Goal: Task Accomplishment & Management: Manage account settings

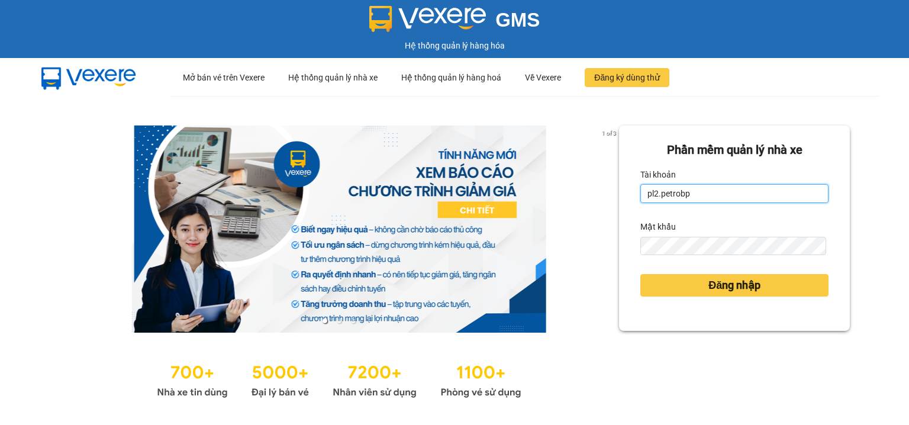
click at [693, 190] on input "pl2.petrobp" at bounding box center [734, 193] width 188 height 19
type input "pbi01.petrobp"
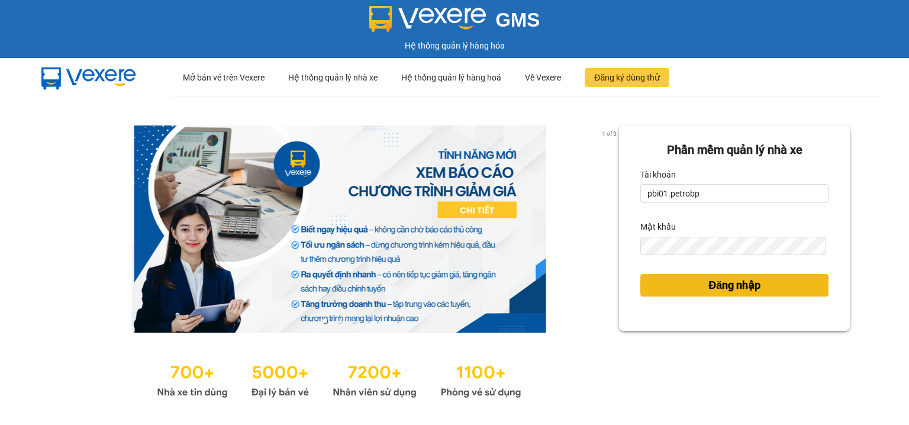
click at [660, 280] on button "Đăng nhập" at bounding box center [734, 285] width 188 height 22
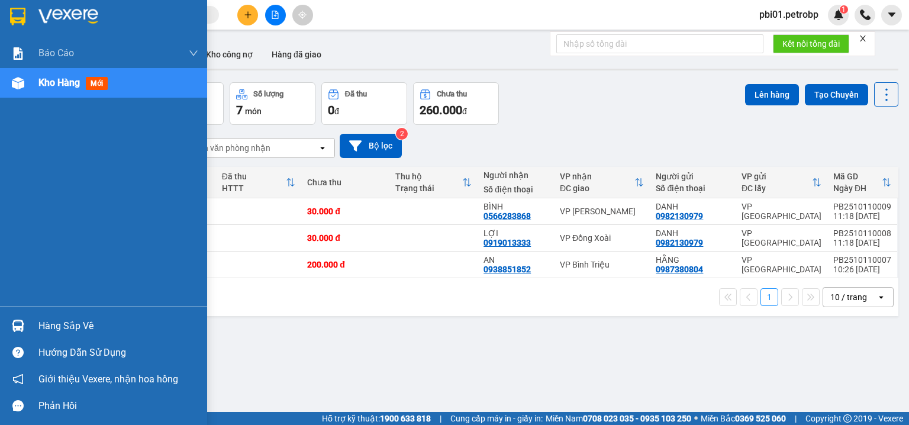
click at [60, 323] on div "Hàng sắp về" at bounding box center [118, 326] width 160 height 18
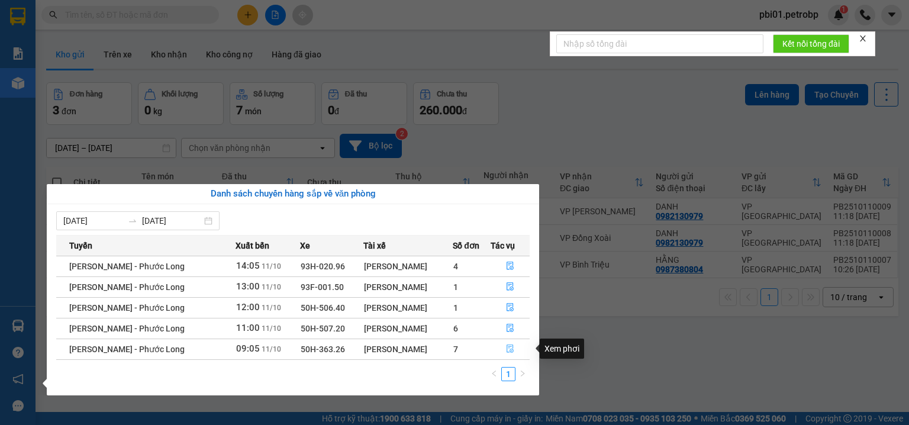
click at [512, 349] on icon "file-done" at bounding box center [509, 349] width 7 height 8
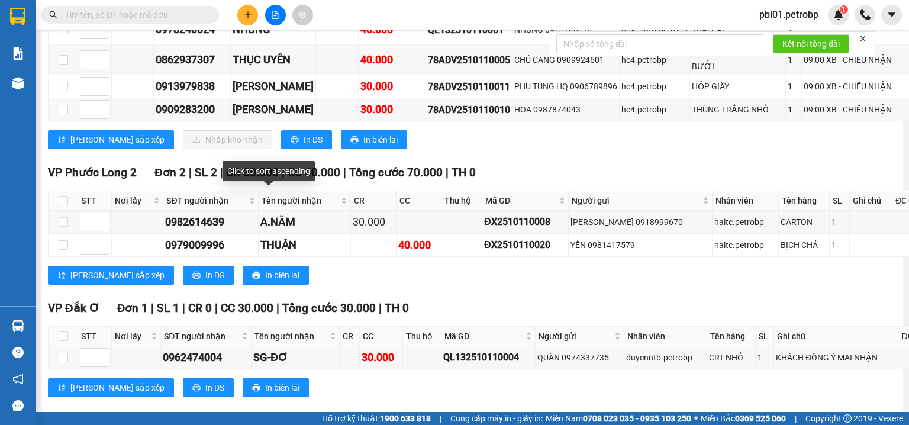
scroll to position [505, 0]
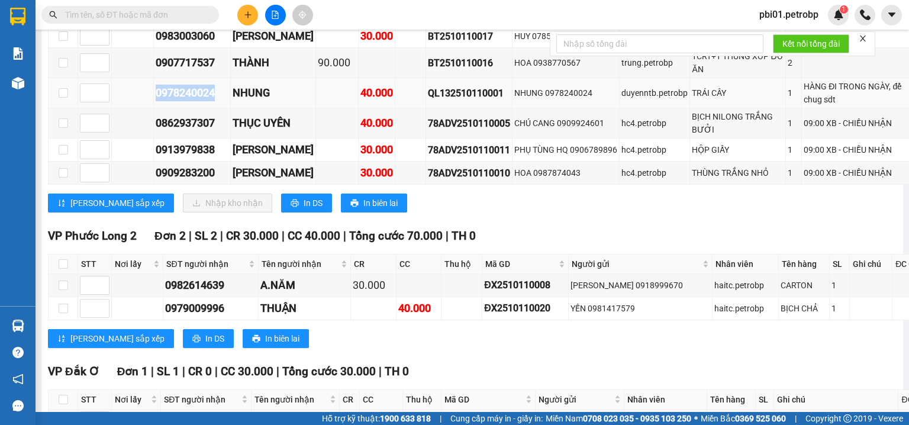
drag, startPoint x: 143, startPoint y: 214, endPoint x: 218, endPoint y: 211, distance: 75.2
click at [218, 108] on tr "0978240024 NHUNG 40.000 QL132510110001 NHUNG 0978240024 duyenntb.petrobp TRÁI C…" at bounding box center [533, 93] width 968 height 30
copy div "0978240024"
drag, startPoint x: 163, startPoint y: 251, endPoint x: 227, endPoint y: 253, distance: 63.9
click at [227, 138] on tr "0862937307 THỤC UYÊN 40.000 78ADV2510110005 CHÚ CANG 0909924601 hc4.petrobp BỊC…" at bounding box center [533, 123] width 968 height 30
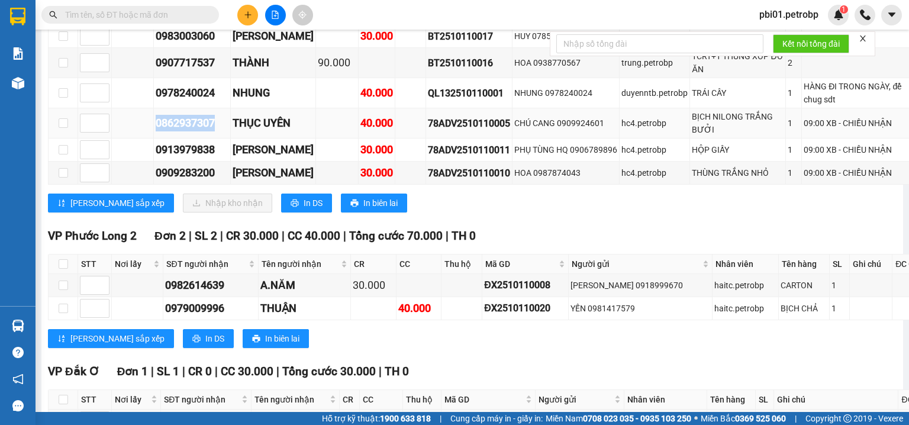
copy div "0862937307"
checkbox input "true"
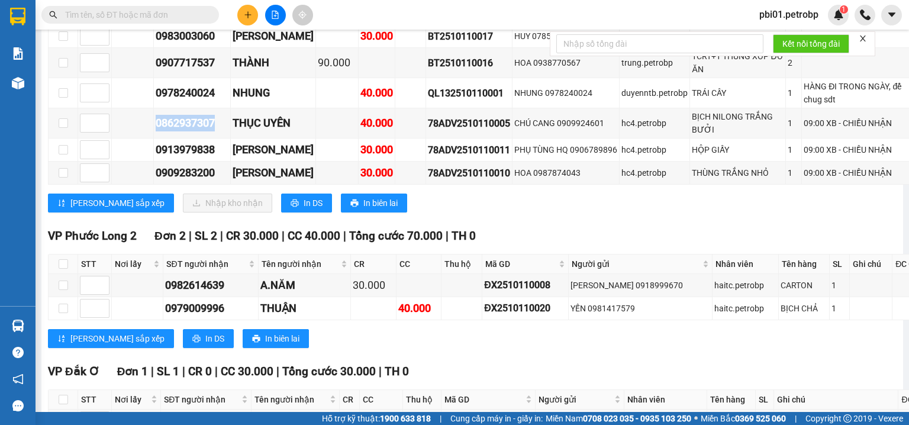
checkbox input "true"
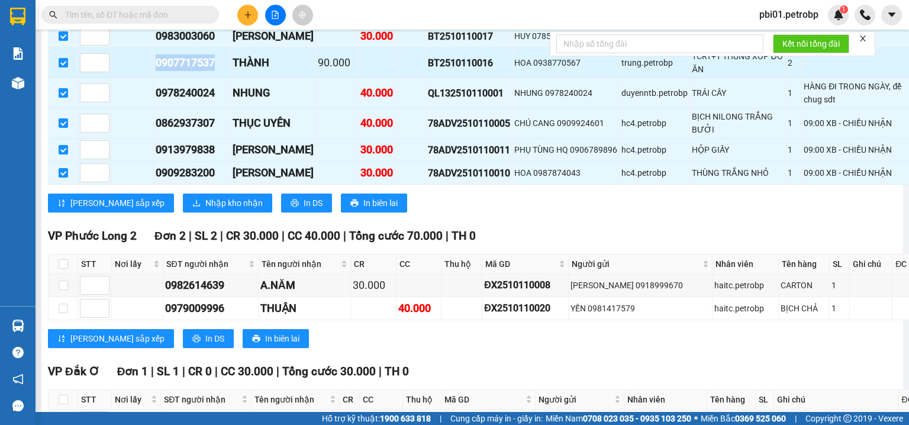
drag, startPoint x: 151, startPoint y: 170, endPoint x: 217, endPoint y: 172, distance: 65.7
click at [217, 78] on tr "0907717537 THÀNH 90.000 BT2510110016 HOA 0938770567 trung.petrobp 1CRT+1 THÙNG …" at bounding box center [533, 63] width 968 height 30
copy div "0907717537"
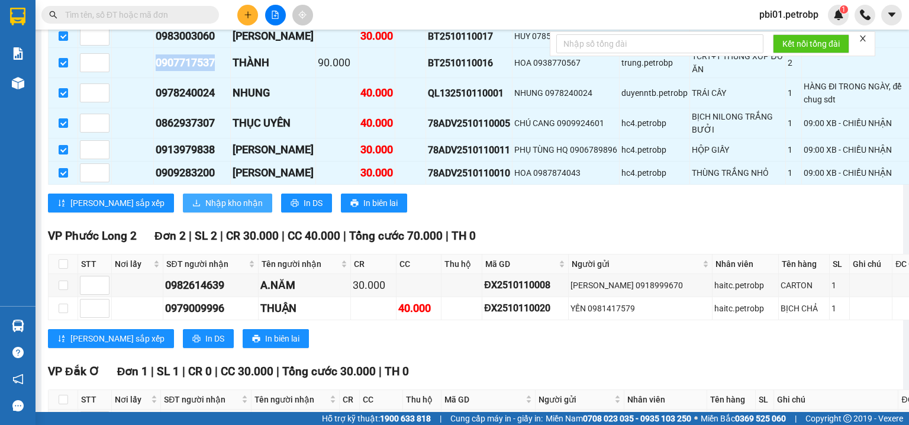
click at [205, 209] on span "Nhập kho nhận" at bounding box center [233, 202] width 57 height 13
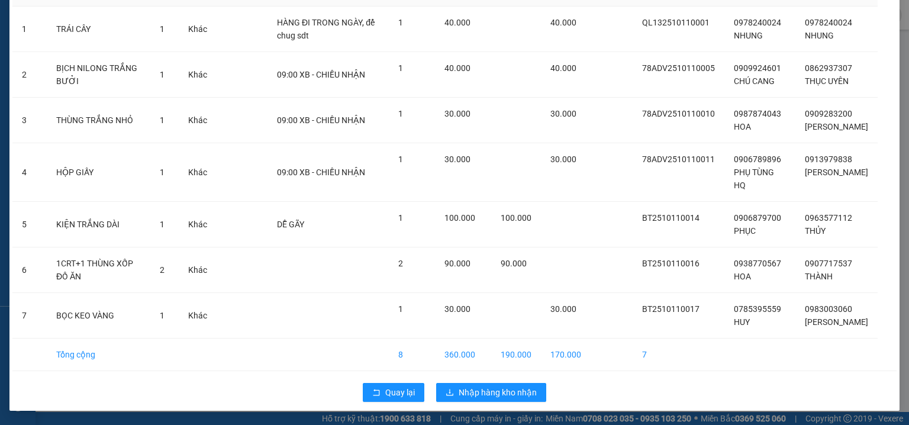
scroll to position [105, 0]
click at [503, 388] on span "Nhập hàng kho nhận" at bounding box center [497, 392] width 78 height 13
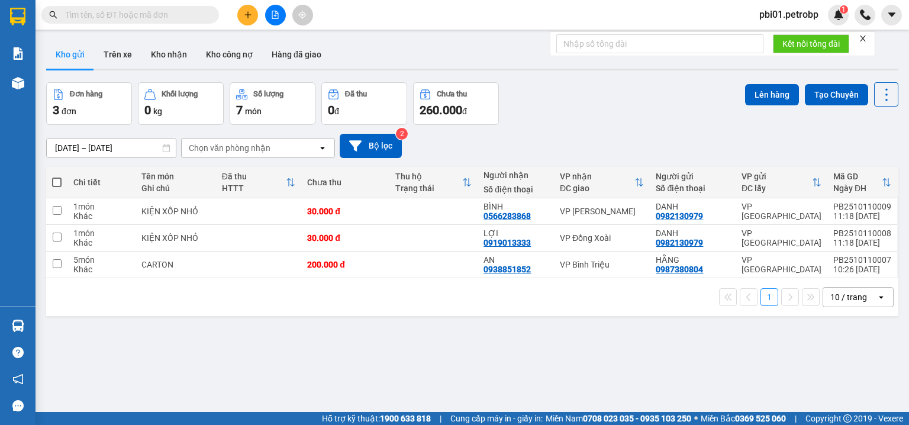
scroll to position [54, 0]
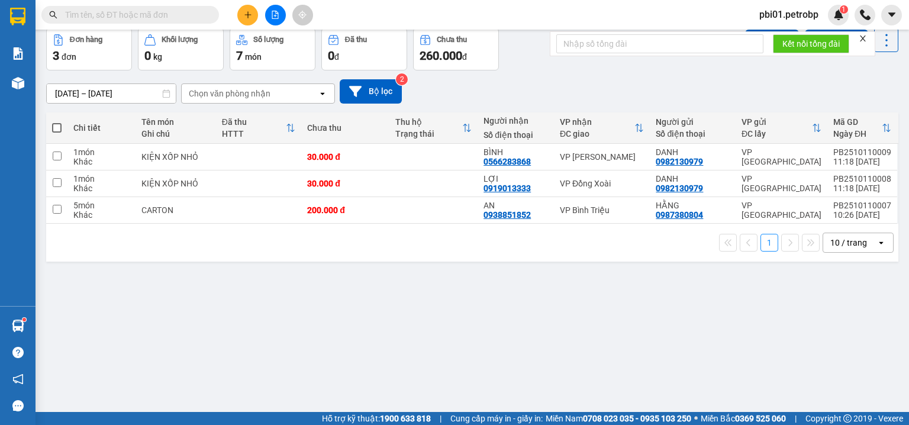
click at [112, 15] on input "text" at bounding box center [135, 14] width 140 height 13
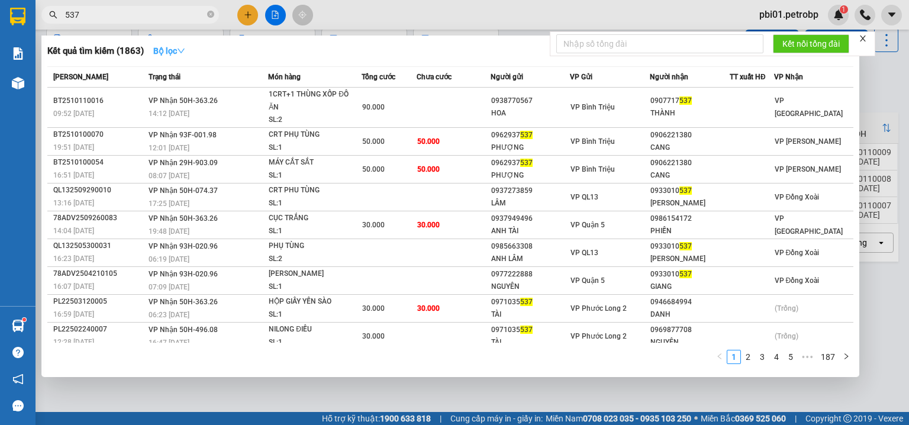
type input "537"
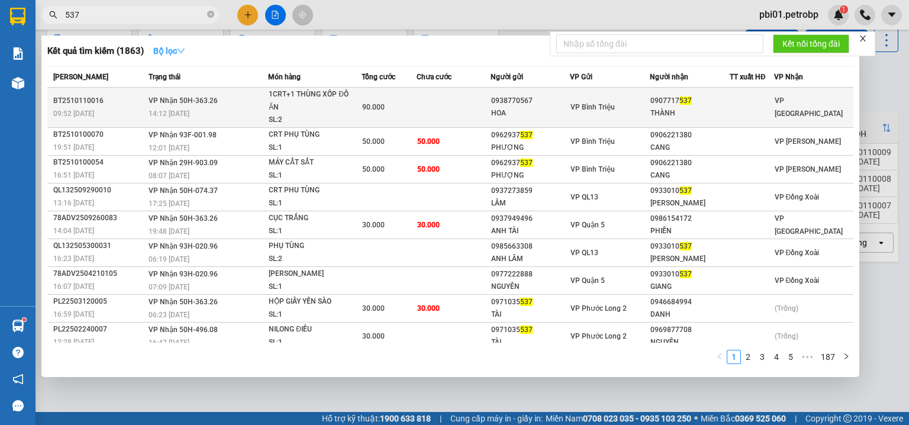
drag, startPoint x: 173, startPoint y: 49, endPoint x: 245, endPoint y: 91, distance: 83.5
click at [173, 48] on strong "Bộ lọc" at bounding box center [169, 50] width 32 height 9
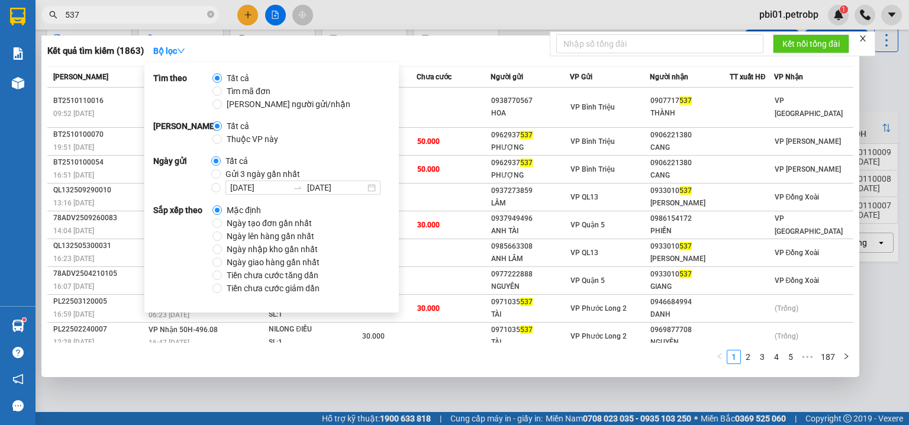
click at [279, 227] on span "Ngày tạo đơn gần nhất" at bounding box center [269, 223] width 95 height 13
click at [222, 227] on input "Ngày tạo đơn gần nhất" at bounding box center [216, 222] width 9 height 9
radio input "true"
radio input "false"
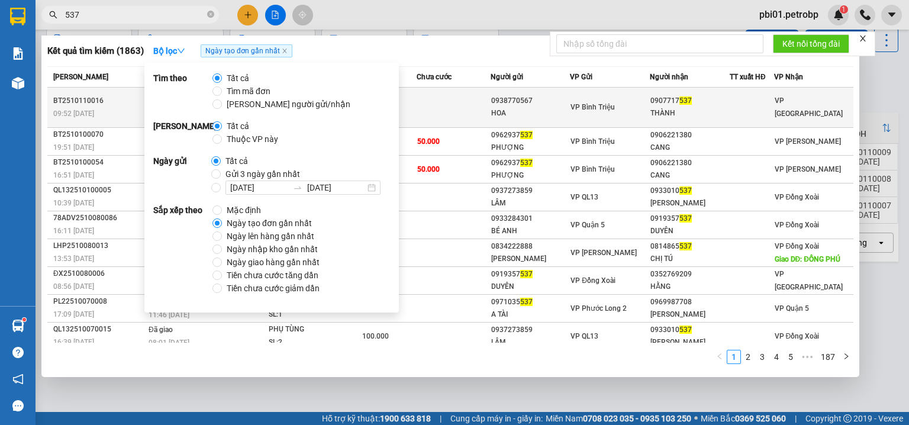
click at [448, 106] on td at bounding box center [452, 108] width 73 height 40
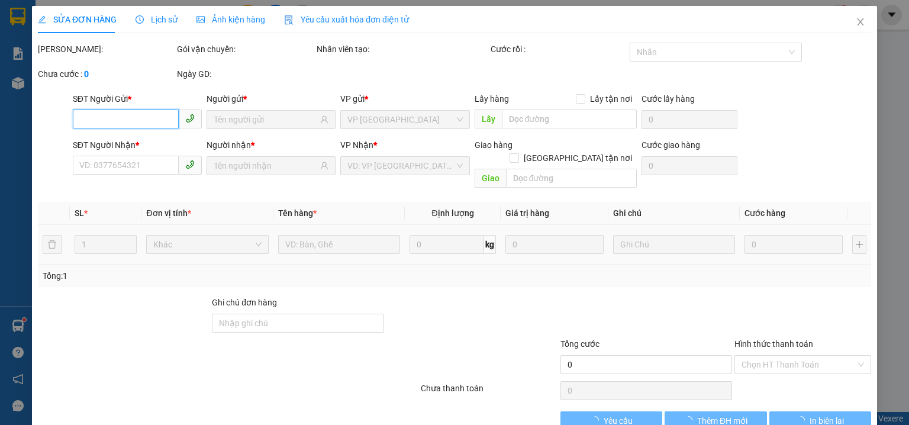
type input "0938770567"
type input "HOA"
type input "0907717537"
type input "THÀNH"
type input "90.000"
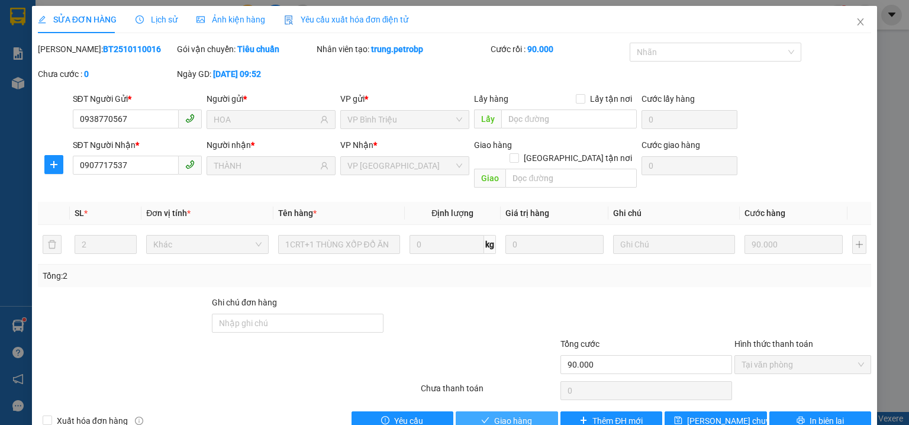
click at [513, 414] on span "Giao hàng" at bounding box center [513, 420] width 38 height 13
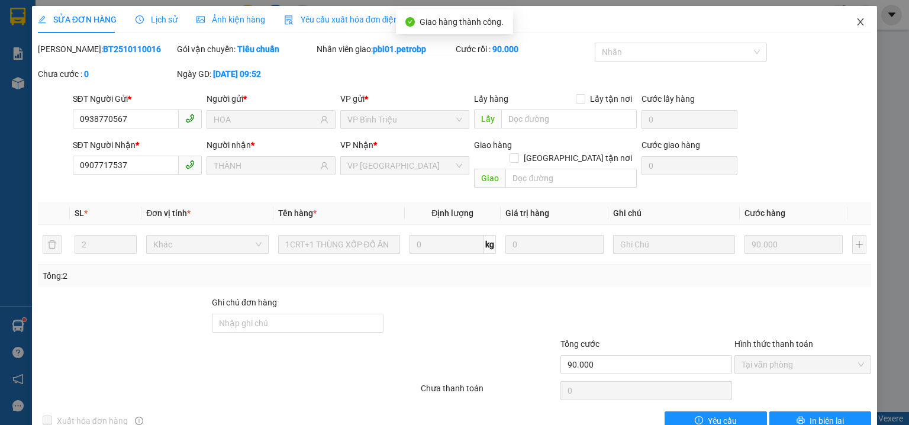
drag, startPoint x: 849, startPoint y: 24, endPoint x: 842, endPoint y: 31, distance: 10.0
click at [855, 24] on icon "close" at bounding box center [859, 21] width 9 height 9
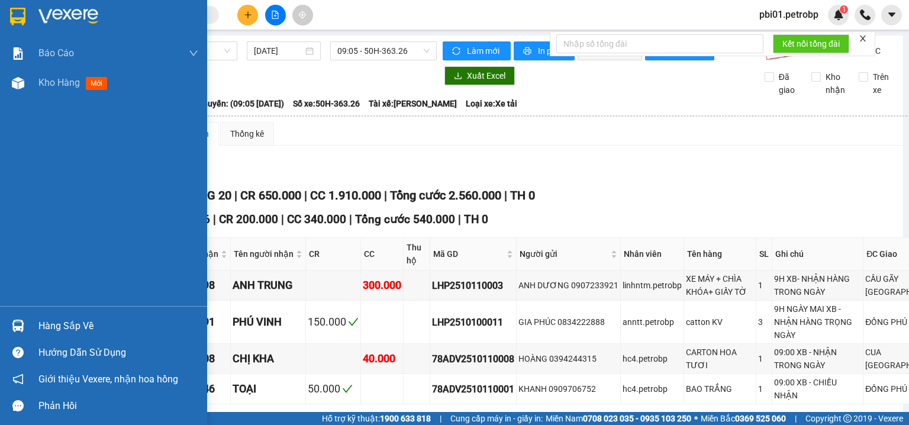
drag, startPoint x: 31, startPoint y: 336, endPoint x: 37, endPoint y: 335, distance: 6.6
click at [31, 336] on div "Hàng sắp về" at bounding box center [103, 325] width 207 height 27
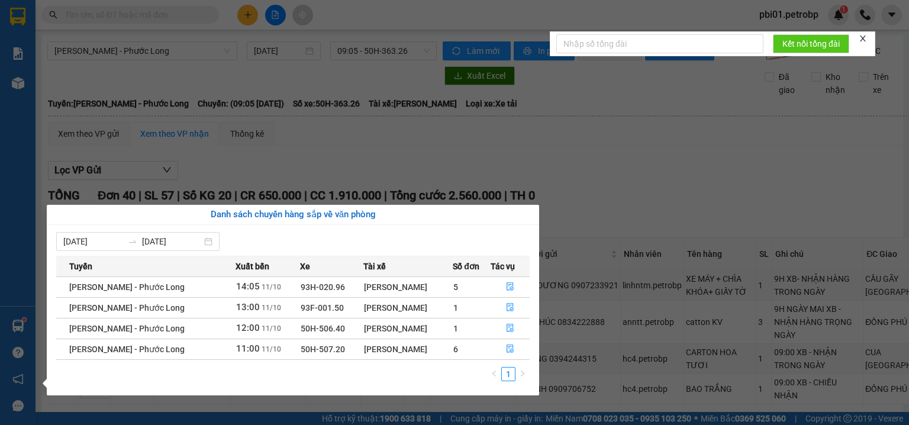
click at [605, 203] on section "Kết quả tìm kiếm ( 0 ) Bộ lọc No Data pbi01.petrobp 1 Báo cáo 4 Thống kê doanh …" at bounding box center [454, 212] width 909 height 425
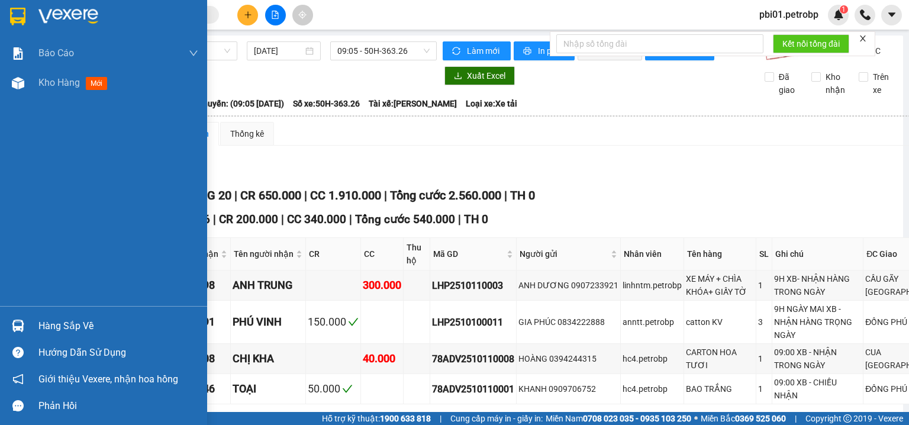
click at [72, 329] on div "Hàng sắp về" at bounding box center [118, 326] width 160 height 18
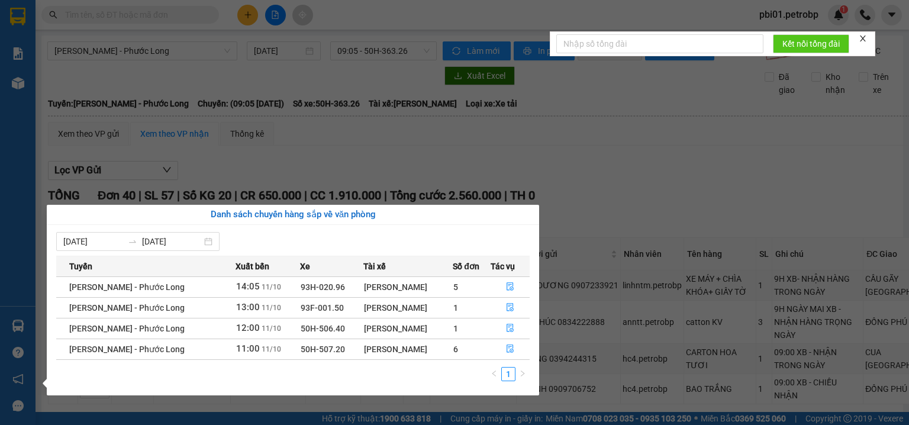
click at [640, 205] on section "Kết quả tìm kiếm ( 0 ) Bộ lọc No Data pbi01.petrobp 1 Báo cáo 4 Thống kê doanh …" at bounding box center [454, 212] width 909 height 425
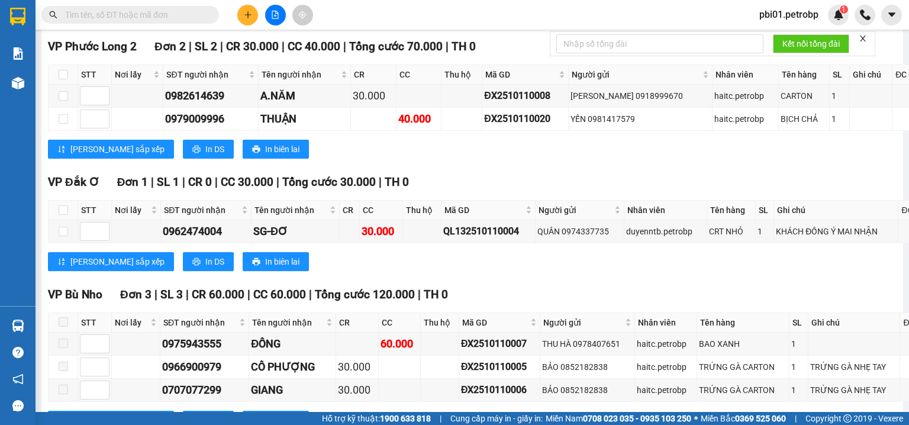
scroll to position [505, 0]
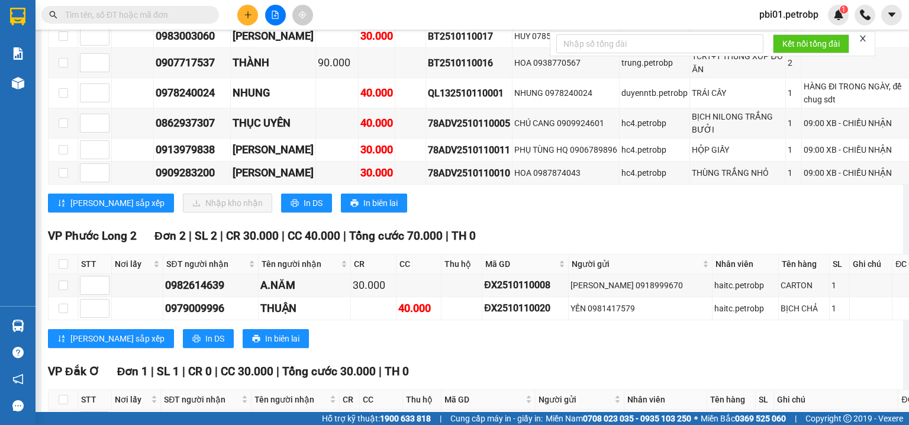
checkbox input "true"
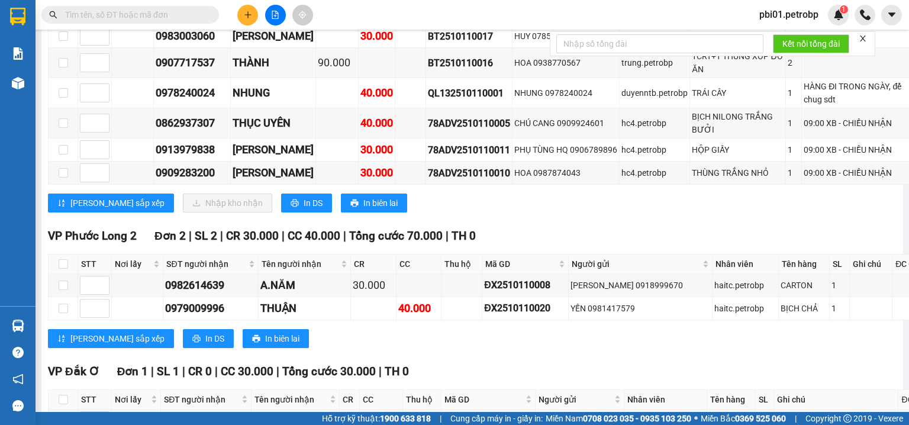
checkbox input "true"
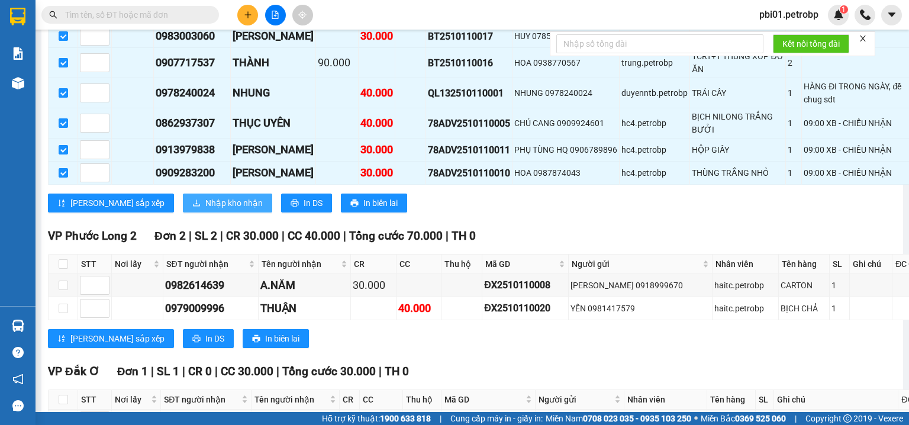
click at [205, 209] on span "Nhập kho nhận" at bounding box center [233, 202] width 57 height 13
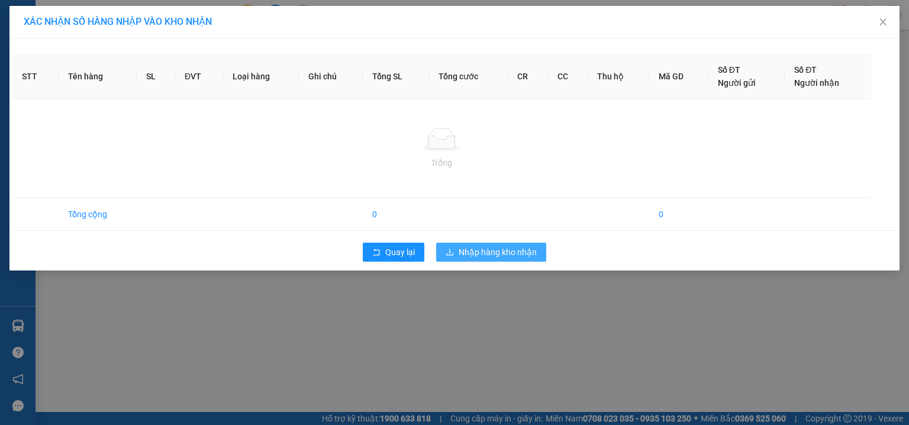
click at [497, 251] on span "Nhập hàng kho nhận" at bounding box center [497, 251] width 78 height 13
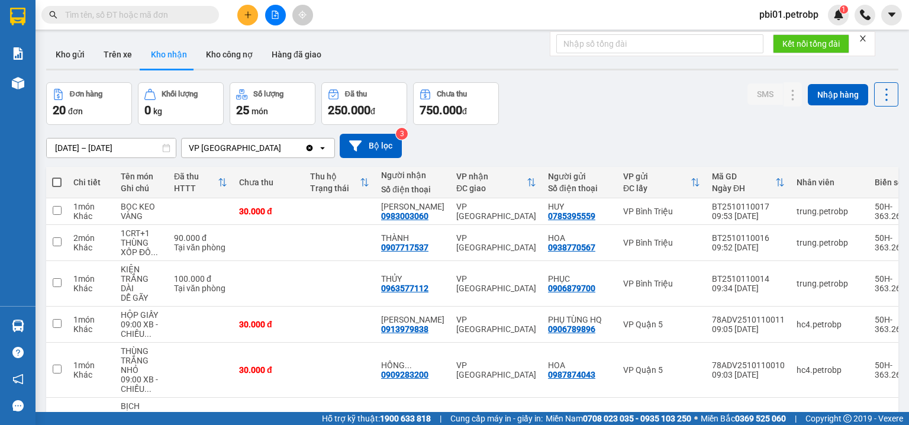
click at [139, 20] on input "text" at bounding box center [135, 14] width 140 height 13
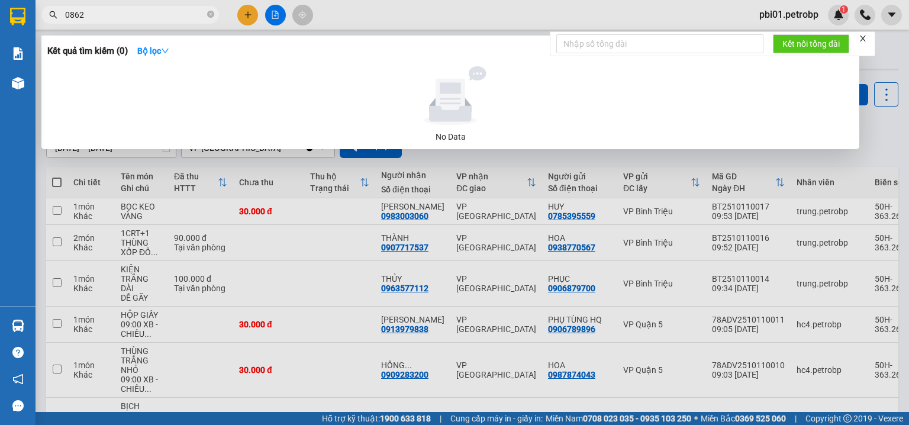
type input "08629"
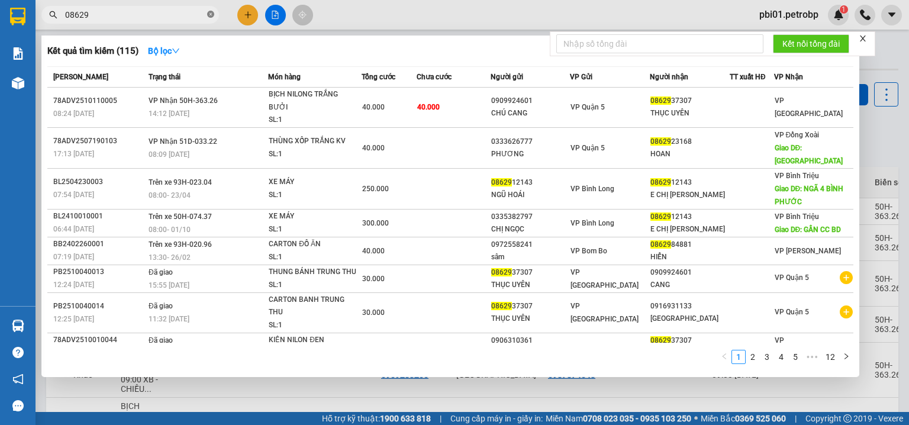
click at [211, 14] on icon "close-circle" at bounding box center [210, 14] width 7 height 7
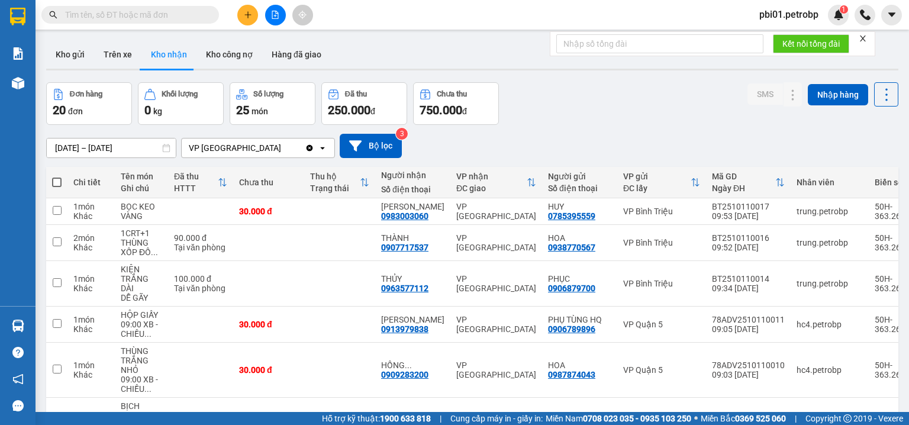
click at [277, 18] on icon "file-add" at bounding box center [275, 15] width 8 height 8
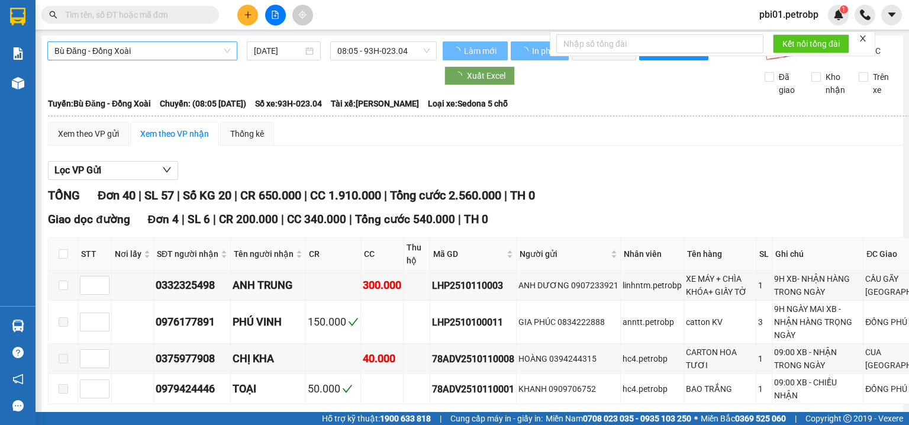
click at [133, 50] on span "Bù Đăng - Đồng Xoài" at bounding box center [142, 51] width 176 height 18
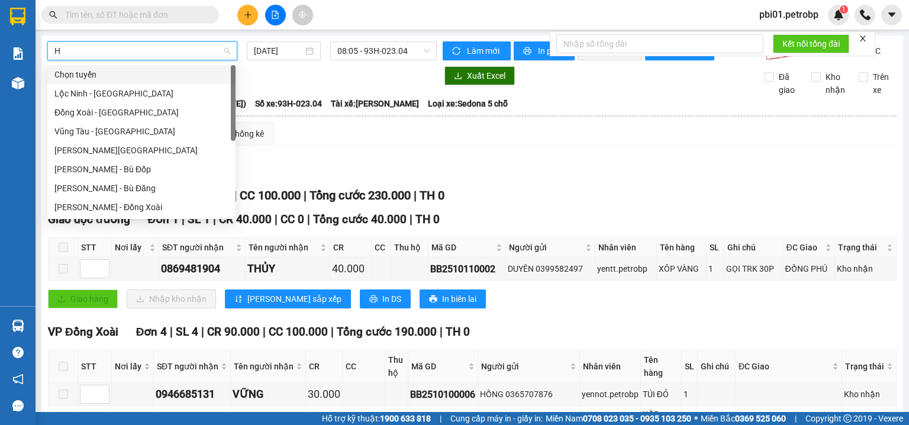
type input "HO"
click at [144, 163] on div "[PERSON_NAME] - Phước Long" at bounding box center [141, 169] width 174 height 13
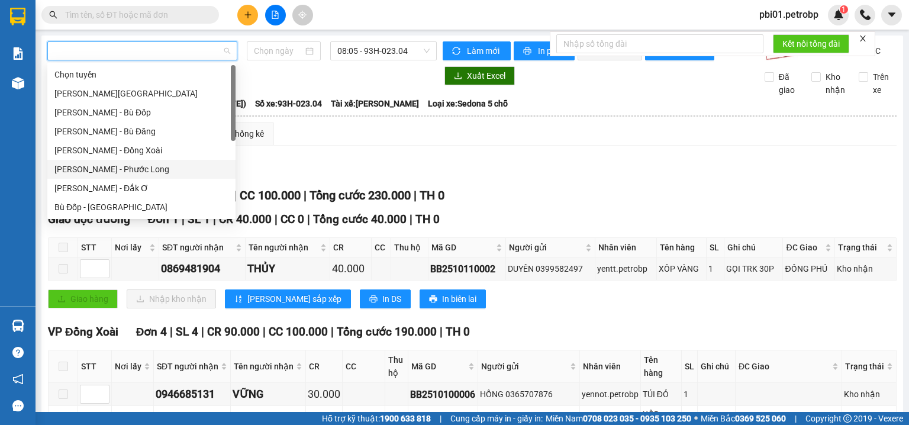
type input "[DATE]"
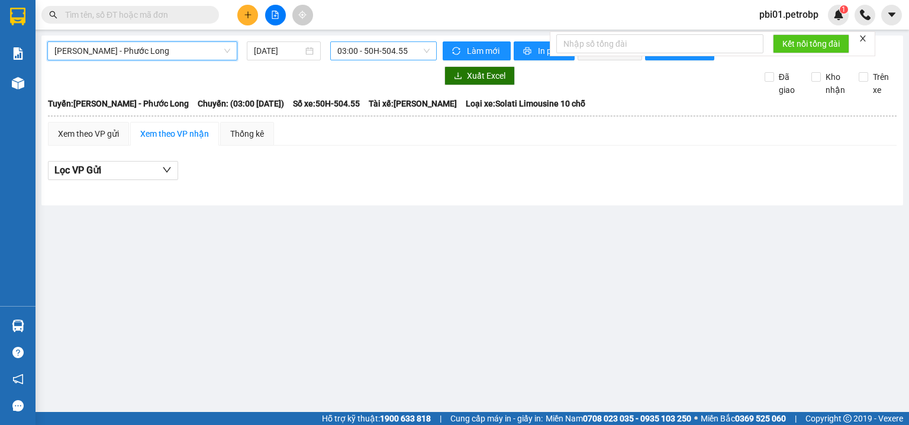
click at [364, 49] on span "03:00 - 50H-504.55" at bounding box center [383, 51] width 93 height 18
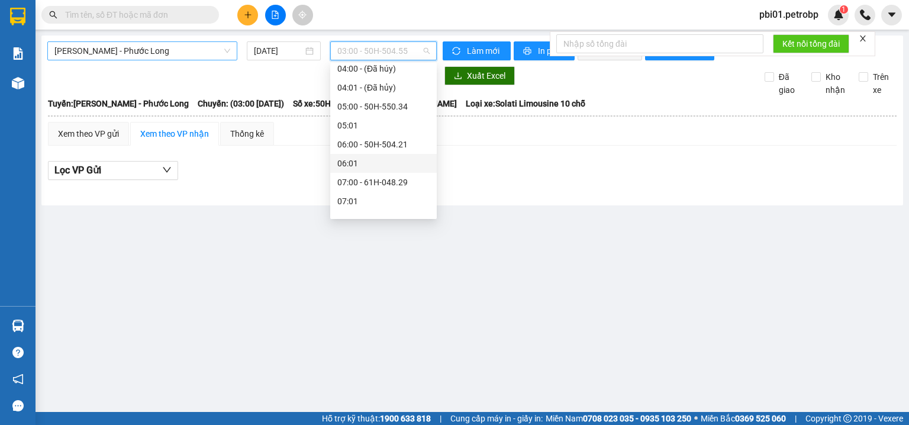
scroll to position [189, 0]
click at [400, 170] on div "09:05 - 50H-363.26" at bounding box center [383, 169] width 92 height 13
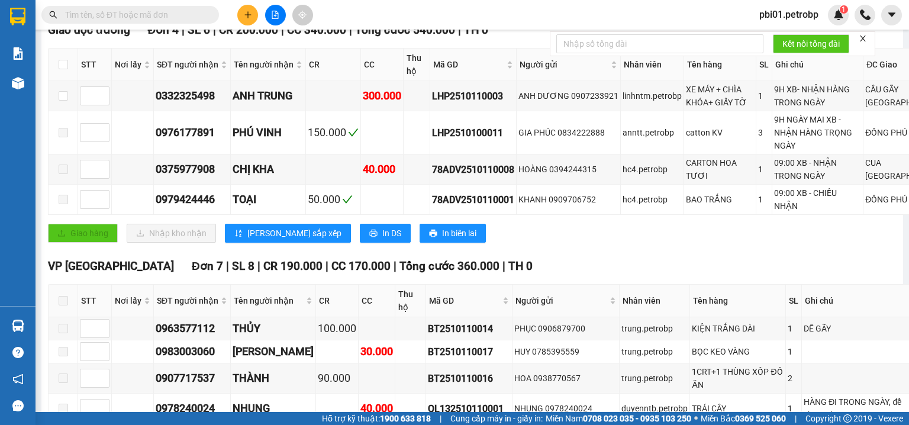
scroll to position [505, 0]
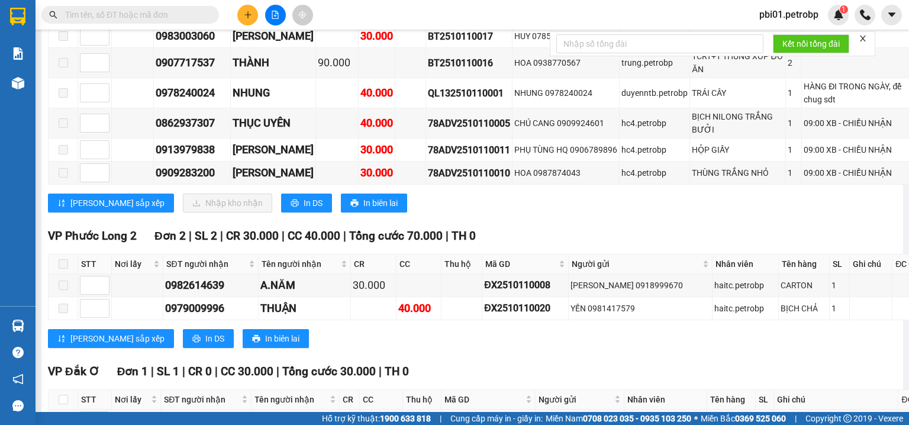
click at [544, 212] on div "Lưu sắp xếp Nhập kho nhận In DS In biên lai" at bounding box center [532, 202] width 968 height 19
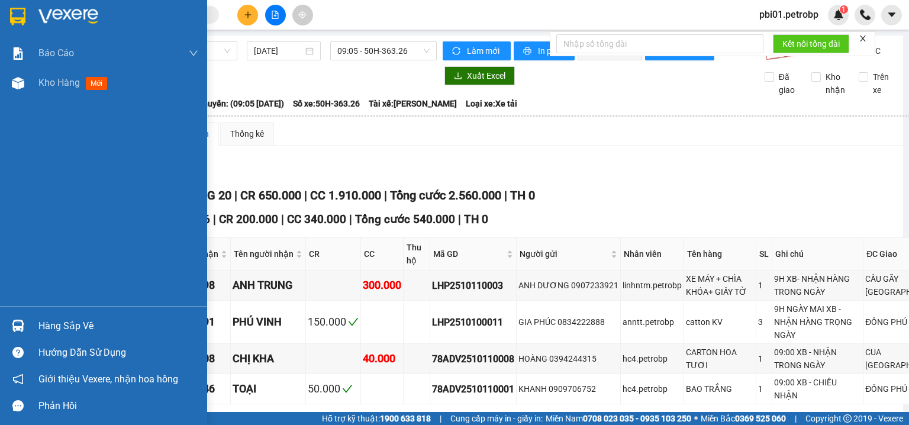
click at [33, 321] on div "Hàng sắp về" at bounding box center [103, 325] width 207 height 27
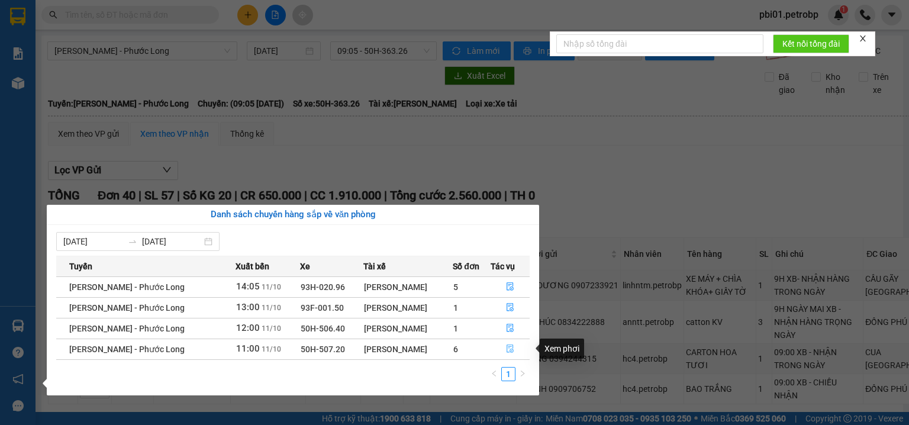
click at [511, 345] on icon "file-done" at bounding box center [510, 348] width 8 height 8
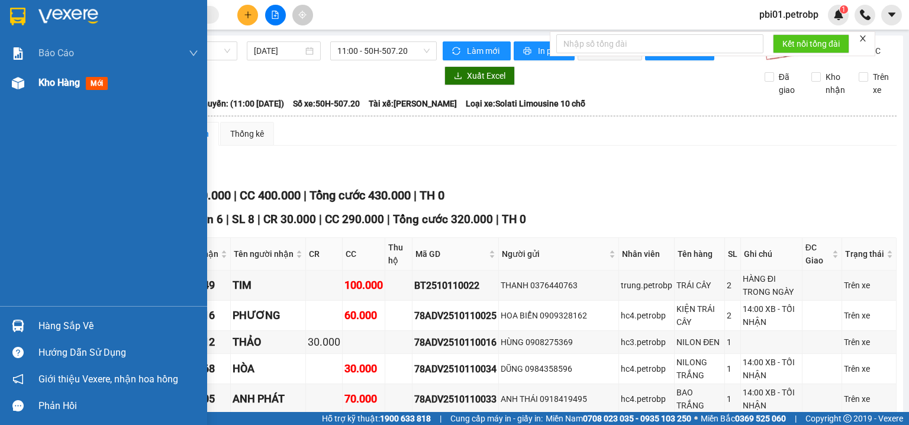
click at [22, 83] on img at bounding box center [18, 83] width 12 height 12
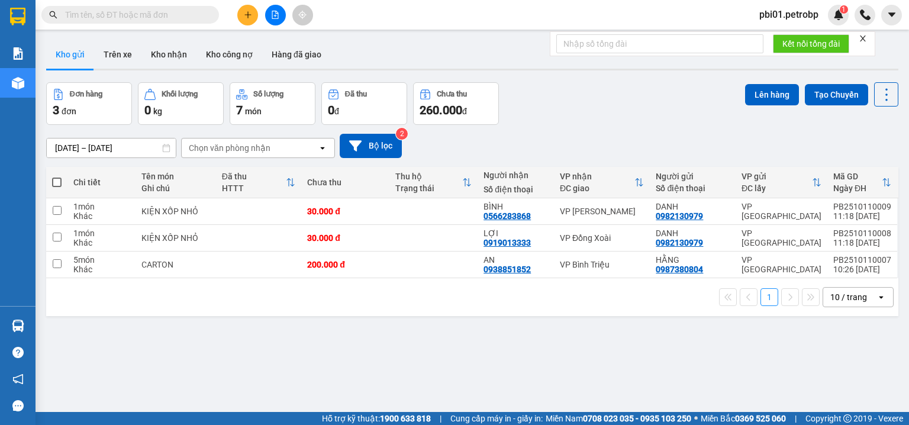
click at [637, 117] on div "Đơn hàng 3 đơn Khối lượng 0 kg Số lượng 7 món Đã thu 0 đ Chưa thu 260.000 đ Lên…" at bounding box center [472, 103] width 852 height 43
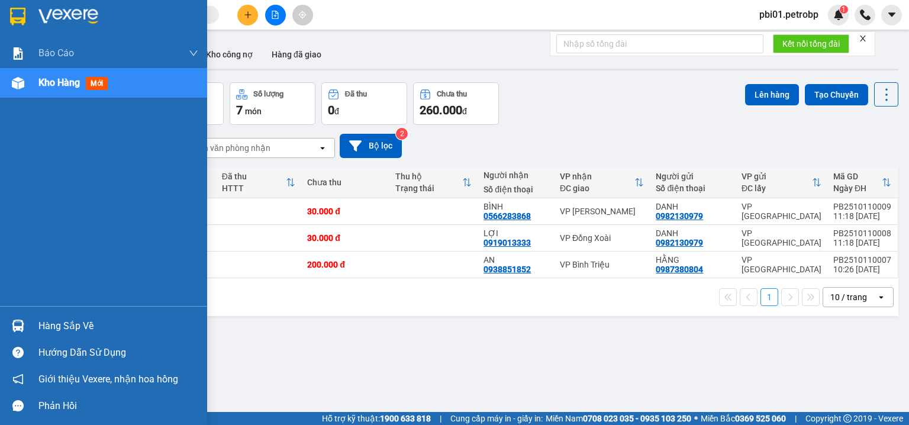
click at [34, 329] on div "Hàng sắp về" at bounding box center [103, 325] width 207 height 27
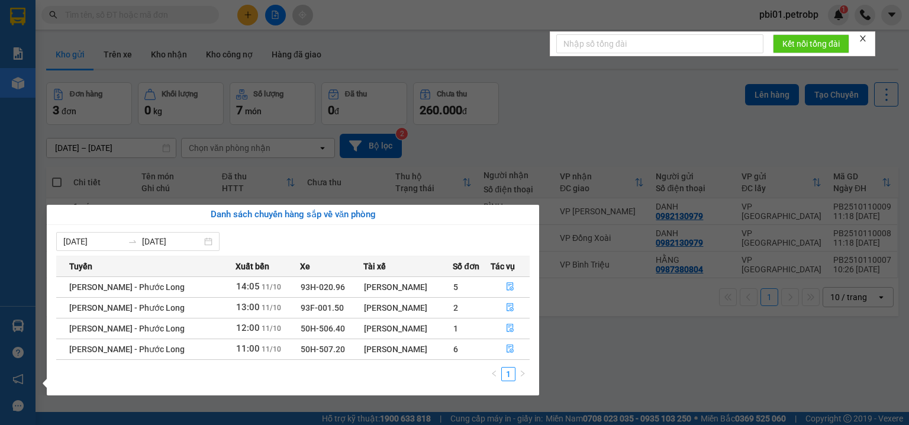
click at [135, 7] on section "Kết quả tìm kiếm ( 0 ) Bộ lọc No Data pbi01.petrobp 1 Báo cáo 4 Thống kê doanh …" at bounding box center [454, 212] width 909 height 425
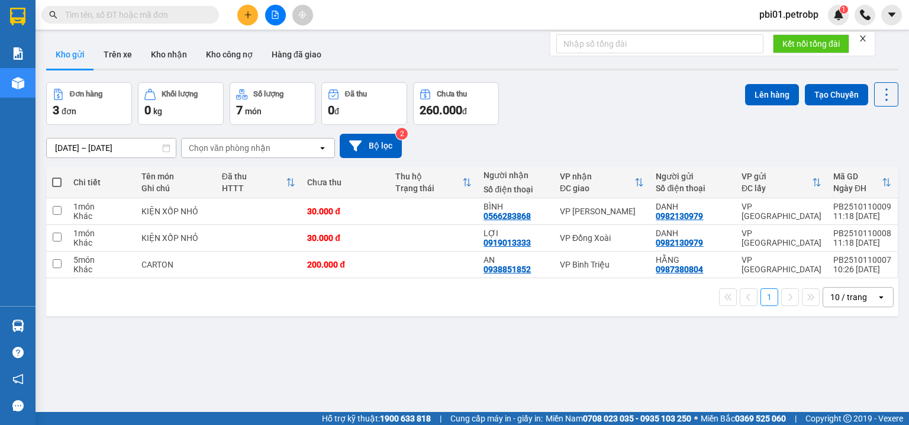
click at [141, 7] on span at bounding box center [129, 15] width 177 height 18
click at [141, 15] on input "text" at bounding box center [135, 14] width 140 height 13
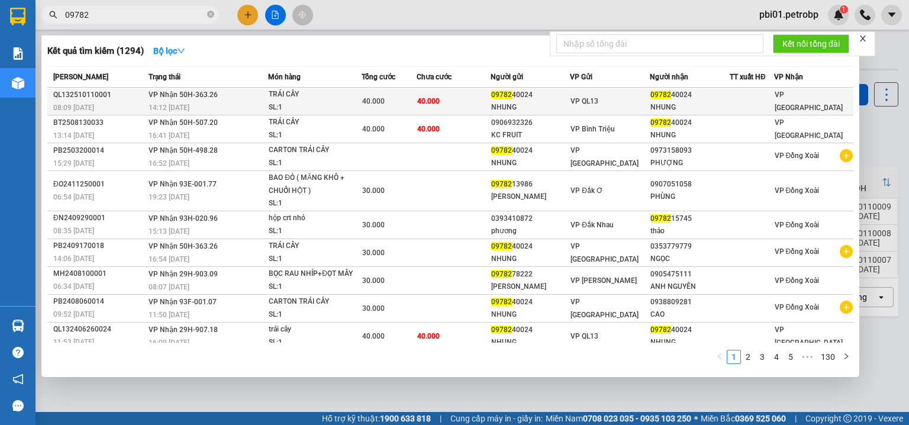
type input "09782"
click at [332, 96] on div "TRÁI CÂY" at bounding box center [313, 94] width 89 height 13
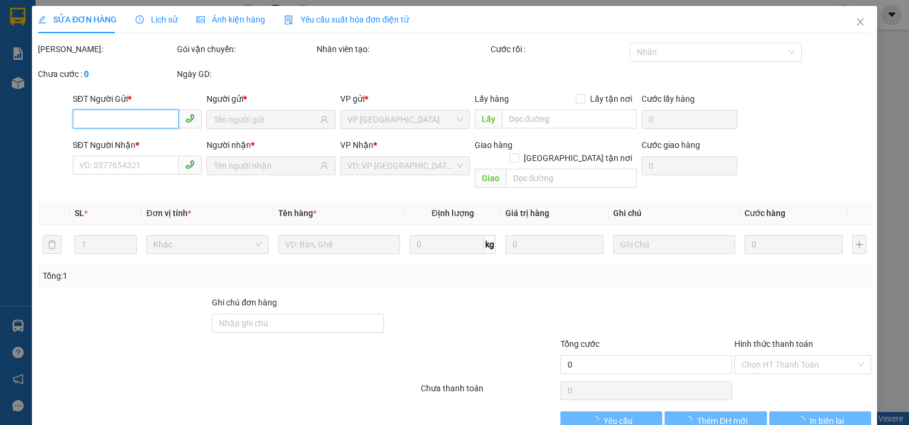
type input "0978240024"
type input "NHUNG"
type input "0978240024"
type input "NHUNG"
type input "40.000"
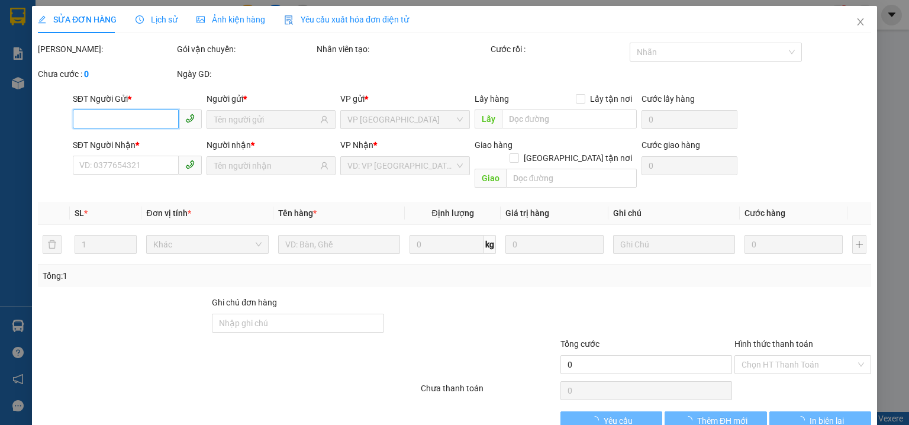
type input "40.000"
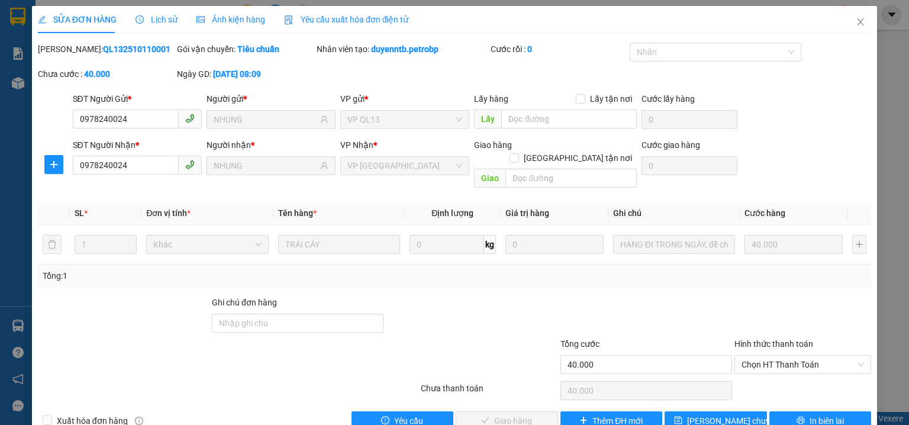
click at [161, 17] on span "Lịch sử" at bounding box center [156, 19] width 42 height 9
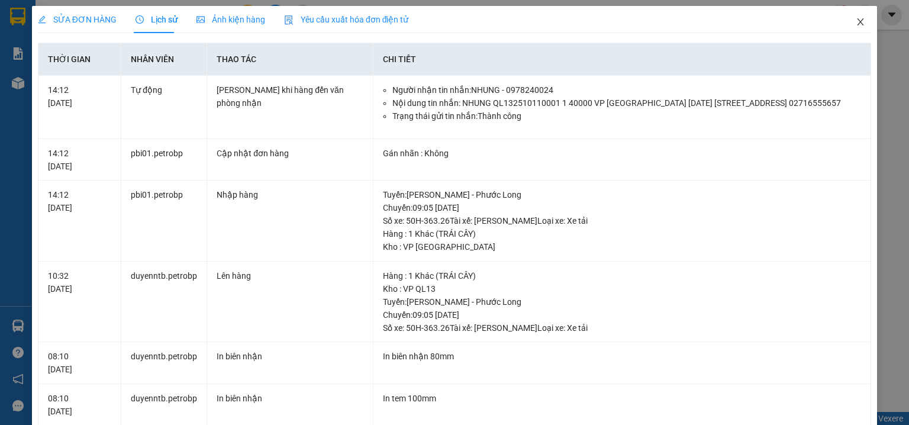
click at [856, 23] on icon "close" at bounding box center [859, 21] width 9 height 9
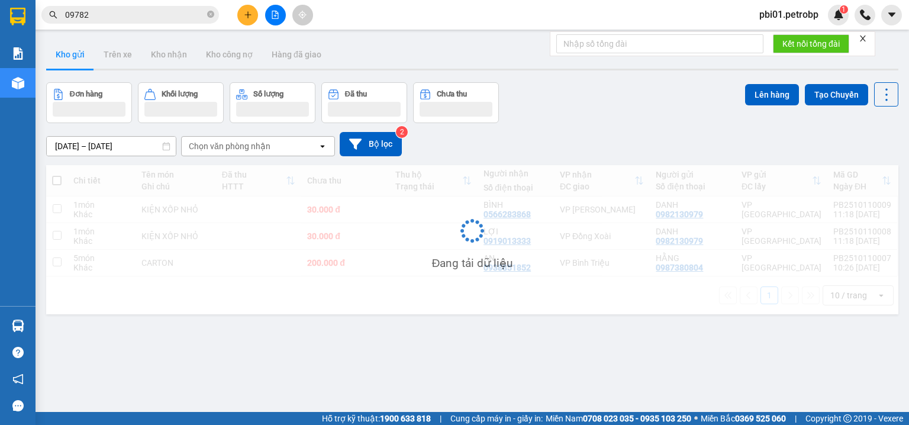
click at [140, 20] on input "09782" at bounding box center [135, 14] width 140 height 13
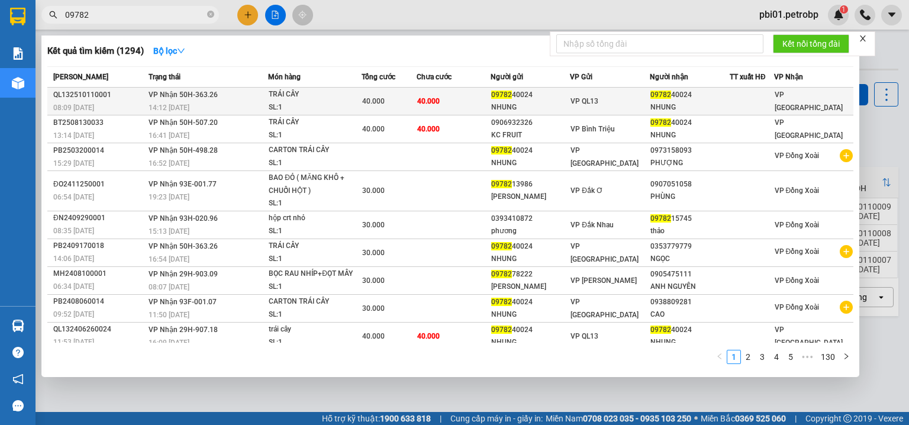
click at [539, 94] on div "09782 40024" at bounding box center [530, 95] width 79 height 12
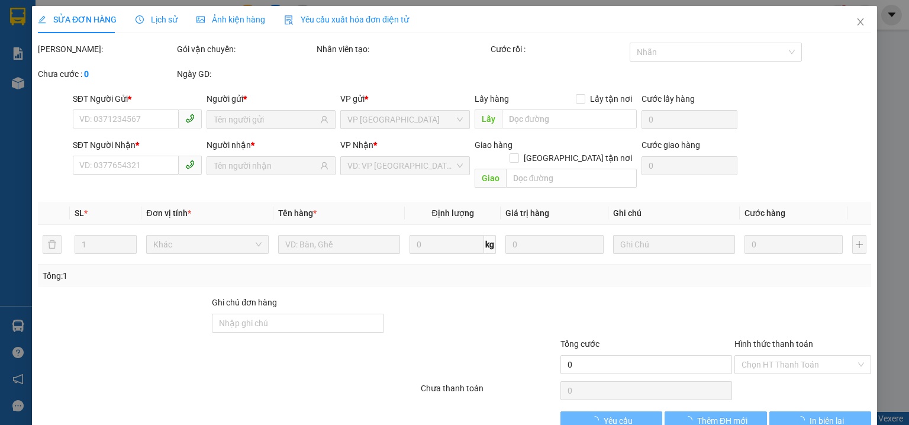
type input "0978240024"
type input "NHUNG"
type input "0978240024"
type input "NHUNG"
type input "40.000"
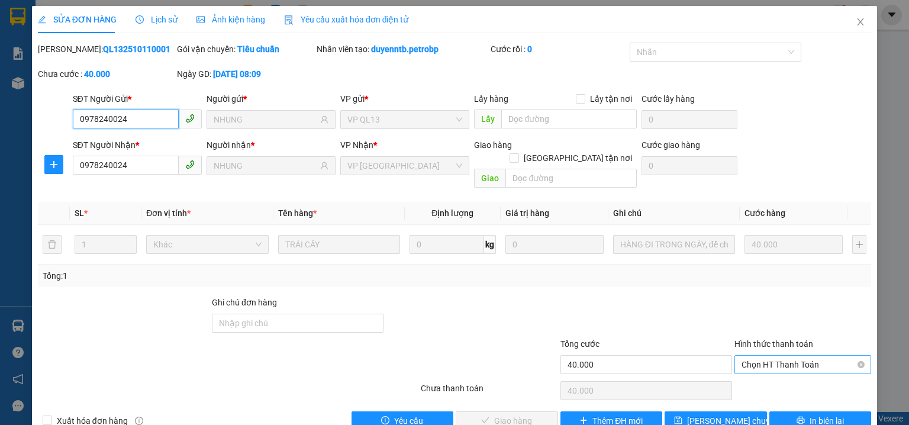
click at [754, 356] on span "Chọn HT Thanh Toán" at bounding box center [802, 365] width 122 height 18
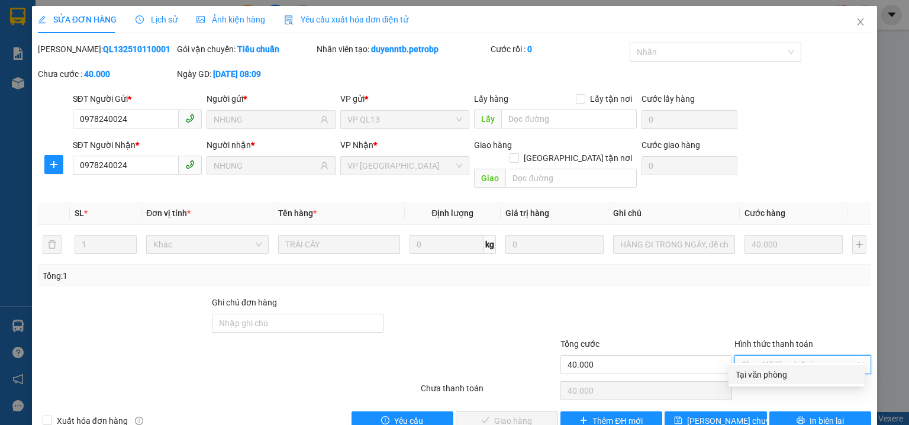
click at [767, 374] on div "Tại văn phòng" at bounding box center [796, 374] width 122 height 13
type input "0"
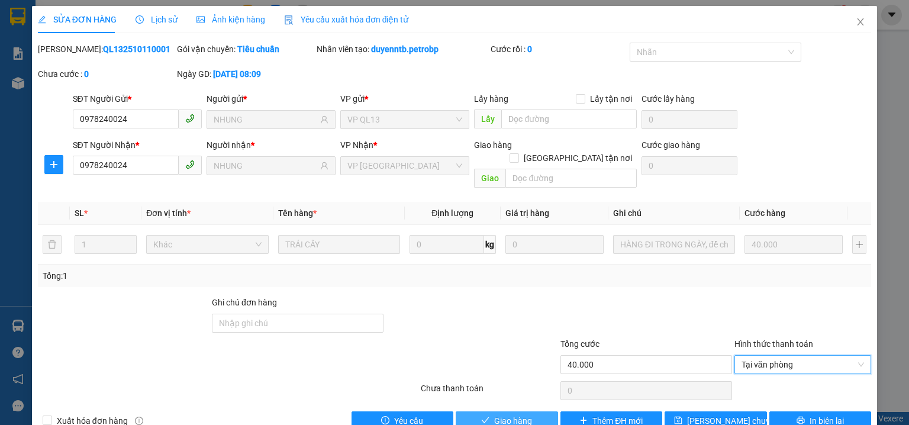
click at [500, 414] on span "Giao hàng" at bounding box center [513, 420] width 38 height 13
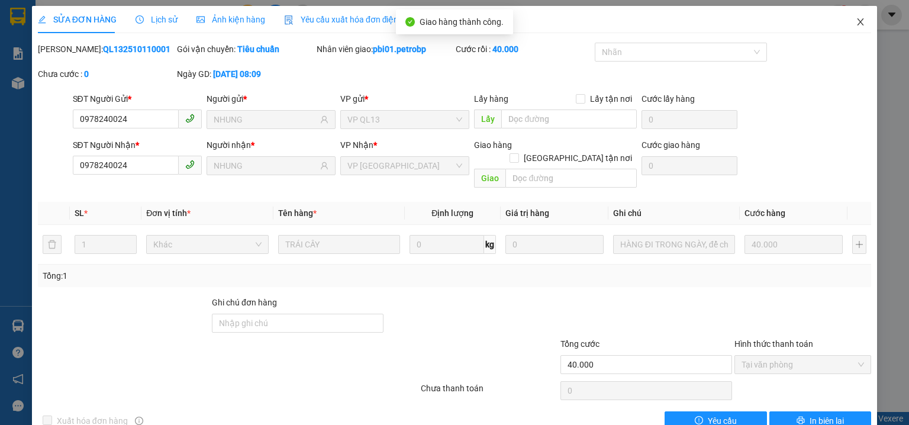
click at [855, 22] on icon "close" at bounding box center [859, 21] width 9 height 9
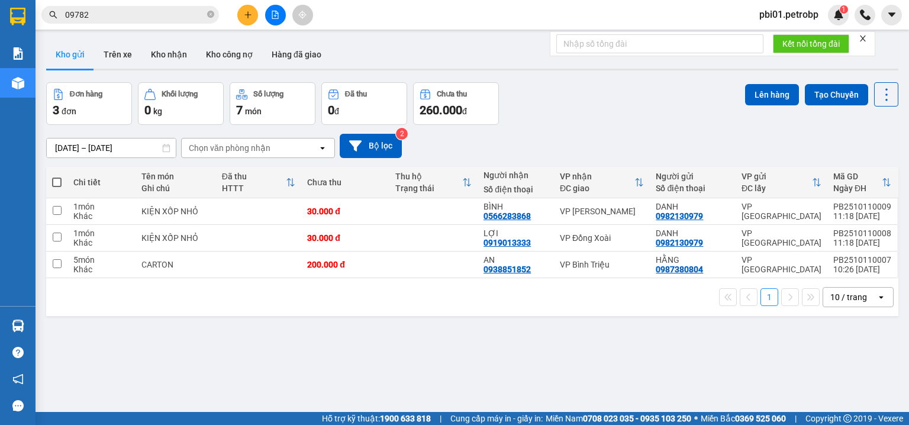
click at [685, 100] on div "Đơn hàng 3 đơn Khối lượng 0 kg Số lượng 7 món Đã thu 0 đ Chưa thu 260.000 đ Lên…" at bounding box center [472, 103] width 852 height 43
click at [453, 351] on div "ver 1.8.146 Kho gửi Trên xe Kho nhận Kho công nợ Hàng đã giao Đơn hàng 3 đơn Kh…" at bounding box center [471, 247] width 861 height 425
click at [566, 153] on div "[DATE] – [DATE] Press the down arrow key to interact with the calendar and sele…" at bounding box center [472, 146] width 852 height 24
click at [464, 340] on div "ver 1.8.146 Kho gửi Trên xe Kho nhận Kho công nợ Hàng đã giao Đơn hàng 3 đơn Kh…" at bounding box center [471, 247] width 861 height 425
click at [600, 116] on div "Đơn hàng 3 đơn Khối lượng 0 kg Số lượng 7 món Đã thu 0 đ Chưa thu 260.000 đ Lên…" at bounding box center [472, 103] width 852 height 43
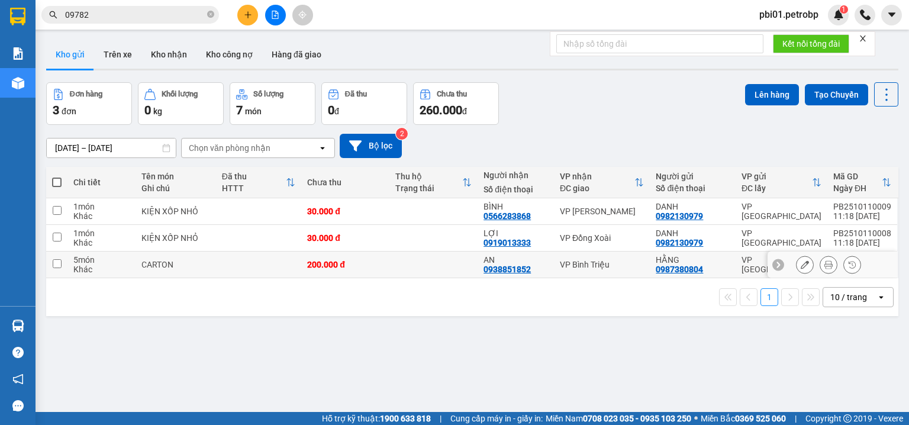
drag, startPoint x: 486, startPoint y: 298, endPoint x: 492, endPoint y: 306, distance: 11.0
click at [490, 303] on div "1 10 / trang open" at bounding box center [472, 297] width 842 height 20
click at [498, 315] on div "ver 1.8.146 Kho gửi Trên xe Kho nhận Kho công nợ Hàng đã giao Đơn hàng 3 đơn Kh…" at bounding box center [471, 247] width 861 height 425
click at [601, 107] on div "Đơn hàng 3 đơn Khối lượng 0 kg Số lượng 7 món Đã thu 0 đ Chưa thu 260.000 đ Lên…" at bounding box center [472, 103] width 852 height 43
click at [510, 355] on div "ver 1.8.146 Kho gửi Trên xe Kho nhận Kho công nợ Hàng đã giao Đơn hàng 3 đơn Kh…" at bounding box center [471, 247] width 861 height 425
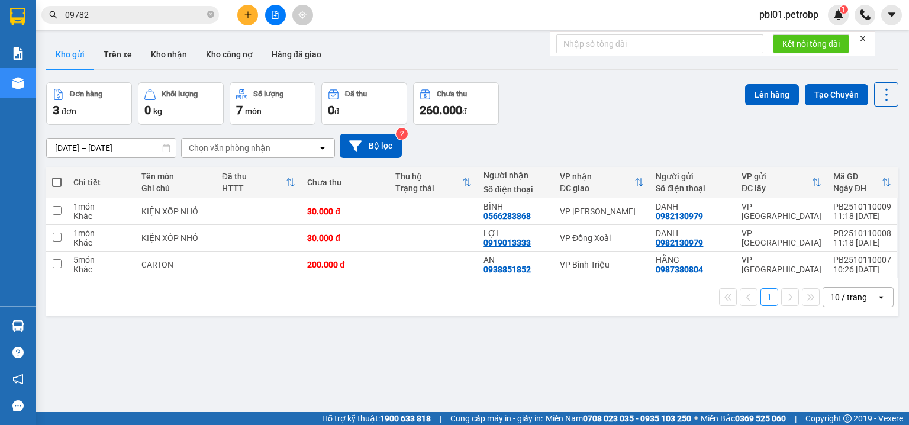
click at [522, 331] on div "ver 1.8.146 Kho gửi Trên xe Kho nhận Kho công nợ Hàng đã giao Đơn hàng 3 đơn Kh…" at bounding box center [471, 247] width 861 height 425
click at [592, 77] on div "ver 1.8.146 Kho gửi Trên xe Kho nhận Kho công nợ Hàng đã giao Đơn hàng 3 đơn Kh…" at bounding box center [471, 247] width 861 height 425
click at [595, 156] on div "10/10/2025 – 11/10/2025 Press the down arrow key to interact with the calendar …" at bounding box center [472, 146] width 852 height 24
click at [559, 332] on div "ver 1.8.146 Kho gửi Trên xe Kho nhận Kho công nợ Hàng đã giao Đơn hàng 3 đơn Kh…" at bounding box center [471, 247] width 861 height 425
click at [616, 56] on div "Kết nối tổng đài" at bounding box center [712, 43] width 325 height 25
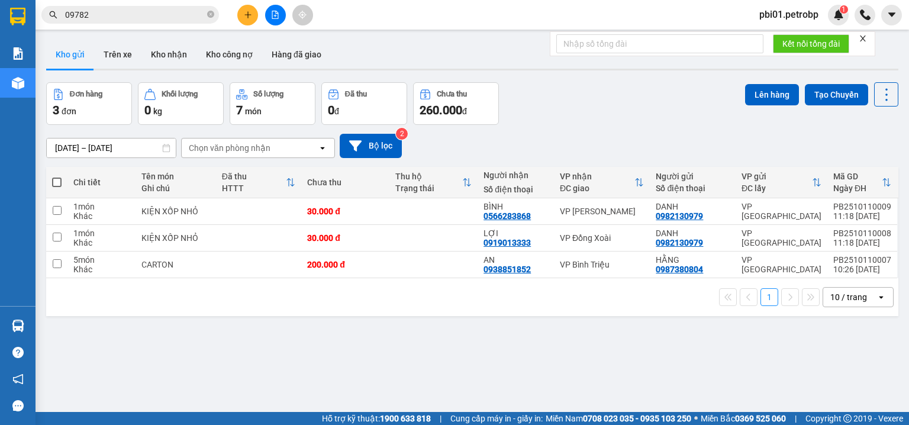
click at [564, 289] on div "1 10 / trang open" at bounding box center [472, 297] width 842 height 20
click at [563, 293] on div "1 10 / trang open" at bounding box center [472, 297] width 842 height 20
click at [625, 107] on div "Đơn hàng 3 đơn Khối lượng 0 kg Số lượng 7 món Đã thu 0 đ Chưa thu 260.000 đ Lên…" at bounding box center [472, 103] width 852 height 43
drag, startPoint x: 613, startPoint y: 234, endPoint x: 613, endPoint y: 246, distance: 11.8
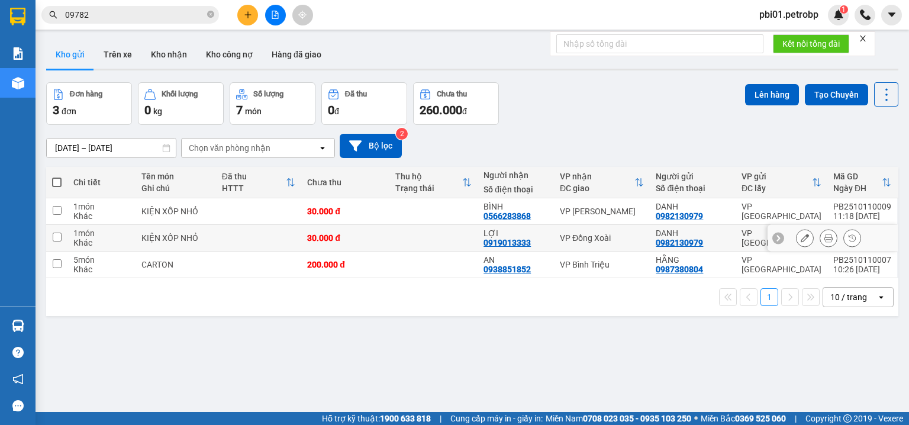
click at [613, 244] on td "VP Đồng Xoài" at bounding box center [602, 238] width 96 height 27
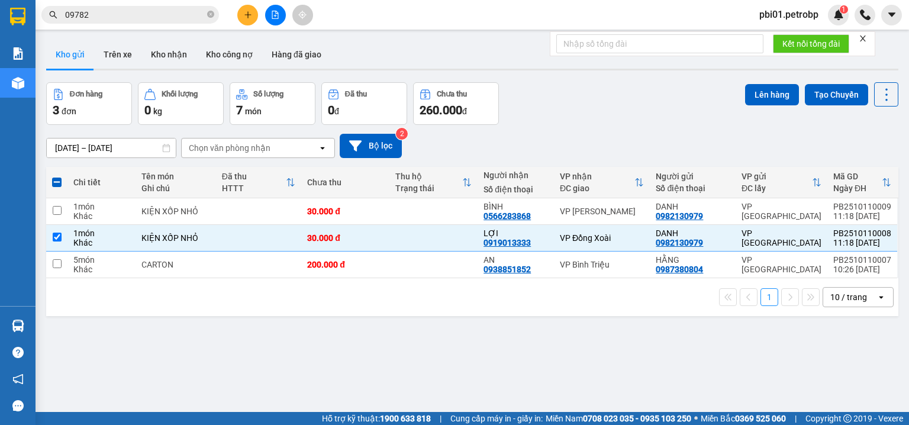
click at [596, 279] on div "1 10 / trang open" at bounding box center [472, 297] width 852 height 38
click at [575, 289] on div "1 10 / trang open" at bounding box center [472, 297] width 842 height 20
click at [637, 140] on div "10/10/2025 – 11/10/2025 Press the down arrow key to interact with the calendar …" at bounding box center [472, 146] width 852 height 24
click at [622, 332] on div "ver 1.8.146 Kho gửi Trên xe Kho nhận Kho công nợ Hàng đã giao Đơn hàng 3 đơn Kh…" at bounding box center [471, 247] width 861 height 425
click at [474, 331] on div "ver 1.8.146 Kho gửi Trên xe Kho nhận Kho công nợ Hàng đã giao Đơn hàng 3 đơn Kh…" at bounding box center [471, 247] width 861 height 425
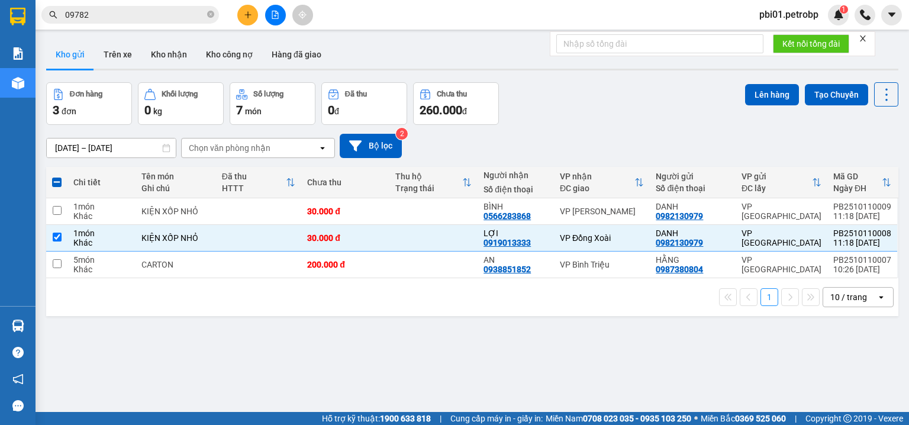
drag, startPoint x: 589, startPoint y: 113, endPoint x: 614, endPoint y: 315, distance: 203.2
click at [589, 114] on div "Đơn hàng 3 đơn Khối lượng 0 kg Số lượng 7 món Đã thu 0 đ Chưa thu 260.000 đ Lên…" at bounding box center [472, 103] width 852 height 43
click at [58, 234] on input "checkbox" at bounding box center [57, 236] width 9 height 9
checkbox input "false"
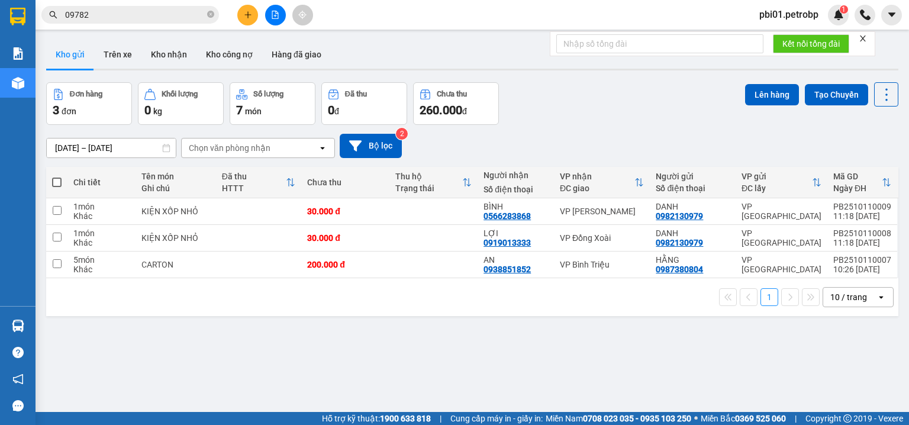
click at [554, 136] on div "10/10/2025 – 11/10/2025 Press the down arrow key to interact with the calendar …" at bounding box center [472, 146] width 852 height 24
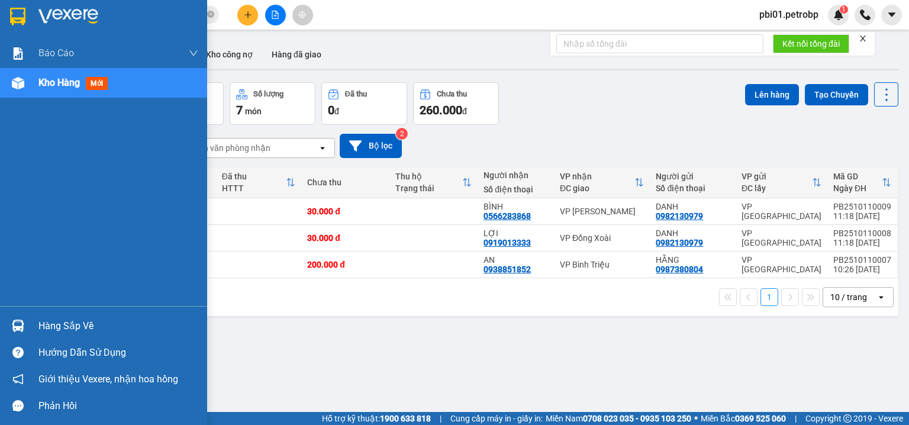
click at [38, 325] on div "Hàng sắp về" at bounding box center [118, 326] width 160 height 18
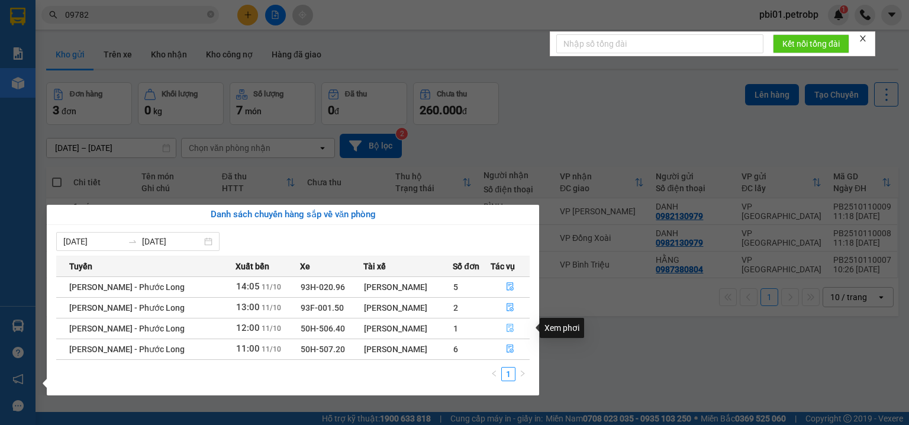
click at [509, 327] on icon "file-done" at bounding box center [510, 328] width 8 height 8
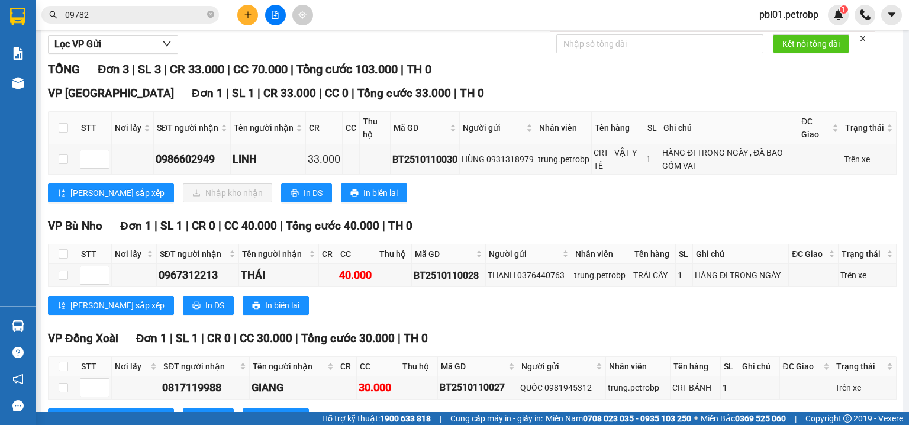
scroll to position [182, 0]
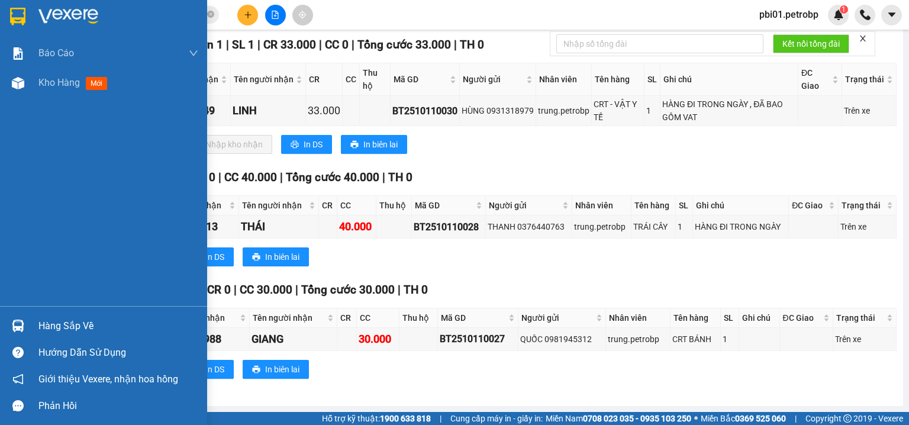
click at [46, 322] on div "Hàng sắp về" at bounding box center [118, 326] width 160 height 18
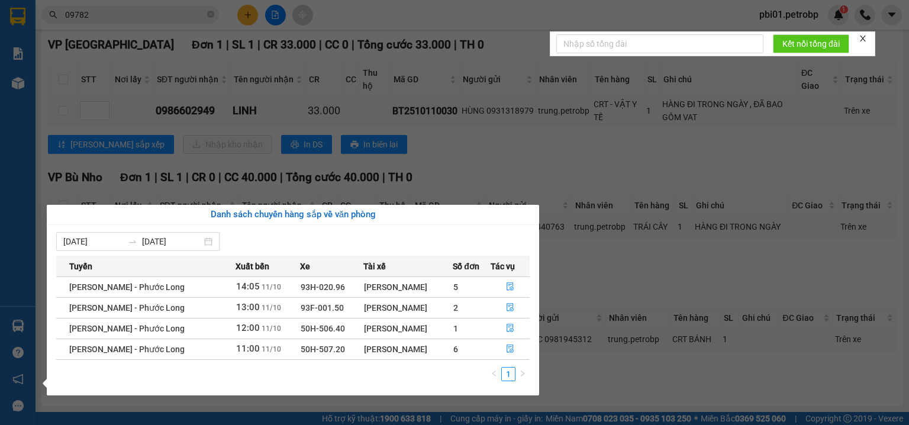
click at [454, 163] on section "Kết quả tìm kiếm ( 1294 ) Bộ lọc Mã ĐH Trạng thái Món hàng Tổng cước Chưa cước …" at bounding box center [454, 212] width 909 height 425
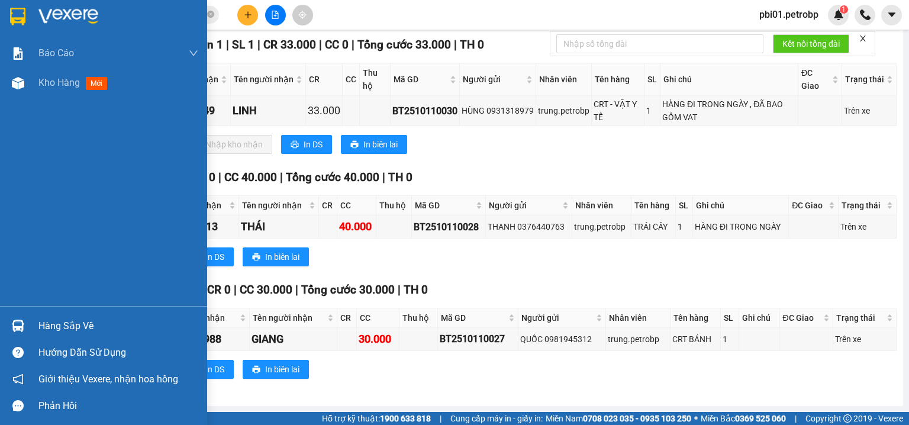
click at [62, 327] on div "Hàng sắp về" at bounding box center [118, 326] width 160 height 18
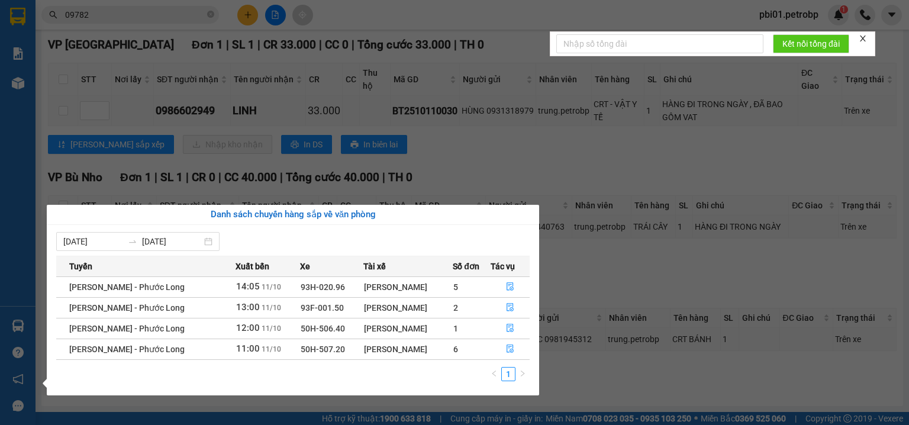
click at [467, 34] on section "Kết quả tìm kiếm ( 1294 ) Bộ lọc Mã ĐH Trạng thái Món hàng Tổng cước Chưa cước …" at bounding box center [454, 212] width 909 height 425
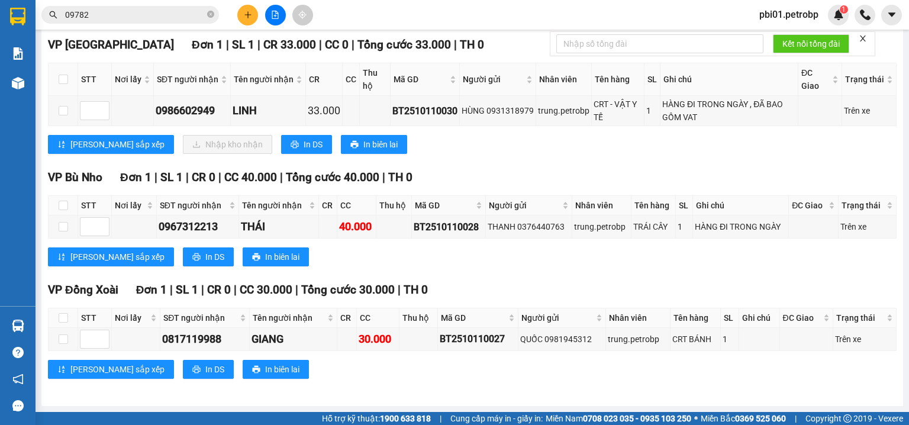
click at [493, 57] on div "VP Phước Bình Đơn 1 | SL 1 | CR 33.000 | CC 0 | Tổng cước 33.000 | TH 0 STT Nơi…" at bounding box center [472, 99] width 848 height 127
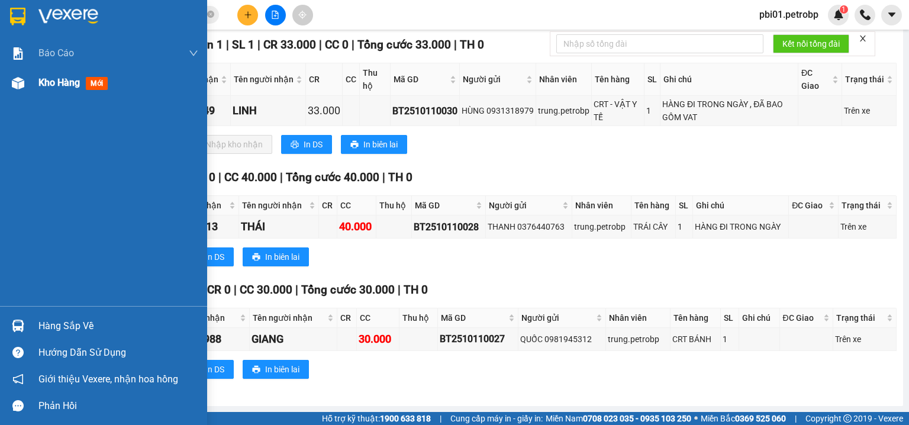
click at [43, 83] on span "Kho hàng" at bounding box center [58, 82] width 41 height 11
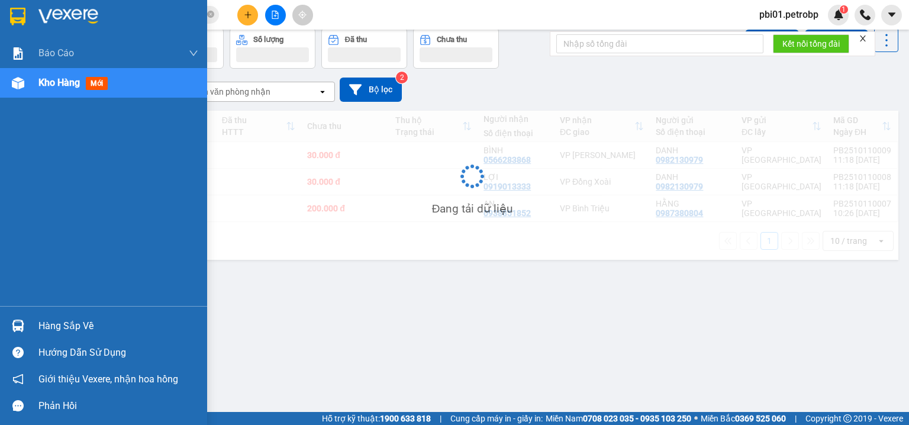
scroll to position [54, 0]
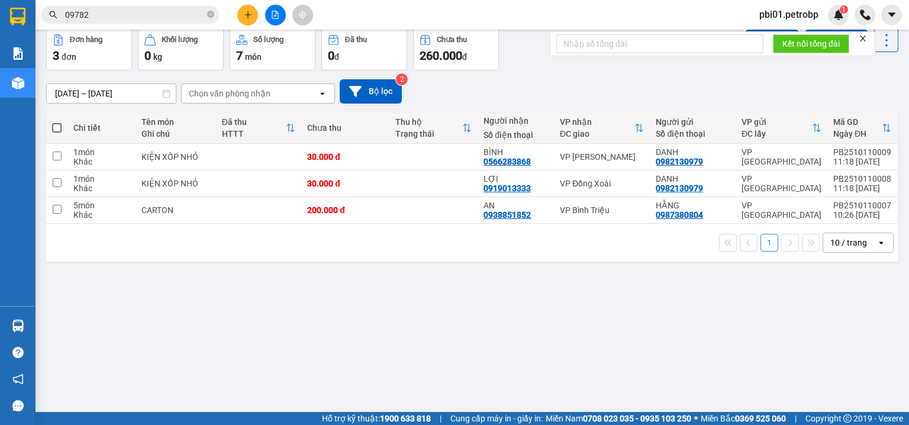
click at [589, 87] on div "10/10/2025 – 11/10/2025 Press the down arrow key to interact with the calendar …" at bounding box center [472, 91] width 852 height 24
click at [638, 54] on div at bounding box center [659, 44] width 207 height 24
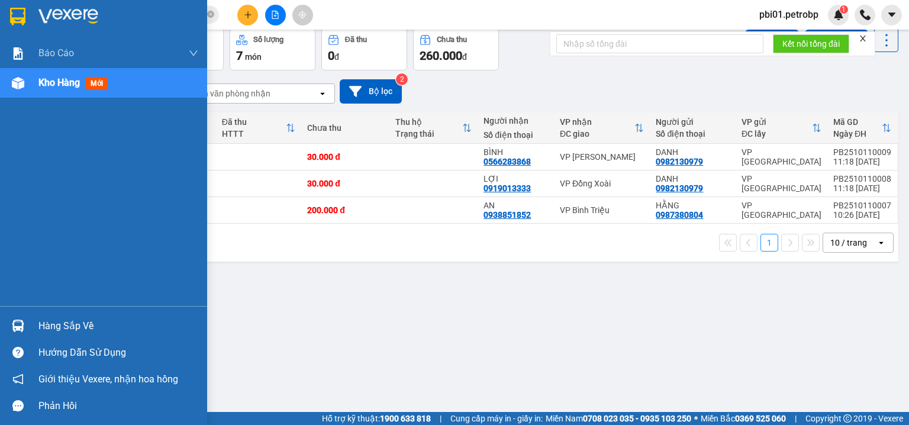
click at [58, 324] on div "Hàng sắp về" at bounding box center [118, 326] width 160 height 18
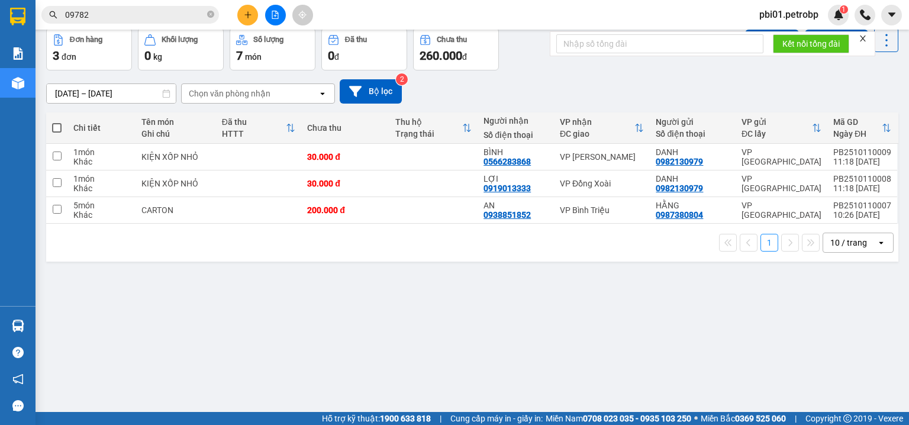
click at [485, 99] on section "Kết quả tìm kiếm ( 1294 ) Bộ lọc Mã ĐH Trạng thái Món hàng Tổng cước Chưa cước …" at bounding box center [454, 212] width 909 height 425
click at [55, 128] on span at bounding box center [56, 127] width 9 height 9
click at [57, 122] on input "checkbox" at bounding box center [57, 122] width 0 height 0
checkbox input "true"
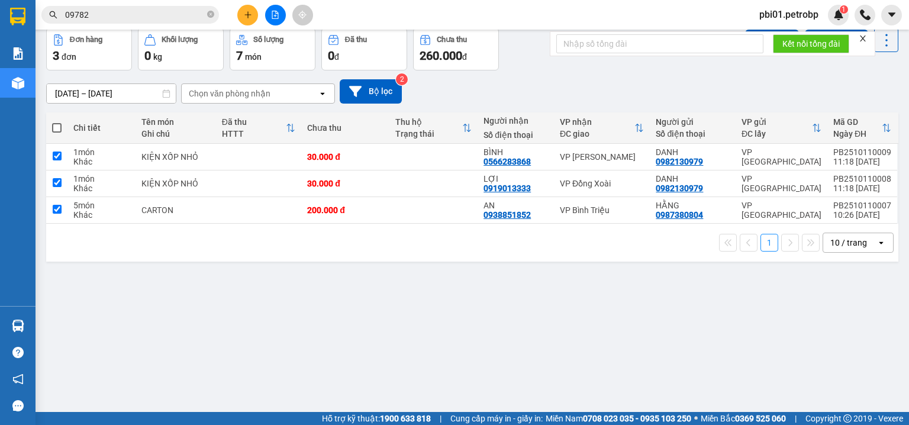
checkbox input "true"
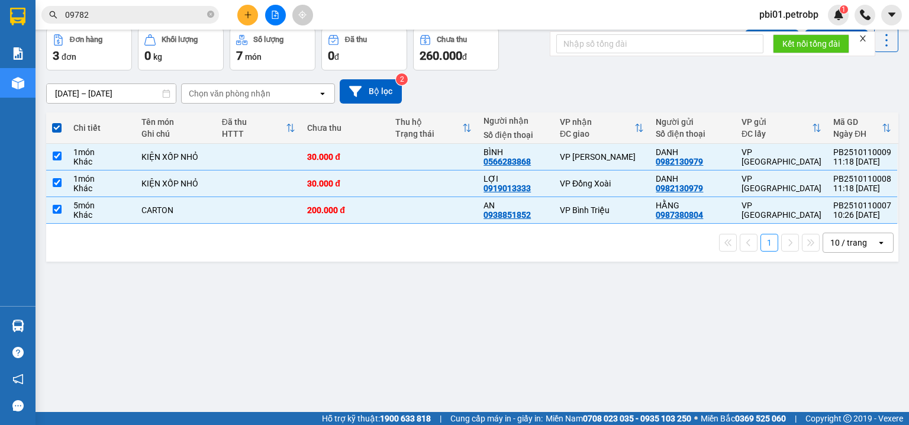
scroll to position [0, 0]
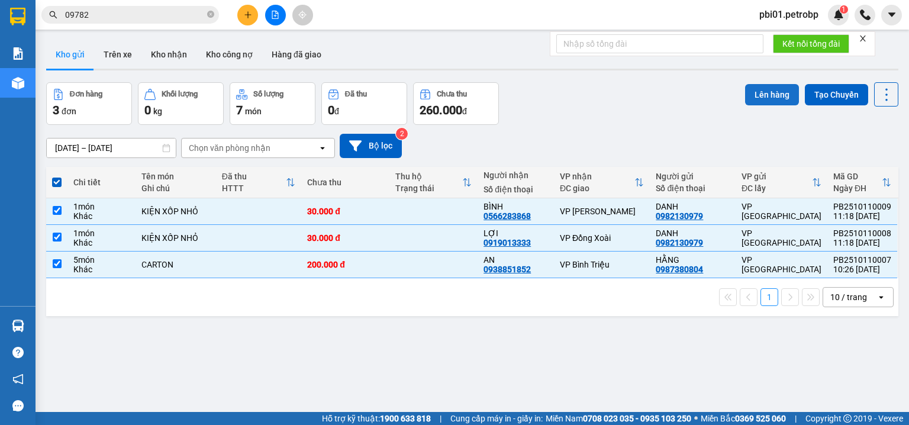
click at [759, 93] on button "Lên hàng" at bounding box center [772, 94] width 54 height 21
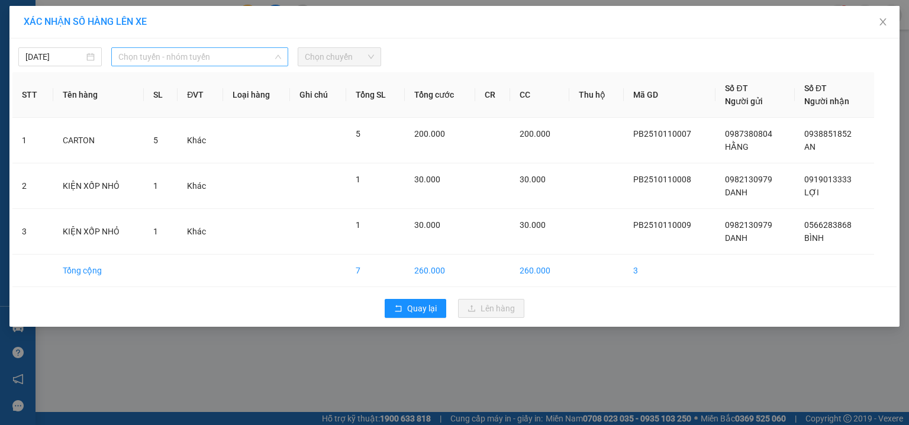
click at [167, 62] on span "Chọn tuyến - nhóm tuyến" at bounding box center [199, 57] width 163 height 18
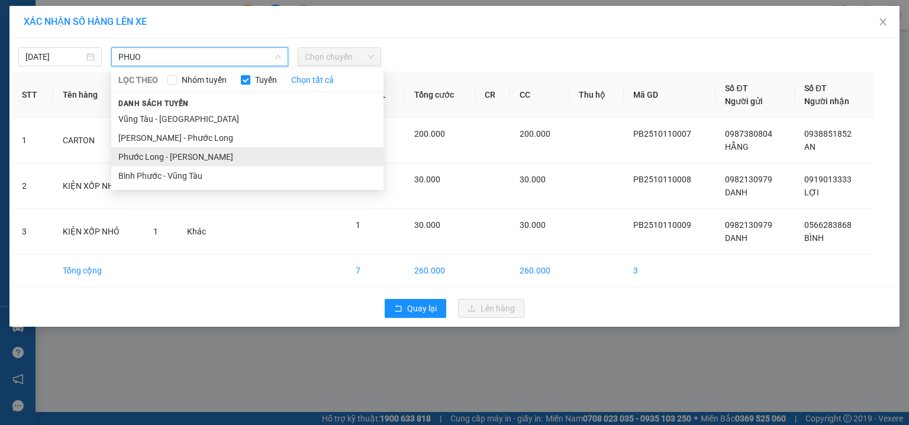
type input "PHUO"
click at [159, 154] on li "Phước Long - Hồ Chí Minh" at bounding box center [247, 156] width 272 height 19
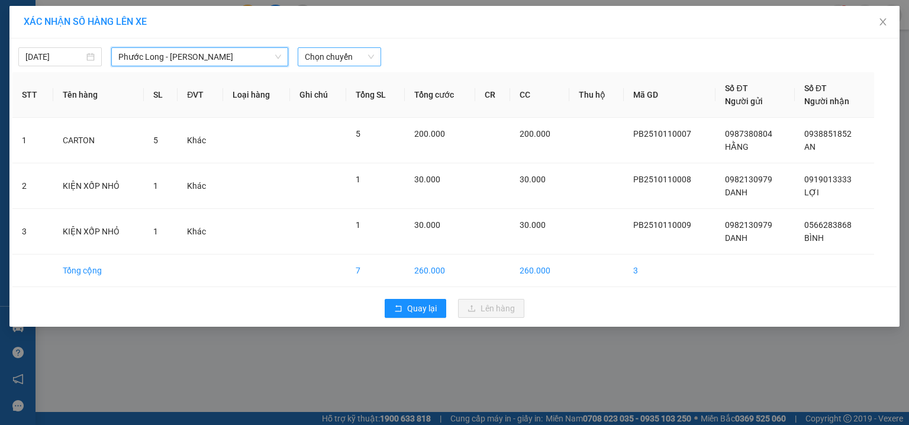
click at [335, 53] on span "Chọn chuyến" at bounding box center [339, 57] width 69 height 18
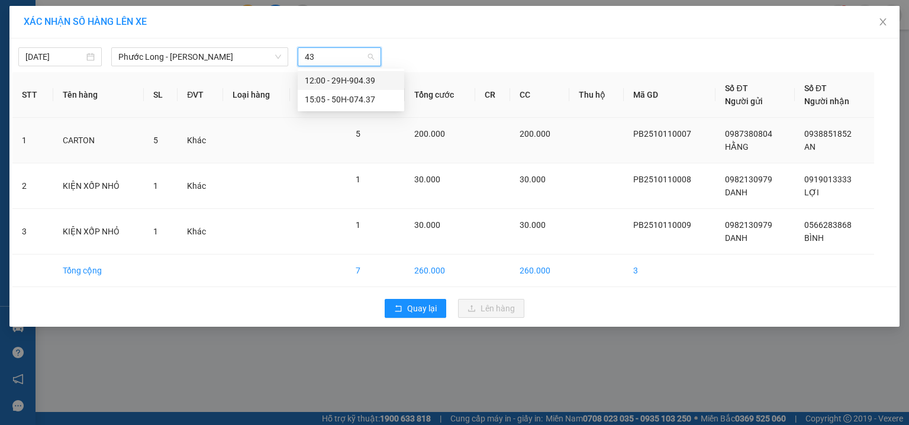
type input "437"
click at [350, 79] on div "15:05 - 50H-074.37" at bounding box center [351, 80] width 92 height 13
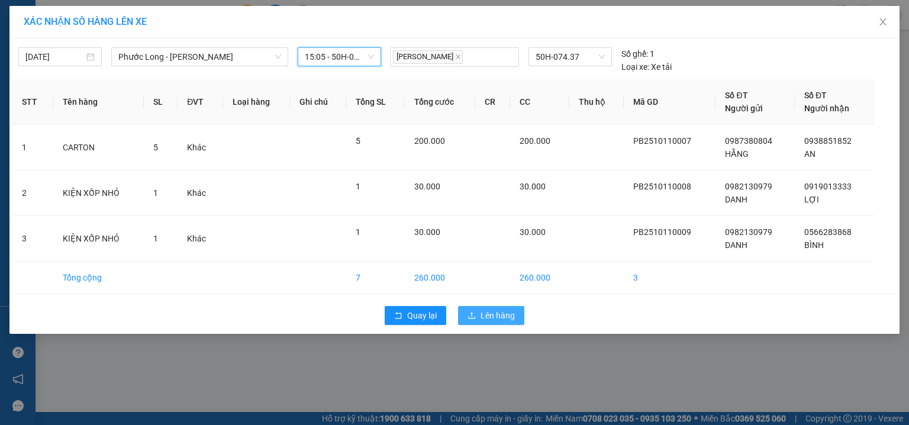
click at [496, 314] on span "Lên hàng" at bounding box center [497, 315] width 34 height 13
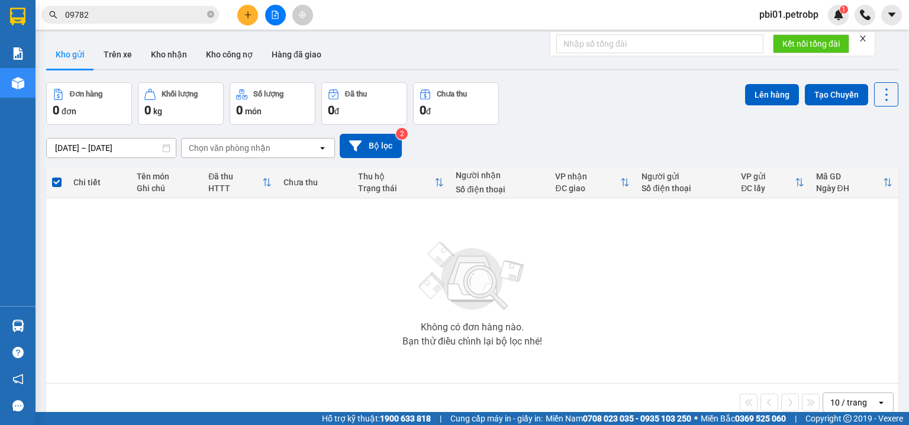
click at [279, 9] on button at bounding box center [275, 15] width 21 height 21
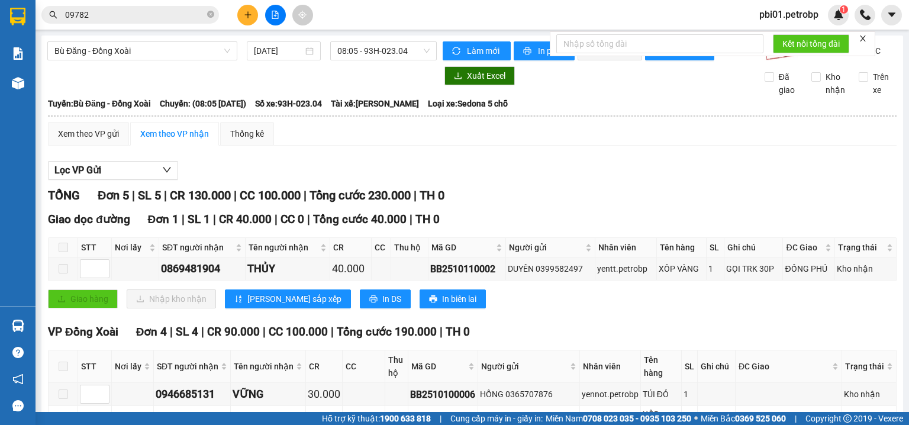
click at [613, 180] on div "Lọc VP Gửi" at bounding box center [472, 171] width 848 height 20
click at [211, 15] on icon "close-circle" at bounding box center [210, 14] width 7 height 7
drag, startPoint x: 204, startPoint y: 15, endPoint x: 209, endPoint y: 5, distance: 11.1
click at [203, 14] on input "text" at bounding box center [135, 14] width 140 height 13
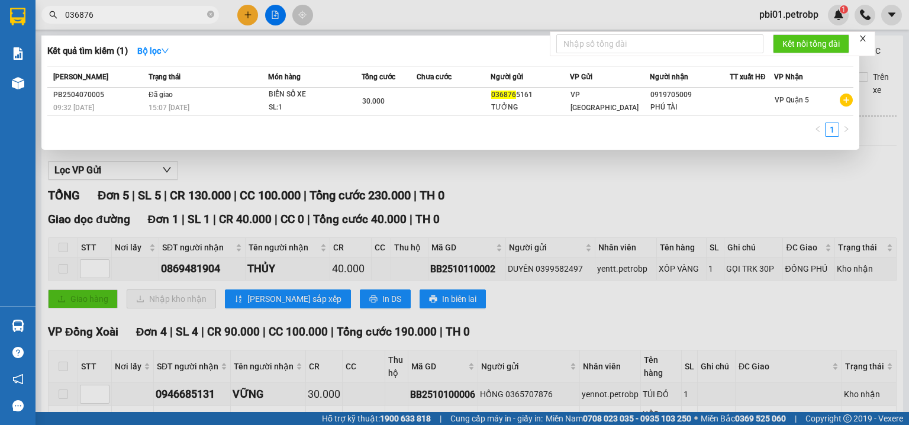
type input "036876"
click at [213, 12] on icon "close-circle" at bounding box center [210, 14] width 7 height 7
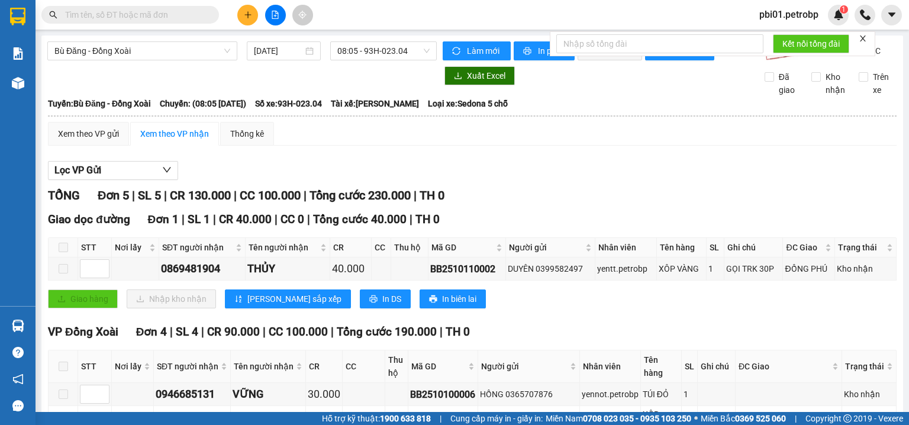
click at [172, 12] on input "text" at bounding box center [135, 14] width 140 height 13
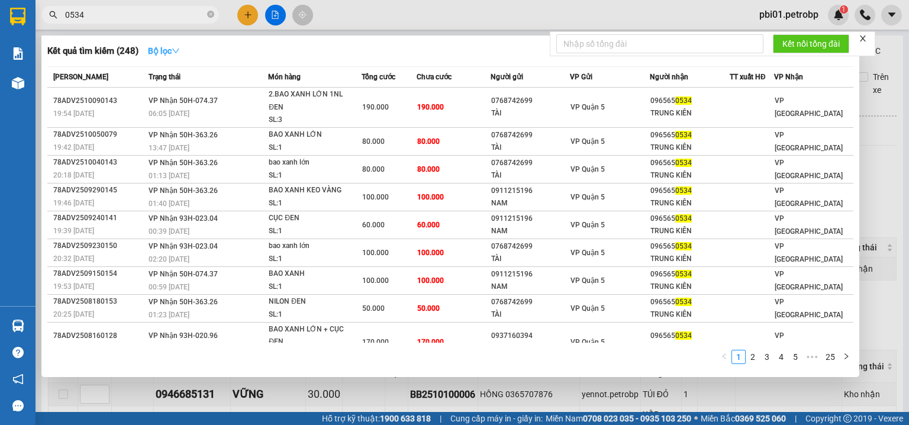
type input "0534"
click at [173, 54] on strong "Bộ lọc" at bounding box center [164, 50] width 32 height 9
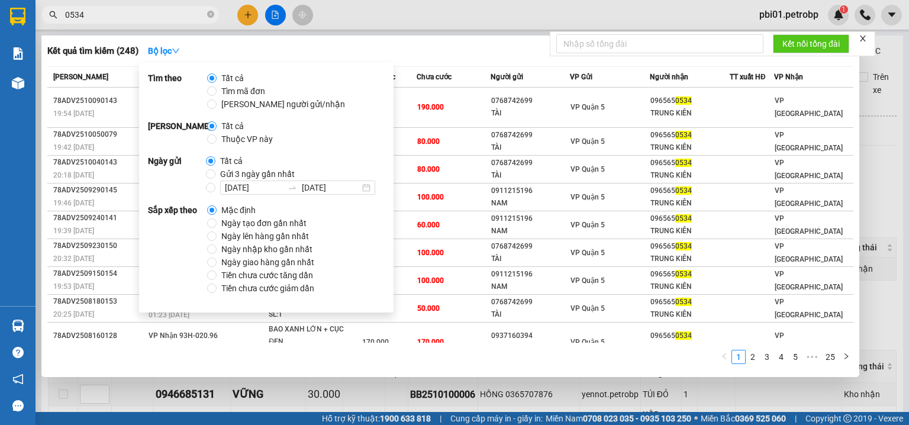
click at [267, 223] on span "Ngày tạo đơn gần nhất" at bounding box center [264, 223] width 95 height 13
click at [217, 223] on input "Ngày tạo đơn gần nhất" at bounding box center [211, 222] width 9 height 9
radio input "true"
radio input "false"
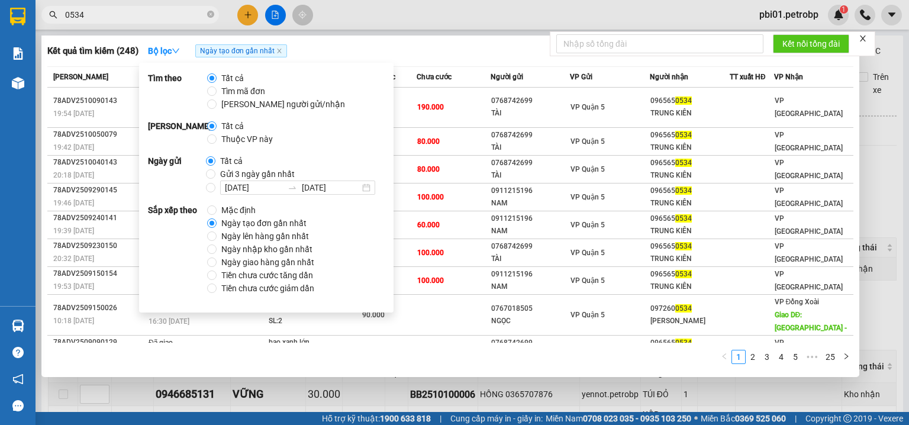
click at [447, 42] on div "Kết quả tìm kiếm ( 248 ) Bộ lọc Ngày tạo đơn gần nhất" at bounding box center [450, 50] width 806 height 19
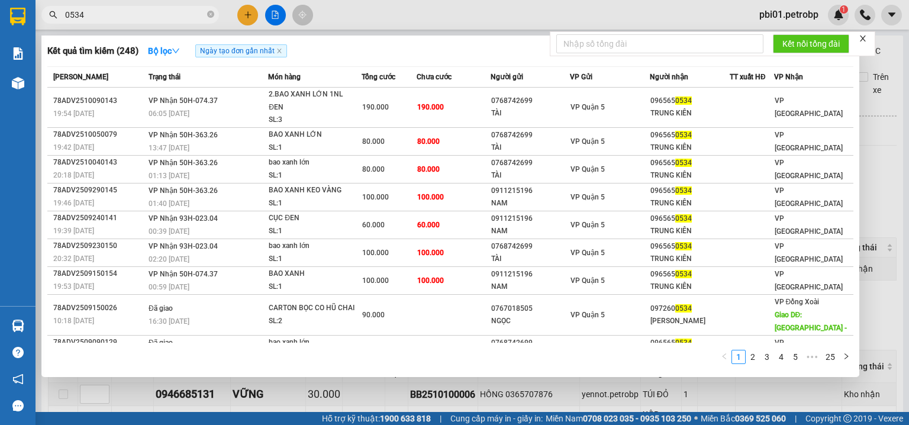
drag, startPoint x: 467, startPoint y: 10, endPoint x: 507, endPoint y: 189, distance: 183.7
click at [466, 12] on div at bounding box center [454, 212] width 909 height 425
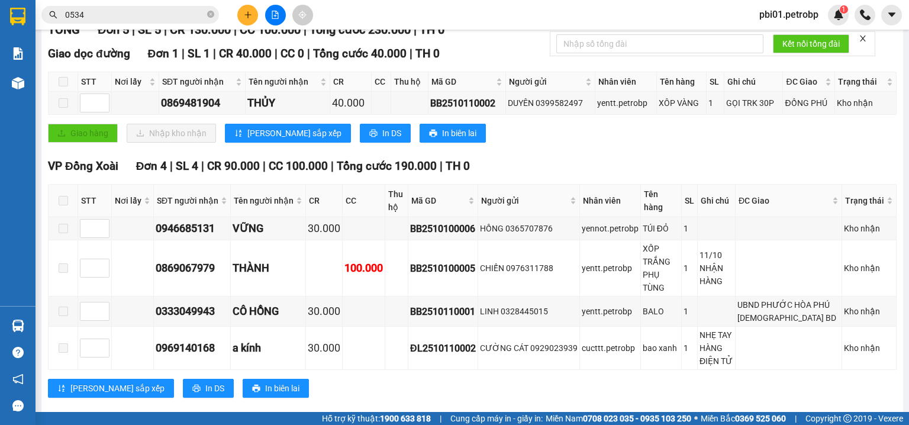
scroll to position [180, 0]
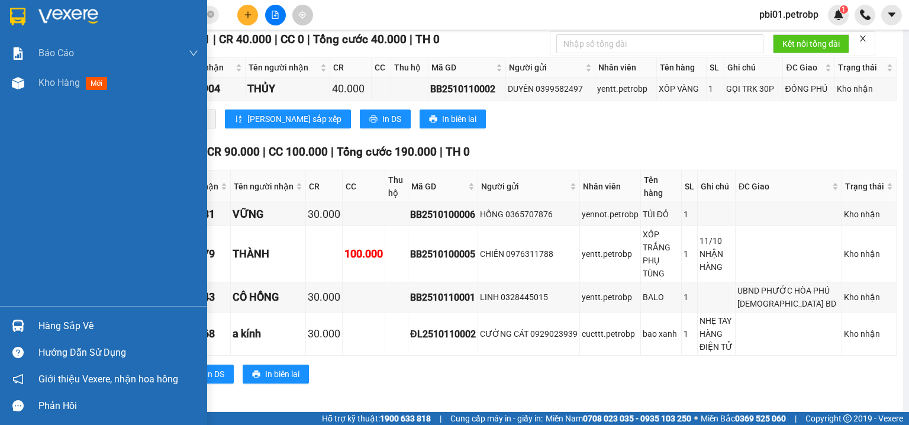
drag, startPoint x: 38, startPoint y: 329, endPoint x: 64, endPoint y: 341, distance: 29.4
click at [38, 329] on div "Hàng sắp về" at bounding box center [118, 326] width 160 height 18
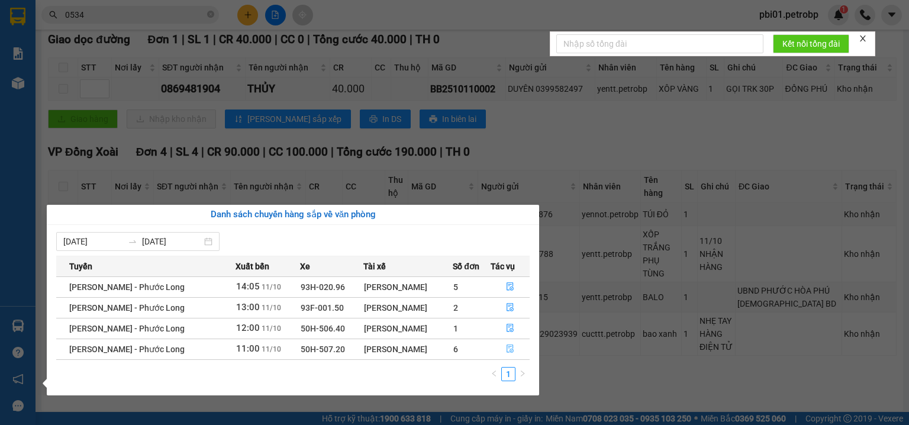
click at [511, 350] on icon "file-done" at bounding box center [509, 349] width 7 height 8
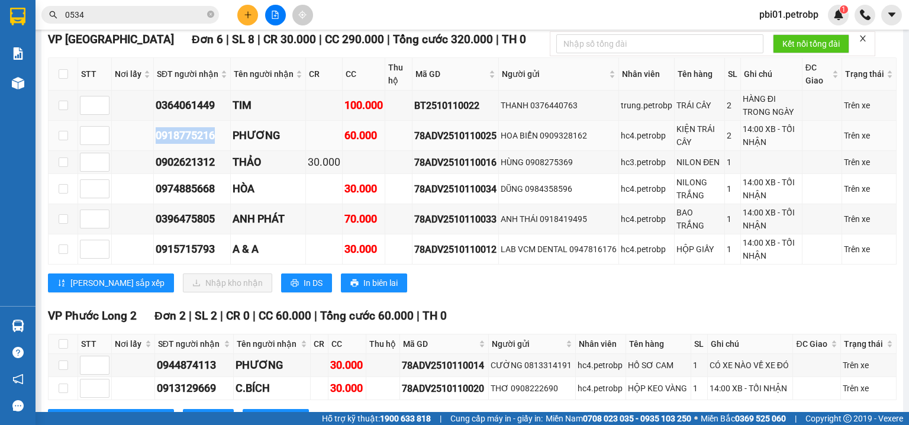
drag, startPoint x: 147, startPoint y: 141, endPoint x: 215, endPoint y: 145, distance: 68.7
click at [215, 145] on tr "0918775216 PHƯƠNG 60.000 78ADV2510110025 HOA BIỂN 0909328162 hc4.petrobp KIỆN T…" at bounding box center [473, 136] width 848 height 30
copy div "0918775216"
drag, startPoint x: 152, startPoint y: 109, endPoint x: 218, endPoint y: 114, distance: 66.5
click at [218, 114] on tr "0364061449 TIM 100.000 BT2510110022 THANH 0376440763 trung.petrobp TRÁI CÂY 2 H…" at bounding box center [473, 106] width 848 height 30
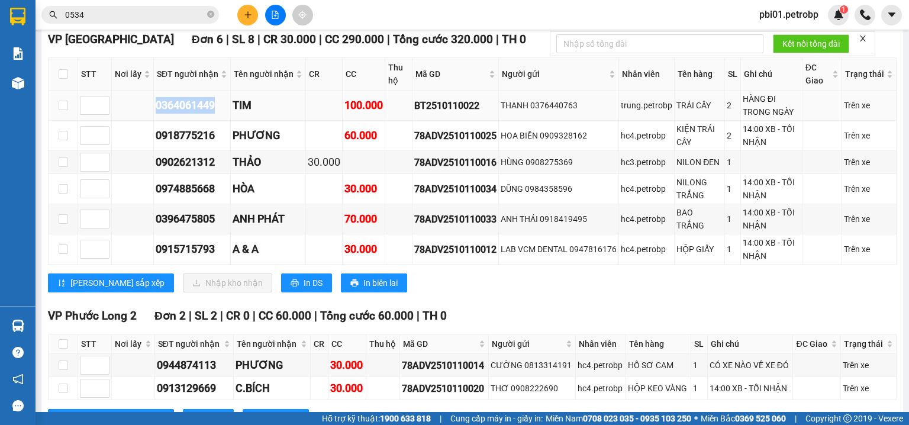
copy div "0364061449"
click at [62, 79] on input "checkbox" at bounding box center [63, 73] width 9 height 9
checkbox input "true"
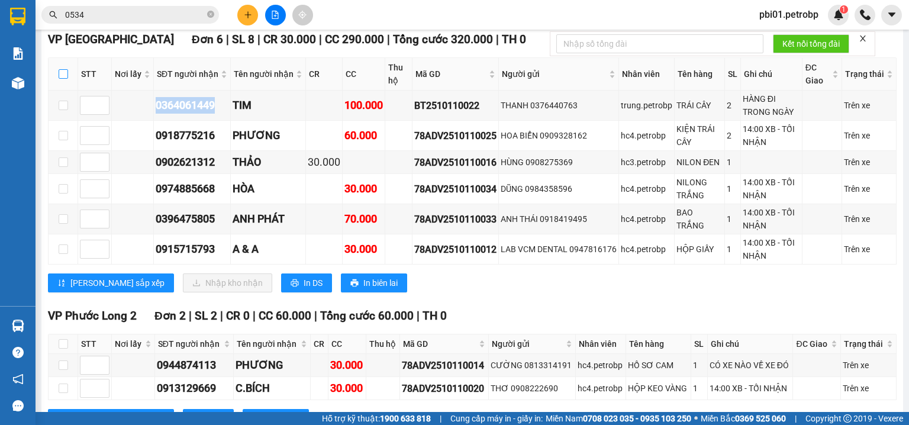
checkbox input "true"
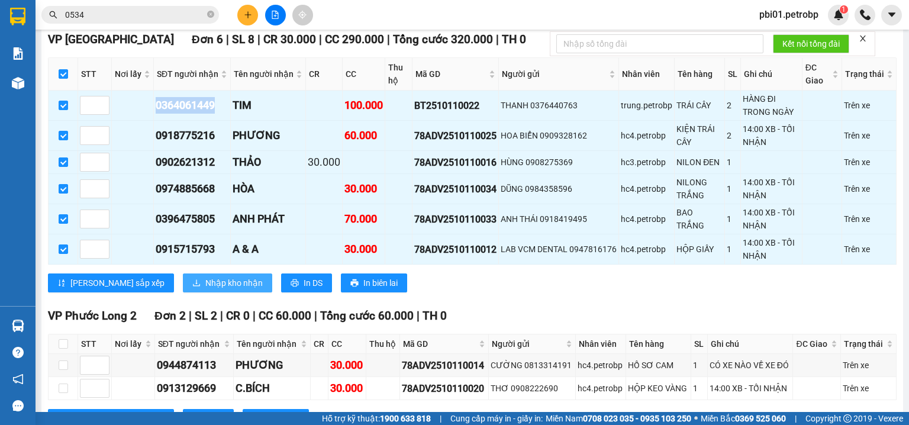
click at [205, 289] on span "Nhập kho nhận" at bounding box center [233, 282] width 57 height 13
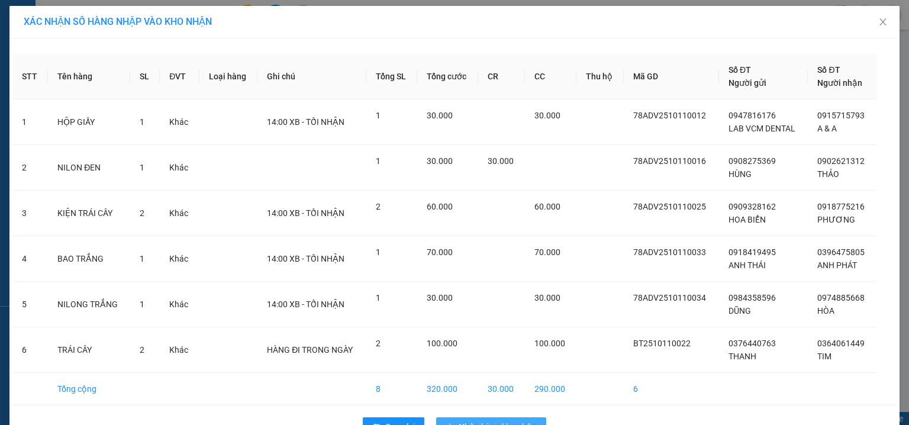
click at [512, 418] on button "Nhập hàng kho nhận" at bounding box center [491, 426] width 110 height 19
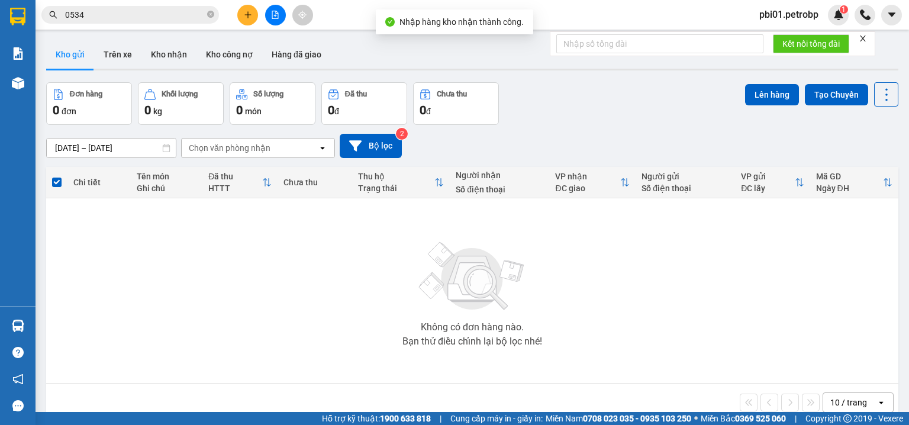
click at [155, 12] on input "0534" at bounding box center [135, 14] width 140 height 13
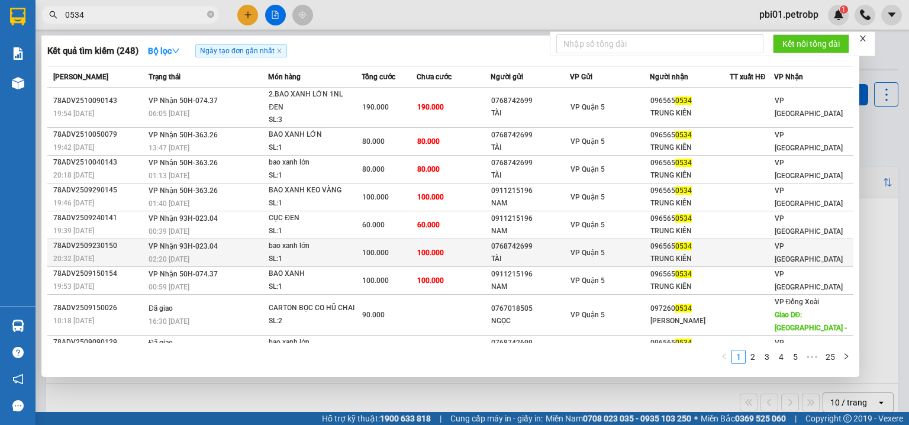
scroll to position [32, 0]
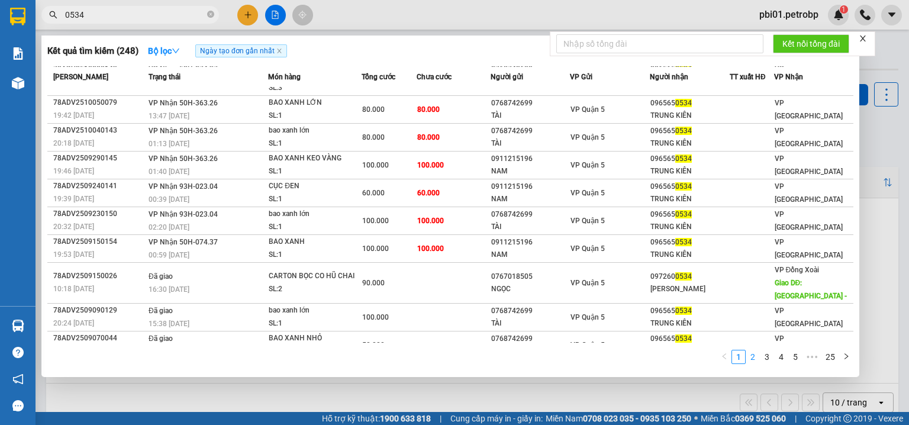
click at [755, 361] on link "2" at bounding box center [752, 356] width 13 height 13
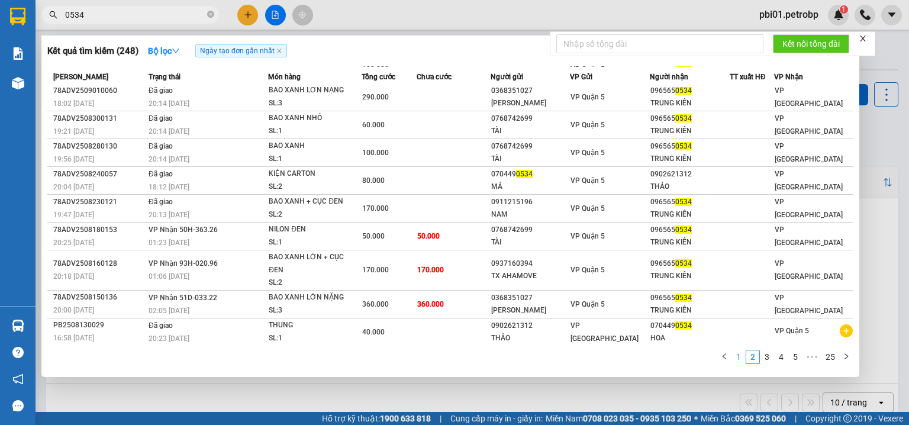
click at [745, 356] on link "1" at bounding box center [738, 356] width 13 height 13
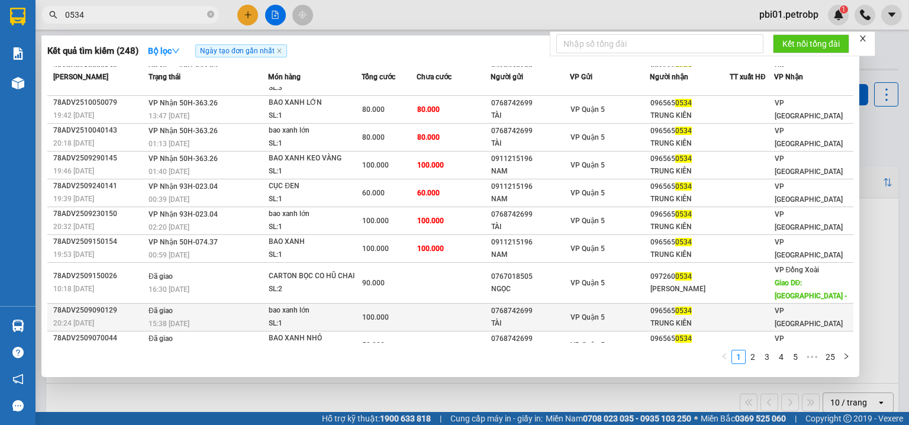
click at [466, 303] on td at bounding box center [452, 317] width 73 height 28
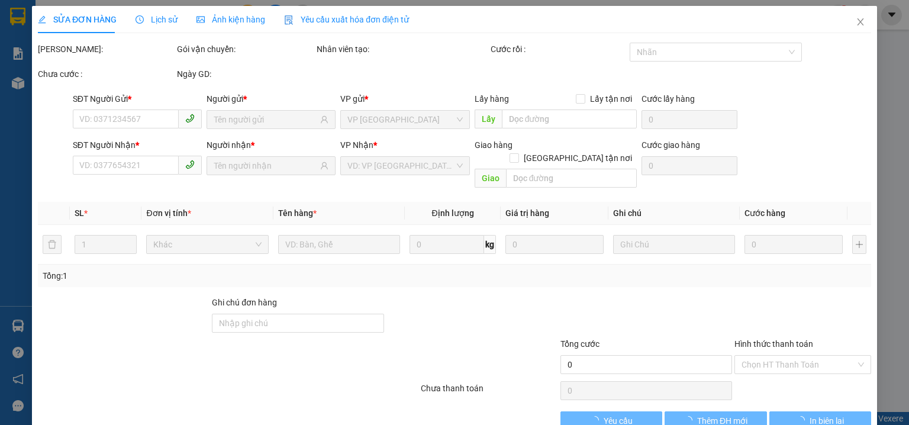
type input "0768742699"
type input "TÀI"
type input "0965650534"
type input "TRUNG KIÊN"
type input "100.000"
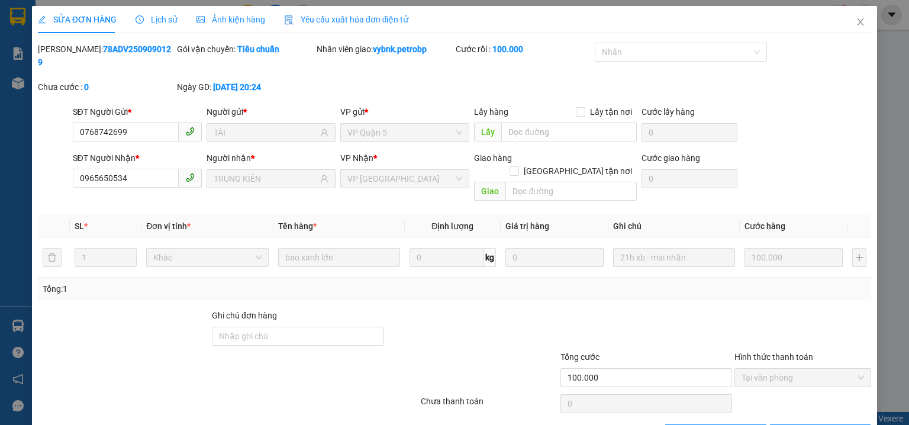
click at [149, 20] on span "Lịch sử" at bounding box center [156, 19] width 42 height 9
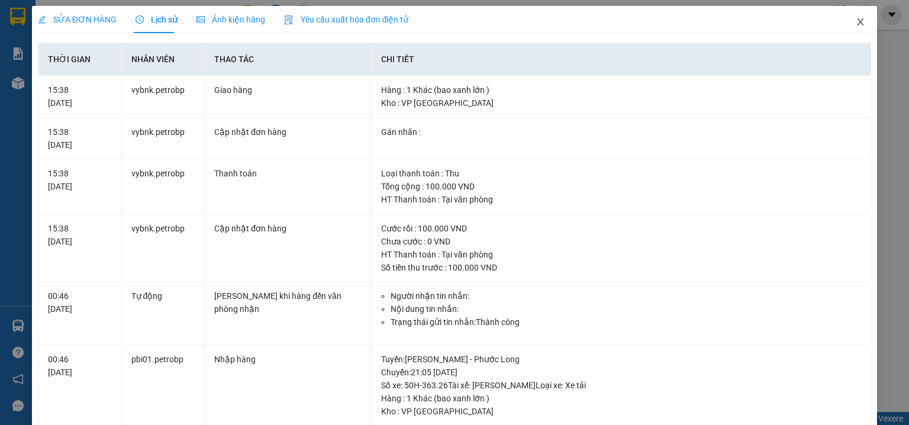
click at [856, 25] on icon "close" at bounding box center [859, 21] width 9 height 9
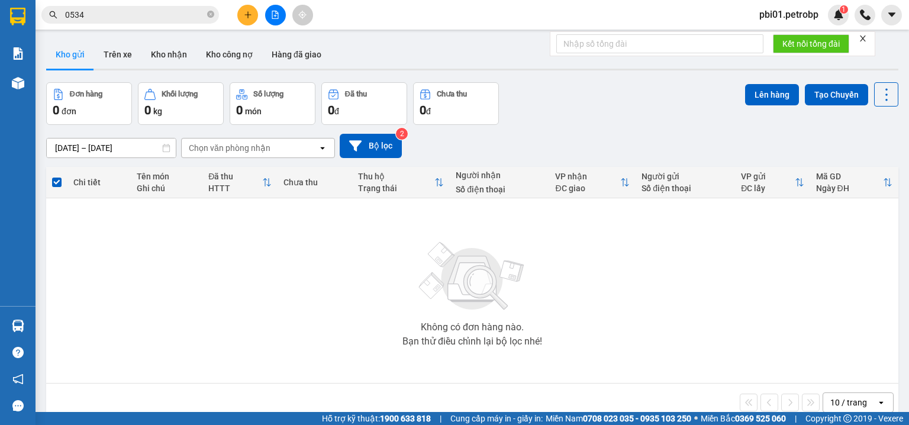
click at [159, 18] on input "0534" at bounding box center [135, 14] width 140 height 13
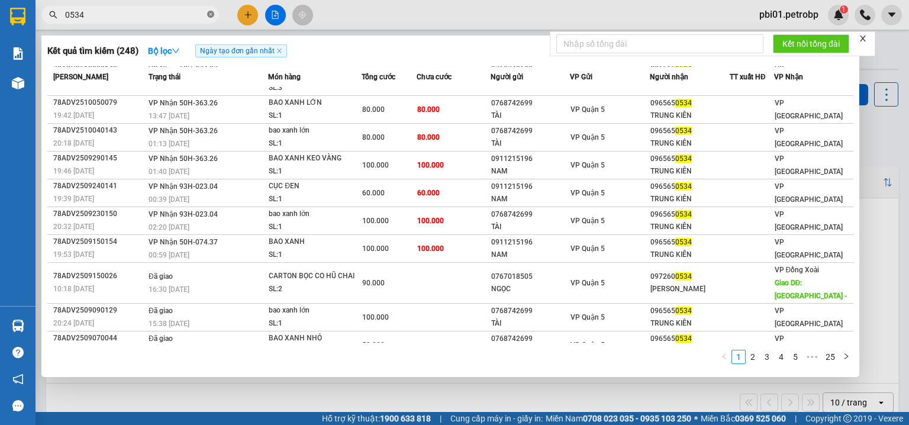
click at [211, 14] on icon "close-circle" at bounding box center [210, 14] width 7 height 7
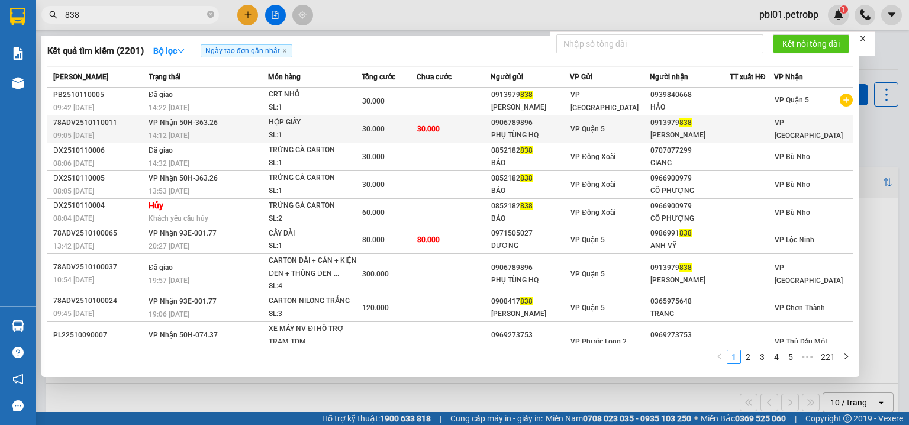
type input "838"
click at [465, 128] on td "30.000" at bounding box center [452, 129] width 73 height 28
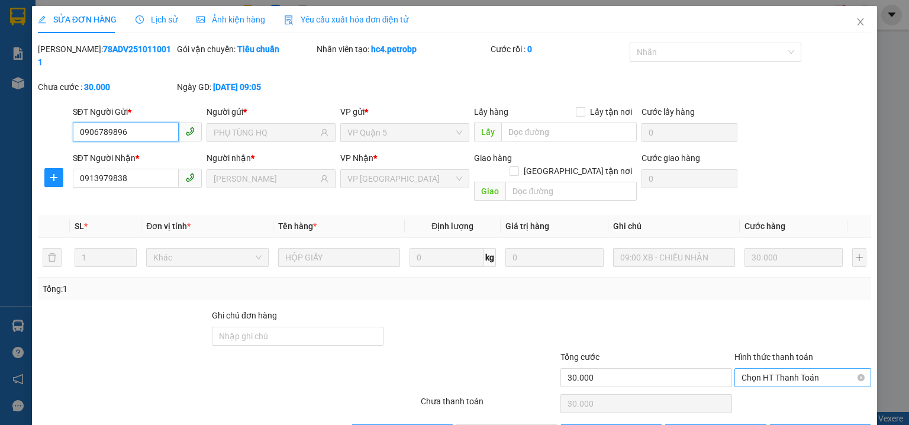
click at [764, 369] on span "Chọn HT Thanh Toán" at bounding box center [802, 378] width 122 height 18
drag, startPoint x: 764, startPoint y: 372, endPoint x: 468, endPoint y: 401, distance: 297.2
click at [757, 372] on div "Tại văn phòng" at bounding box center [796, 374] width 122 height 13
type input "0"
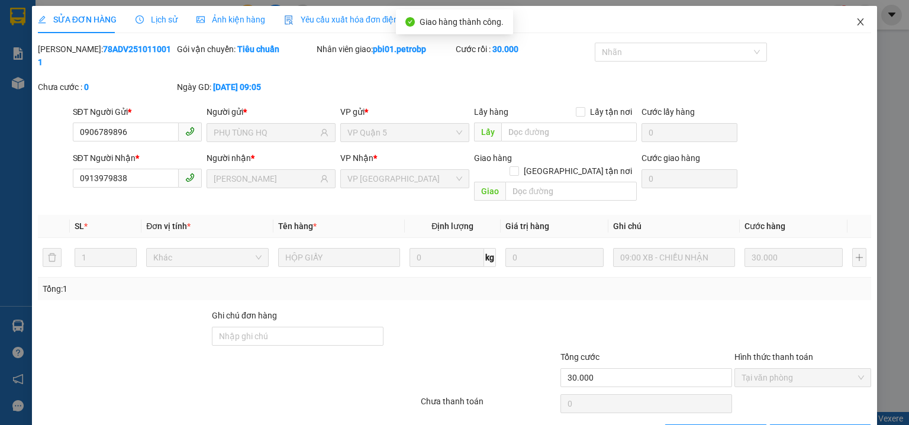
drag, startPoint x: 849, startPoint y: 21, endPoint x: 726, endPoint y: 1, distance: 124.6
click at [855, 21] on icon "close" at bounding box center [859, 21] width 9 height 9
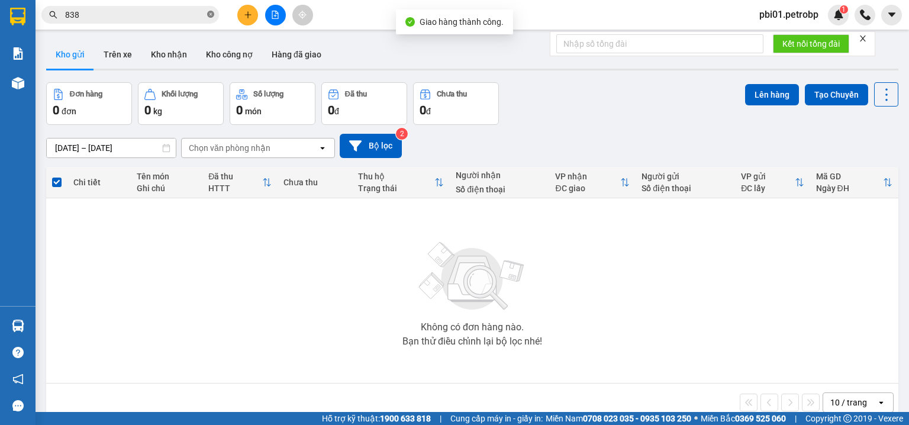
click at [208, 15] on icon "close-circle" at bounding box center [210, 14] width 7 height 7
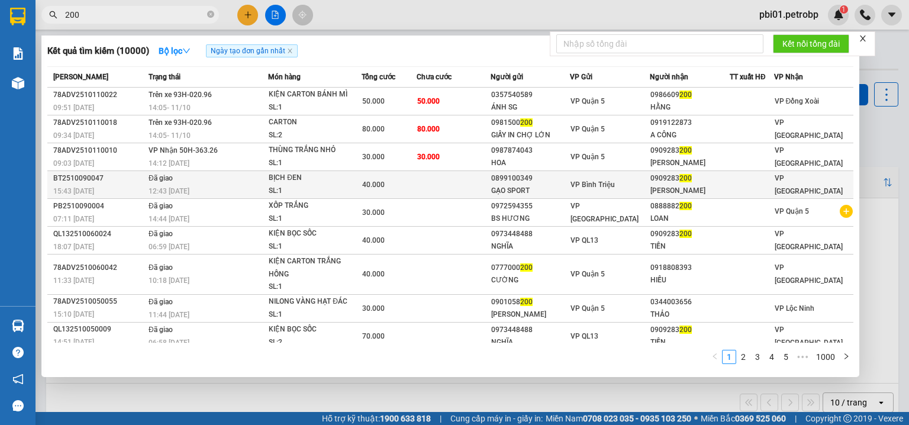
type input "200"
click at [617, 178] on div "VP Bình Triệu" at bounding box center [609, 184] width 79 height 13
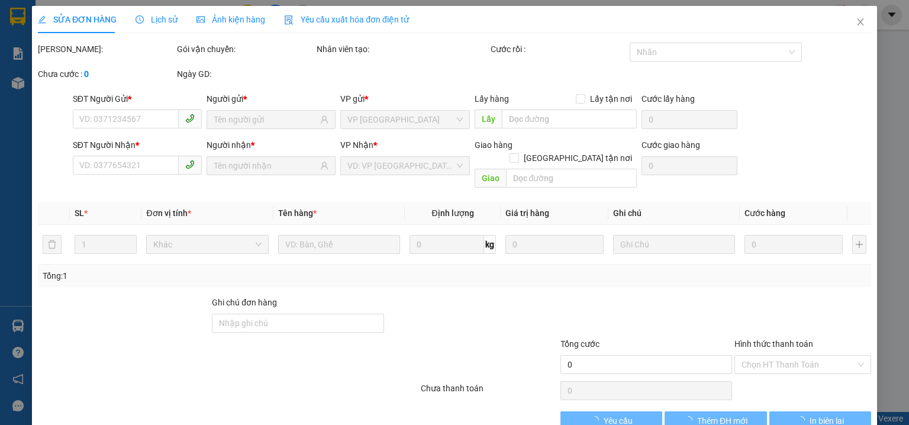
type input "0899100349"
type input "GẠO SPORT"
type input "0909283200"
type input "HỒNG NHUNG"
type input "40.000"
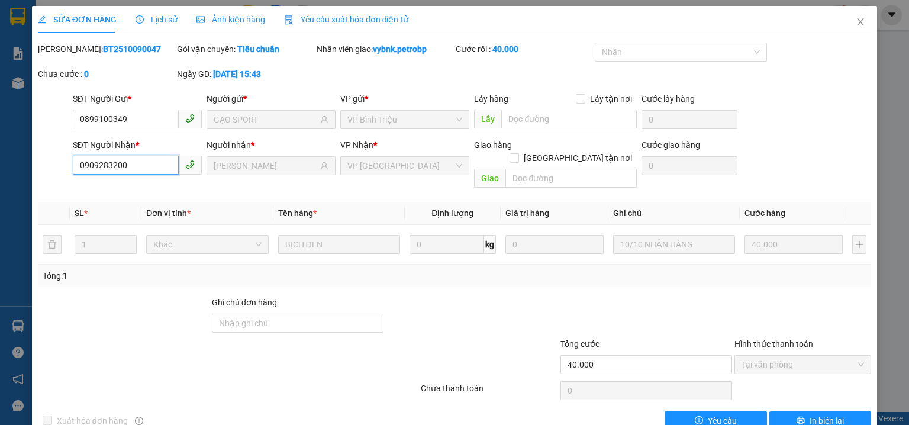
drag, startPoint x: 142, startPoint y: 164, endPoint x: 66, endPoint y: 168, distance: 75.8
click at [66, 168] on div "SĐT Người Nhận * 0909283200 0909283200 Người nhận * HỒNG NHUNG VP Nhận * VP Phư…" at bounding box center [454, 165] width 835 height 54
click at [855, 22] on icon "close" at bounding box center [859, 21] width 9 height 9
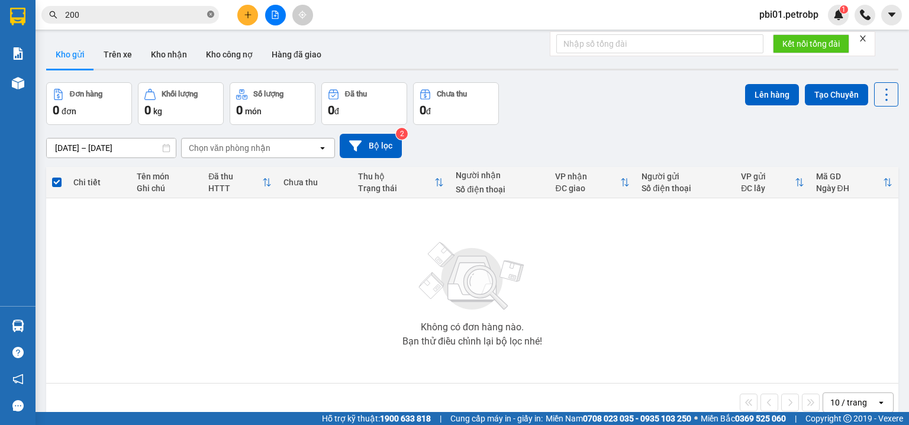
click at [212, 12] on icon "close-circle" at bounding box center [210, 14] width 7 height 7
paste input "0909283200"
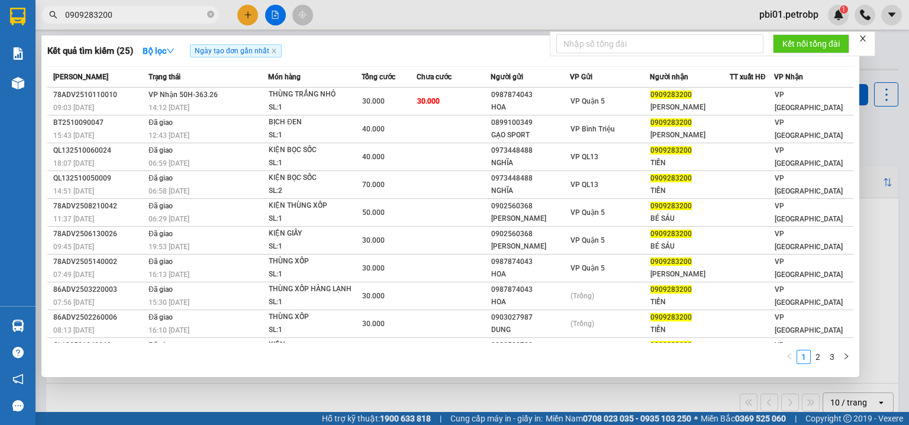
type input "0909283200"
click at [208, 15] on icon "close-circle" at bounding box center [210, 14] width 7 height 7
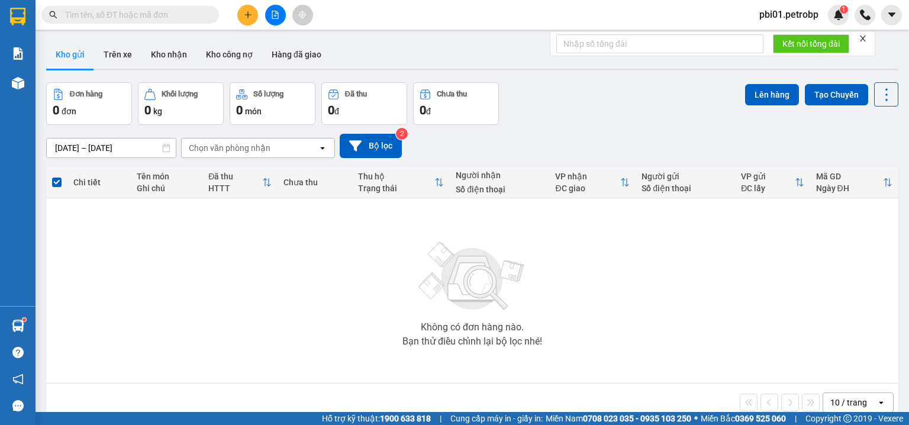
click at [230, 8] on div at bounding box center [115, 15] width 231 height 18
click at [246, 14] on icon "plus" at bounding box center [247, 14] width 7 height 1
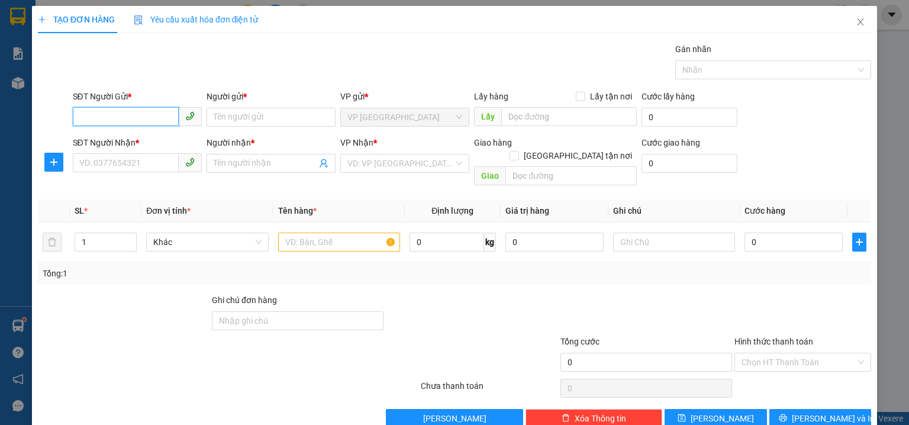
click at [137, 124] on input "SĐT Người Gửi *" at bounding box center [126, 116] width 106 height 19
drag, startPoint x: 138, startPoint y: 133, endPoint x: 163, endPoint y: 139, distance: 25.5
click at [142, 135] on div "0983659980 - ĐIỆP" at bounding box center [136, 140] width 114 height 13
type input "0983659980"
type input "ĐIỆP"
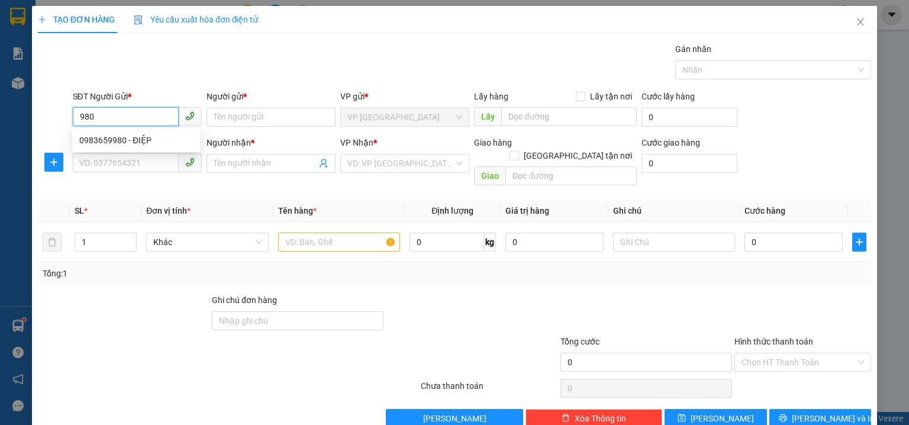
type input "0918491451"
type input "BÔNG NGUYỄN"
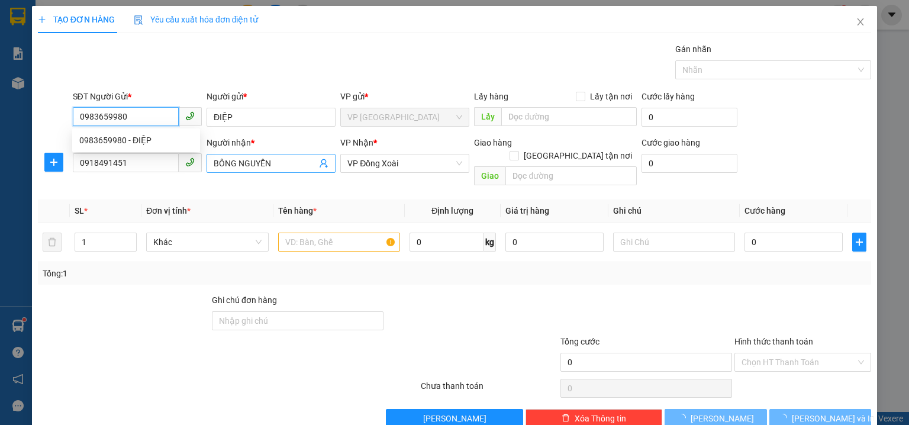
type input "60.000"
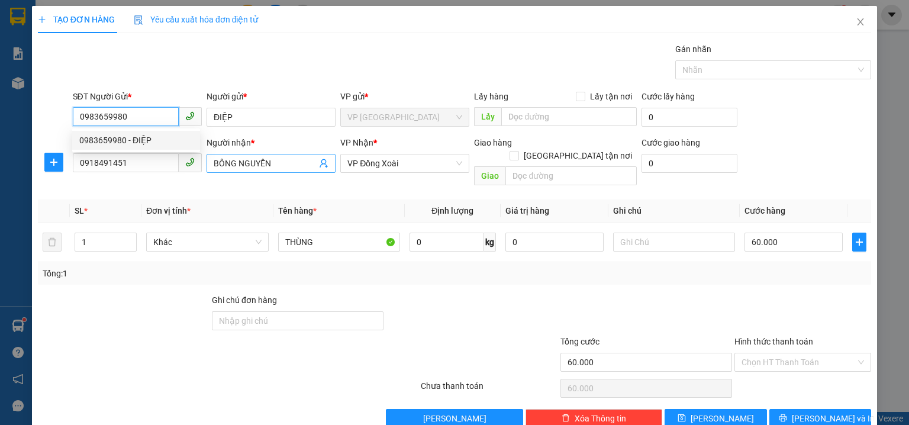
type input "0983659980"
click at [283, 167] on input "BÔNG NGUYỄN" at bounding box center [265, 163] width 103 height 13
type input "BÔNG NG"
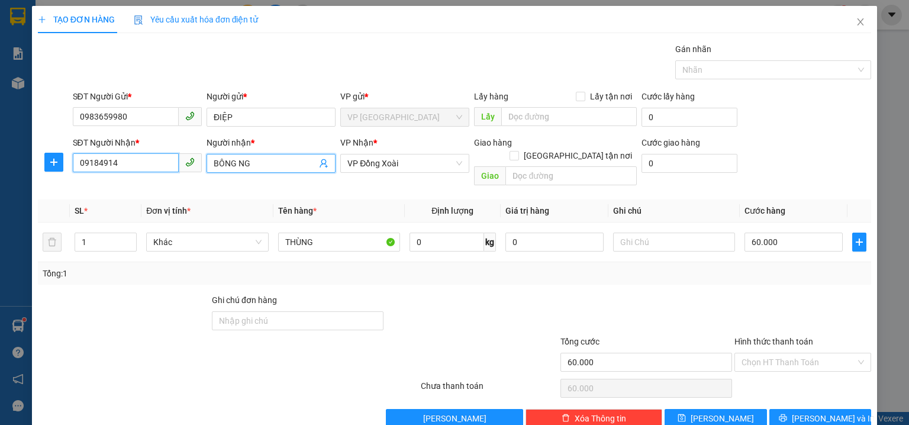
click at [148, 156] on input "09184914" at bounding box center [126, 162] width 106 height 19
type input "0"
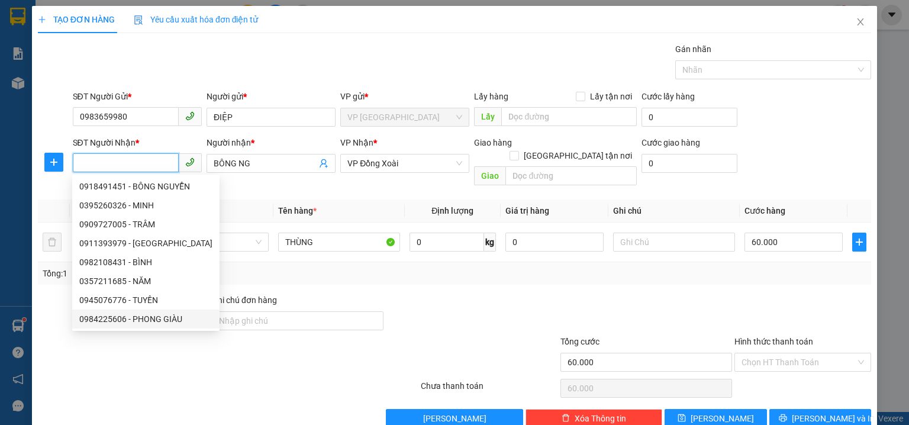
drag, startPoint x: 165, startPoint y: 318, endPoint x: 292, endPoint y: 266, distance: 137.4
click at [166, 318] on div "0984225606 - PHONG GIÀU" at bounding box center [145, 318] width 133 height 13
type input "0984225606"
type input "PHONG GIÀU"
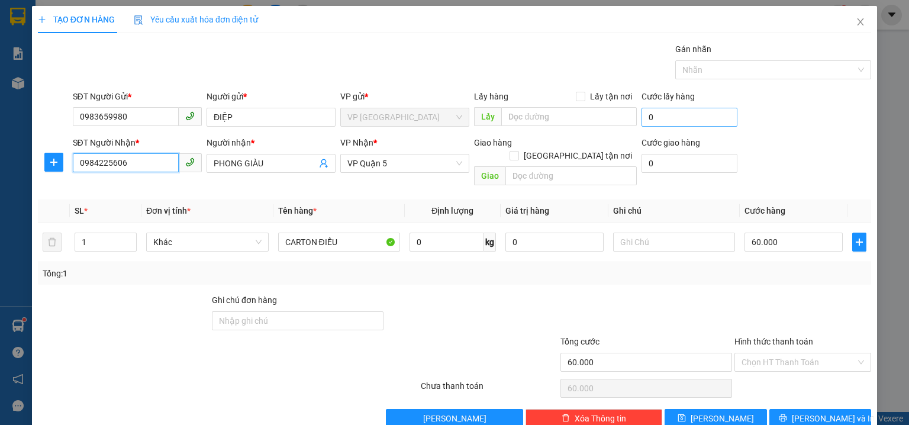
type input "0984225606"
click at [712, 118] on input "0" at bounding box center [689, 117] width 96 height 19
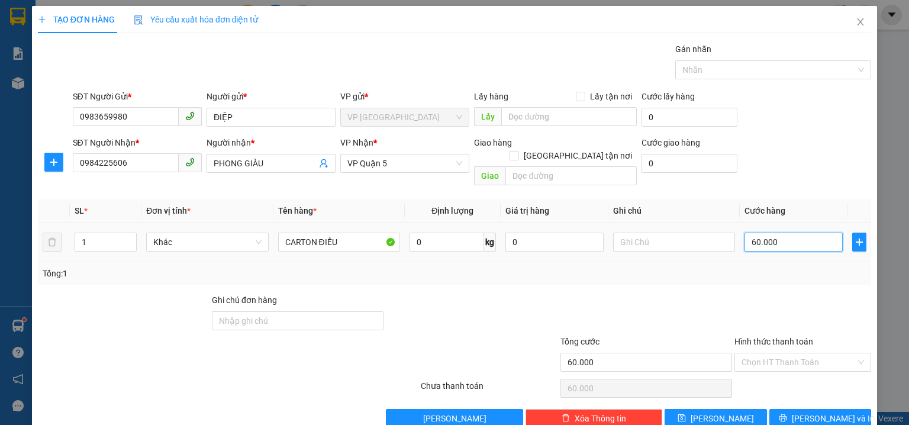
click at [809, 232] on input "60.000" at bounding box center [793, 241] width 98 height 19
type input "0"
type input "5"
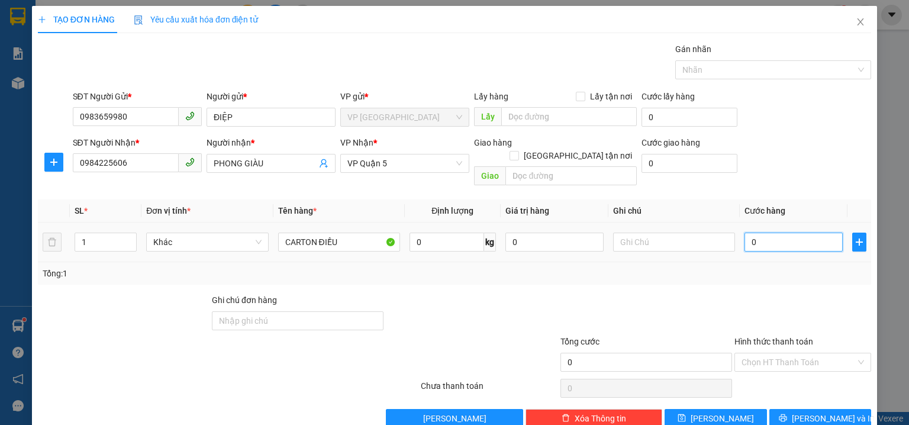
type input "5"
type input "05"
type input "50"
type input "050"
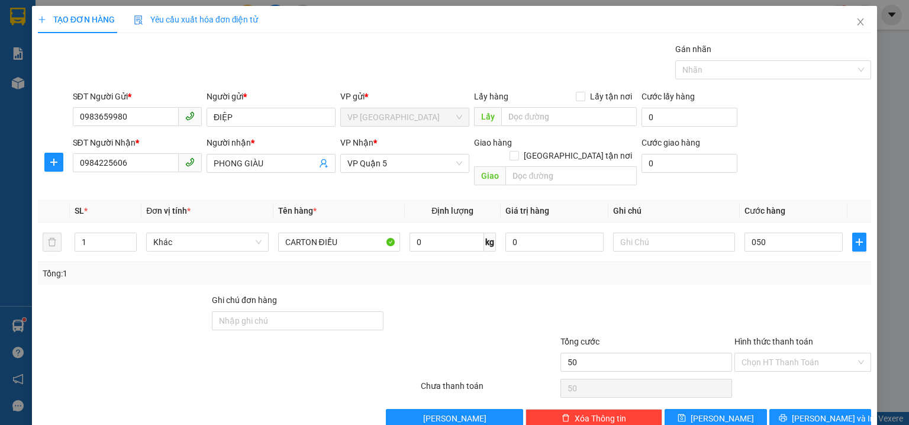
type input "50.000"
click at [783, 163] on div "SĐT Người Nhận * 0984225606 Người nhận * PHONG GIÀU VP Nhận * VP Quận 5 Giao hà…" at bounding box center [471, 163] width 803 height 54
click at [786, 139] on div "SĐT Người Nhận * 0984225606 Người nhận * PHONG GIÀU VP Nhận * VP Quận 5 Giao hà…" at bounding box center [471, 163] width 803 height 54
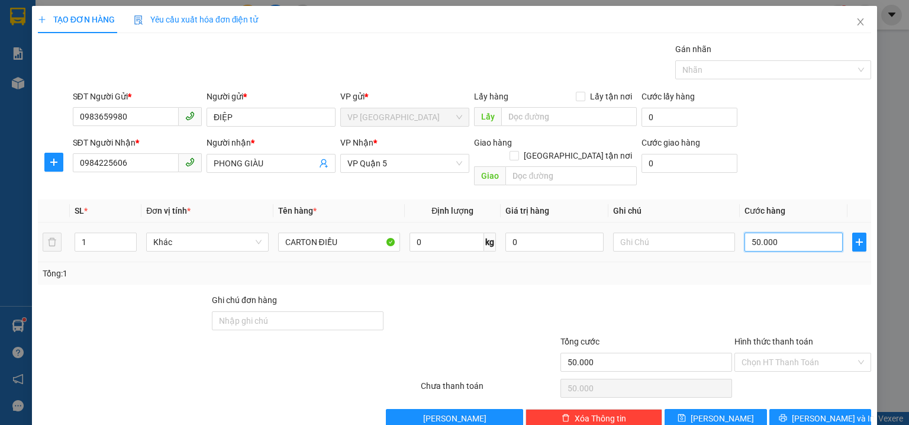
click at [777, 232] on input "50.000" at bounding box center [793, 241] width 98 height 19
type input "0"
type input "6"
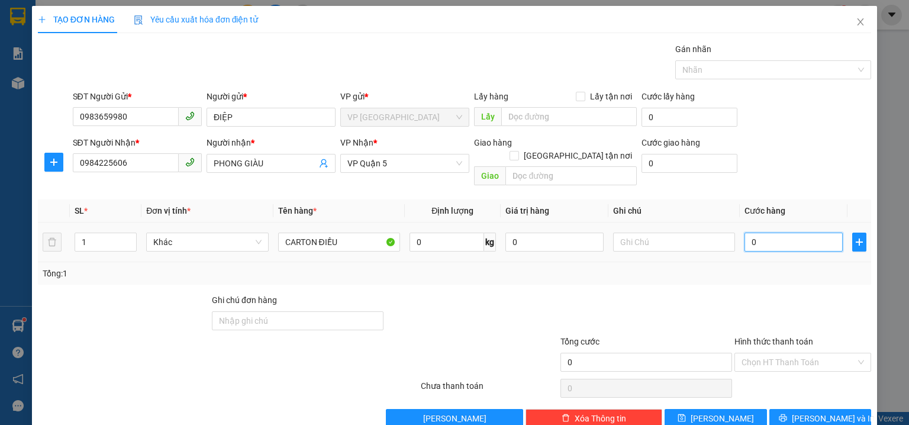
type input "6"
type input "06"
type input "60"
type input "060"
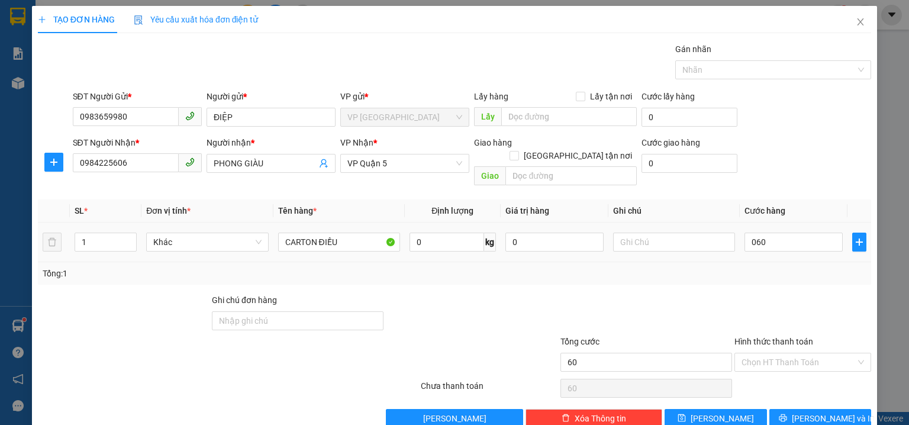
type input "60.000"
drag, startPoint x: 803, startPoint y: 176, endPoint x: 774, endPoint y: 182, distance: 30.3
click at [802, 176] on div "SĐT Người Nhận * 0984225606 Người nhận * PHONG GIÀU VP Nhận * VP Quận 5 Giao hà…" at bounding box center [471, 163] width 803 height 54
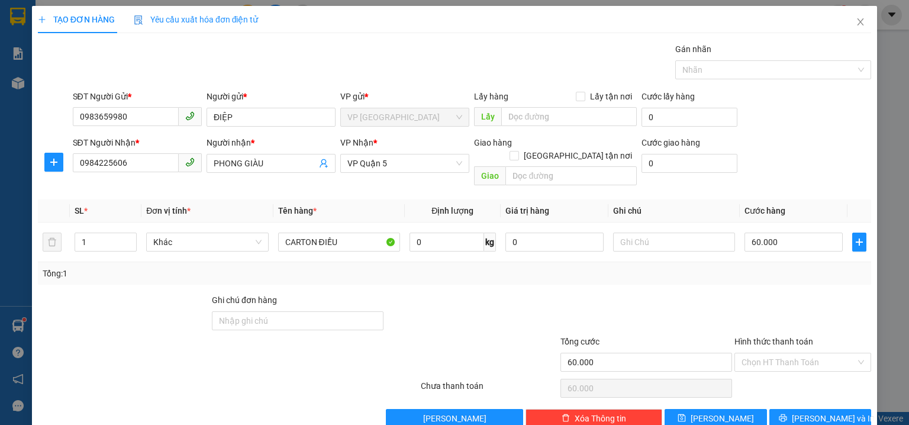
click at [808, 140] on div "SĐT Người Nhận * 0984225606 Người nhận * PHONG GIÀU VP Nhận * VP Quận 5 Giao hà…" at bounding box center [471, 163] width 803 height 54
click at [823, 412] on span "Lưu và In" at bounding box center [832, 418] width 83 height 13
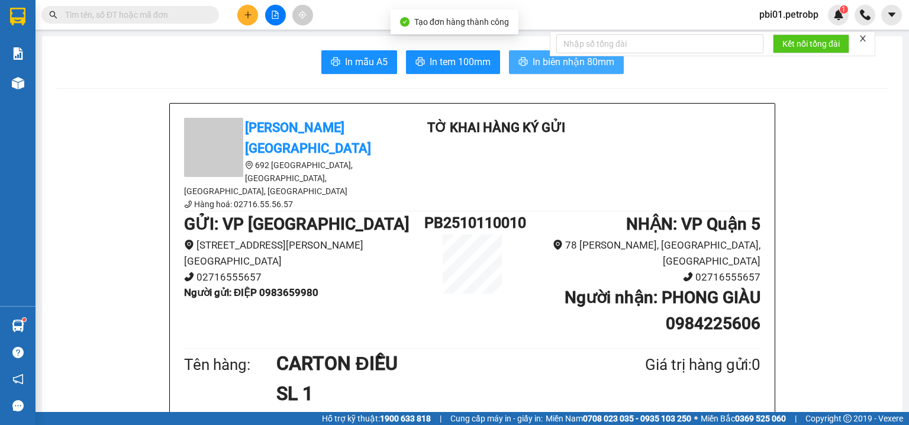
click at [525, 63] on button "In biên nhận 80mm" at bounding box center [566, 62] width 115 height 24
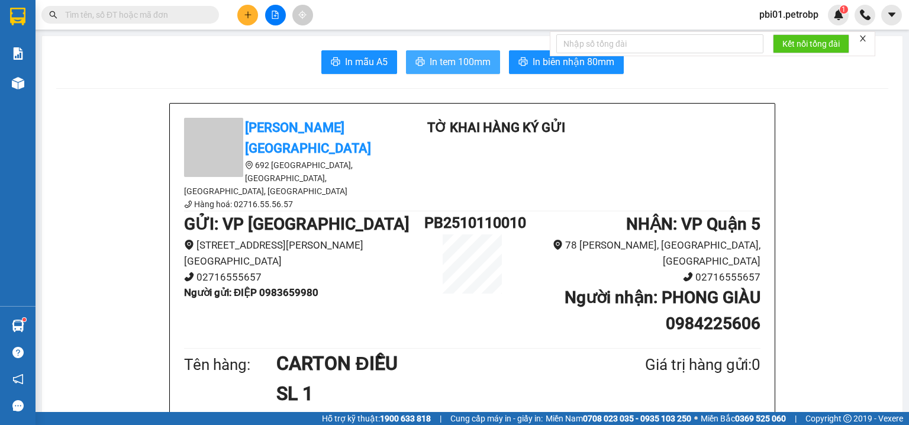
click at [482, 63] on span "In tem 100mm" at bounding box center [459, 61] width 61 height 15
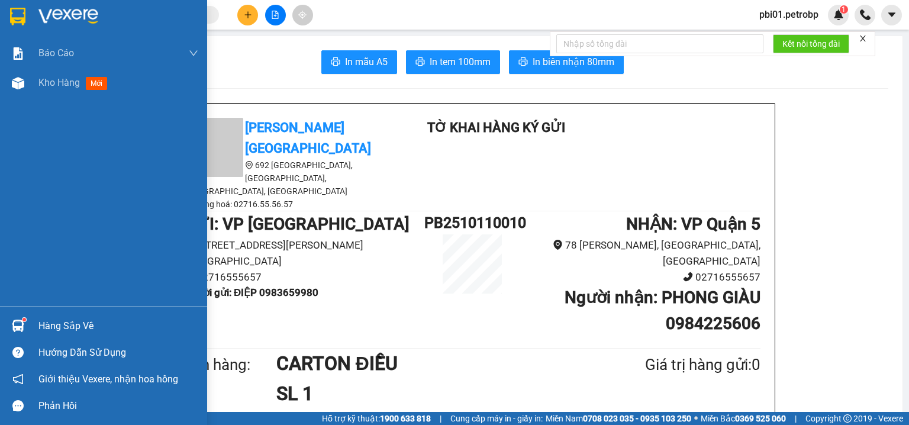
click at [52, 336] on div "Hàng sắp về" at bounding box center [103, 325] width 207 height 27
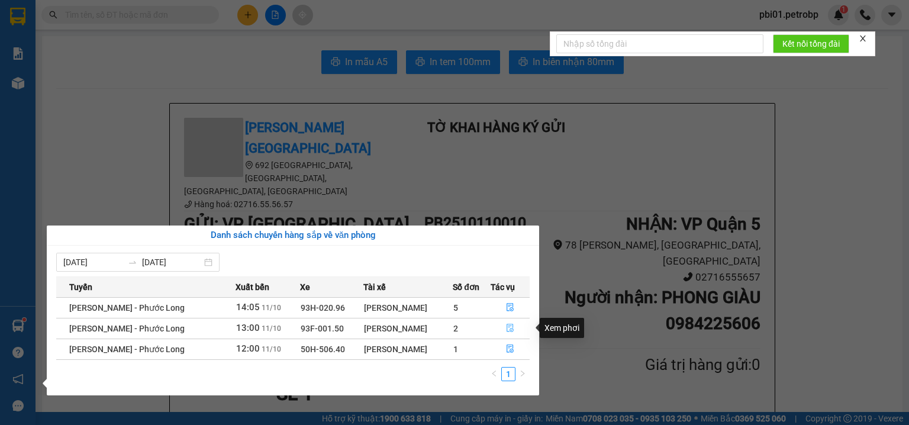
click at [509, 329] on icon "file-done" at bounding box center [510, 328] width 8 height 8
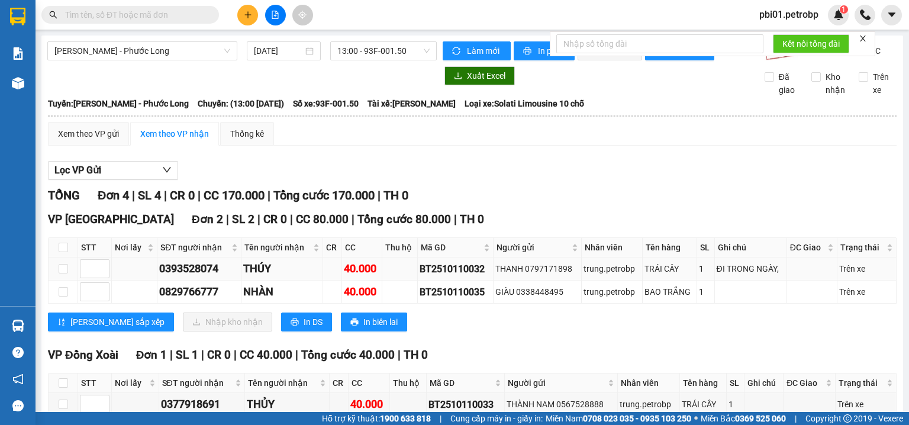
scroll to position [63, 0]
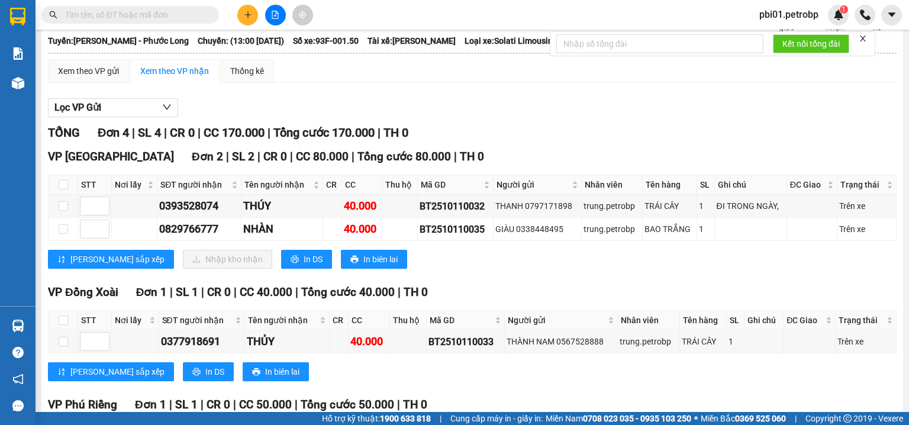
click at [550, 118] on div at bounding box center [472, 117] width 848 height 1
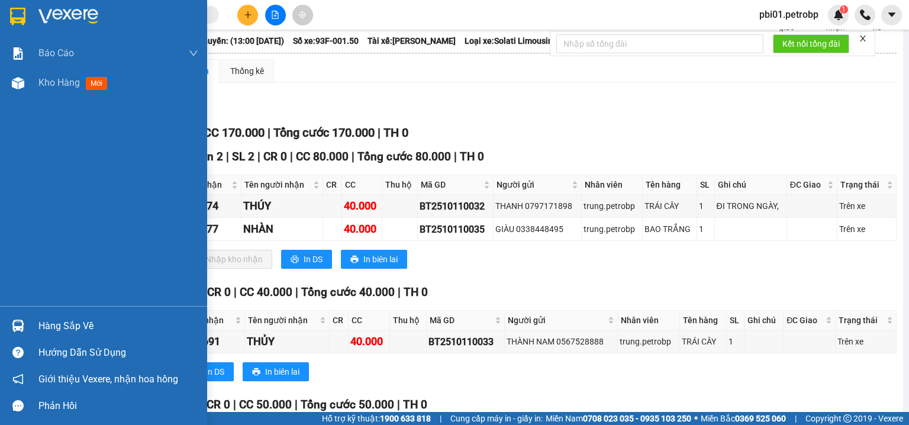
click at [41, 323] on div "Hàng sắp về" at bounding box center [118, 326] width 160 height 18
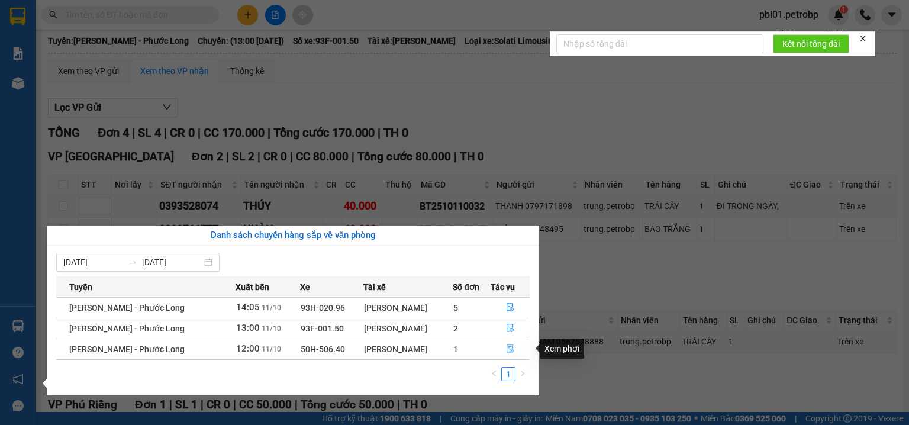
click at [508, 345] on icon "file-done" at bounding box center [510, 348] width 8 height 8
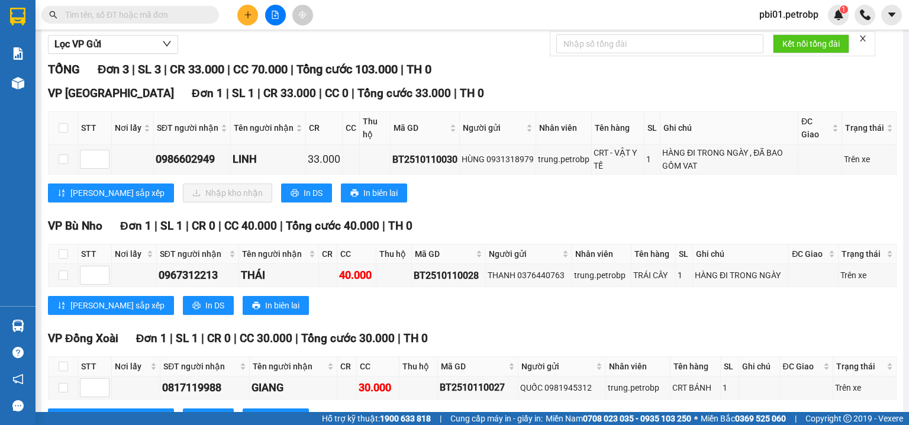
scroll to position [182, 0]
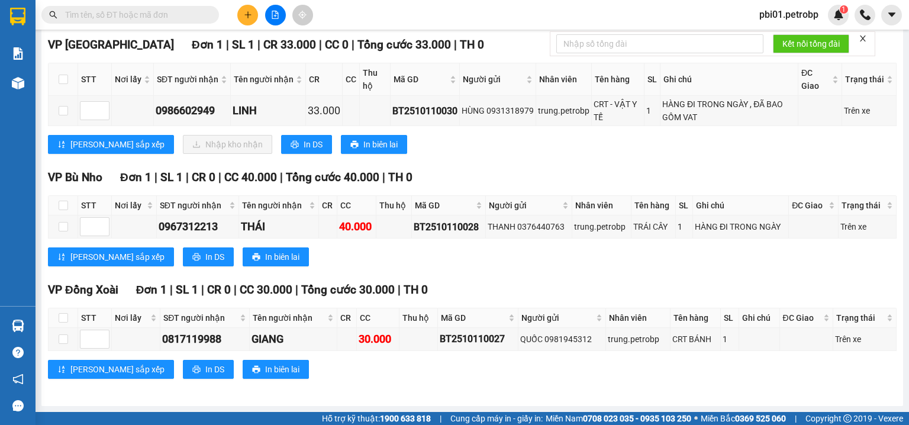
click at [610, 148] on div "Lưu sắp xếp Nhập kho nhận In DS In biên lai" at bounding box center [472, 144] width 848 height 19
click at [576, 270] on div "VP Bù Nho Đơn 1 | SL 1 | CR 0 | CC 40.000 | Tổng cước 40.000 | TH 0 STT Nơi lấ…" at bounding box center [472, 222] width 848 height 106
click at [613, 259] on div "Lưu sắp xếp In DS In biên lai" at bounding box center [472, 256] width 848 height 19
click at [528, 176] on div "VP Bù Nho Đơn 1 | SL 1 | CR 0 | CC 40.000 | Tổng cước 40.000 | TH 0" at bounding box center [472, 178] width 848 height 18
click at [544, 254] on div "Lưu sắp xếp In DS In biên lai" at bounding box center [472, 256] width 848 height 19
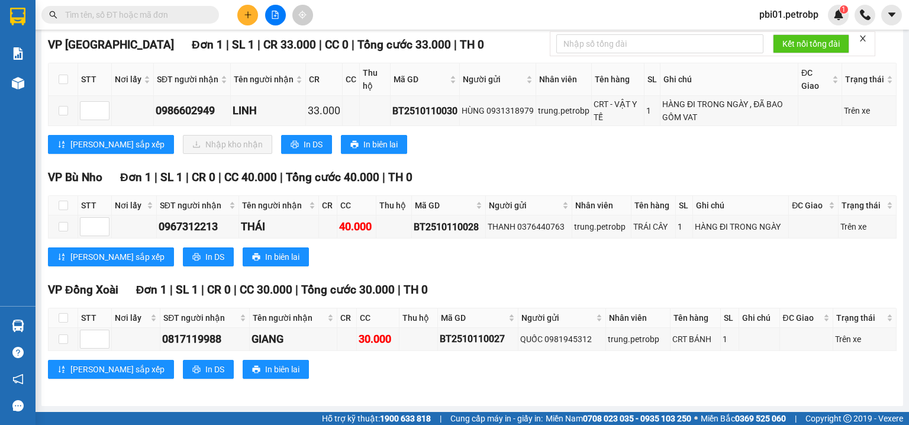
click at [555, 166] on div "TỔNG Đơn 3 | SL 3 | CR 33.000 | CC 70.000 | Tổng cước 103.000 | TH 0 VP Phước B…" at bounding box center [472, 203] width 848 height 382
click at [702, 162] on div "VP Phước Bình Đơn 1 | SL 1 | CR 33.000 | CC 0 | Tổng cước 33.000 | TH 0 STT Nơi…" at bounding box center [472, 99] width 848 height 127
click at [450, 169] on div "TỔNG Đơn 3 | SL 3 | CR 33.000 | CC 70.000 | Tổng cước 103.000 | TH 0 VP Phước B…" at bounding box center [472, 203] width 848 height 382
click at [162, 18] on input "text" at bounding box center [135, 14] width 140 height 13
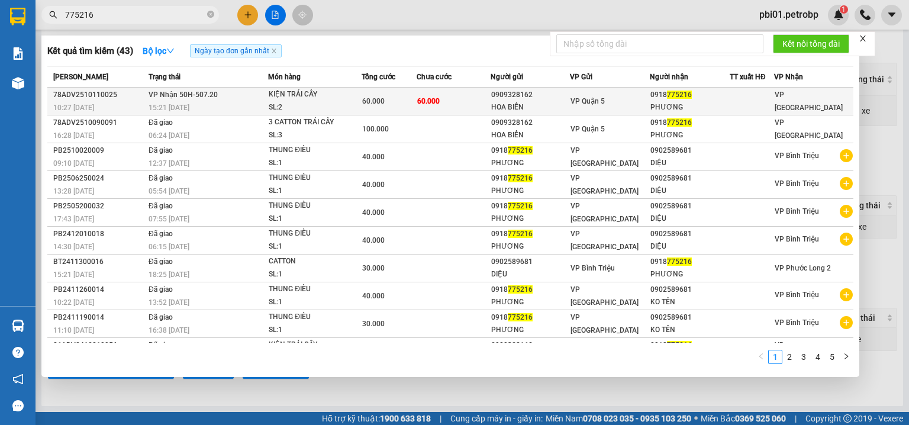
type input "775216"
click at [382, 105] on div "60.000" at bounding box center [389, 101] width 54 height 13
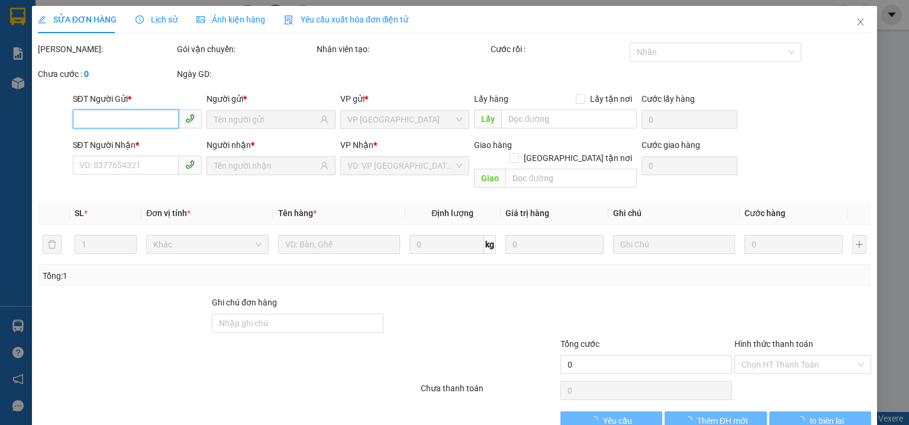
type input "0909328162"
type input "HOA BIỂN"
type input "0918775216"
type input "PHƯƠNG"
type input "60.000"
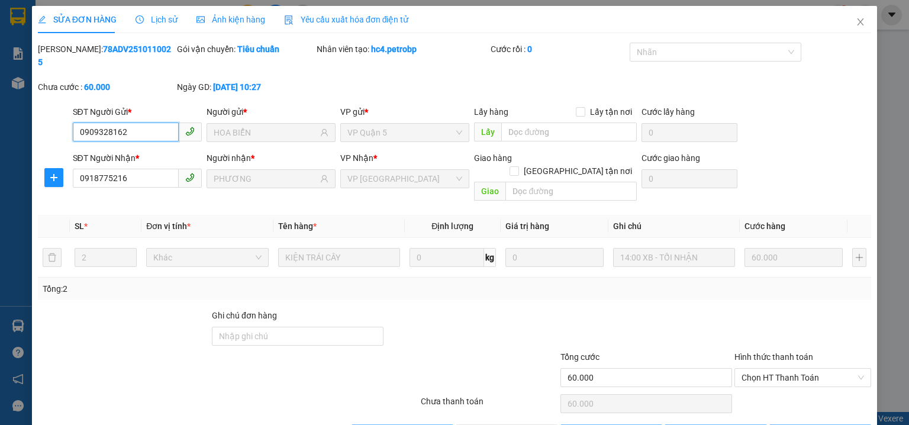
click at [758, 369] on span "Chọn HT Thanh Toán" at bounding box center [802, 378] width 122 height 18
click at [757, 373] on div "Tại văn phòng" at bounding box center [796, 374] width 122 height 13
type input "0"
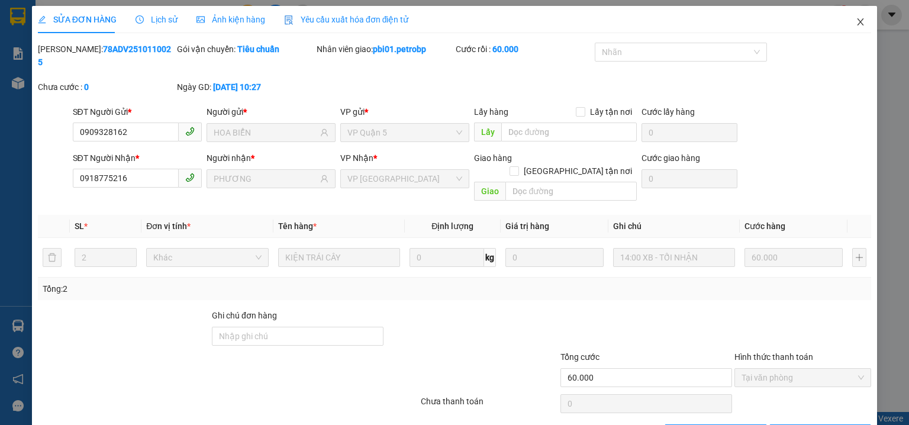
click at [846, 26] on span "Close" at bounding box center [860, 22] width 33 height 33
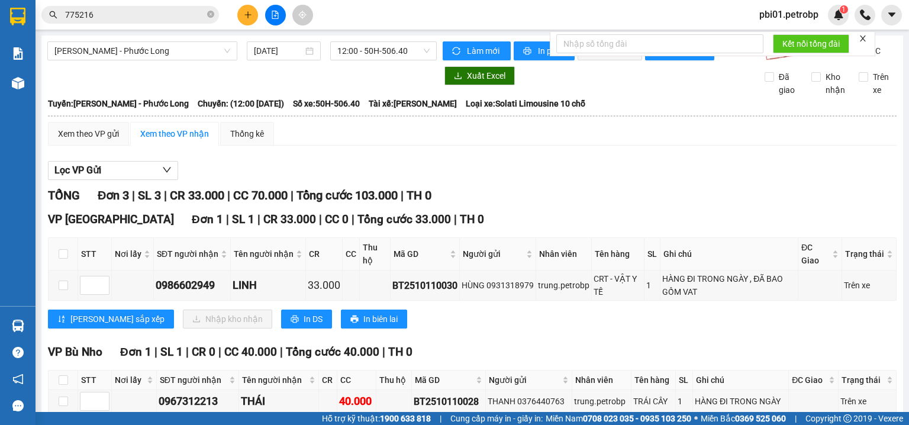
click at [442, 169] on div "Lọc VP Gửi TỔNG Đơn 3 | SL 3 | CR 33.000 | CC 70.000 | Tổng cước 103.000 | TH …" at bounding box center [472, 361] width 848 height 413
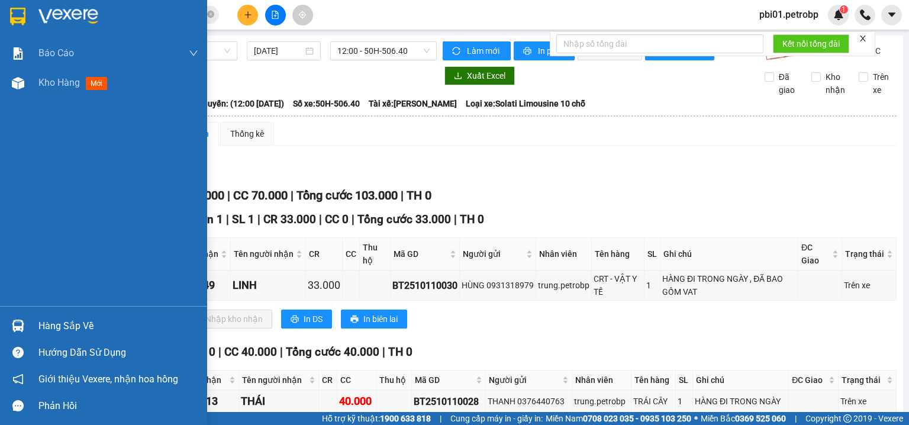
click at [52, 332] on div "Hàng sắp về" at bounding box center [118, 326] width 160 height 18
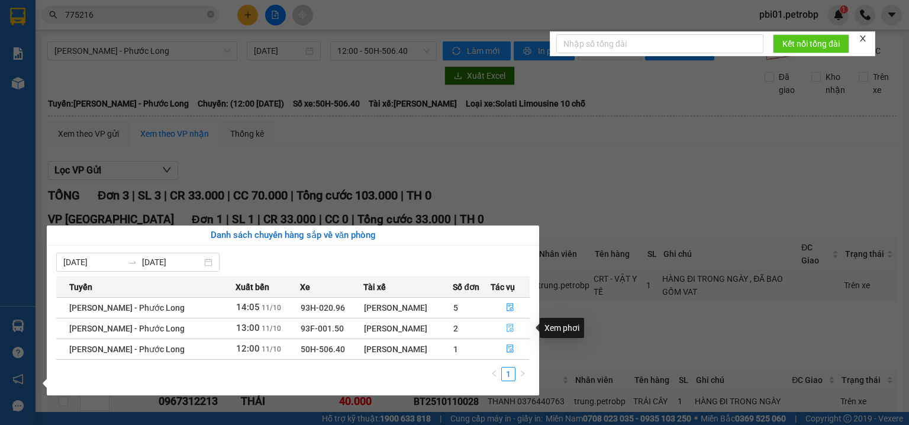
click at [510, 329] on icon "file-done" at bounding box center [510, 328] width 8 height 8
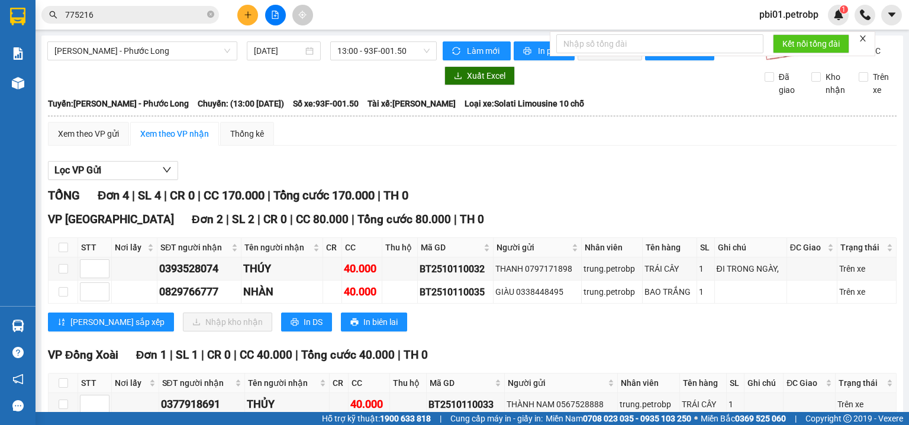
click at [575, 179] on div "Lọc VP Gửi" at bounding box center [472, 171] width 848 height 20
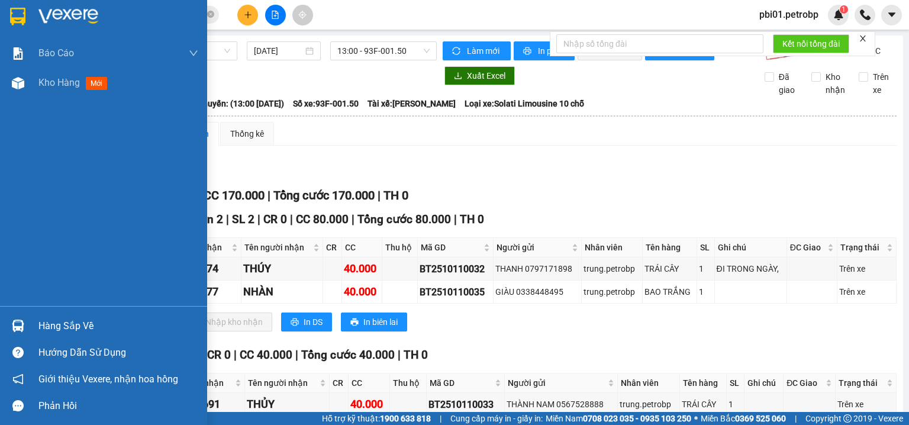
click at [71, 330] on div "Hàng sắp về" at bounding box center [118, 326] width 160 height 18
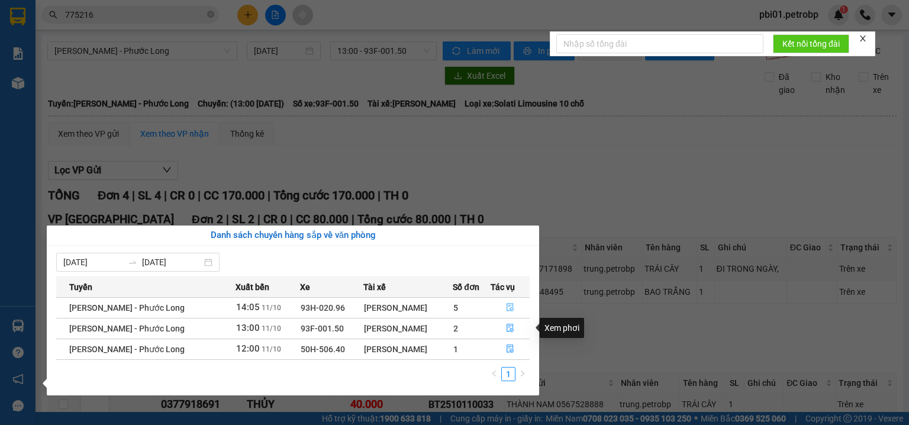
click at [511, 306] on icon "file-done" at bounding box center [509, 307] width 7 height 8
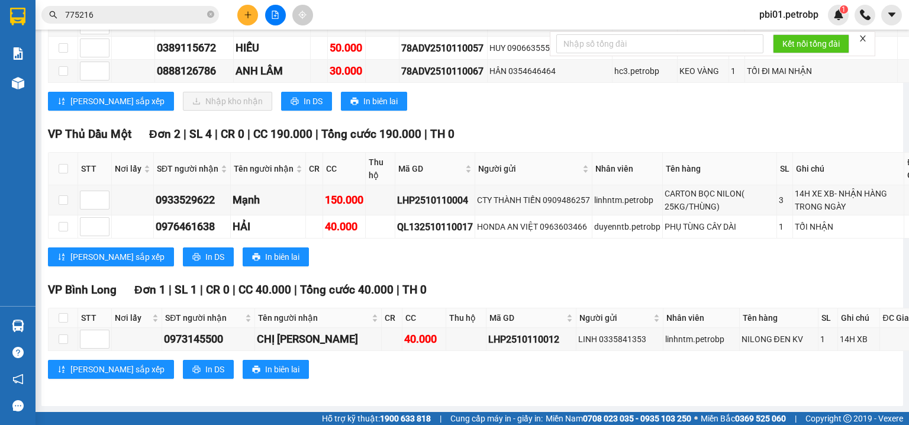
scroll to position [3844, 0]
click at [208, 13] on icon "close-circle" at bounding box center [210, 14] width 7 height 7
click at [183, 12] on input "text" at bounding box center [135, 14] width 140 height 13
click at [191, 19] on input "text" at bounding box center [135, 14] width 140 height 13
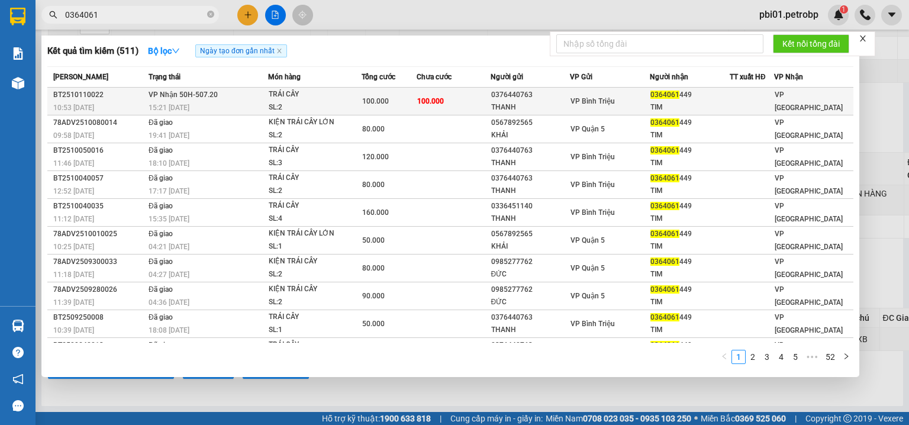
type input "0364061"
click at [409, 92] on td "100.000" at bounding box center [388, 102] width 55 height 28
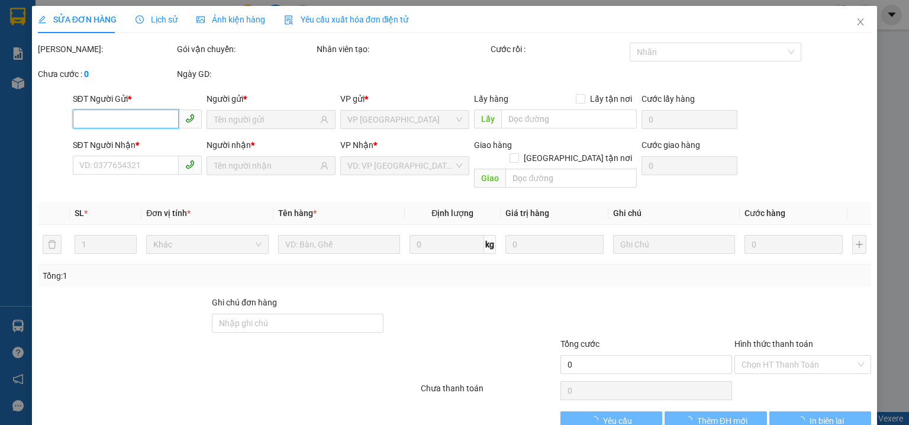
type input "0376440763"
type input "THANH"
type input "0364061449"
type input "TIM"
type input "100.000"
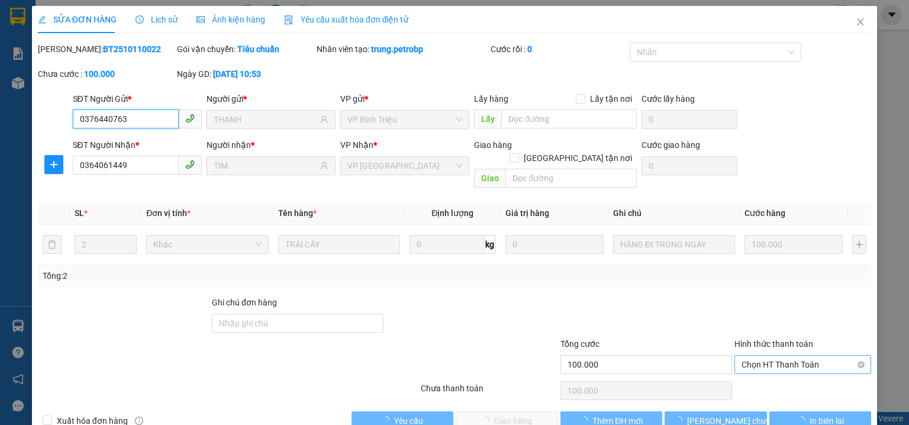
click at [806, 356] on span "Chọn HT Thanh Toán" at bounding box center [802, 365] width 122 height 18
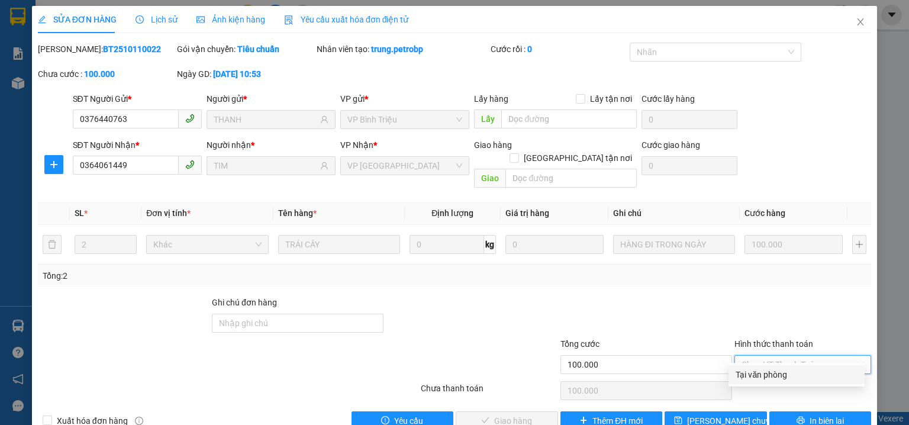
click at [769, 373] on div "Tại văn phòng" at bounding box center [796, 374] width 122 height 13
type input "0"
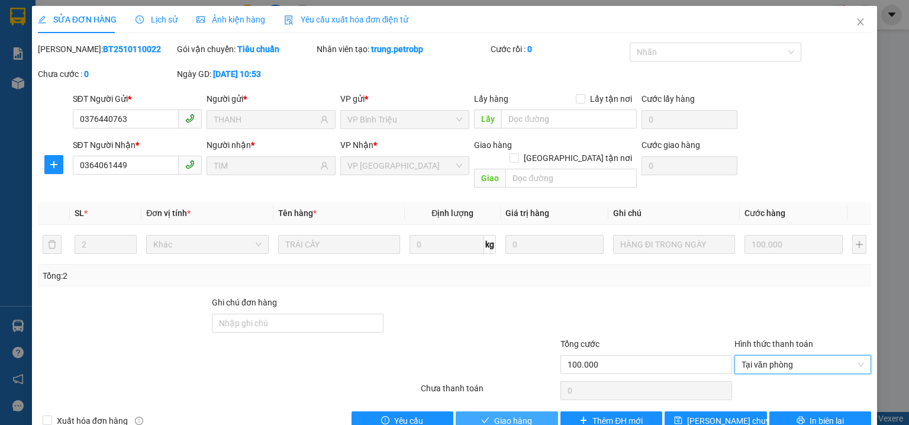
click at [505, 414] on span "Giao hàng" at bounding box center [513, 420] width 38 height 13
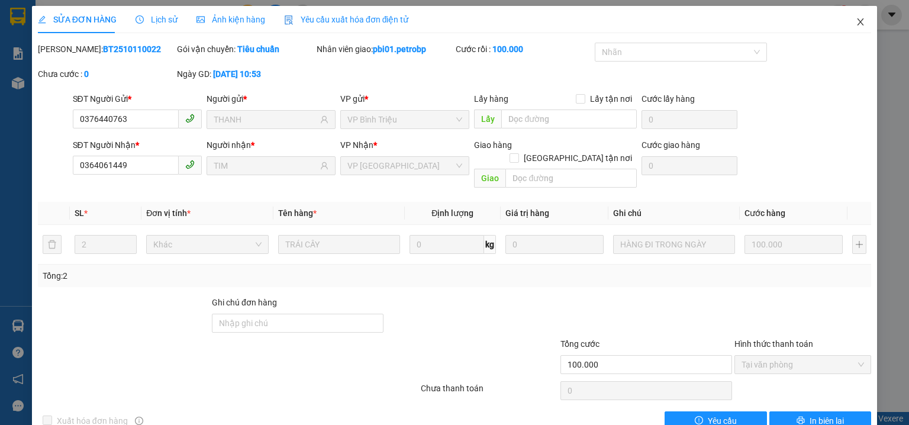
click at [857, 22] on icon "close" at bounding box center [860, 21] width 7 height 7
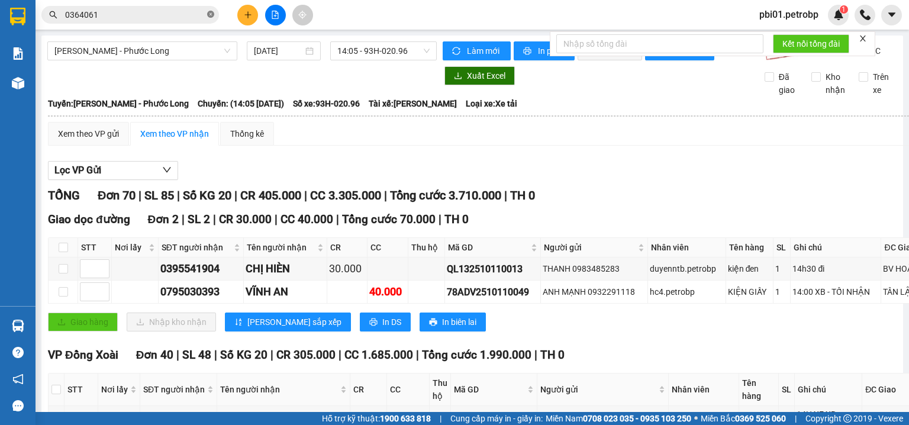
drag, startPoint x: 209, startPoint y: 14, endPoint x: 177, endPoint y: 7, distance: 32.7
click at [209, 14] on icon "close-circle" at bounding box center [210, 14] width 7 height 7
paste input "PL22510110004"
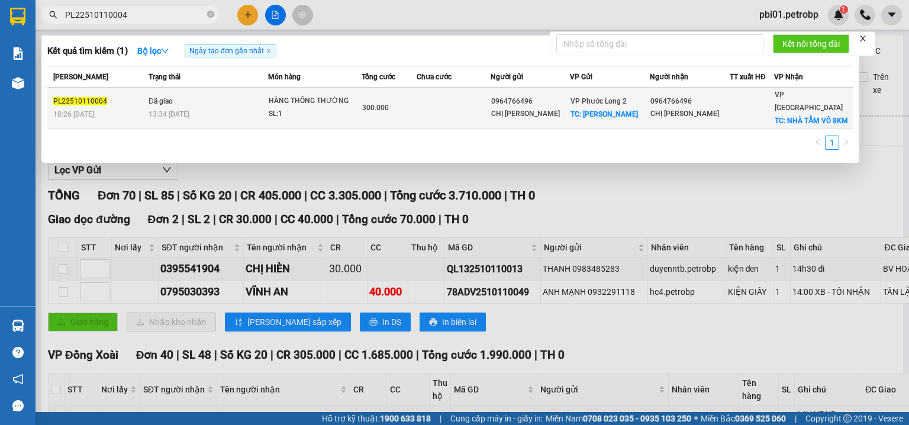
type input "PL22510110004"
click at [471, 102] on td at bounding box center [452, 108] width 73 height 41
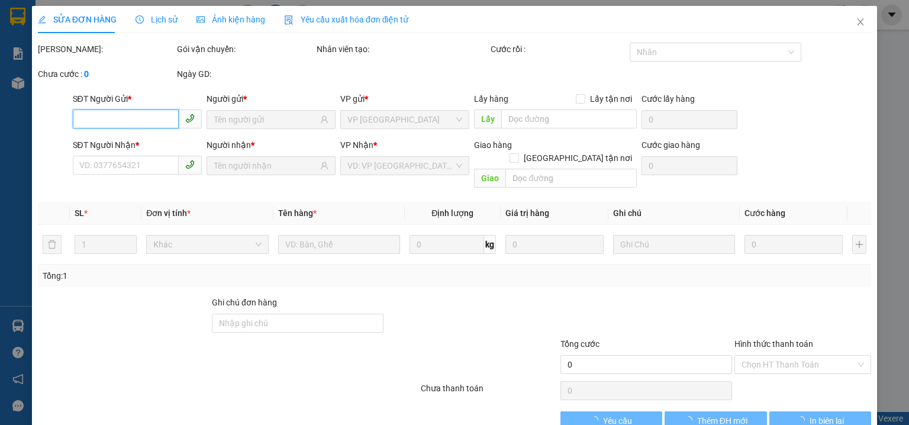
type input "0964766496"
type input "CHỊ CHÂU"
checkbox input "true"
type input "NN KEN NGUYỄN"
type input "50.000"
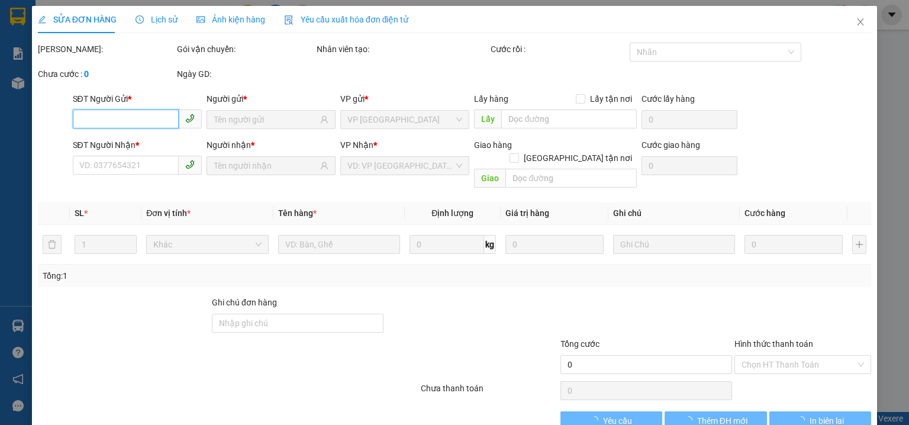
type input "0964766496"
type input "CHỊ CHÂU"
checkbox input "true"
type input "NHÀ TẰM VÔ 8KM"
type input "50.000"
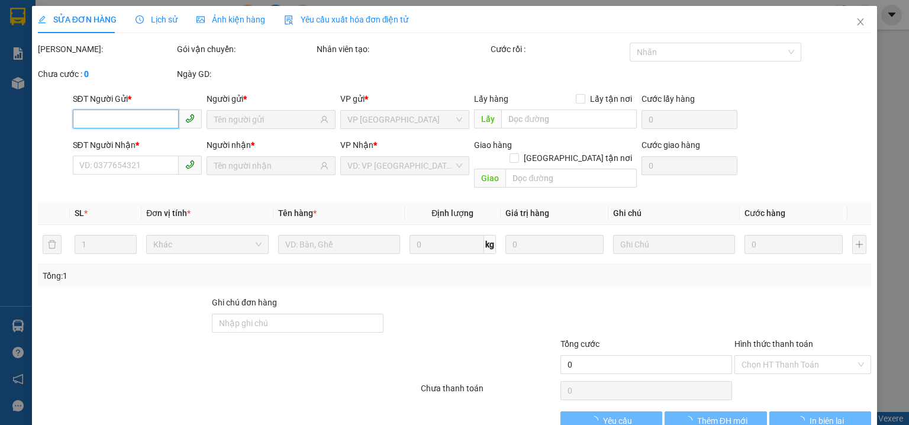
type input "300.000"
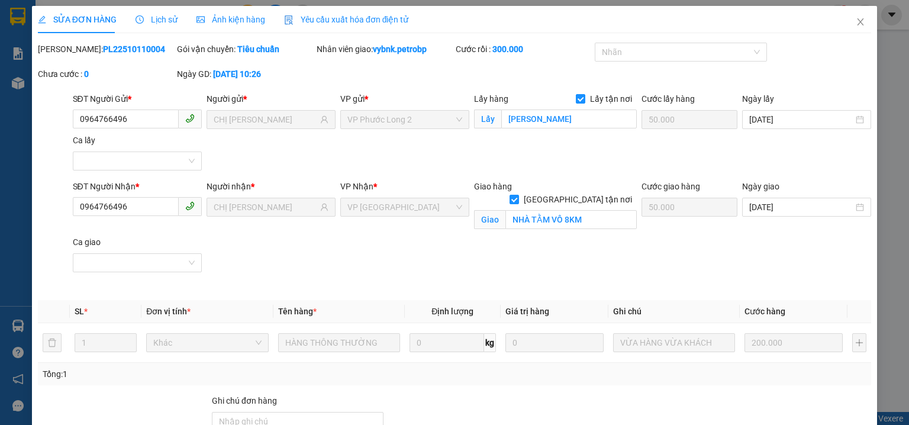
click at [163, 22] on span "Lịch sử" at bounding box center [156, 19] width 42 height 9
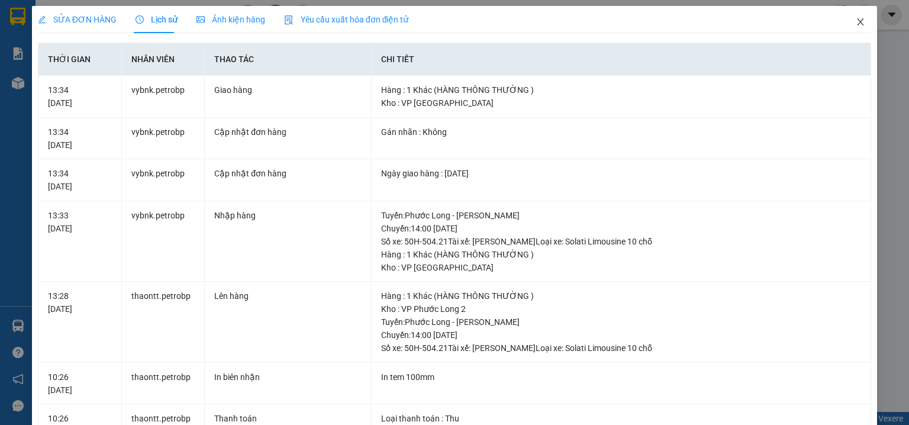
click at [855, 22] on icon "close" at bounding box center [859, 21] width 9 height 9
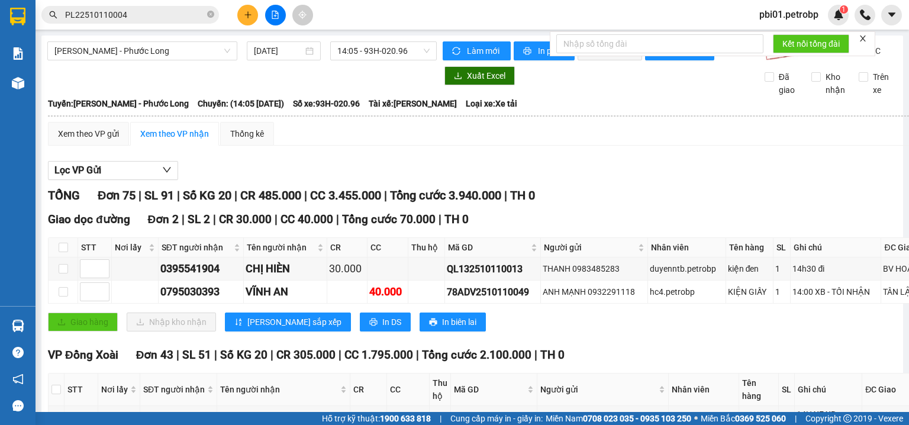
click at [169, 20] on input "PL22510110004" at bounding box center [135, 14] width 140 height 13
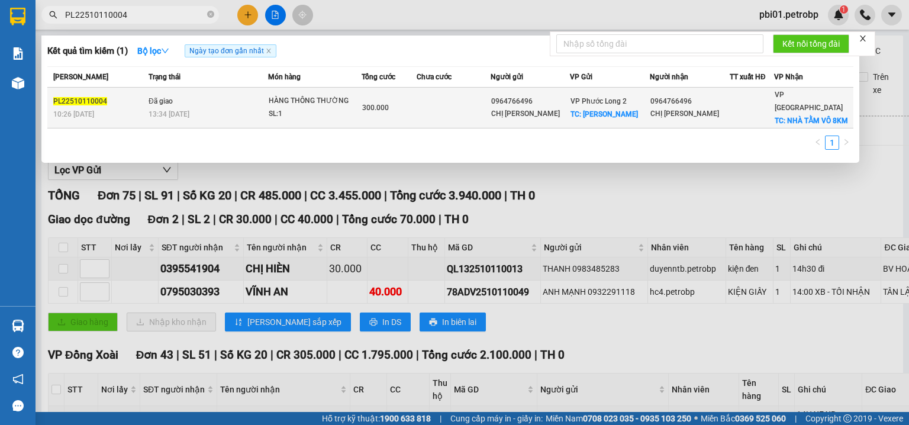
click at [769, 102] on div at bounding box center [751, 108] width 43 height 12
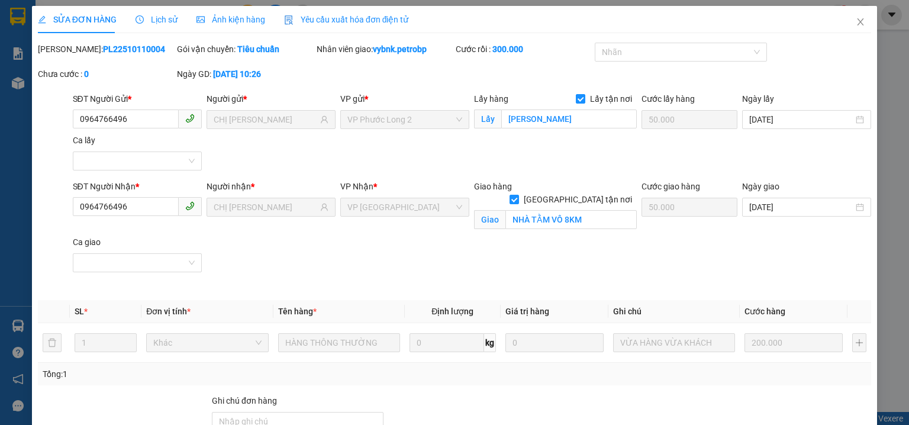
type input "0964766496"
type input "CHỊ CHÂU"
checkbox input "true"
type input "NN KEN NGUYỄN"
type input "50.000"
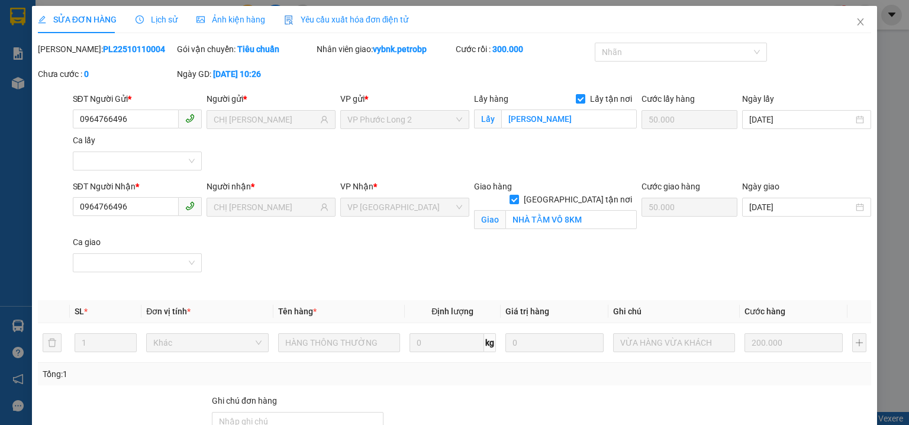
type input "0964766496"
type input "CHỊ CHÂU"
checkbox input "true"
type input "NHÀ TẰM VÔ 8KM"
type input "50.000"
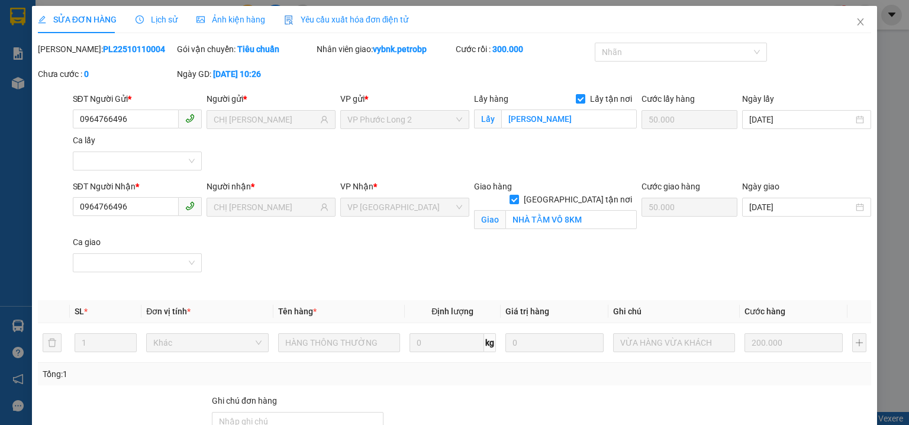
type input "300.000"
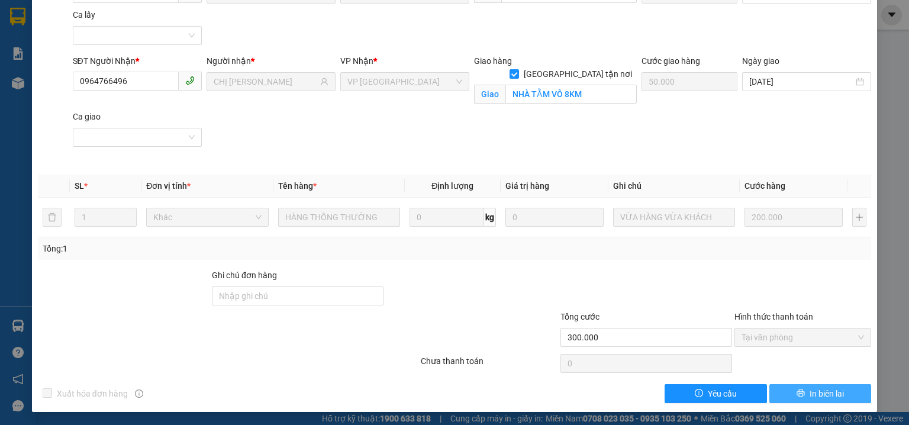
click at [821, 392] on span "In biên lai" at bounding box center [826, 393] width 34 height 13
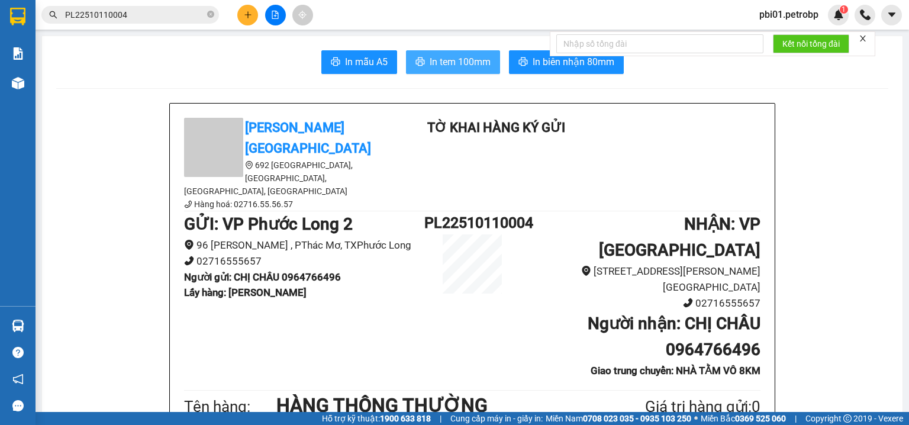
click at [466, 63] on span "In tem 100mm" at bounding box center [459, 61] width 61 height 15
click at [176, 12] on input "PL22510110004" at bounding box center [135, 14] width 140 height 13
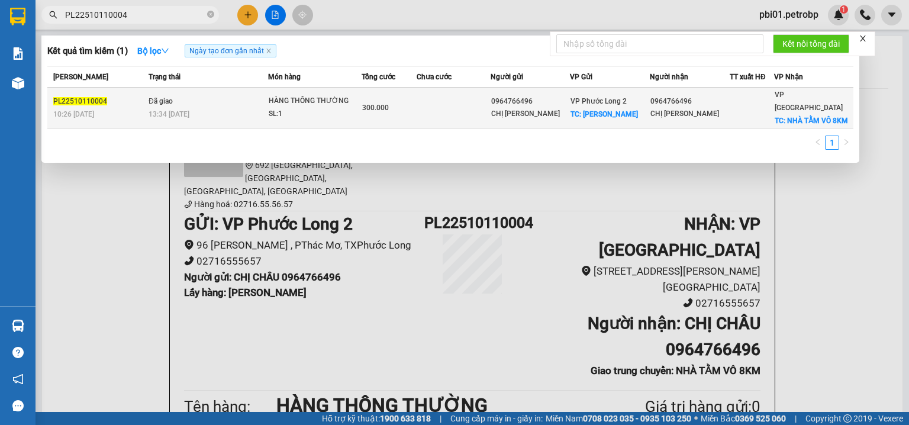
click at [269, 95] on div "HÀNG THÔNG THƯỜNG" at bounding box center [313, 101] width 89 height 13
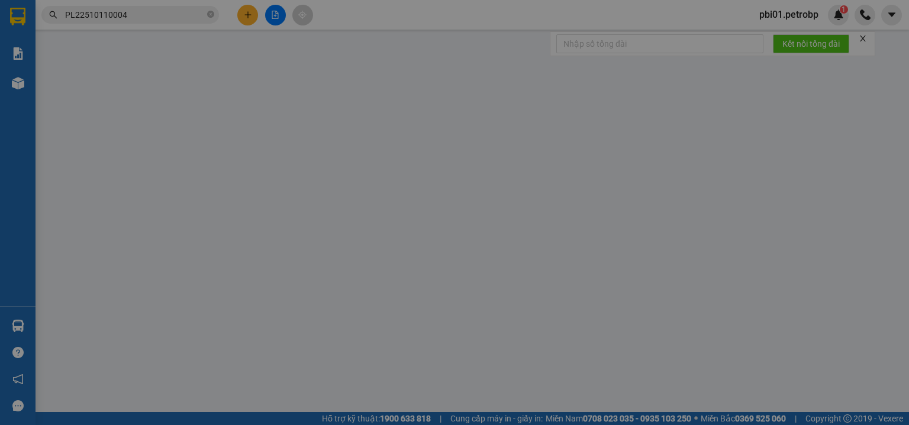
type input "0964766496"
type input "CHỊ CHÂU"
checkbox input "true"
type input "NN KEN NGUYỄN"
type input "50.000"
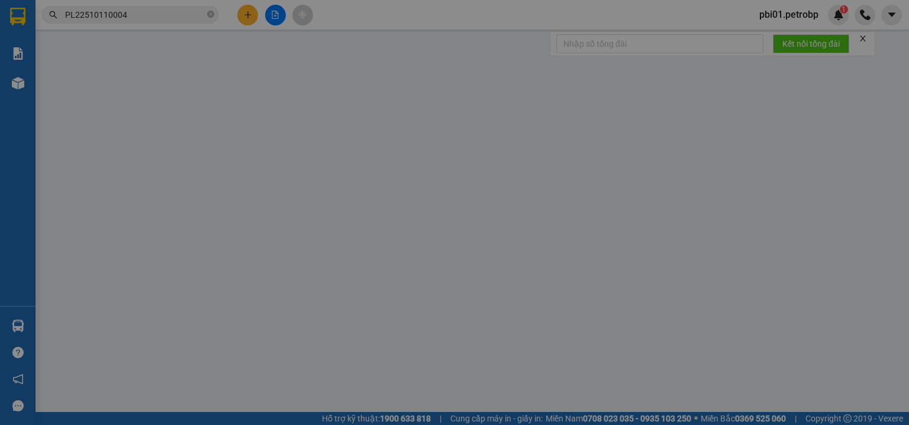
type input "0964766496"
type input "CHỊ CHÂU"
checkbox input "true"
type input "NHÀ TẰM VÔ 8KM"
type input "50.000"
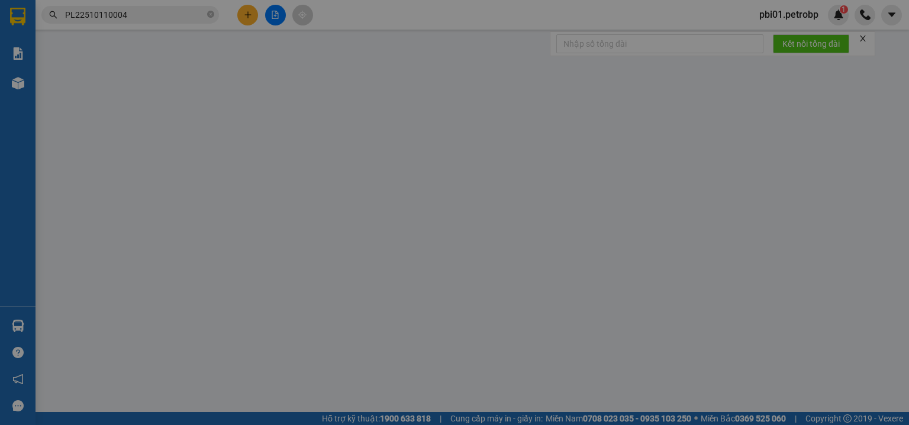
type input "300.000"
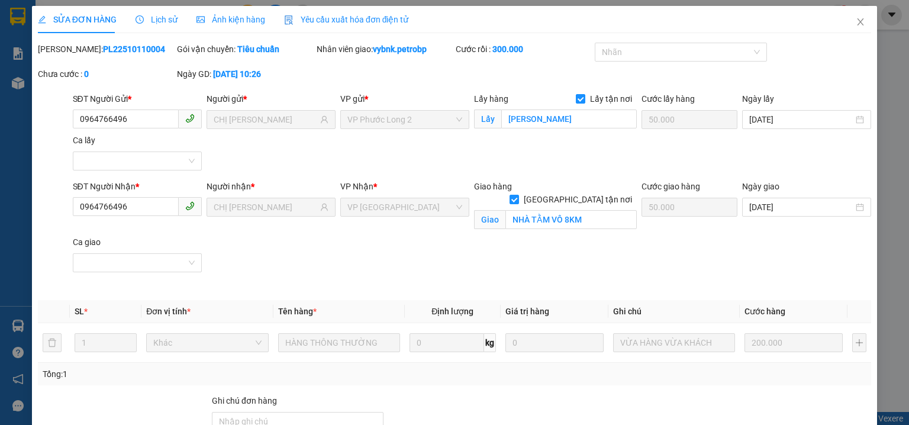
click at [159, 24] on span "Lịch sử" at bounding box center [156, 19] width 42 height 9
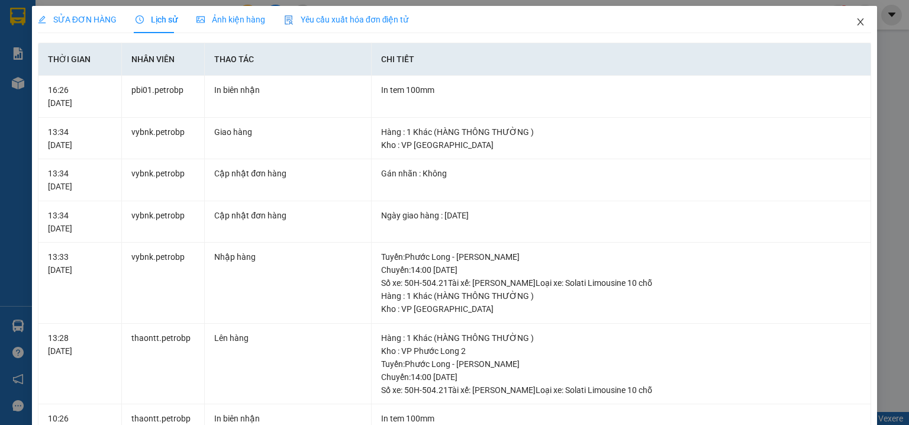
click at [856, 21] on icon "close" at bounding box center [859, 21] width 9 height 9
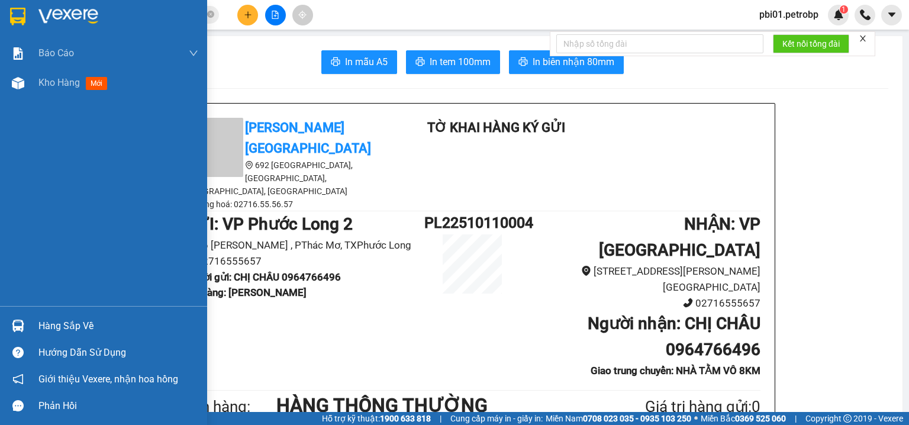
click at [15, 331] on img at bounding box center [18, 325] width 12 height 12
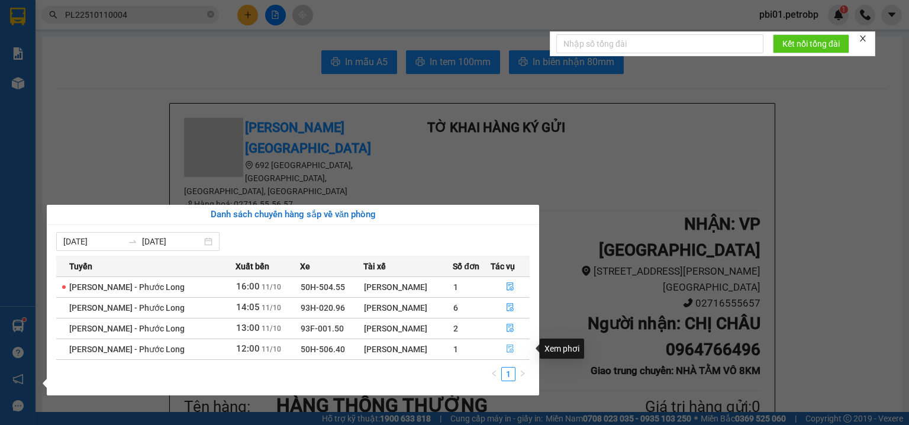
click at [508, 347] on icon "file-done" at bounding box center [509, 349] width 7 height 8
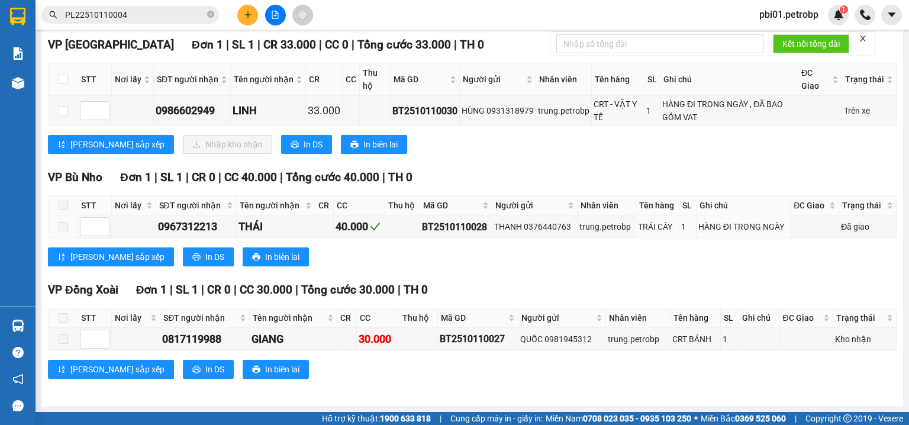
scroll to position [56, 0]
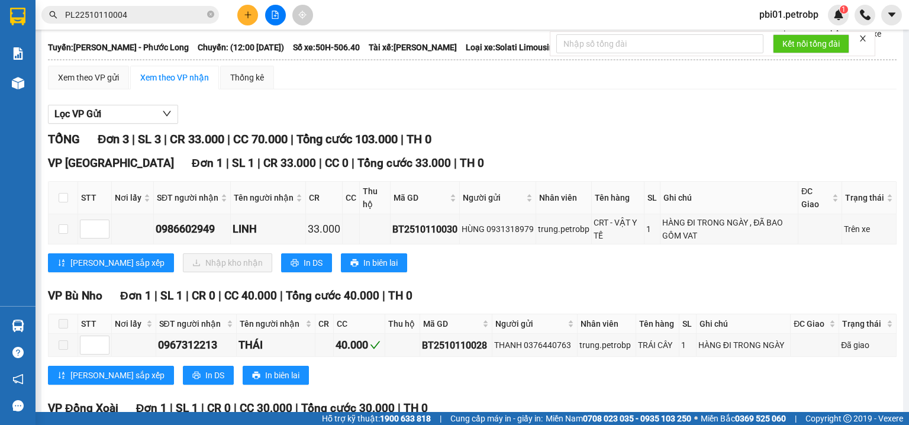
click at [57, 208] on th at bounding box center [64, 198] width 30 height 33
click at [65, 202] on input "checkbox" at bounding box center [63, 197] width 9 height 9
checkbox input "true"
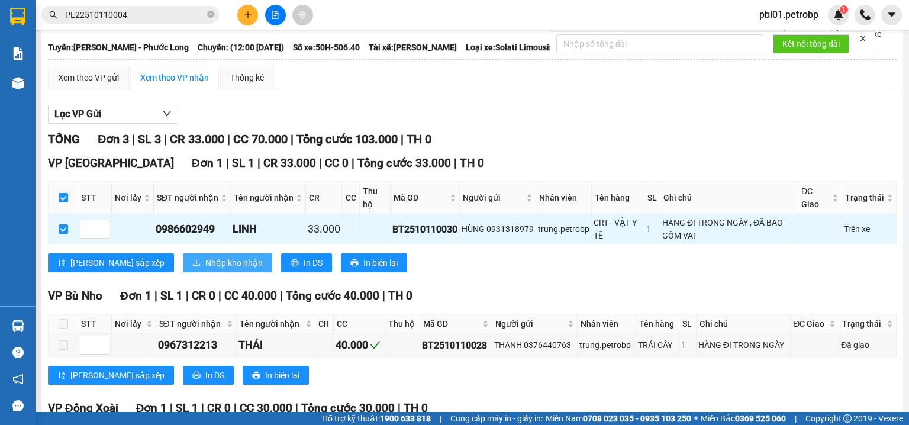
click at [205, 269] on span "Nhập kho nhận" at bounding box center [233, 262] width 57 height 13
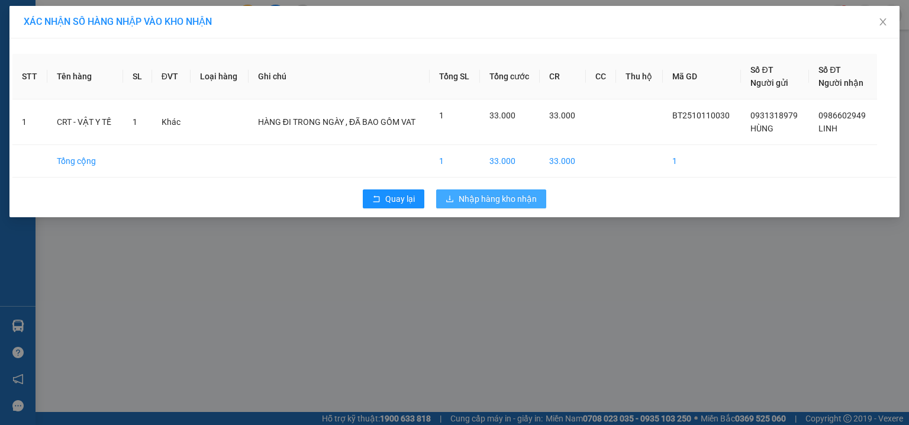
click at [471, 203] on span "Nhập hàng kho nhận" at bounding box center [497, 198] width 78 height 13
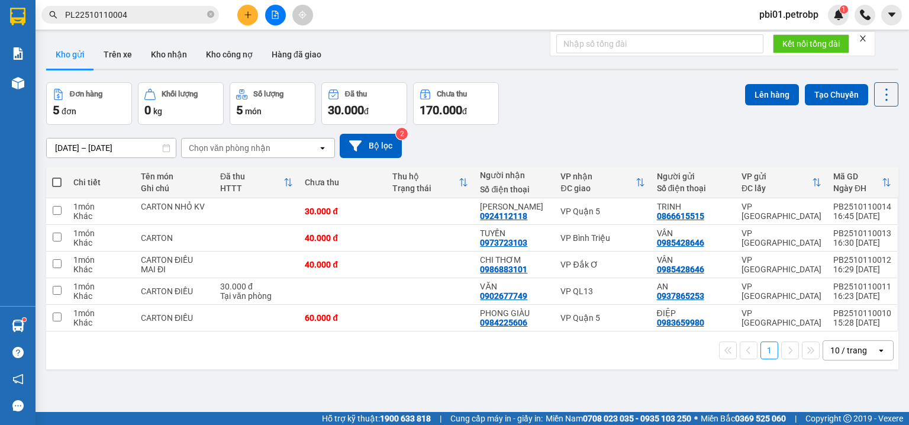
scroll to position [54, 0]
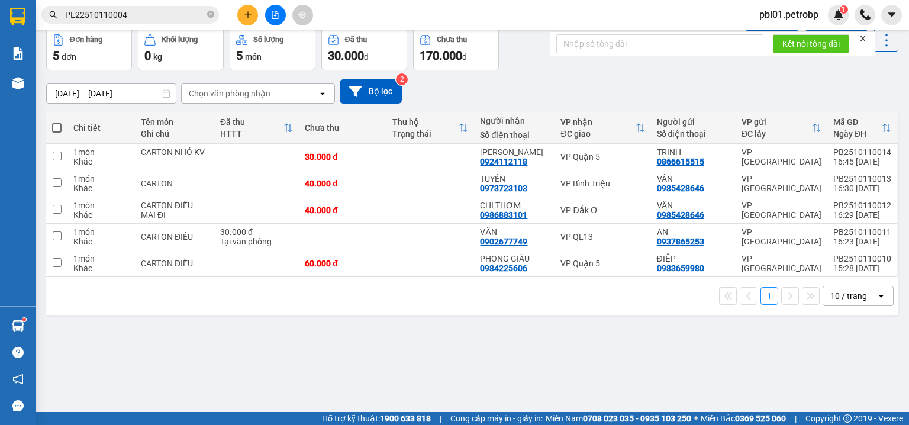
click at [520, 69] on div "Đơn hàng 5 đơn Khối lượng 0 kg Số lượng 5 món Đã thu 30.000 đ Chưa thu 170.000 …" at bounding box center [472, 49] width 852 height 43
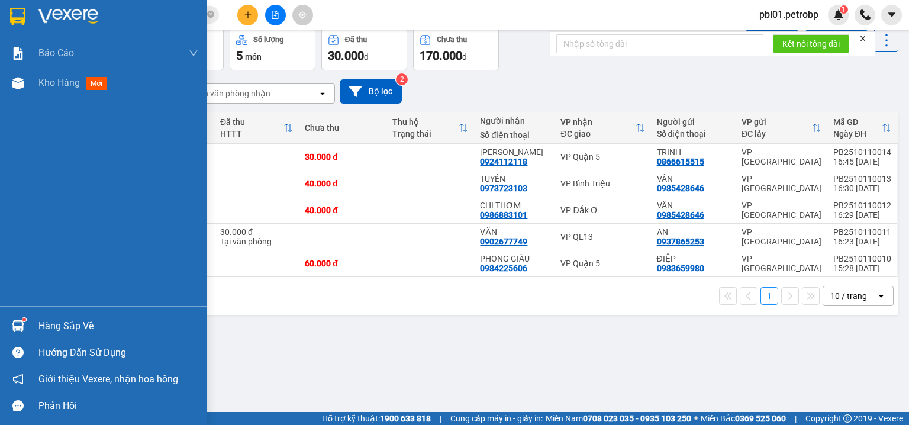
drag, startPoint x: 46, startPoint y: 325, endPoint x: 53, endPoint y: 326, distance: 7.1
click at [47, 325] on div "Hàng sắp về" at bounding box center [118, 326] width 160 height 18
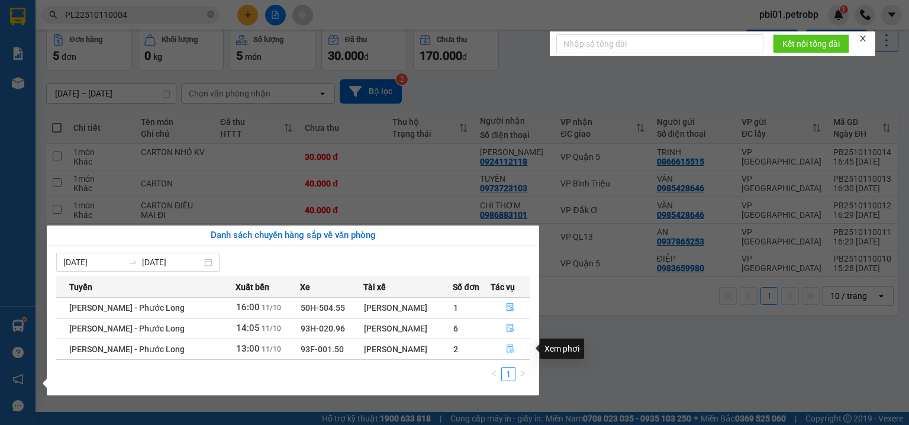
click at [516, 345] on button "button" at bounding box center [510, 349] width 38 height 19
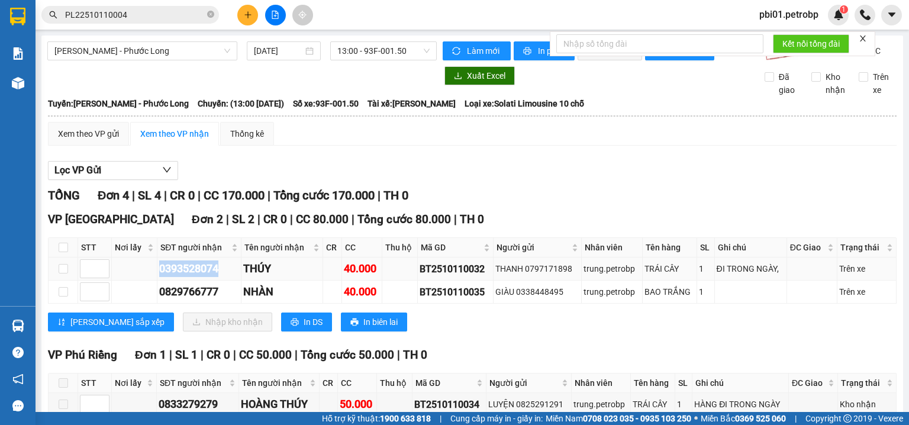
drag, startPoint x: 157, startPoint y: 273, endPoint x: 209, endPoint y: 280, distance: 51.9
click at [220, 279] on td "0393528074" at bounding box center [199, 268] width 84 height 23
copy div "0393528074"
click at [64, 252] on input "checkbox" at bounding box center [63, 247] width 9 height 9
checkbox input "true"
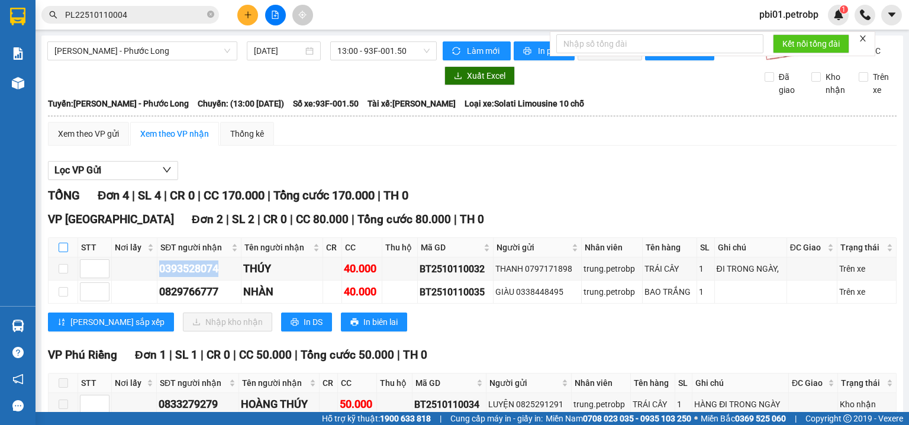
checkbox input "true"
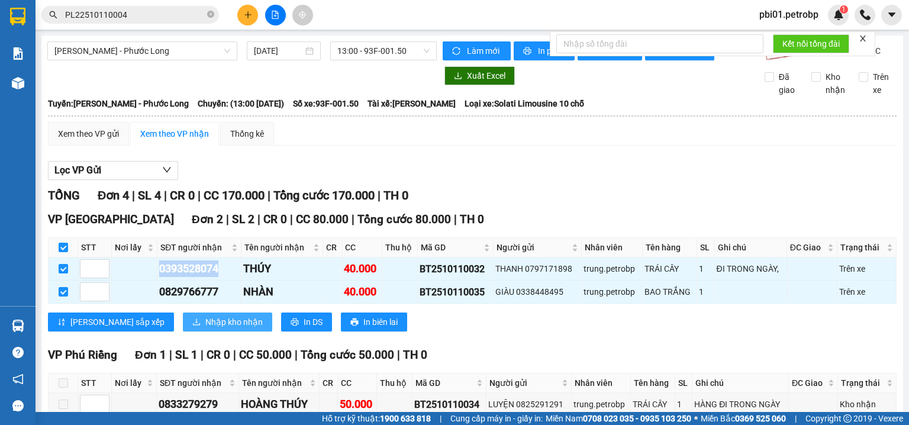
click at [205, 328] on span "Nhập kho nhận" at bounding box center [233, 321] width 57 height 13
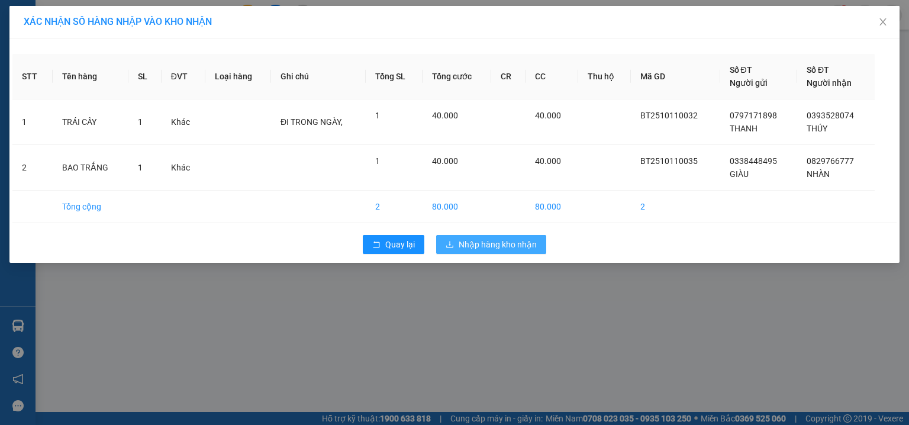
click at [503, 244] on span "Nhập hàng kho nhận" at bounding box center [497, 244] width 78 height 13
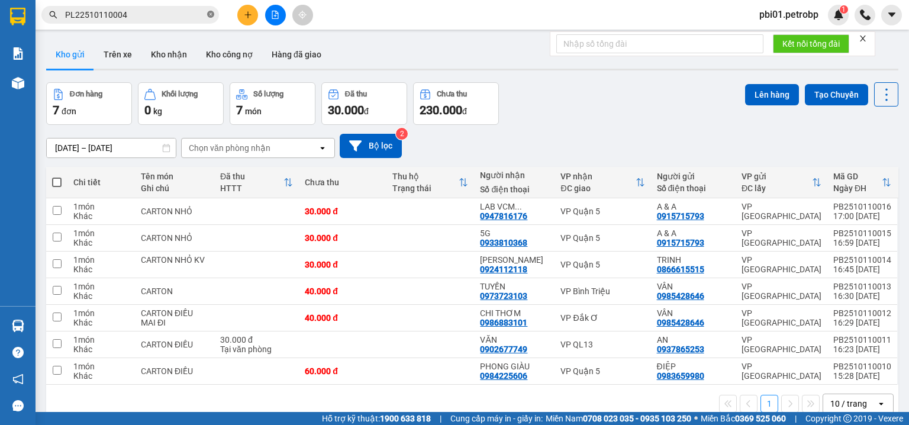
click at [211, 14] on icon "close-circle" at bounding box center [210, 14] width 7 height 7
click at [185, 17] on input "text" at bounding box center [135, 14] width 140 height 13
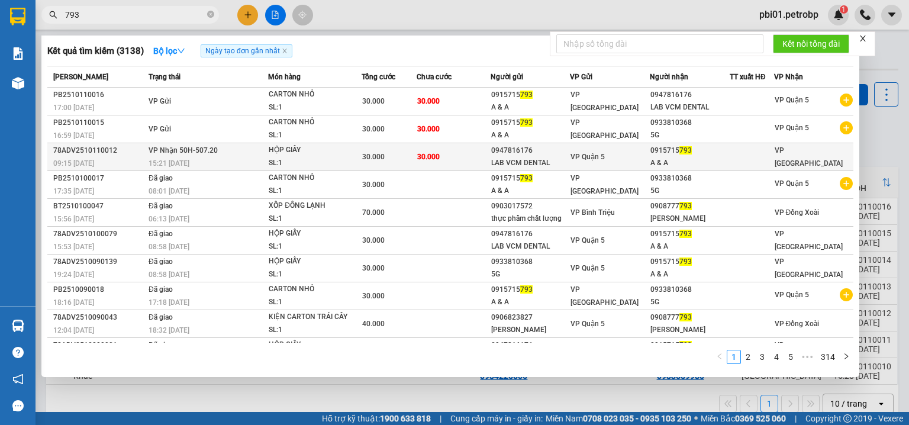
type input "793"
click at [421, 153] on span "30.000" at bounding box center [428, 157] width 22 height 8
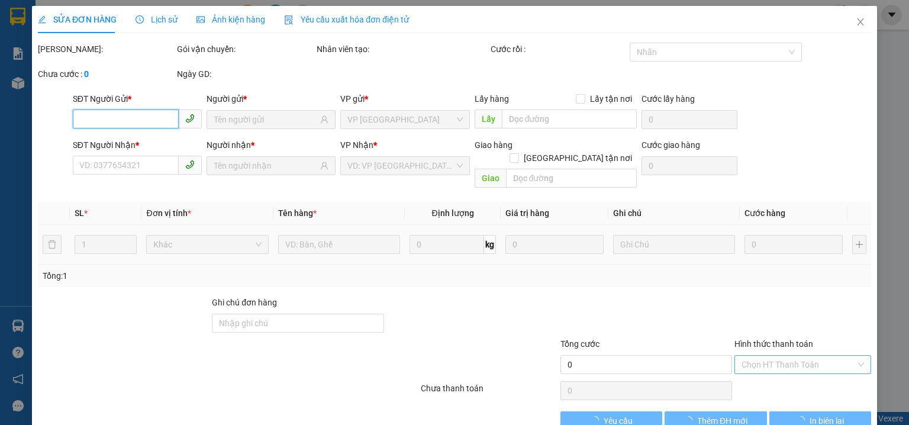
type input "0947816176"
type input "LAB VCM DENTAL"
type input "0915715793"
type input "A & A"
type input "30.000"
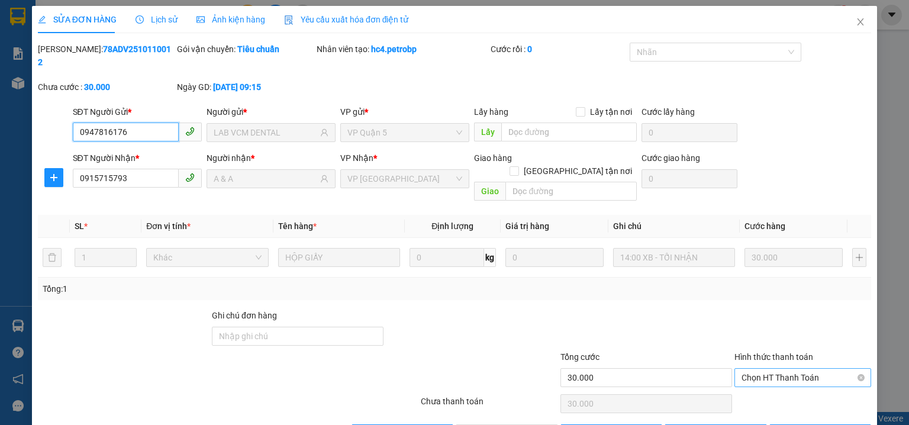
click at [779, 369] on span "Chọn HT Thanh Toán" at bounding box center [802, 378] width 122 height 18
drag, startPoint x: 778, startPoint y: 379, endPoint x: 768, endPoint y: 378, distance: 10.1
click at [778, 379] on div "Tại văn phòng" at bounding box center [796, 374] width 122 height 13
type input "0"
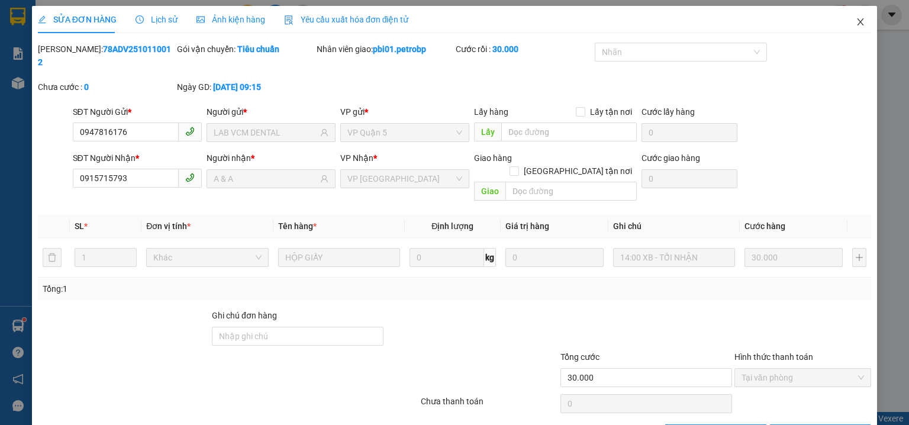
click at [855, 21] on icon "close" at bounding box center [859, 21] width 9 height 9
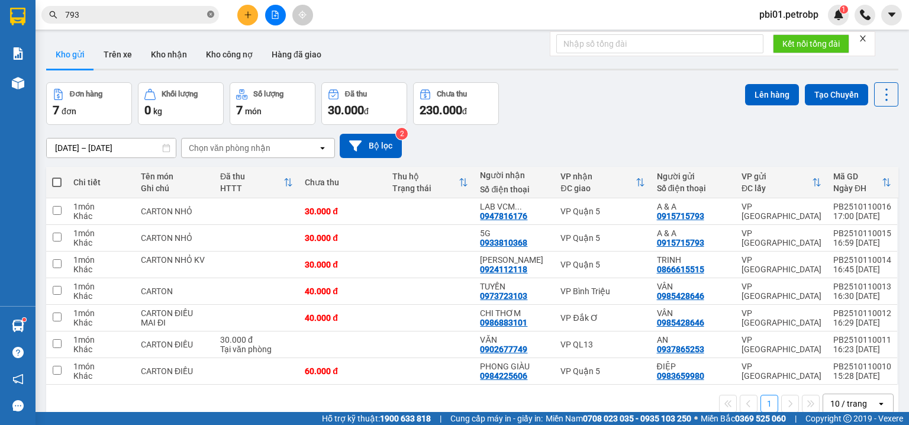
click at [210, 17] on icon "close-circle" at bounding box center [210, 14] width 7 height 7
click at [583, 129] on div "10/10/2025 – 11/10/2025 Press the down arrow key to interact with the calendar …" at bounding box center [472, 146] width 852 height 42
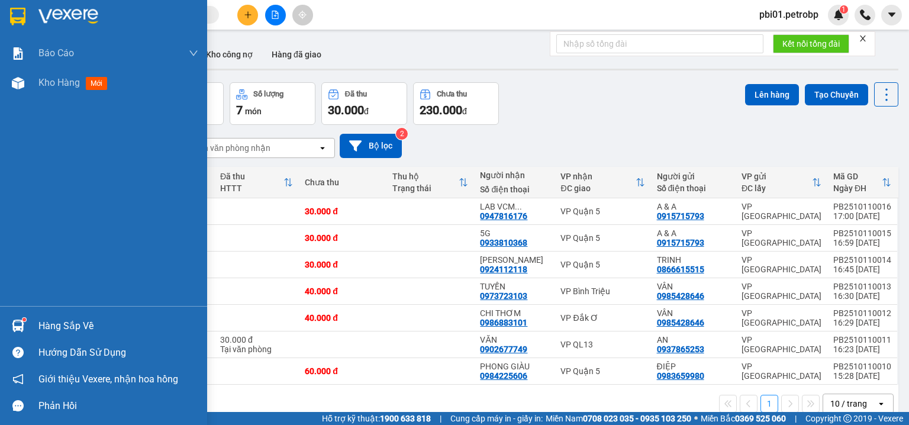
click at [35, 324] on div "Hàng sắp về" at bounding box center [103, 325] width 207 height 27
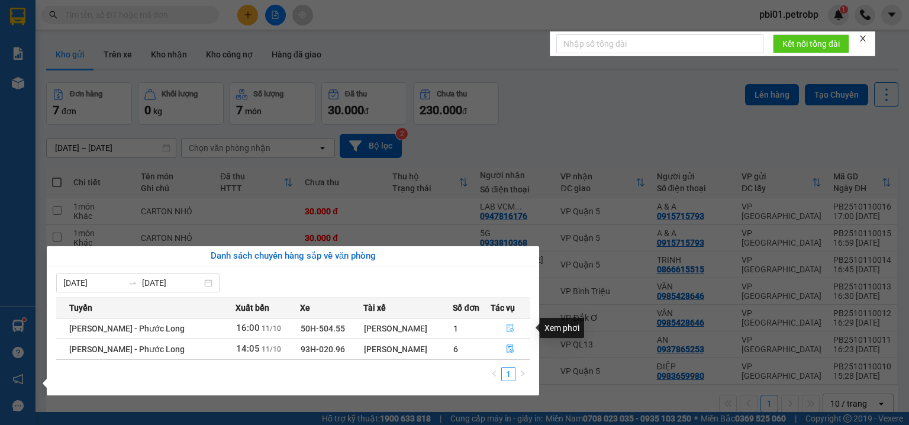
click at [507, 329] on icon "file-done" at bounding box center [510, 328] width 8 height 8
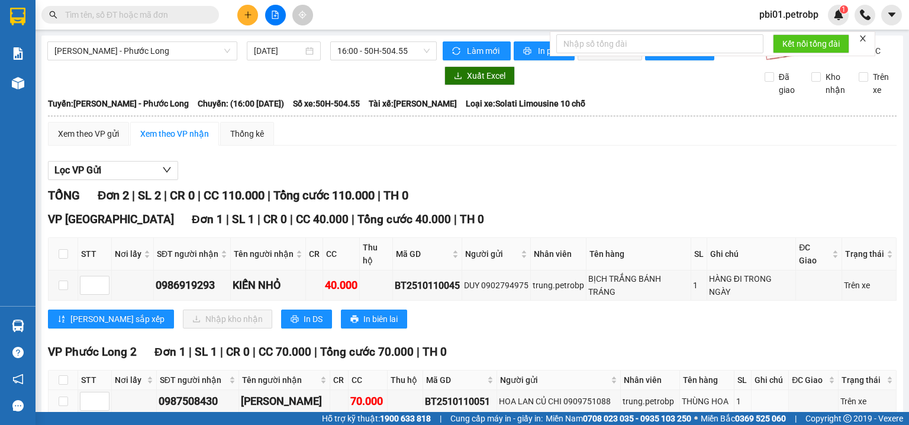
scroll to position [63, 0]
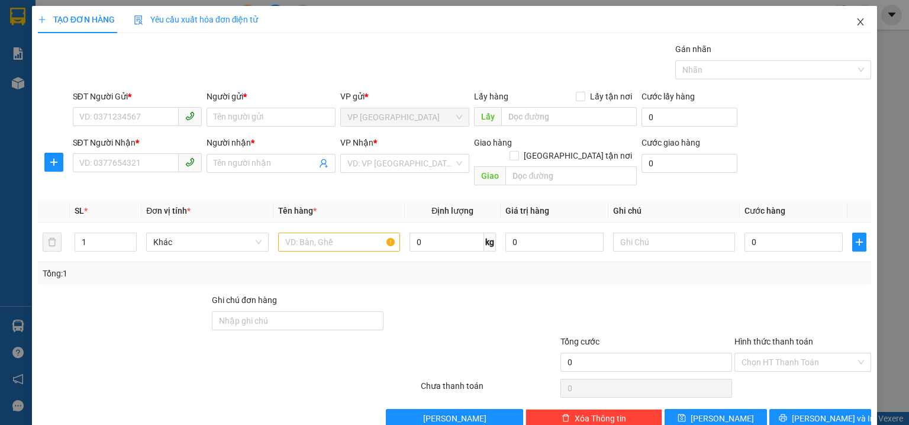
click at [855, 18] on icon "close" at bounding box center [859, 21] width 9 height 9
click at [857, 22] on icon "close" at bounding box center [860, 21] width 7 height 7
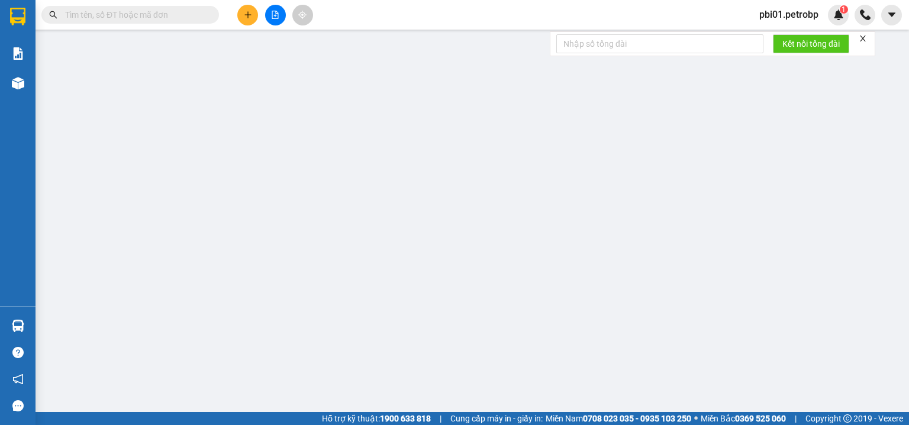
click at [155, 15] on input "text" at bounding box center [135, 14] width 140 height 13
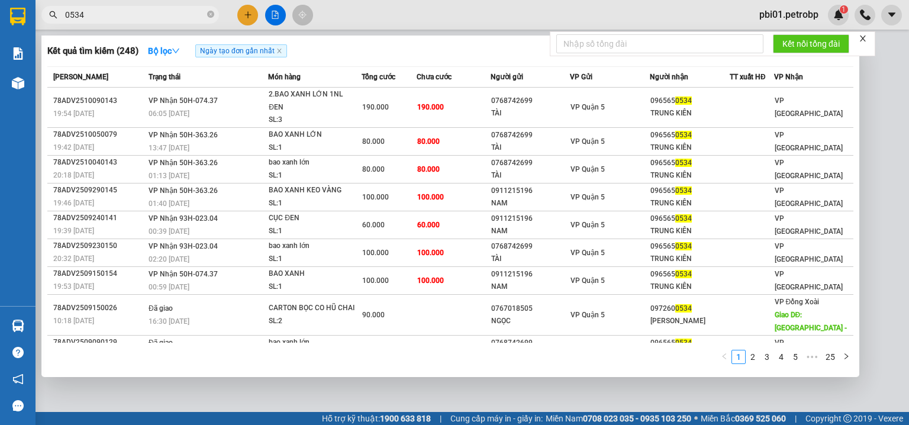
type input "0534"
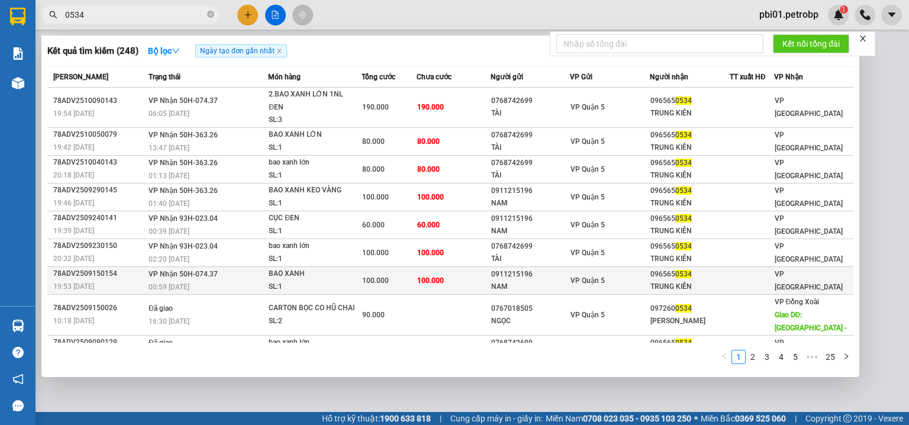
click at [554, 272] on div "0911215196" at bounding box center [530, 274] width 79 height 12
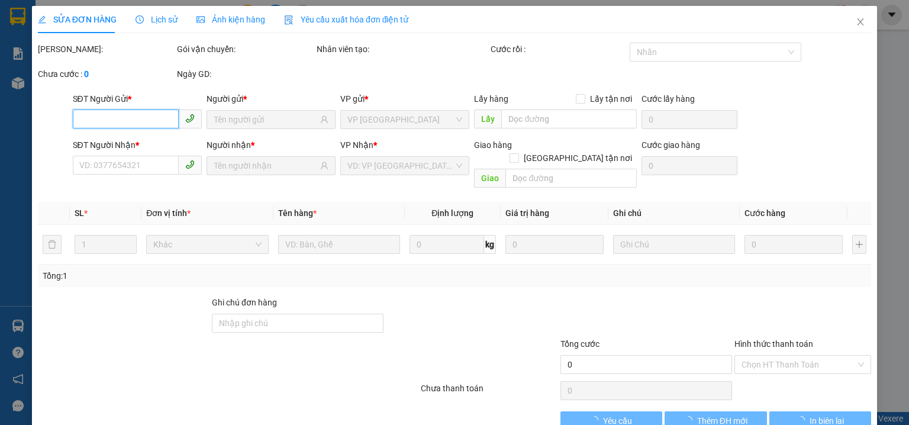
type input "0911215196"
type input "NAM"
type input "0965650534"
type input "TRUNG KIÊN"
type input "100.000"
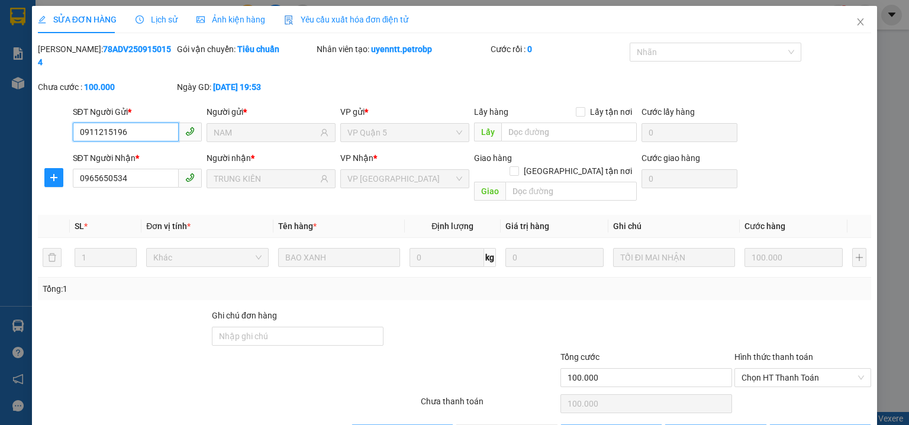
click at [761, 369] on span "Chọn HT Thanh Toán" at bounding box center [802, 378] width 122 height 18
click at [761, 373] on div "Tại văn phòng" at bounding box center [796, 374] width 122 height 13
type input "0"
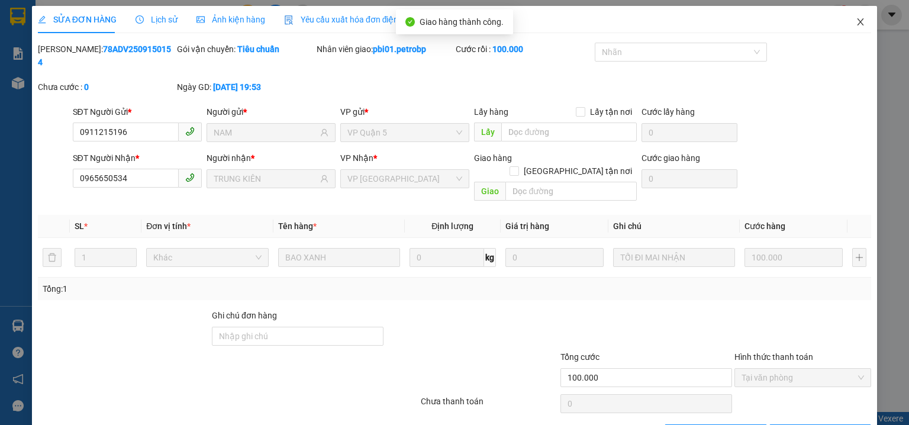
click at [855, 22] on icon "close" at bounding box center [859, 21] width 9 height 9
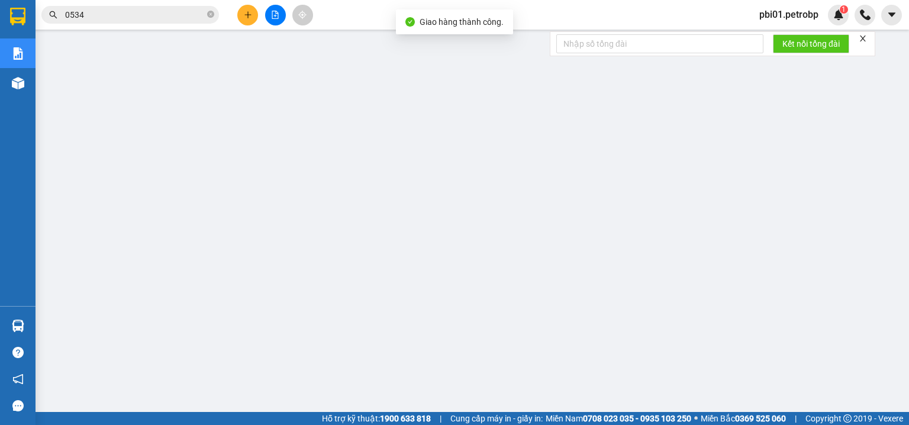
click at [148, 12] on input "0534" at bounding box center [135, 14] width 140 height 13
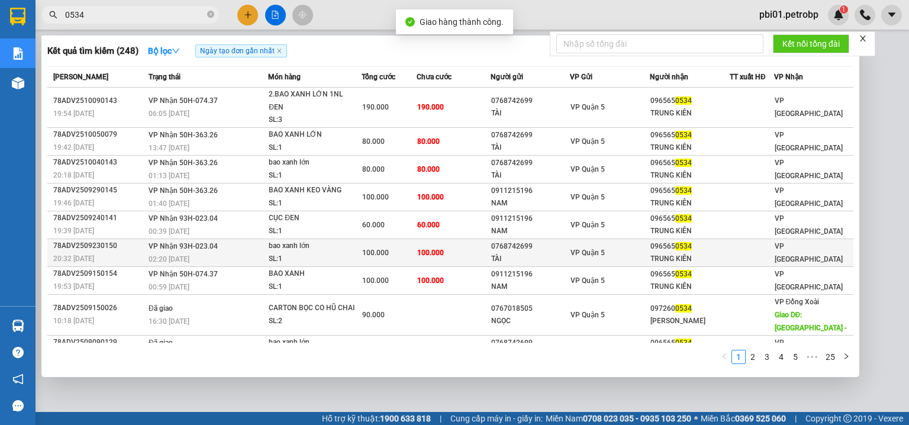
click at [412, 241] on td "100.000" at bounding box center [388, 252] width 55 height 28
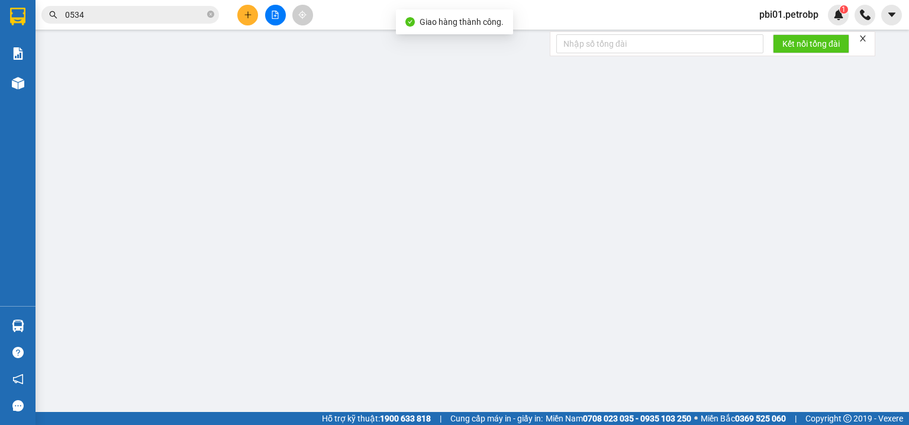
type input "0768742699"
type input "TÀI"
type input "0965650534"
type input "TRUNG KIÊN"
type input "100.000"
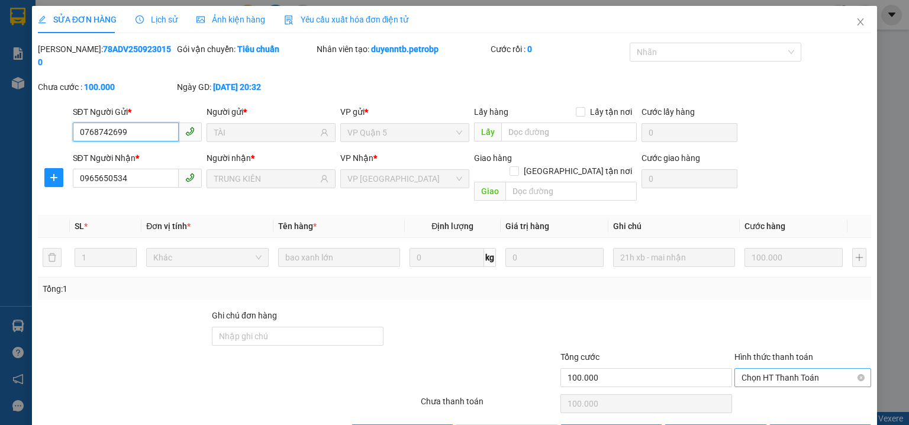
click at [762, 369] on span "Chọn HT Thanh Toán" at bounding box center [802, 378] width 122 height 18
click at [760, 381] on div "Tại văn phòng" at bounding box center [796, 374] width 136 height 19
type input "0"
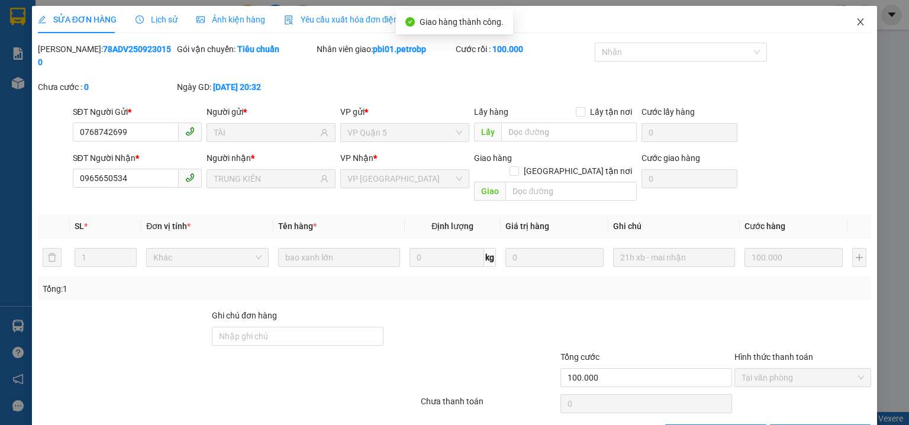
click at [854, 29] on span "Close" at bounding box center [860, 22] width 33 height 33
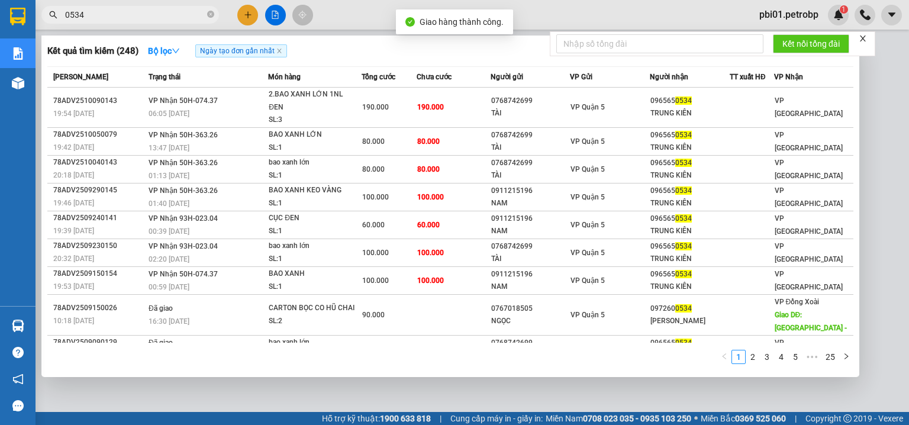
click at [181, 14] on input "0534" at bounding box center [135, 14] width 140 height 13
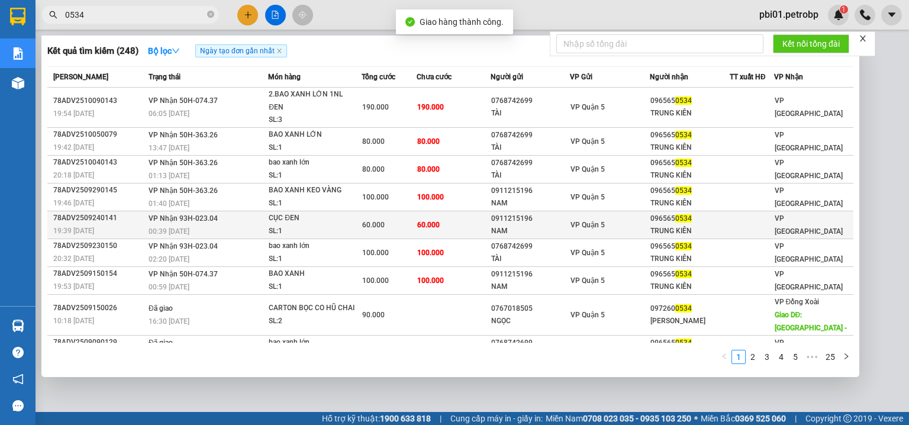
click at [452, 223] on td "60.000" at bounding box center [452, 225] width 73 height 28
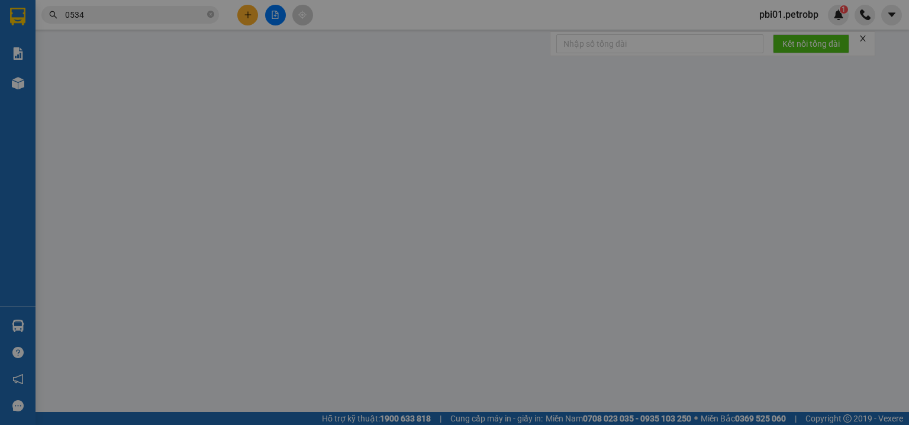
type input "0911215196"
type input "NAM"
type input "0965650534"
type input "TRUNG KIÊN"
type input "60.000"
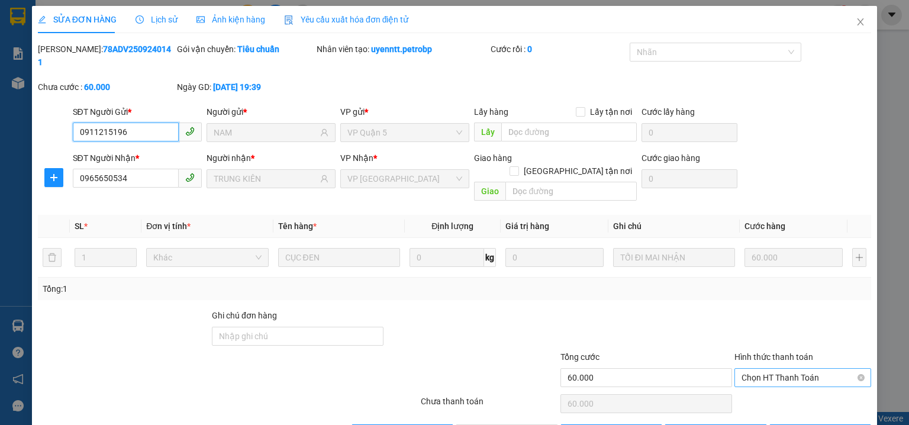
click at [765, 369] on span "Chọn HT Thanh Toán" at bounding box center [802, 378] width 122 height 18
drag, startPoint x: 757, startPoint y: 374, endPoint x: 416, endPoint y: 374, distance: 340.1
click at [755, 374] on div "Tại văn phòng" at bounding box center [796, 374] width 122 height 13
type input "0"
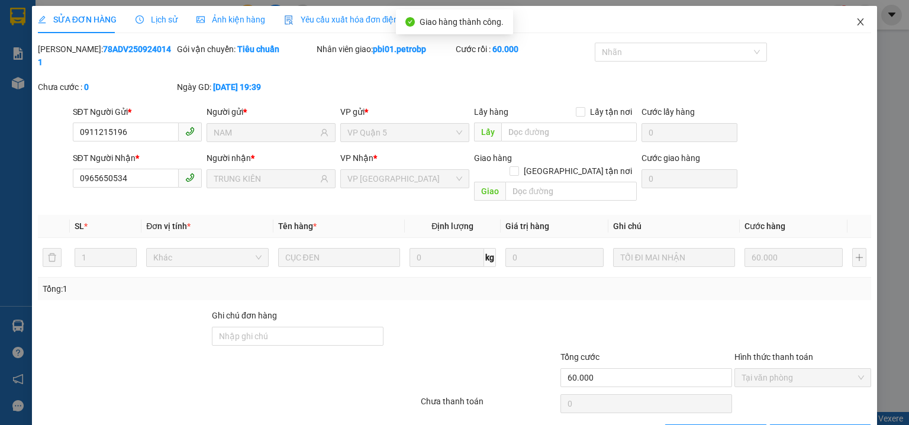
click at [852, 16] on span "Close" at bounding box center [860, 22] width 33 height 33
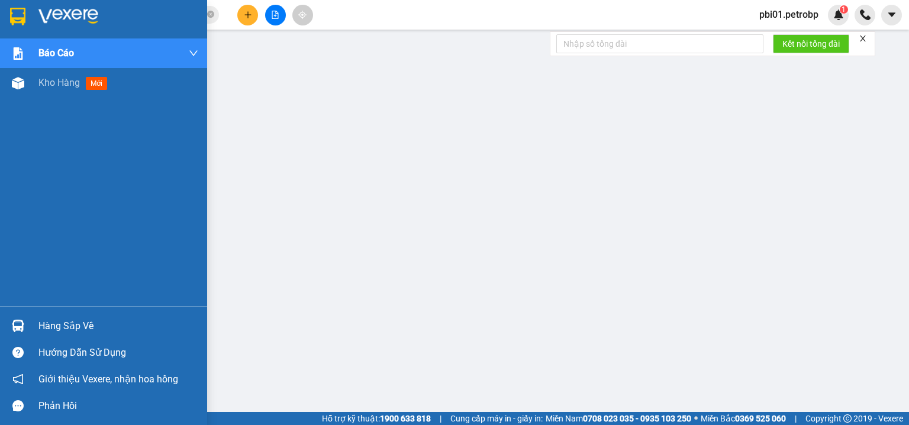
click at [46, 329] on div "Hàng sắp về" at bounding box center [118, 326] width 160 height 18
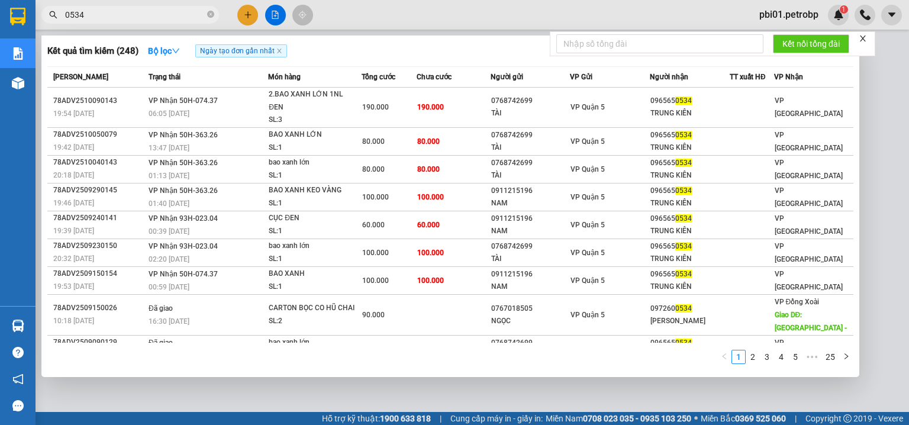
click at [166, 16] on input "0534" at bounding box center [135, 14] width 140 height 13
click at [211, 15] on icon "close-circle" at bounding box center [210, 14] width 7 height 7
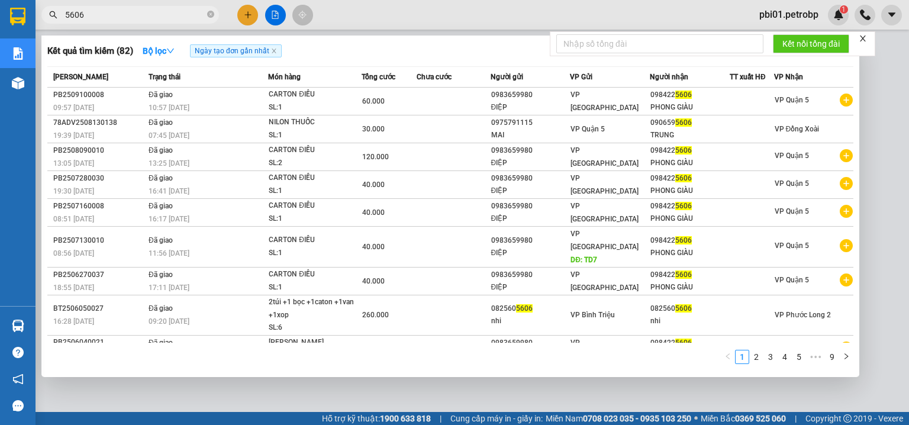
type input "5606"
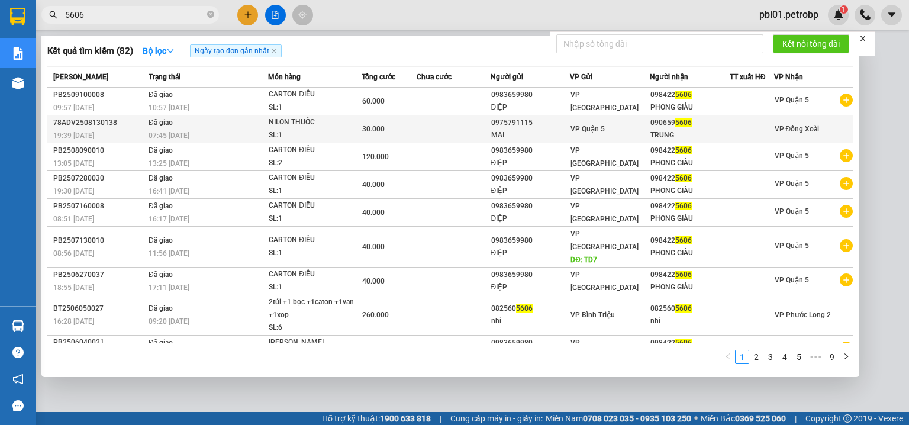
scroll to position [32, 0]
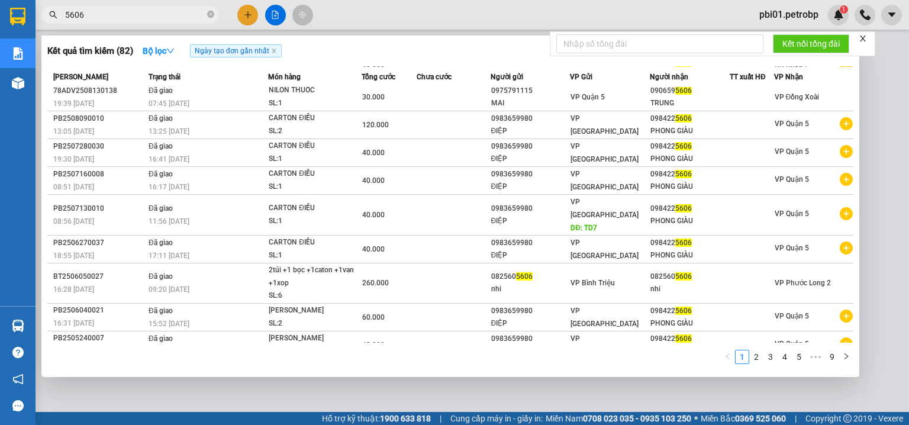
click at [482, 17] on div at bounding box center [454, 212] width 909 height 425
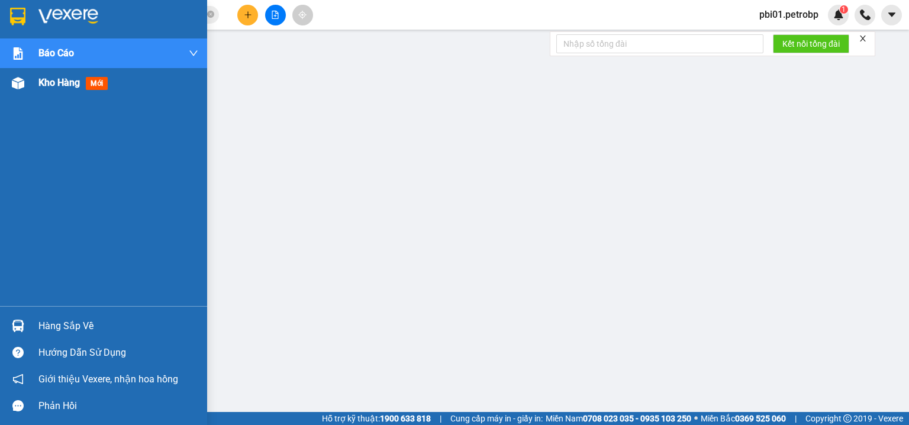
click at [62, 89] on div "Kho hàng mới" at bounding box center [75, 82] width 74 height 15
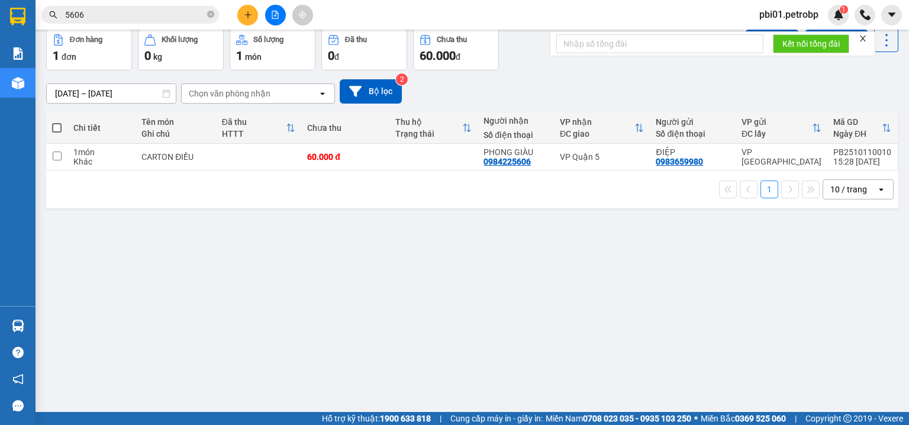
click at [294, 293] on div "ver 1.8.146 Kho gửi Trên xe Kho nhận Kho công nợ Hàng đã giao Đơn hàng 1 đơn Kh…" at bounding box center [471, 193] width 861 height 425
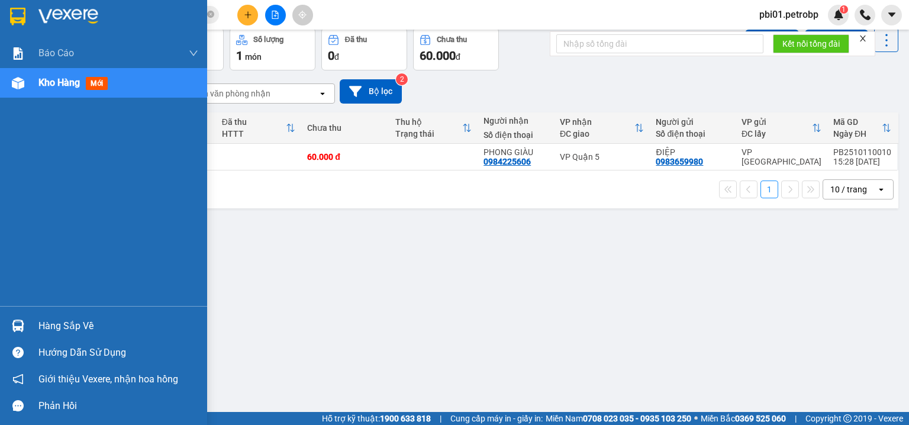
click at [56, 317] on div "Hàng sắp về" at bounding box center [118, 326] width 160 height 18
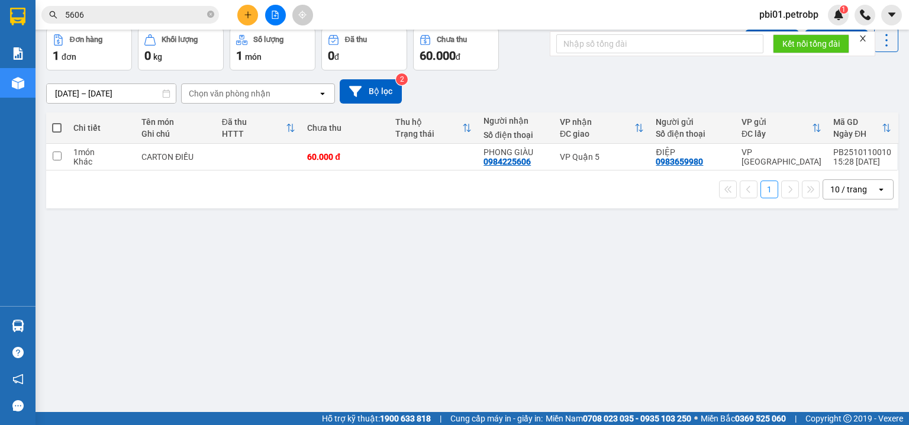
click at [251, 12] on section "Kết quả tìm kiếm ( 82 ) Bộ lọc Ngày tạo đơn gần nhất Mã ĐH Trạng thái Món hàng …" at bounding box center [454, 212] width 909 height 425
click at [242, 16] on button at bounding box center [247, 15] width 21 height 21
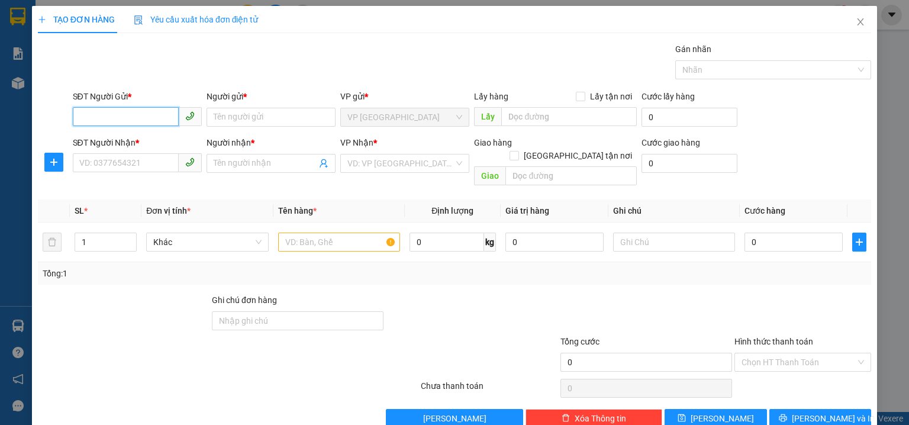
click at [142, 121] on input "SĐT Người Gửi *" at bounding box center [126, 116] width 106 height 19
click at [80, 116] on input "9378652" at bounding box center [126, 116] width 106 height 19
click at [119, 117] on input "09378652" at bounding box center [126, 116] width 106 height 19
click at [137, 145] on div "0937865253 - AN" at bounding box center [136, 140] width 114 height 13
type input "0937865253"
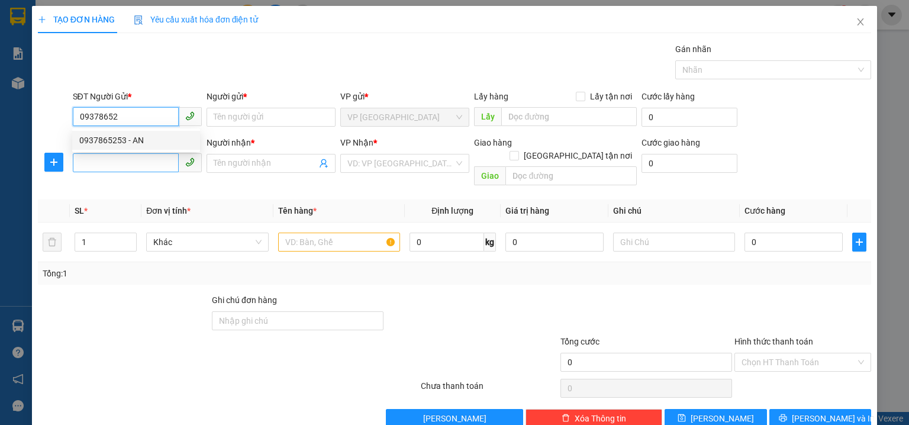
type input "AN"
type input "0902677749"
type input "VĂN"
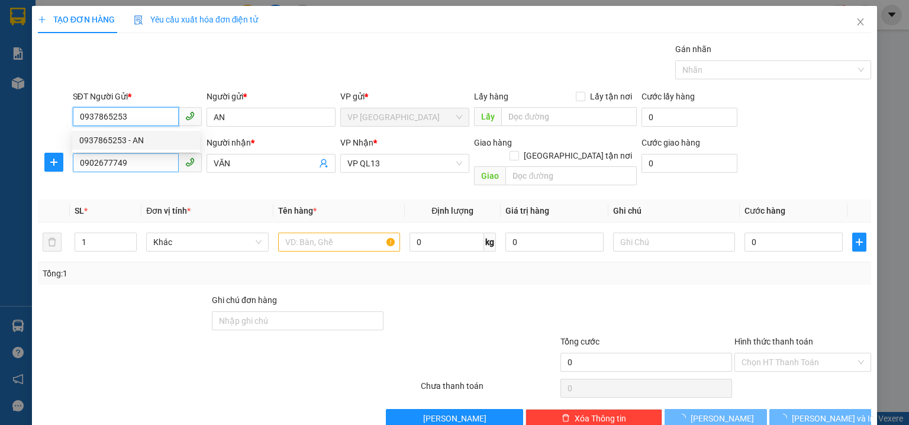
type input "30.000"
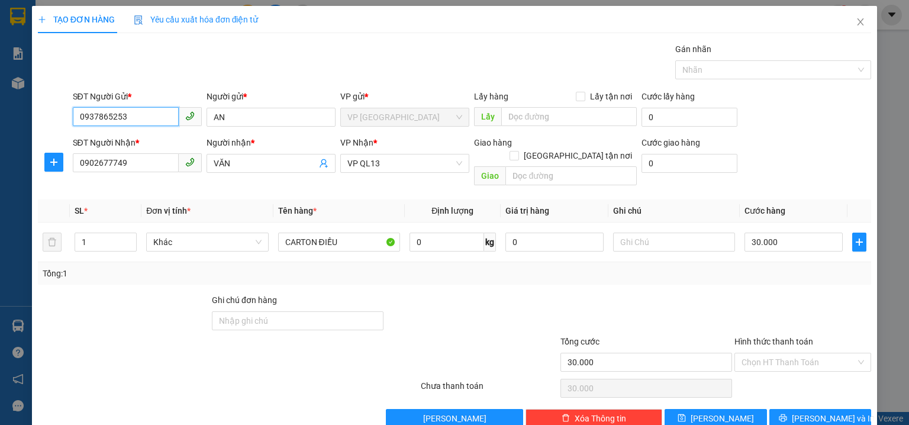
type input "0937865253"
click at [807, 152] on div "SĐT Người Nhận * 0902677749 Người nhận * VĂN VP Nhận * VP QL13 Giao hàng Giao t…" at bounding box center [471, 163] width 803 height 54
click at [776, 353] on input "Hình thức thanh toán" at bounding box center [798, 362] width 114 height 18
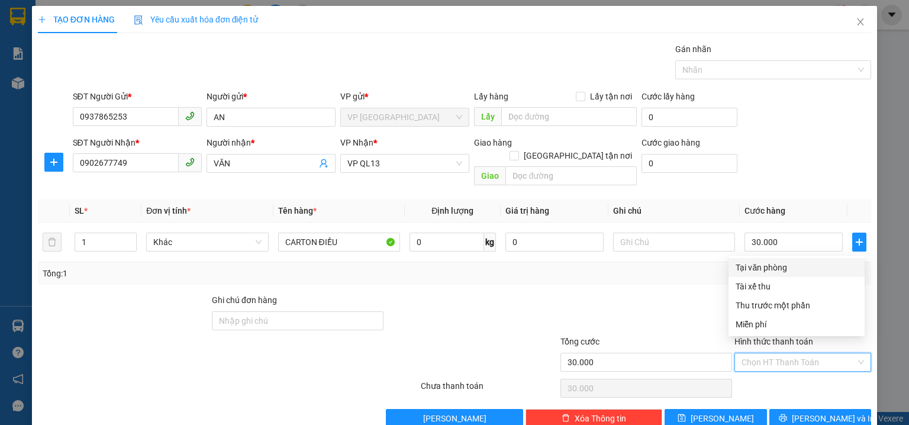
click at [774, 274] on div "Tại văn phòng" at bounding box center [796, 267] width 136 height 19
type input "0"
click at [772, 180] on div "Transit Pickup Surcharge Ids Transit Deliver Surcharge Ids Transit Deliver Surc…" at bounding box center [454, 235] width 833 height 385
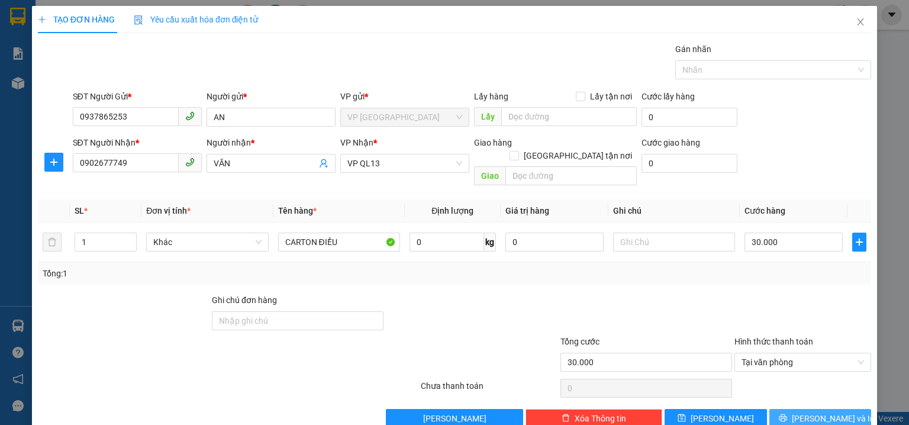
click at [827, 409] on button "[PERSON_NAME] và In" at bounding box center [820, 418] width 102 height 19
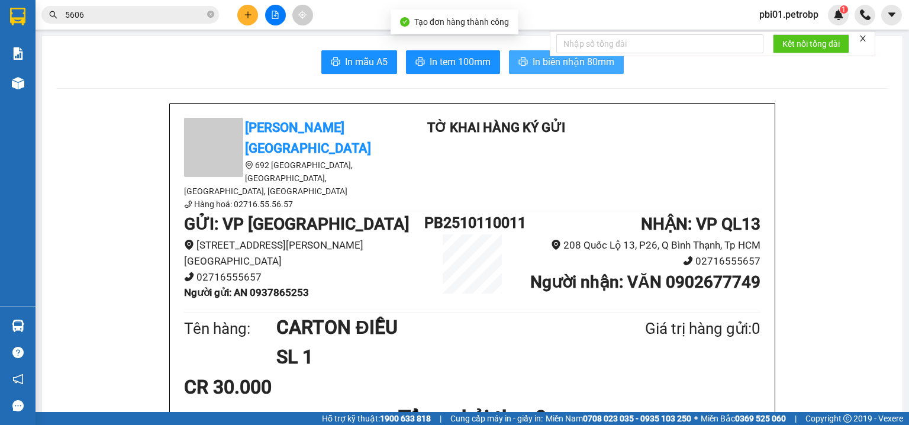
click at [532, 56] on span "In biên nhận 80mm" at bounding box center [573, 61] width 82 height 15
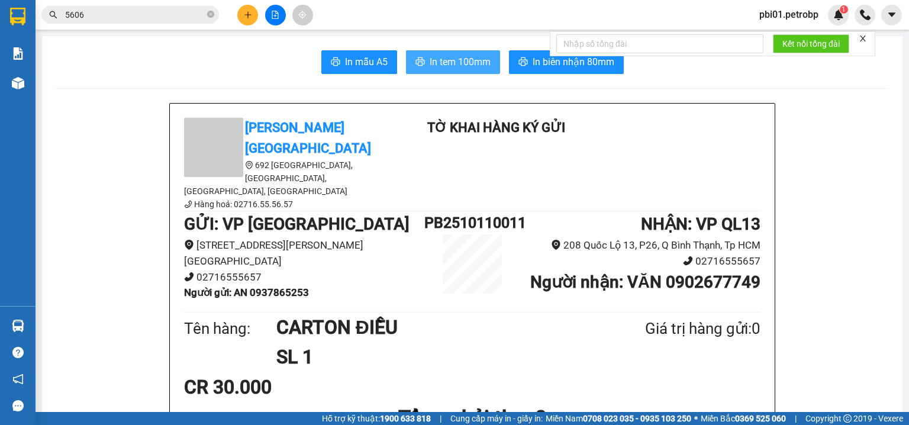
click at [463, 66] on span "In tem 100mm" at bounding box center [459, 61] width 61 height 15
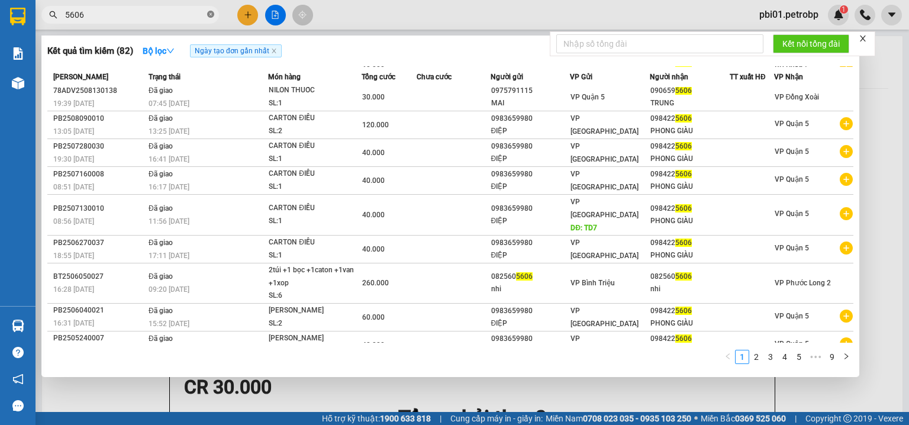
drag, startPoint x: 209, startPoint y: 14, endPoint x: 141, endPoint y: 14, distance: 68.0
click at [209, 14] on icon "close-circle" at bounding box center [210, 14] width 7 height 7
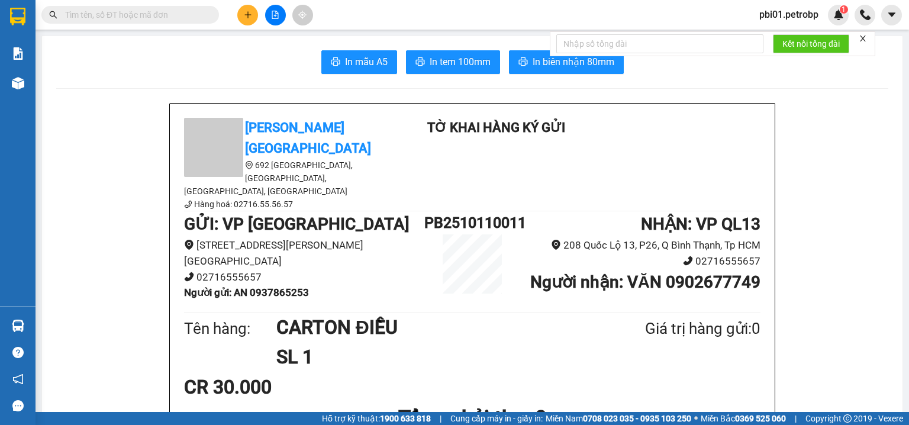
click at [141, 14] on input "text" at bounding box center [135, 14] width 140 height 13
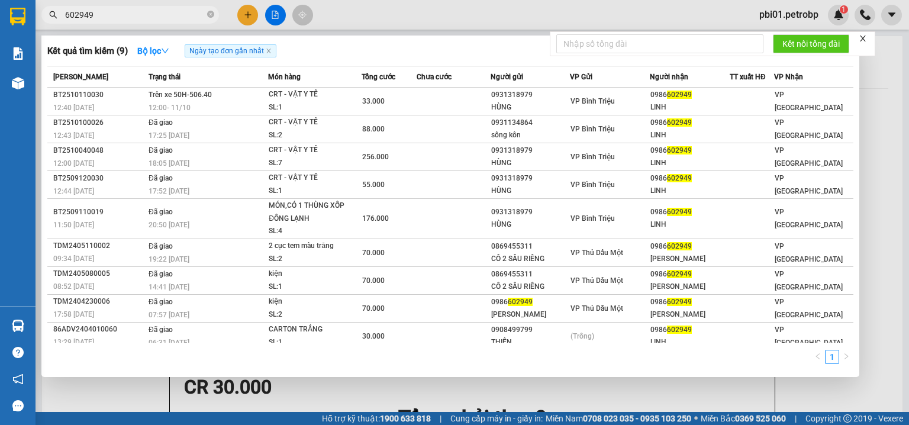
type input "602949"
click at [447, 6] on div at bounding box center [454, 212] width 909 height 425
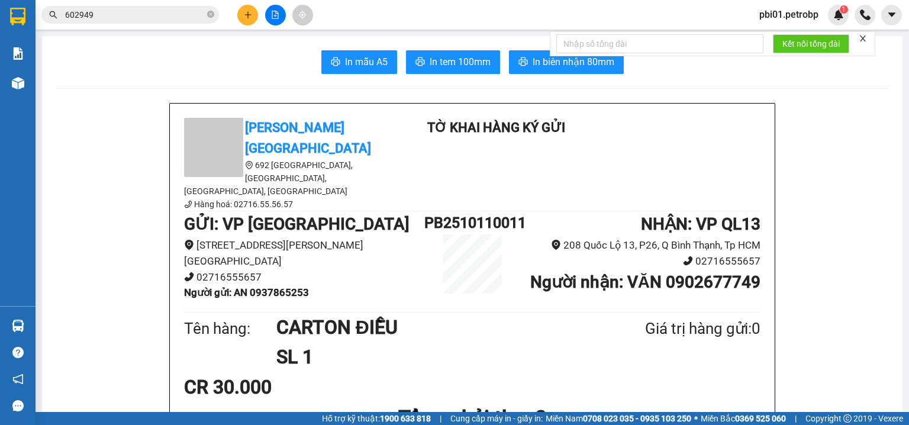
click at [247, 9] on button at bounding box center [247, 15] width 21 height 21
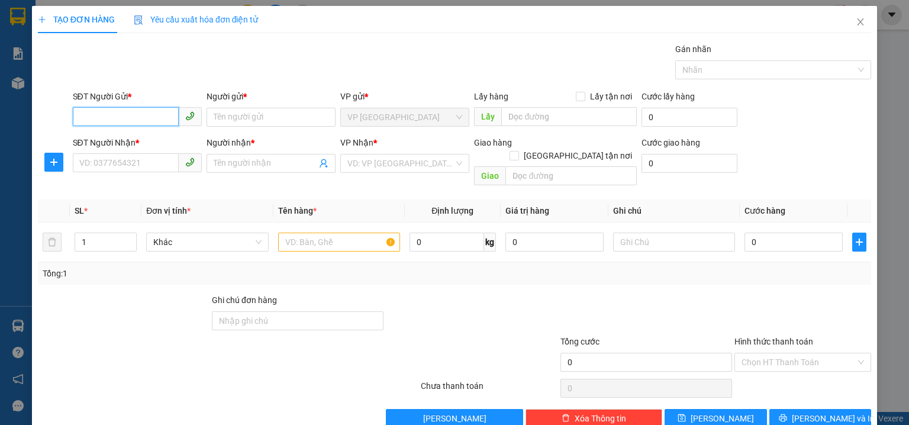
click at [126, 107] on input "SĐT Người Gửi *" at bounding box center [126, 116] width 106 height 19
click at [137, 141] on div "0985428646 - VÂN" at bounding box center [136, 140] width 114 height 13
type input "0985428646"
type input "VÂN"
type input "0918622741"
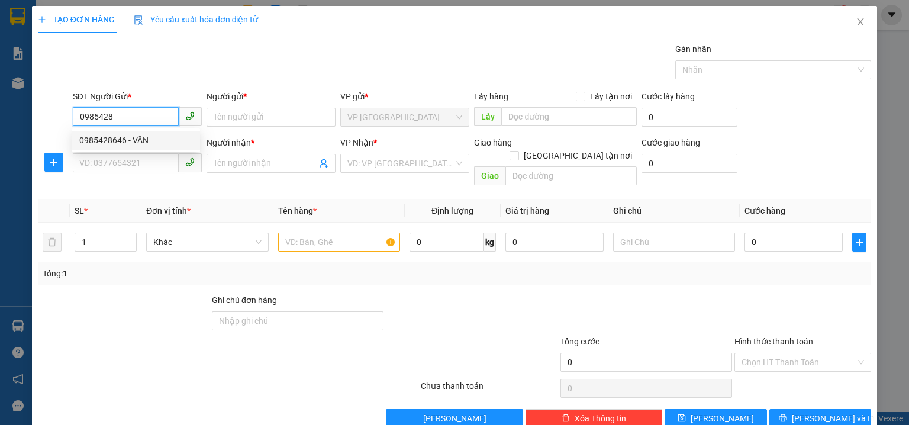
type input "TRINH"
type input "290.000"
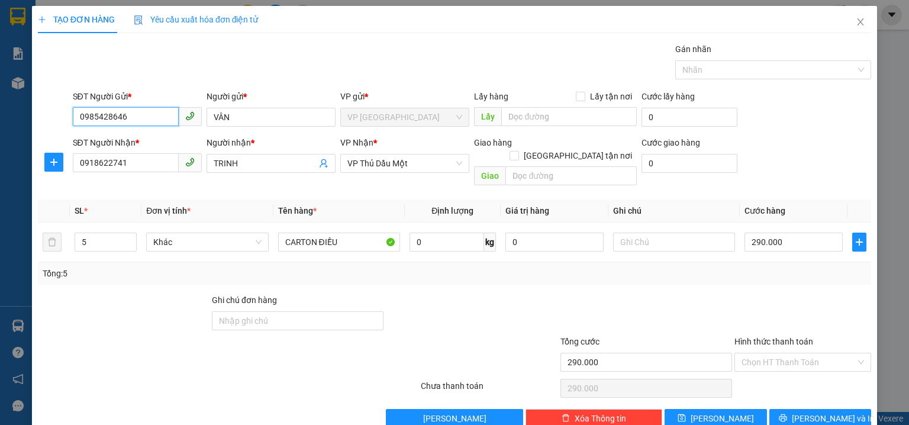
type input "0985428646"
click at [290, 172] on div "Người nhận * TRINH" at bounding box center [270, 156] width 129 height 41
click at [286, 168] on input "TRINH" at bounding box center [265, 163] width 103 height 13
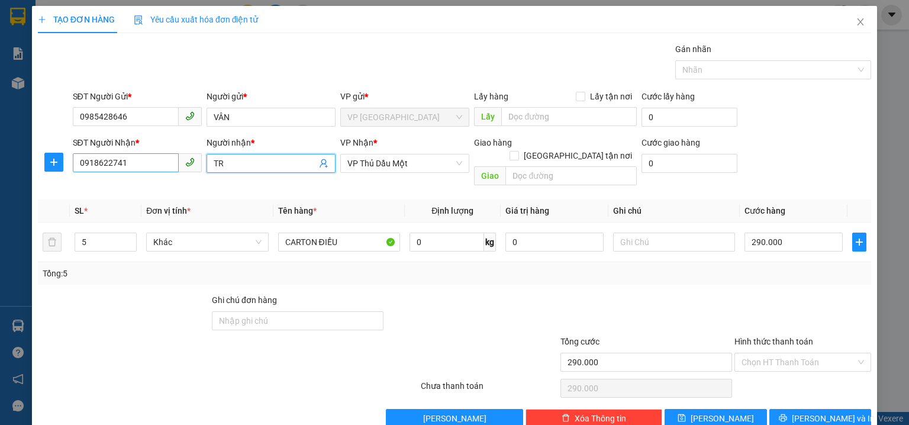
type input "T"
click at [153, 157] on input "091862274" at bounding box center [126, 162] width 106 height 19
type input "0"
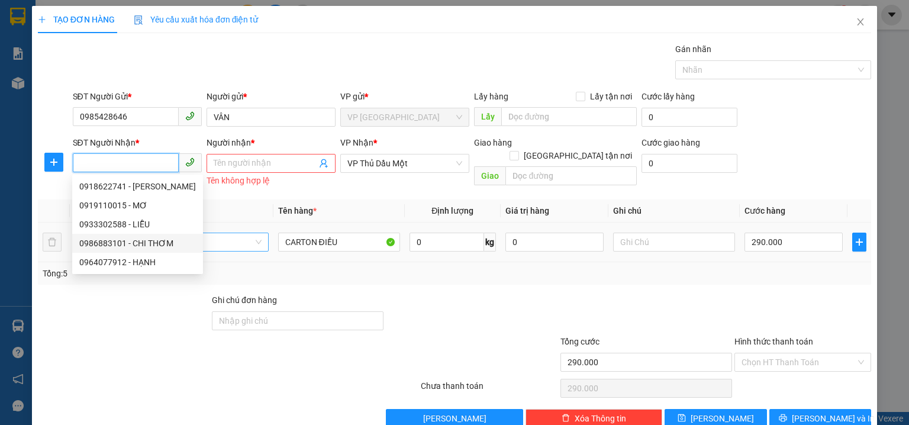
drag, startPoint x: 152, startPoint y: 243, endPoint x: 235, endPoint y: 239, distance: 83.5
click at [153, 242] on div "0986883101 - CHI THƠM" at bounding box center [137, 243] width 117 height 13
type input "0986883101"
type input "CHI THƠM"
type input "40.000"
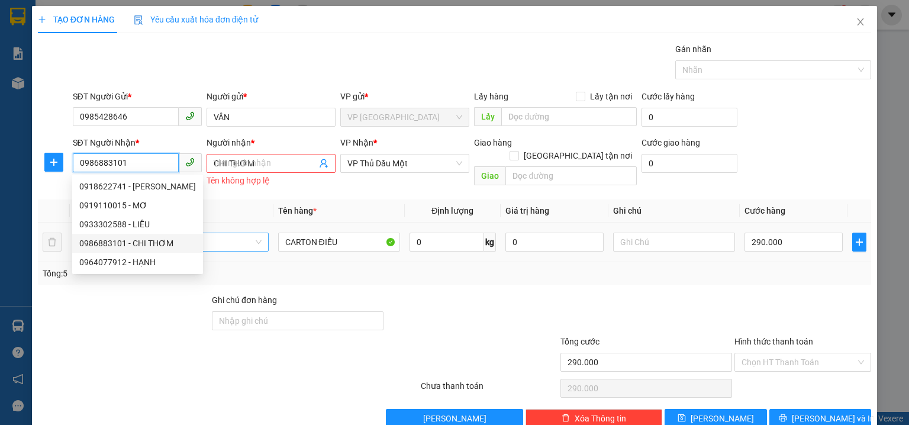
type input "40.000"
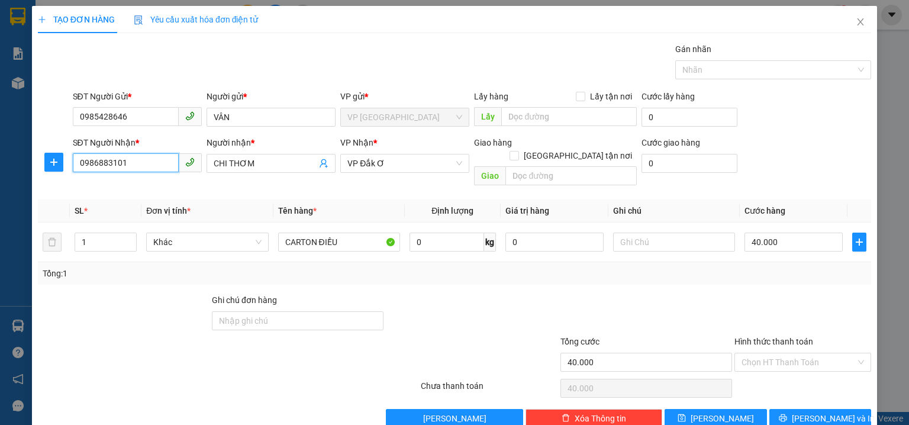
type input "0986883101"
click at [820, 90] on div "SĐT Người Gửi * 0985428646 Người gửi * VÂN VP gửi * VP Phước Bình Lấy hàng Lấy …" at bounding box center [471, 110] width 803 height 41
click at [641, 232] on input "text" at bounding box center [674, 241] width 122 height 19
type input "MAI ĐI"
click at [813, 145] on div "SĐT Người Nhận * 0986883101 Người nhận * CHI THƠM VP Nhận * VP Đắk Ơ Giao hàng…" at bounding box center [471, 163] width 803 height 54
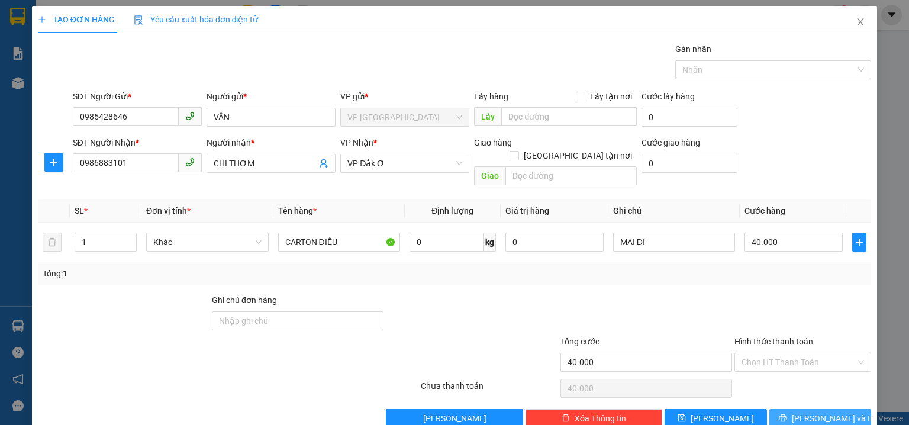
click at [836, 412] on span "[PERSON_NAME] và In" at bounding box center [832, 418] width 83 height 13
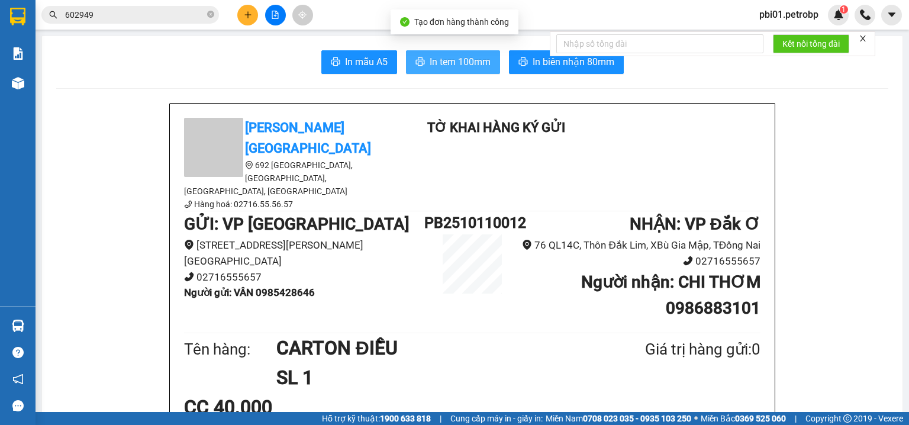
click at [431, 59] on span "In tem 100mm" at bounding box center [459, 61] width 61 height 15
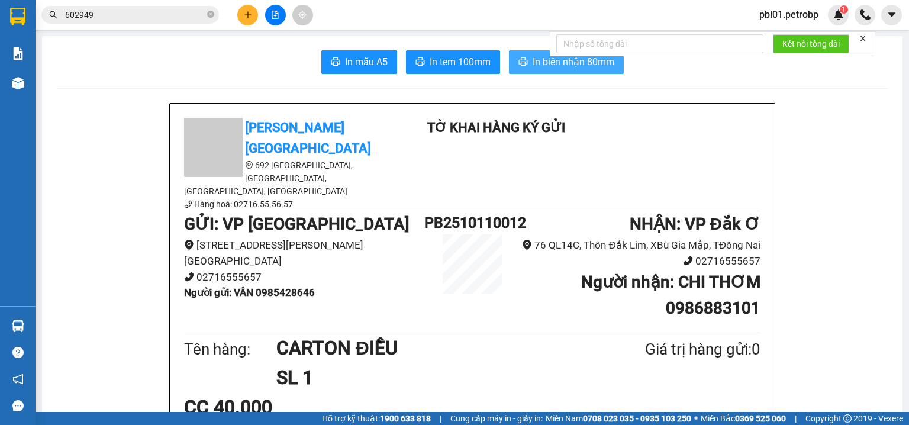
click at [575, 66] on span "In biên nhận 80mm" at bounding box center [573, 61] width 82 height 15
click at [244, 11] on icon "plus" at bounding box center [248, 15] width 8 height 8
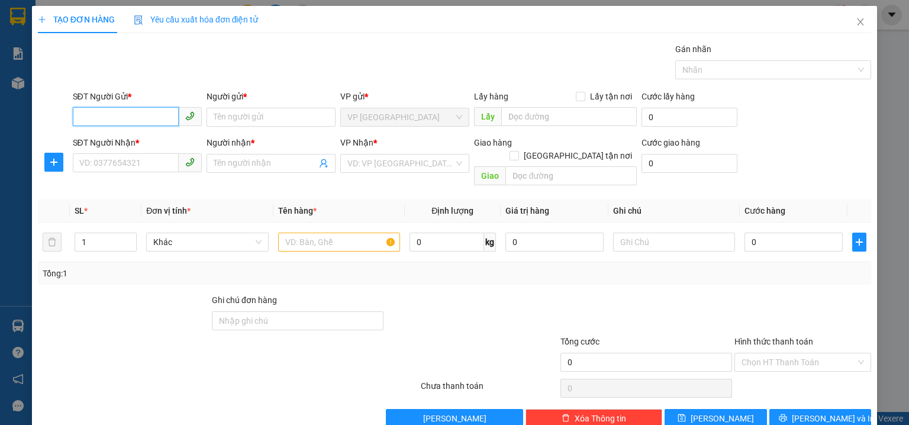
click at [127, 115] on input "SĐT Người Gửi *" at bounding box center [126, 116] width 106 height 19
drag, startPoint x: 127, startPoint y: 137, endPoint x: 230, endPoint y: 157, distance: 104.3
click at [128, 137] on div "0985428646 - VÂN" at bounding box center [136, 140] width 114 height 13
type input "0985428646"
type input "VÂN"
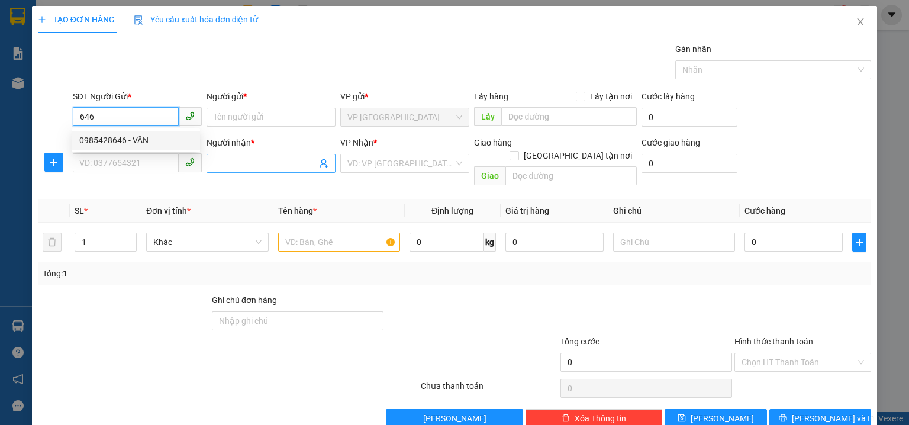
type input "0986883101"
type input "CHI THƠM"
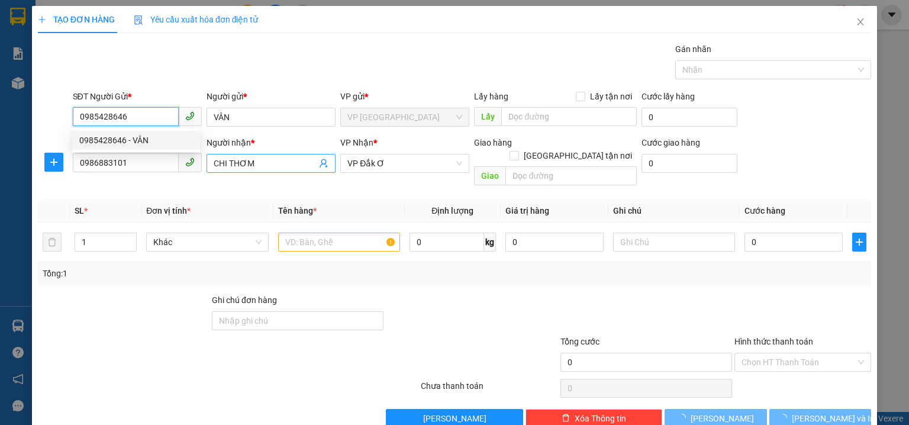
type input "40.000"
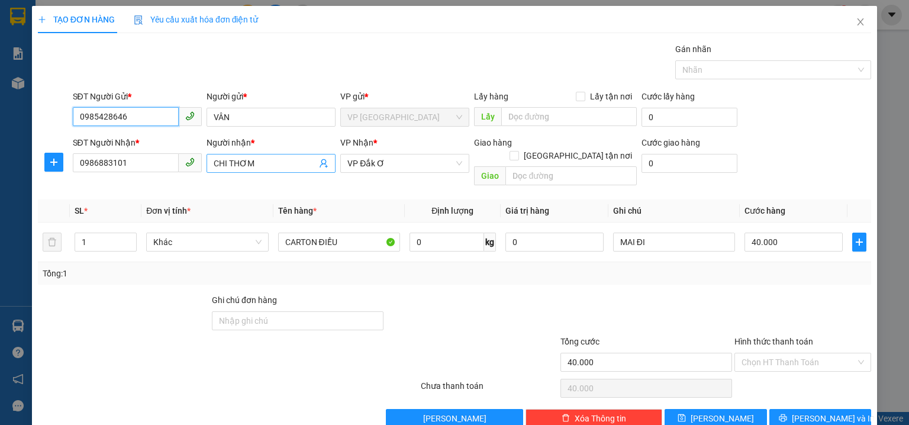
type input "0985428646"
click at [251, 161] on input "CHI THƠM" at bounding box center [265, 163] width 103 height 13
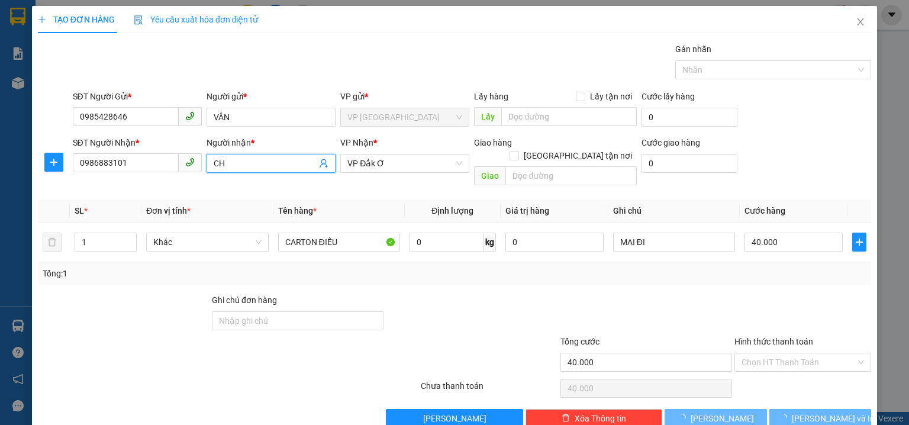
type input "C"
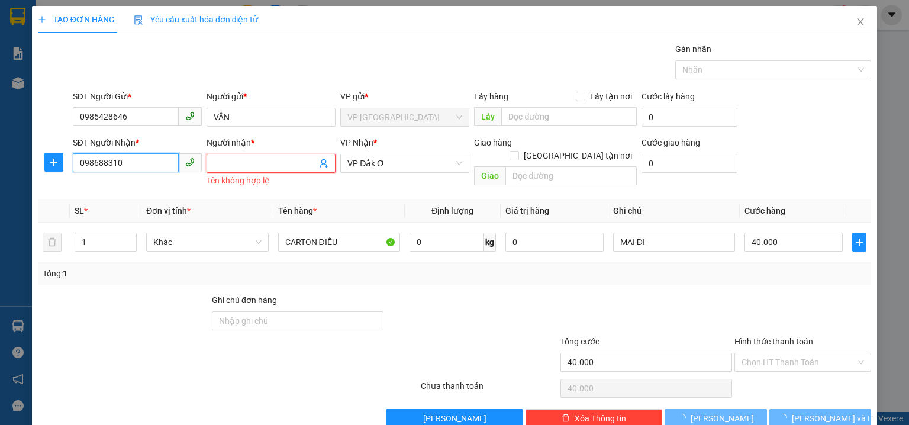
click at [166, 164] on input "098688310" at bounding box center [126, 162] width 106 height 19
type input "0"
type input "0973723103"
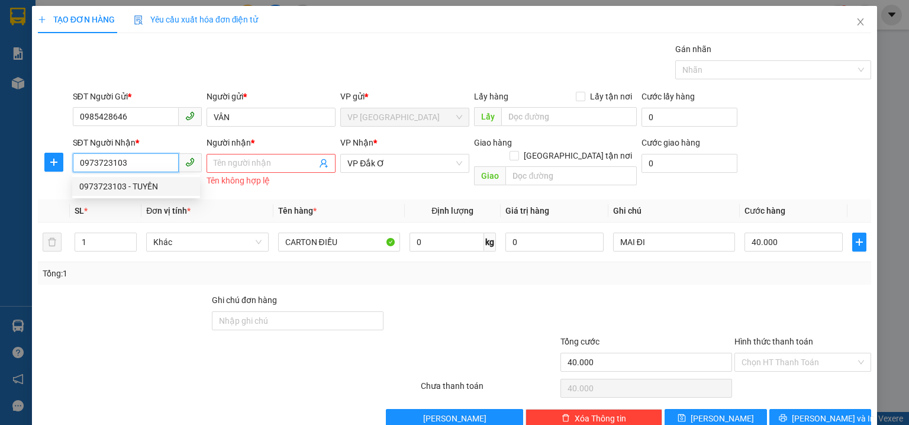
click at [144, 185] on div "0973723103 - TUYỀN" at bounding box center [136, 186] width 114 height 13
type input "TUYỀN"
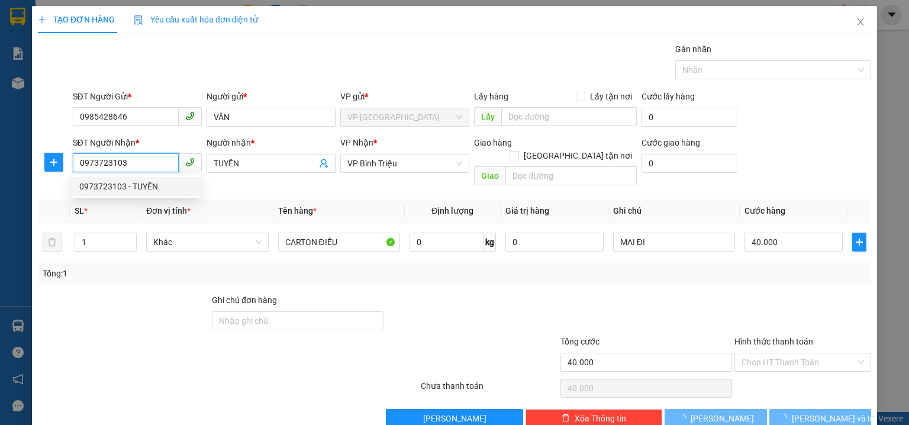
type input "30.000"
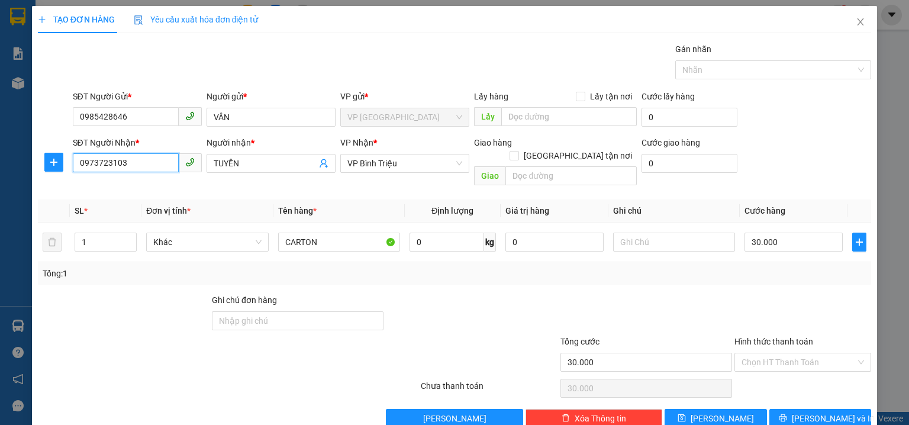
type input "0973723103"
click at [86, 315] on div at bounding box center [124, 313] width 174 height 41
type input "0"
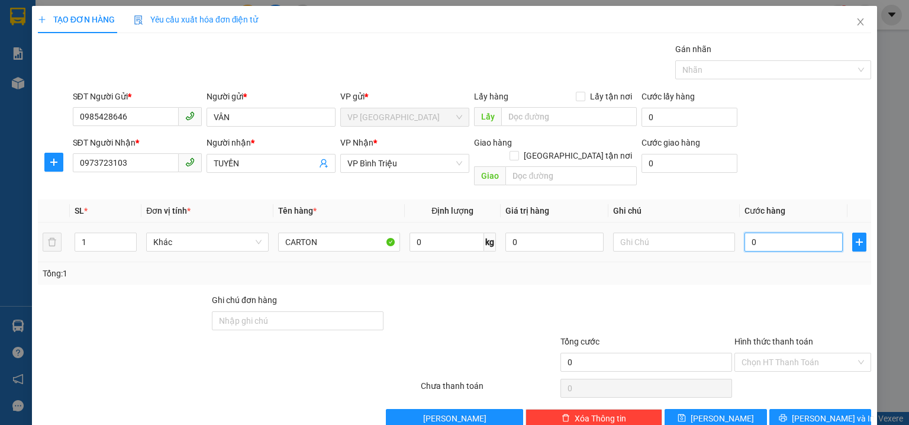
type input "4"
type input "04"
type input "40"
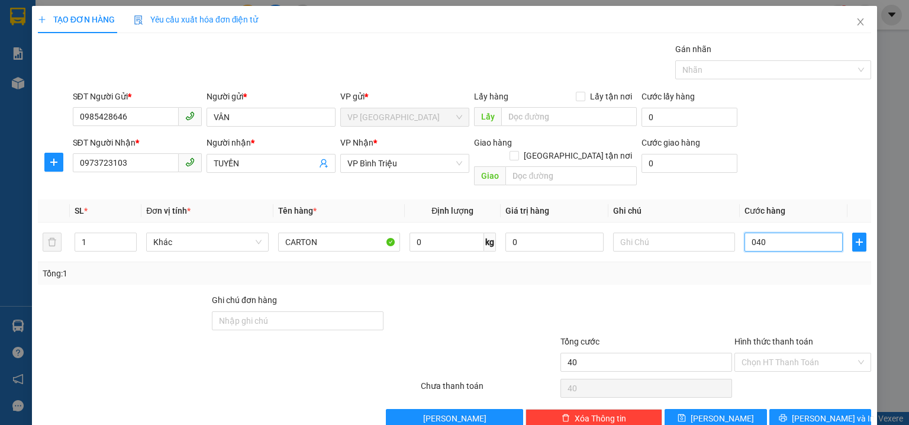
type input "040"
type input "40.000"
click at [822, 121] on div "SĐT Người Gửi * 0985428646 Người gửi * VÂN VP gửi * VP Phước Bình Lấy hàng Lấy …" at bounding box center [471, 110] width 803 height 41
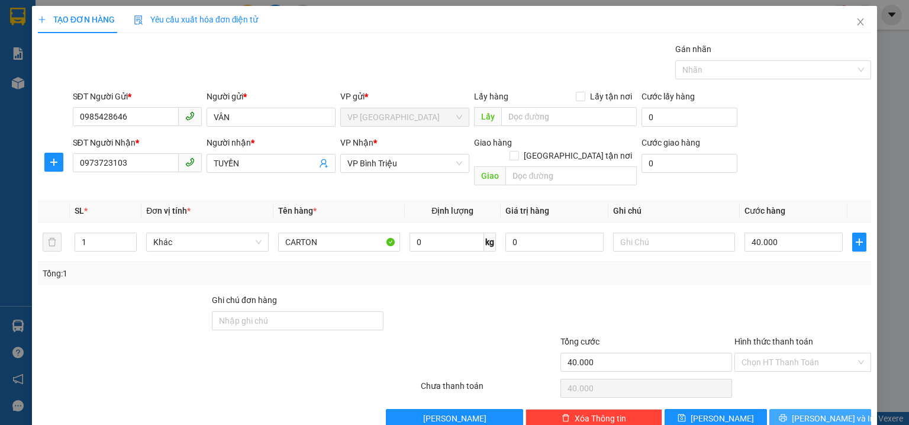
click at [809, 412] on span "[PERSON_NAME] và In" at bounding box center [832, 418] width 83 height 13
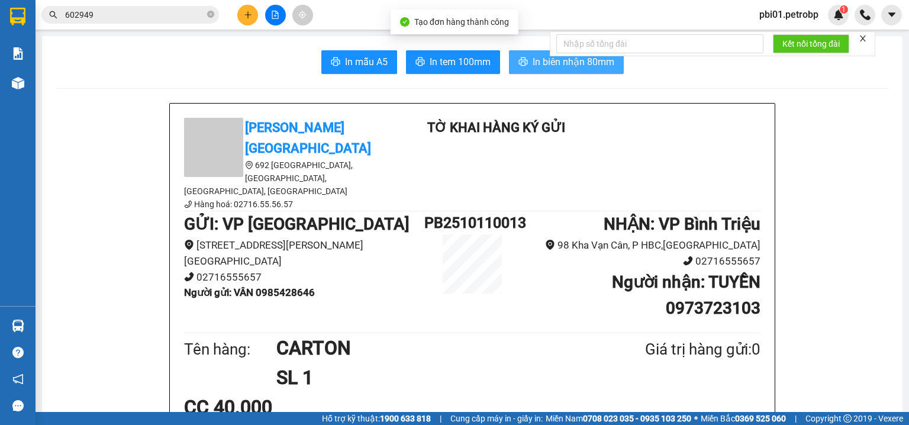
click at [532, 60] on span "In biên nhận 80mm" at bounding box center [573, 61] width 82 height 15
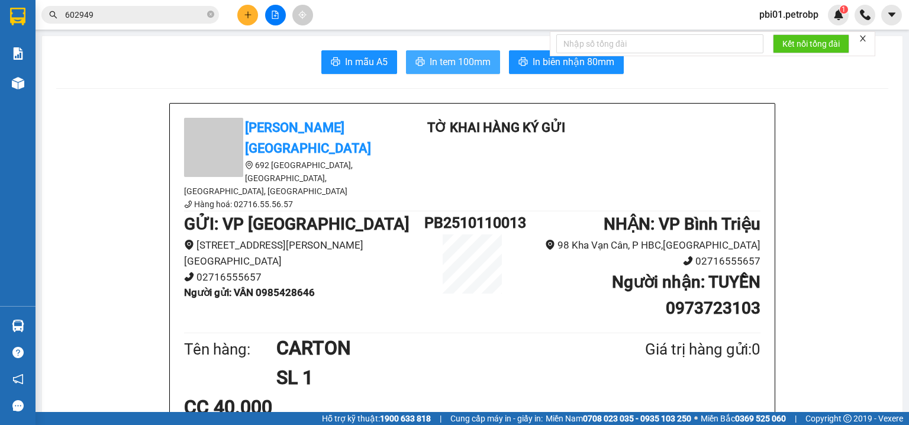
click at [447, 59] on span "In tem 100mm" at bounding box center [459, 61] width 61 height 15
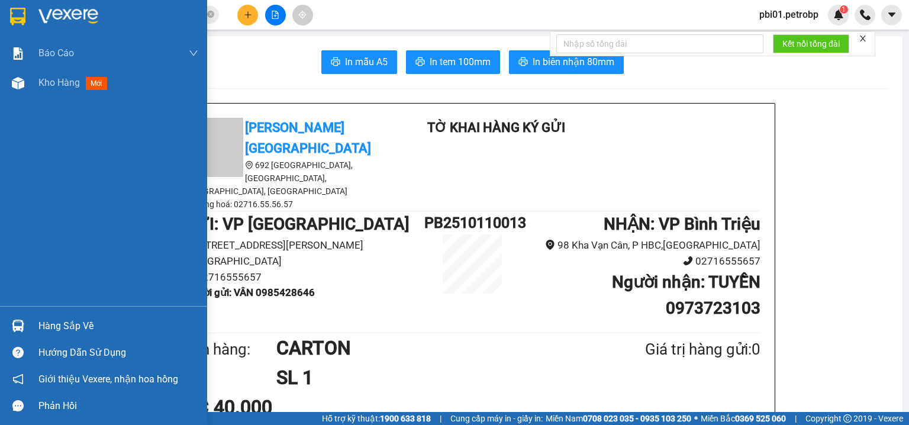
click at [24, 321] on div at bounding box center [18, 325] width 21 height 21
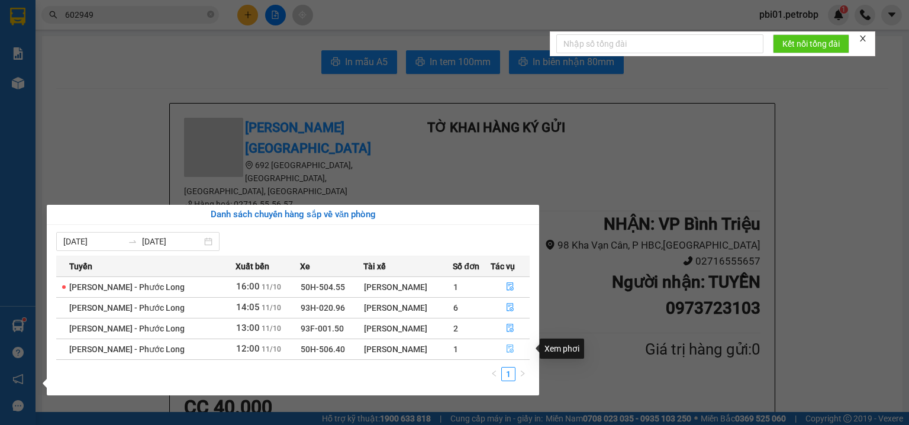
drag, startPoint x: 513, startPoint y: 347, endPoint x: 545, endPoint y: 312, distance: 47.4
click at [513, 348] on icon "file-done" at bounding box center [510, 348] width 8 height 8
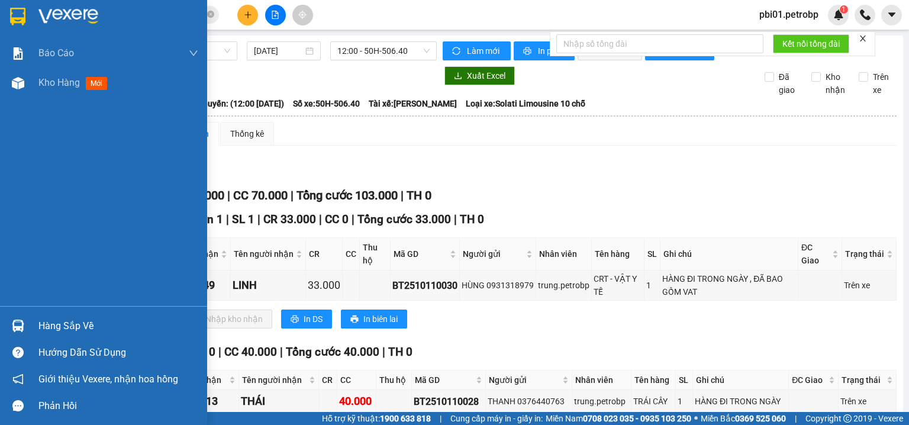
drag, startPoint x: 28, startPoint y: 324, endPoint x: 226, endPoint y: 310, distance: 198.7
click at [31, 324] on div "Hàng sắp về" at bounding box center [103, 325] width 207 height 27
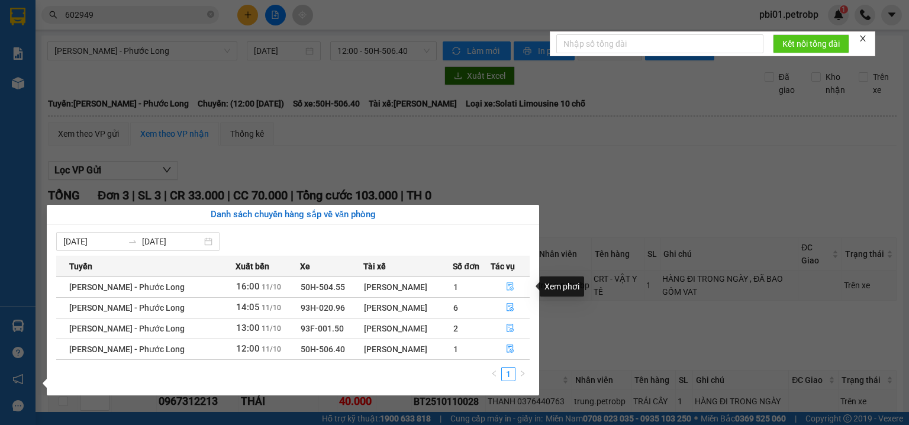
click at [509, 284] on icon "file-done" at bounding box center [510, 286] width 8 height 8
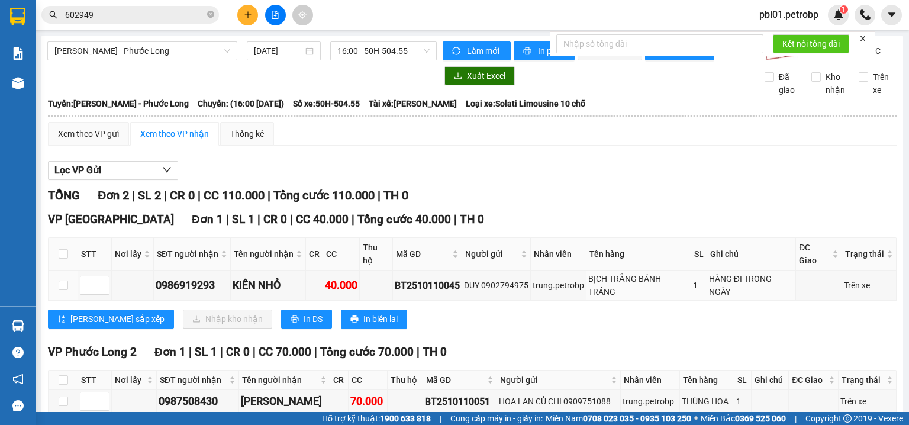
scroll to position [63, 0]
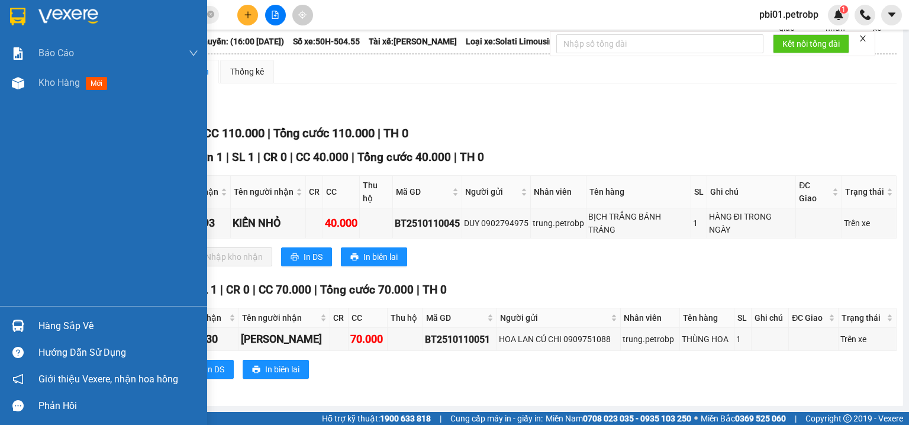
click at [31, 329] on div "Hàng sắp về" at bounding box center [103, 325] width 207 height 27
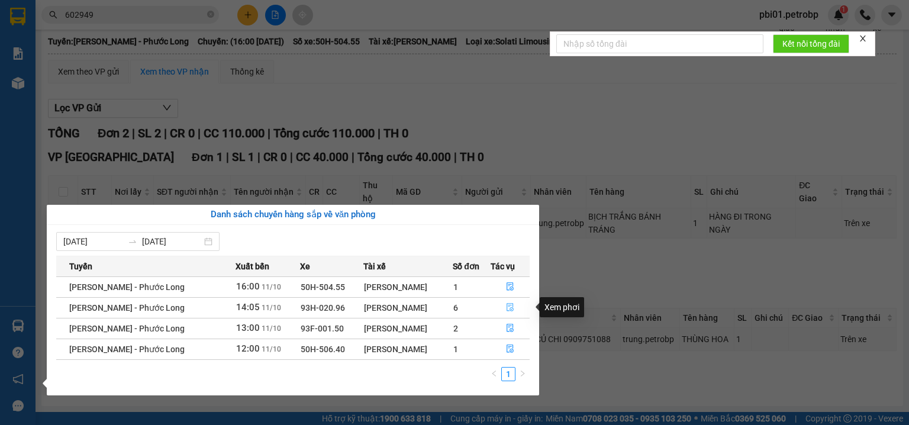
click at [509, 303] on icon "file-done" at bounding box center [510, 307] width 8 height 8
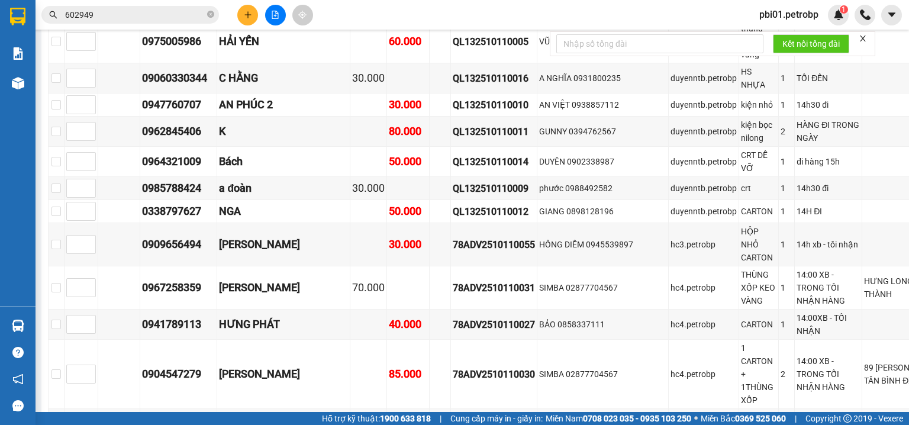
scroll to position [694, 0]
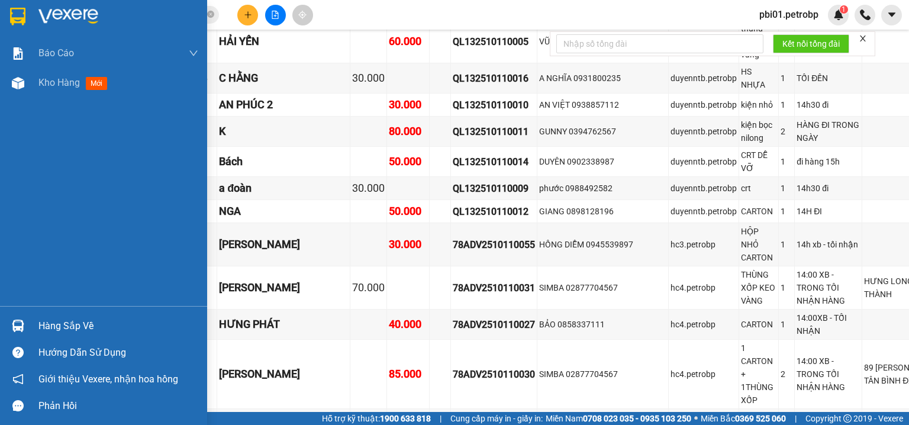
click at [27, 323] on div at bounding box center [18, 325] width 21 height 21
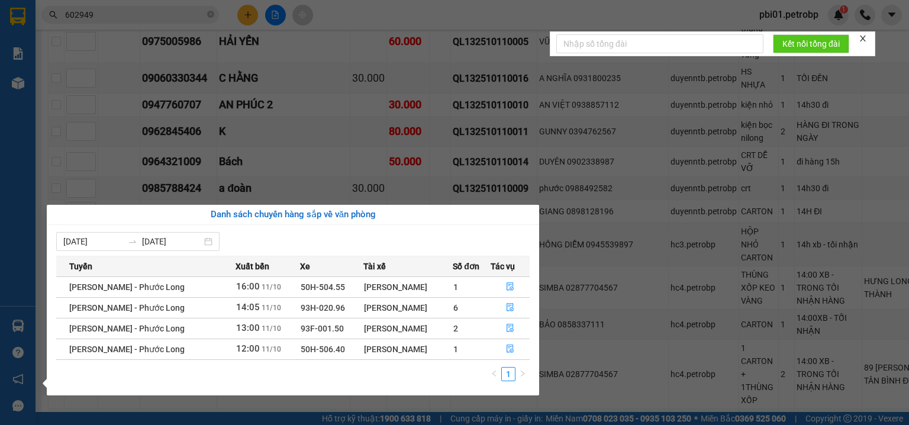
click at [316, 170] on section "Kết quả tìm kiếm ( 9 ) Bộ lọc Ngày tạo đơn gần nhất Mã ĐH Trạng thái Món hàng T…" at bounding box center [454, 212] width 909 height 425
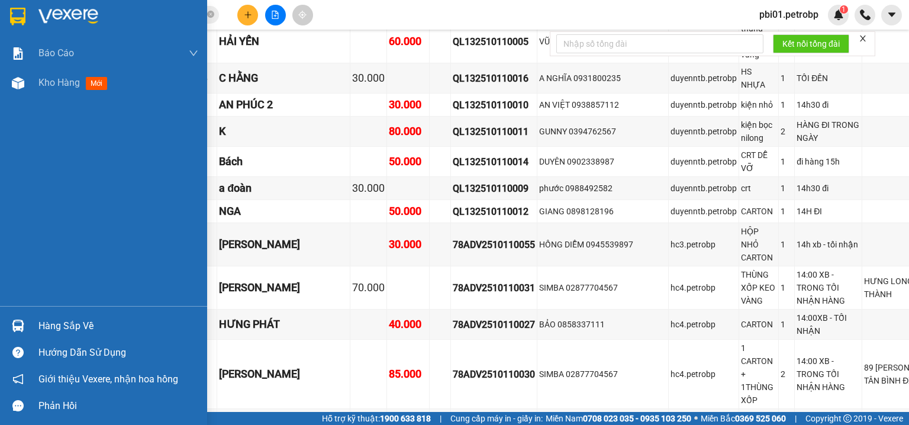
click at [41, 322] on div "Hàng sắp về" at bounding box center [118, 326] width 160 height 18
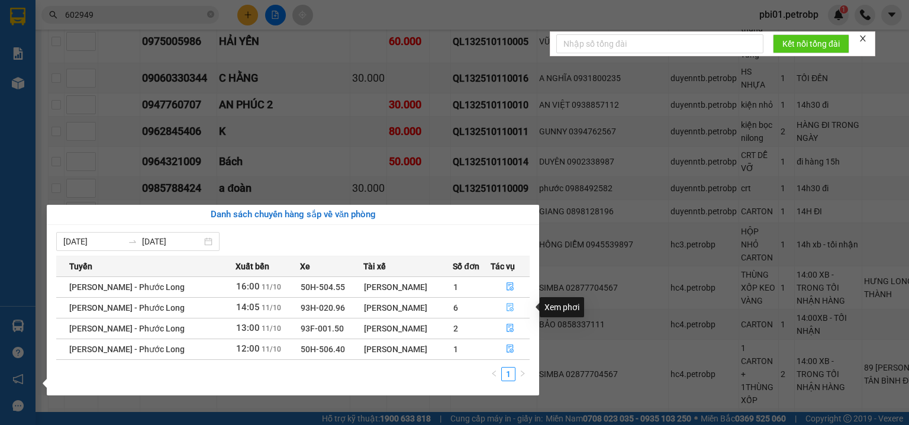
click at [512, 308] on icon "file-done" at bounding box center [509, 307] width 7 height 8
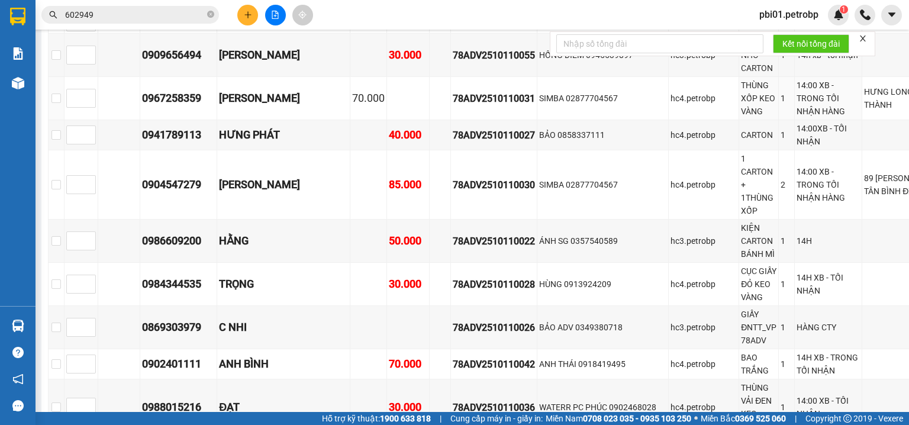
scroll to position [946, 0]
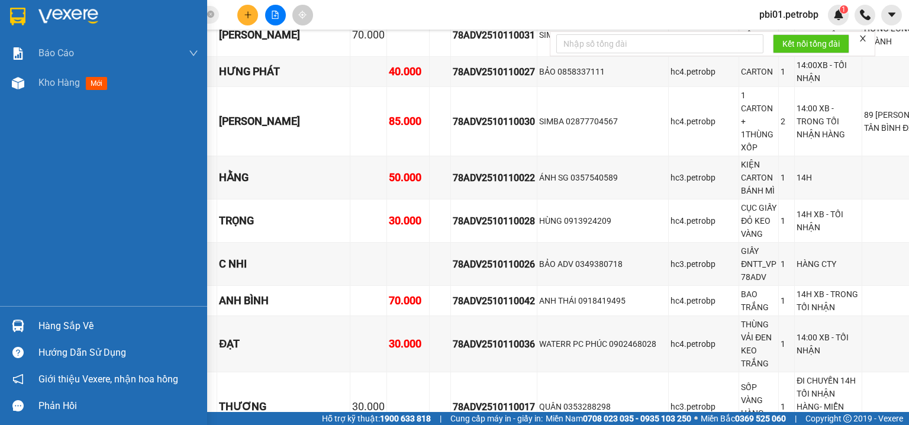
click at [49, 319] on div "Hàng sắp về" at bounding box center [118, 326] width 160 height 18
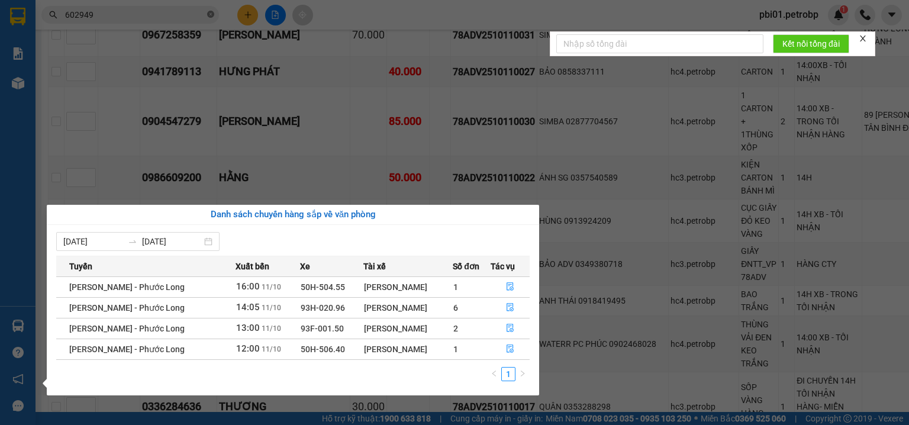
click at [209, 15] on section "Kết quả tìm kiếm ( 9 ) Bộ lọc Ngày tạo đơn gần nhất Mã ĐH Trạng thái Món hàng T…" at bounding box center [454, 212] width 909 height 425
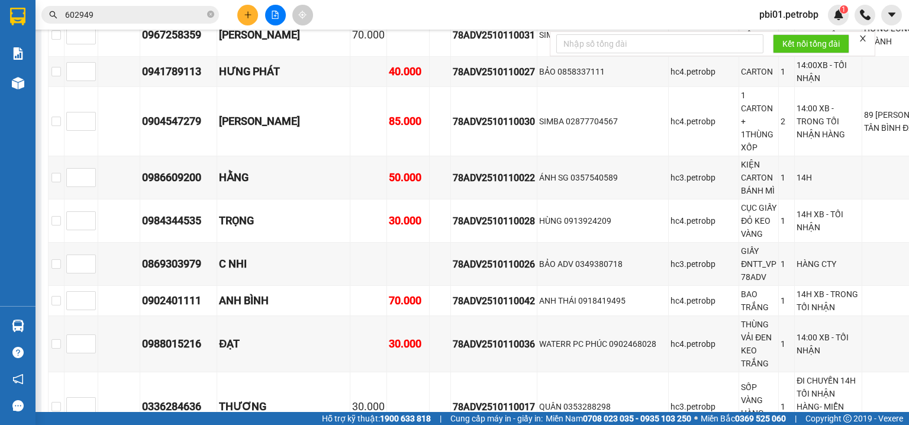
click at [183, 15] on input "602949" at bounding box center [135, 14] width 140 height 13
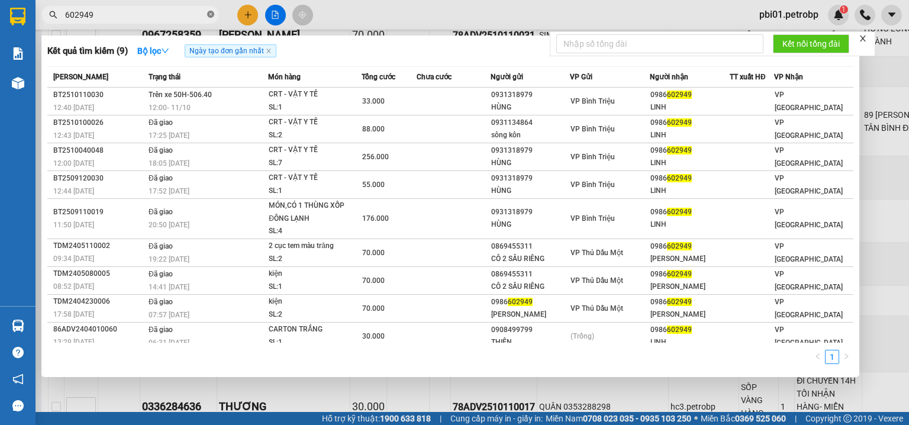
click at [208, 12] on icon "close-circle" at bounding box center [210, 14] width 7 height 7
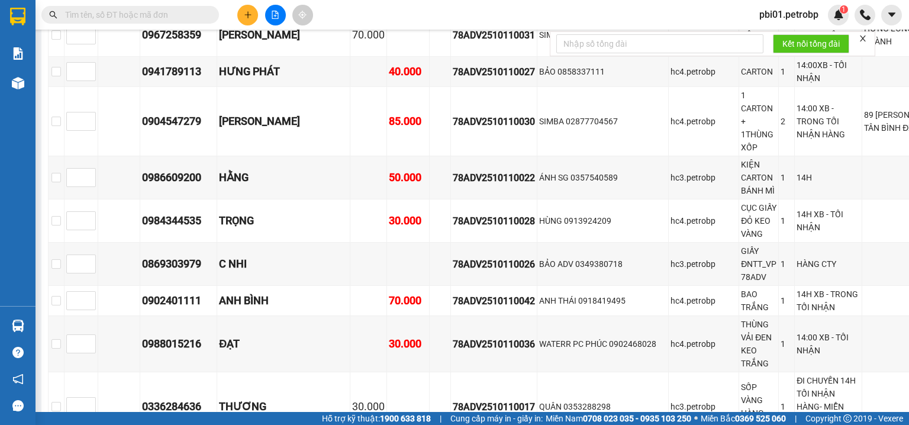
click at [172, 12] on input "text" at bounding box center [135, 14] width 140 height 13
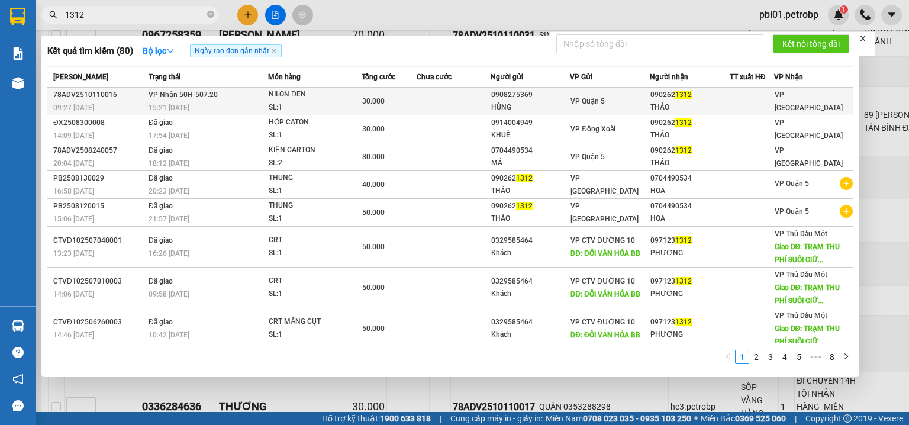
type input "1312"
click at [424, 97] on td at bounding box center [452, 102] width 73 height 28
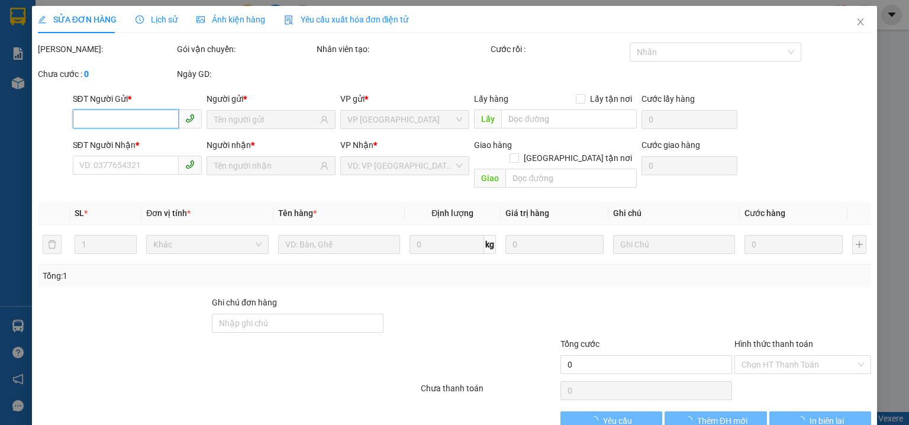
type input "0908275369"
type input "HÙNG"
type input "0902621312"
type input "THẢO"
type input "30.000"
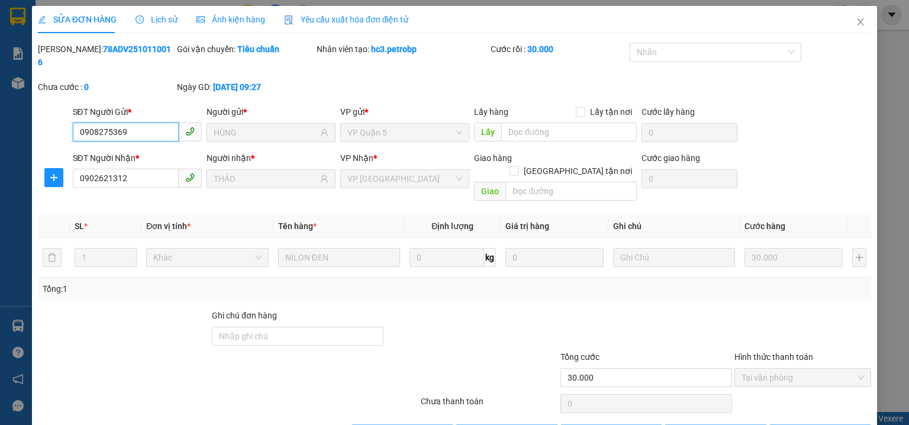
click at [782, 369] on span "Tại văn phòng" at bounding box center [802, 378] width 122 height 18
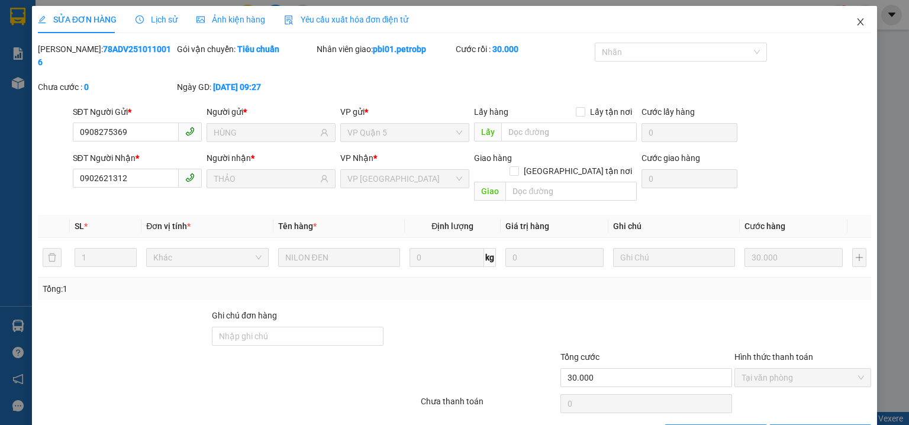
click at [857, 24] on icon "close" at bounding box center [859, 21] width 9 height 9
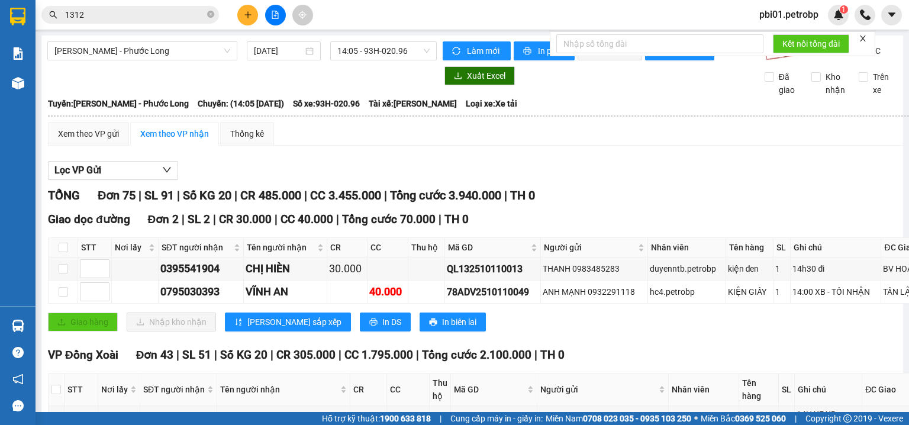
click at [301, 146] on div "Xem theo VP gửi Xem theo VP nhận Thống kê" at bounding box center [524, 134] width 952 height 24
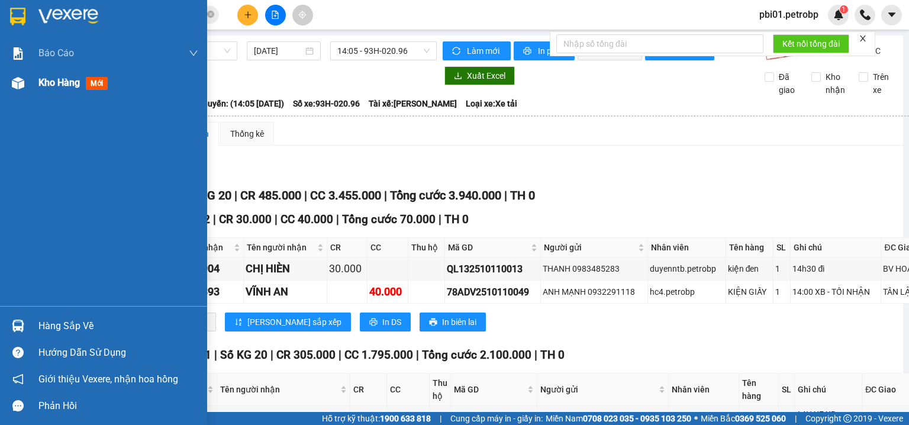
click at [52, 91] on div "Kho hàng mới" at bounding box center [118, 83] width 160 height 30
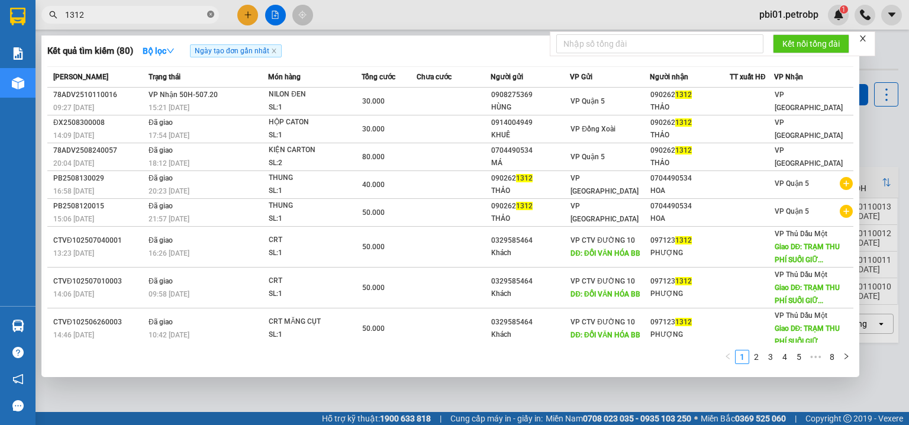
click at [213, 12] on icon "close-circle" at bounding box center [210, 14] width 7 height 7
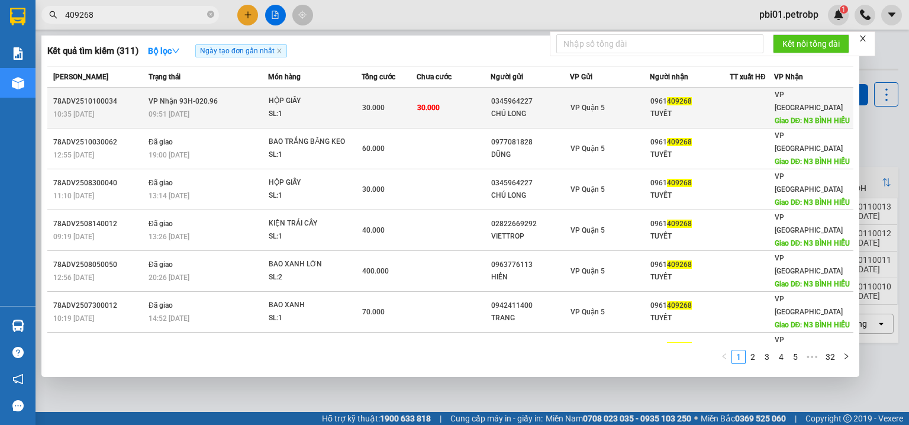
type input "409268"
click at [362, 104] on span "30.000" at bounding box center [373, 108] width 22 height 8
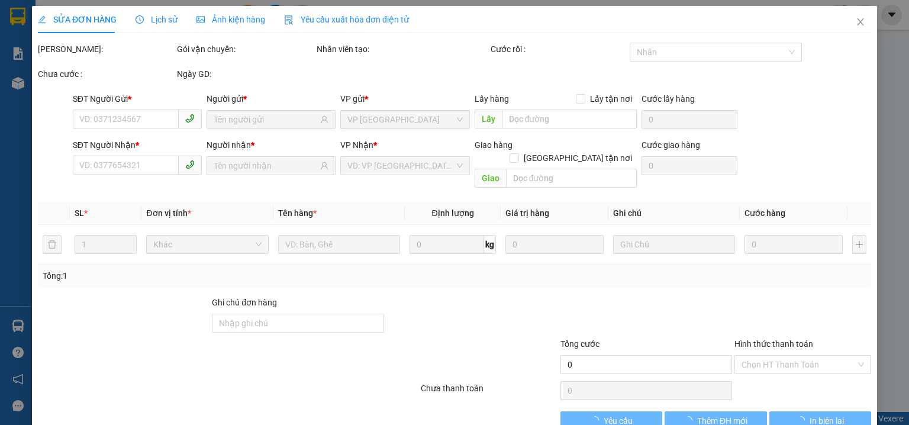
type input "0345964227"
type input "CHÚ LONG"
type input "0961409268"
type input "TUYẾT"
type input "N3 BÌNH HIẾU"
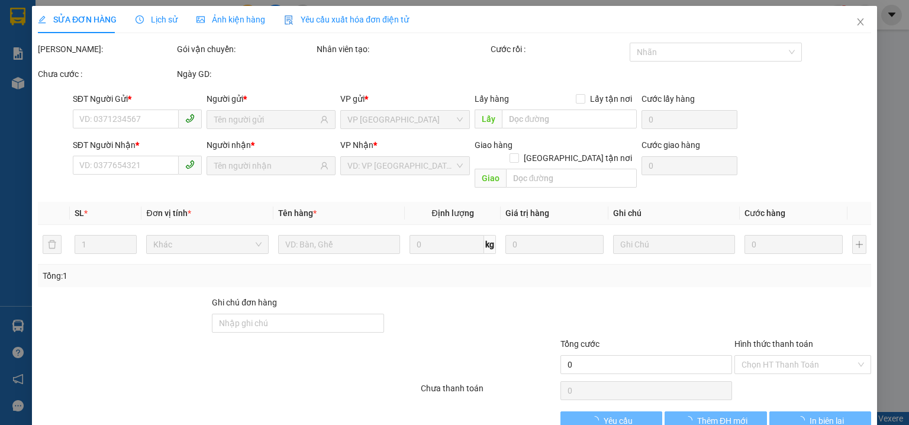
type input "30.000"
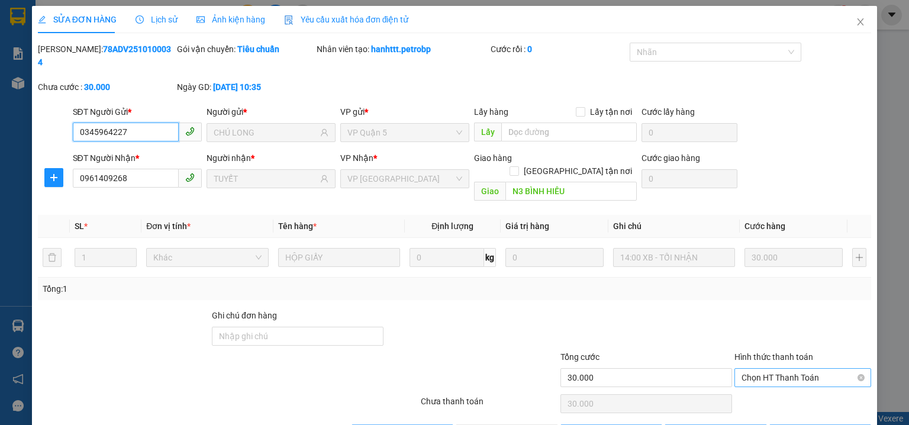
click at [796, 369] on span "Chọn HT Thanh Toán" at bounding box center [802, 378] width 122 height 18
click at [788, 374] on div "Tại văn phòng" at bounding box center [796, 374] width 122 height 13
type input "0"
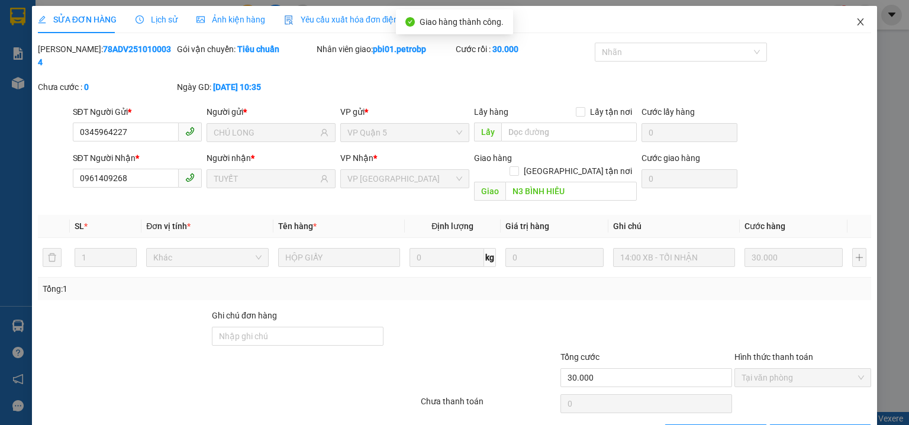
click at [855, 19] on icon "close" at bounding box center [859, 21] width 9 height 9
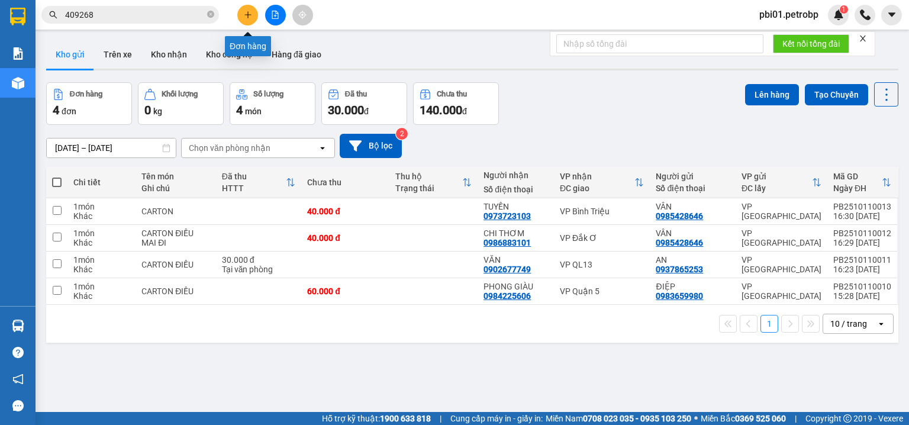
click at [252, 13] on button at bounding box center [247, 15] width 21 height 21
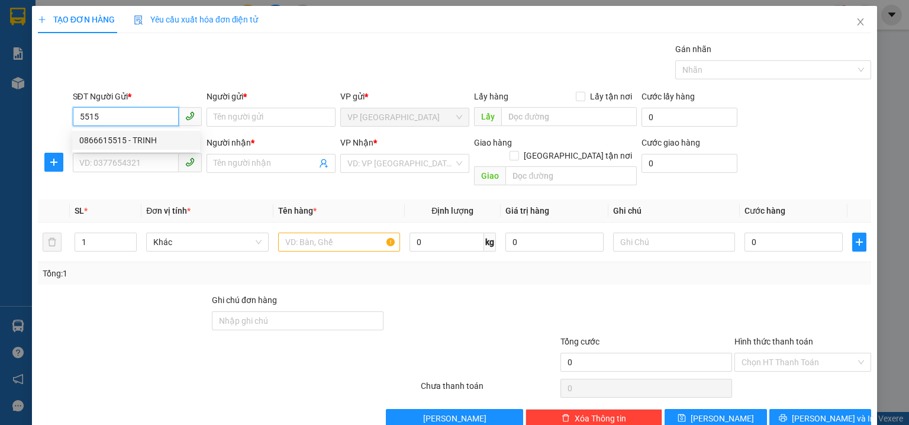
click at [140, 136] on div "0866615515 - TRINH" at bounding box center [136, 140] width 114 height 13
type input "0866615515"
type input "TRINH"
type input "0924112118"
type input "NAM PHƯƠNG"
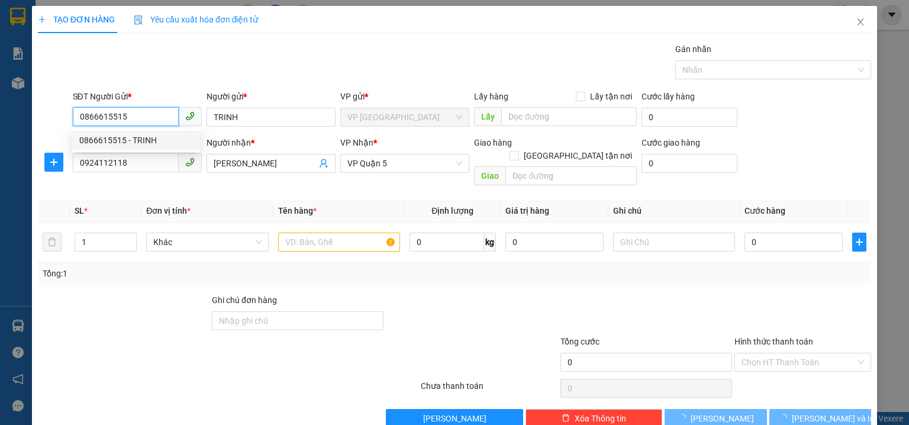
type input "30.000"
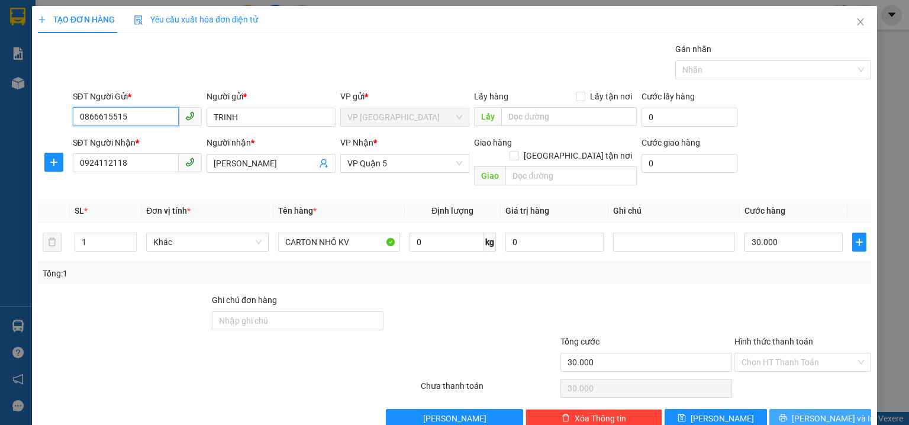
type input "0866615515"
click at [819, 412] on span "Lưu và In" at bounding box center [832, 418] width 83 height 13
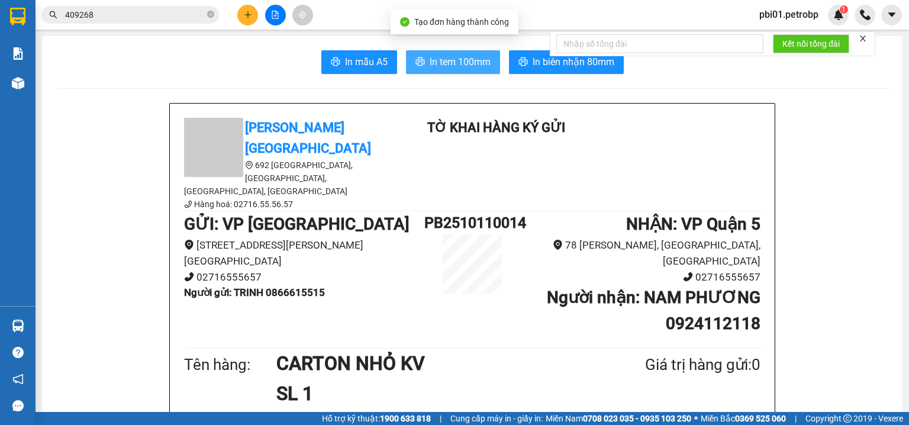
click at [455, 62] on span "In tem 100mm" at bounding box center [459, 61] width 61 height 15
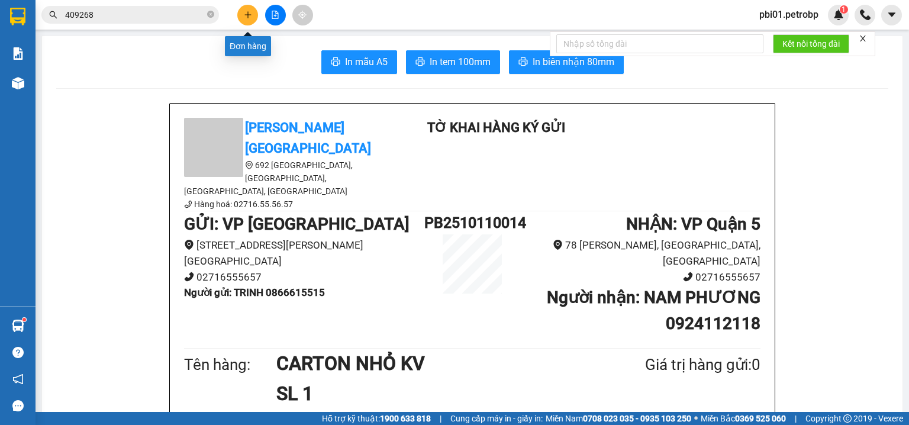
click at [247, 12] on icon "plus" at bounding box center [248, 15] width 8 height 8
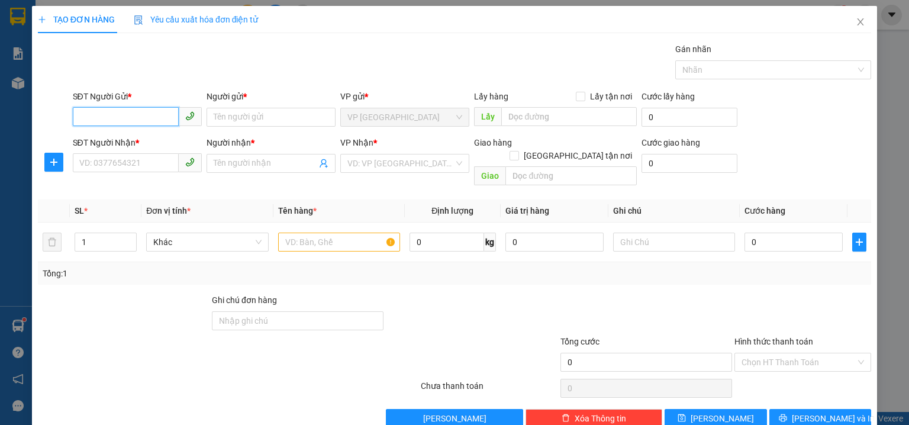
click at [154, 117] on input "SĐT Người Gửi *" at bounding box center [126, 116] width 106 height 19
drag, startPoint x: 144, startPoint y: 134, endPoint x: 173, endPoint y: 151, distance: 33.7
click at [145, 134] on div "0915715793 - A & A" at bounding box center [136, 140] width 114 height 13
type input "0915715793"
type input "A & A"
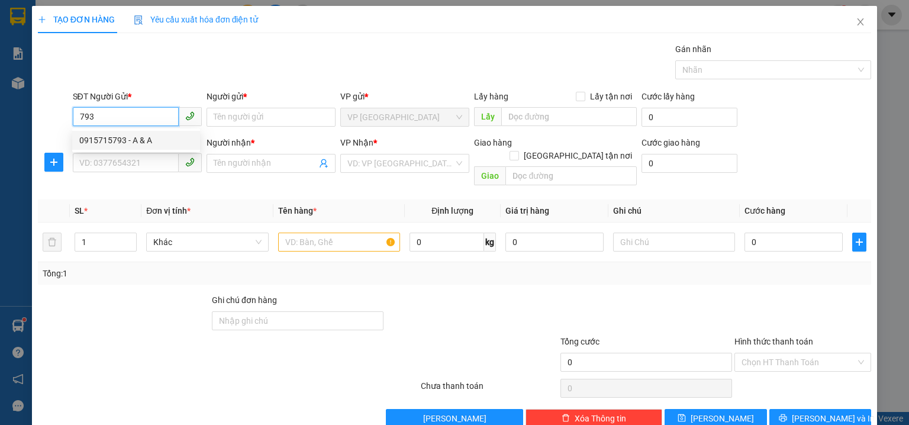
type input "0933810368"
type input "5G"
type input "30.000"
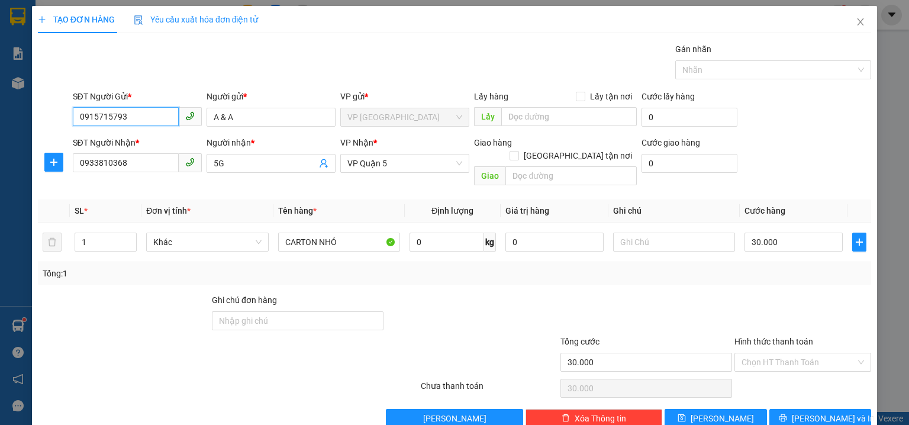
type input "0915715793"
click at [763, 162] on div "SĐT Người Nhận * 0933810368 Người nhận * 5G VP Nhận * VP Quận 5 Giao hàng Giao …" at bounding box center [471, 163] width 803 height 54
drag, startPoint x: 831, startPoint y: 409, endPoint x: 820, endPoint y: 402, distance: 13.3
click at [832, 412] on span "Lưu và In" at bounding box center [832, 418] width 83 height 13
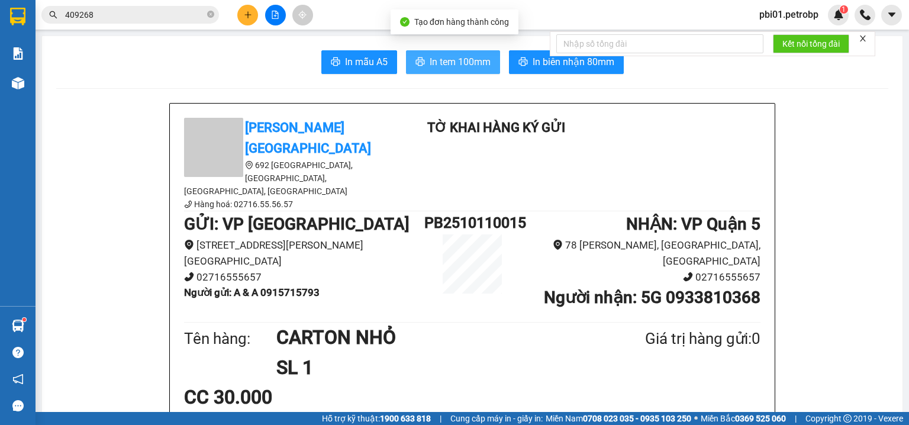
click at [445, 61] on span "In tem 100mm" at bounding box center [459, 61] width 61 height 15
click at [246, 20] on button at bounding box center [247, 15] width 21 height 21
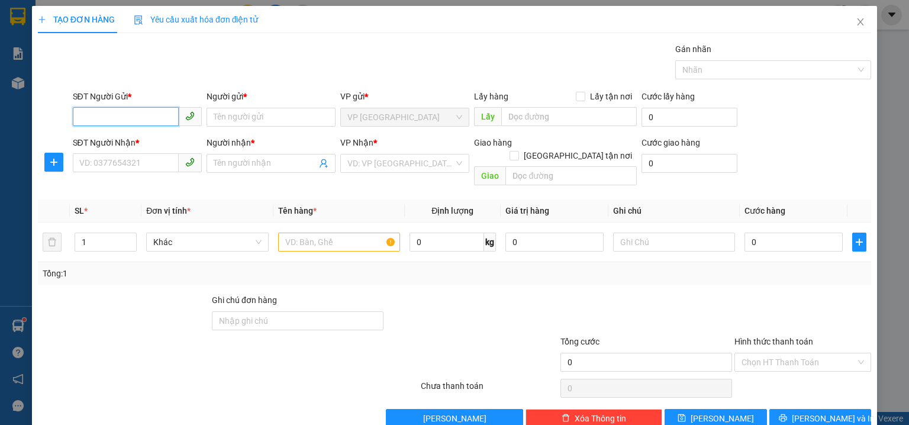
click at [135, 121] on input "SĐT Người Gửi *" at bounding box center [126, 116] width 106 height 19
click at [124, 140] on div "0915715793 - A & A" at bounding box center [136, 140] width 114 height 13
type input "0915715793"
type input "A & A"
type input "0933810368"
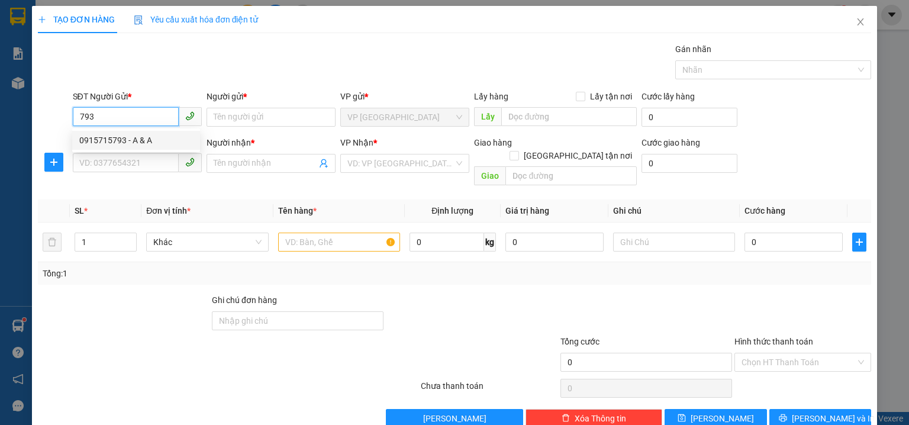
type input "5G"
type input "30.000"
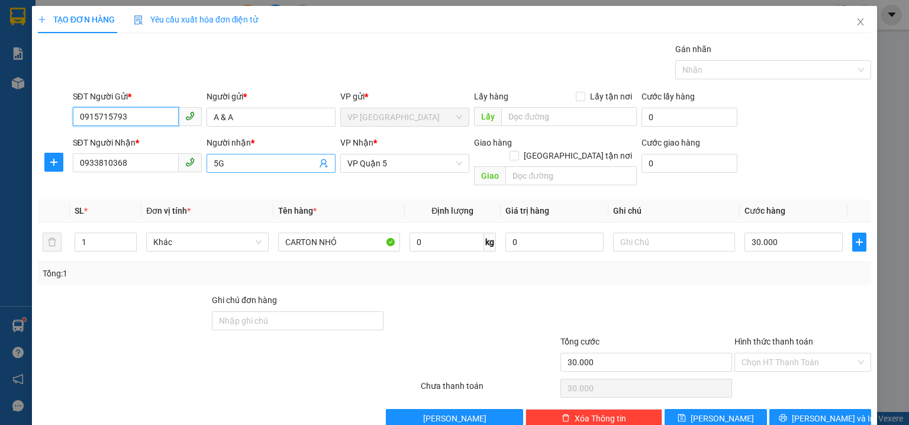
type input "0915715793"
click at [241, 167] on input "5G" at bounding box center [265, 163] width 103 height 13
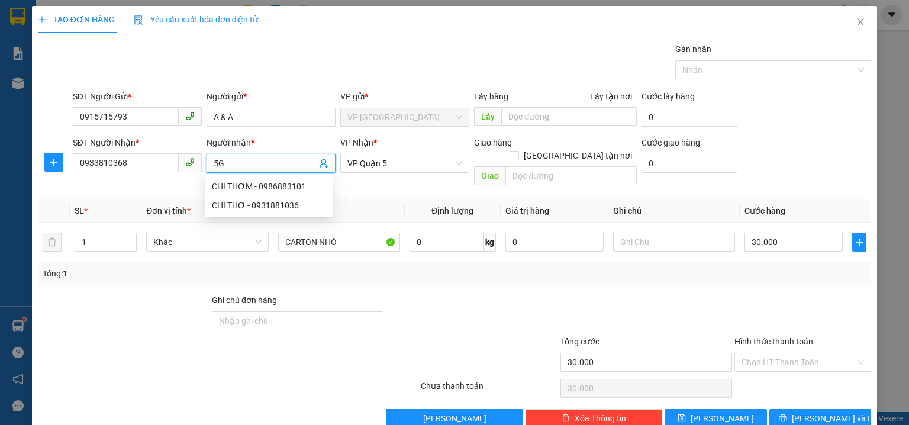
type input "5"
click at [170, 163] on input "09338103" at bounding box center [126, 162] width 106 height 19
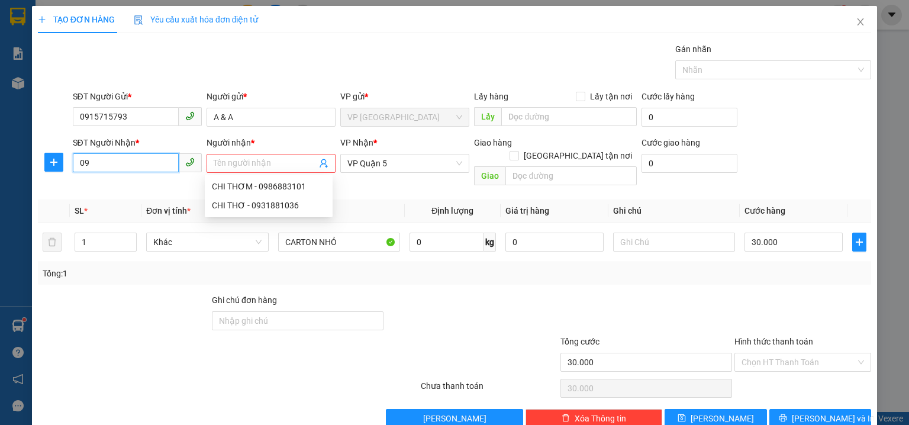
type input "0"
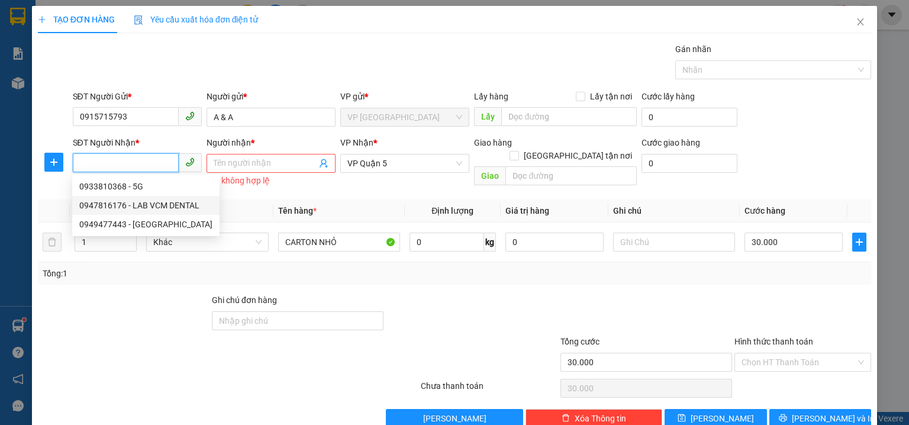
click at [185, 211] on div "0947816176 - LAB VCM DENTAL" at bounding box center [145, 205] width 133 height 13
type input "0947816176"
type input "LAB VCM DENTAL"
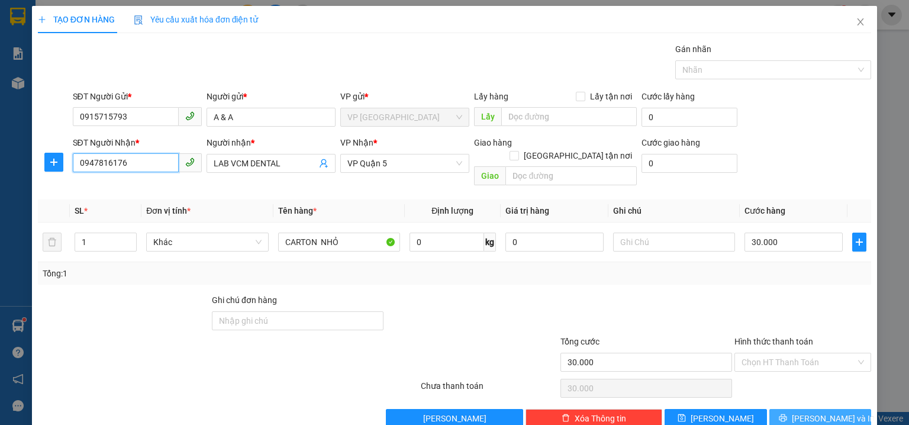
type input "0947816176"
click at [807, 409] on button "Lưu và In" at bounding box center [820, 418] width 102 height 19
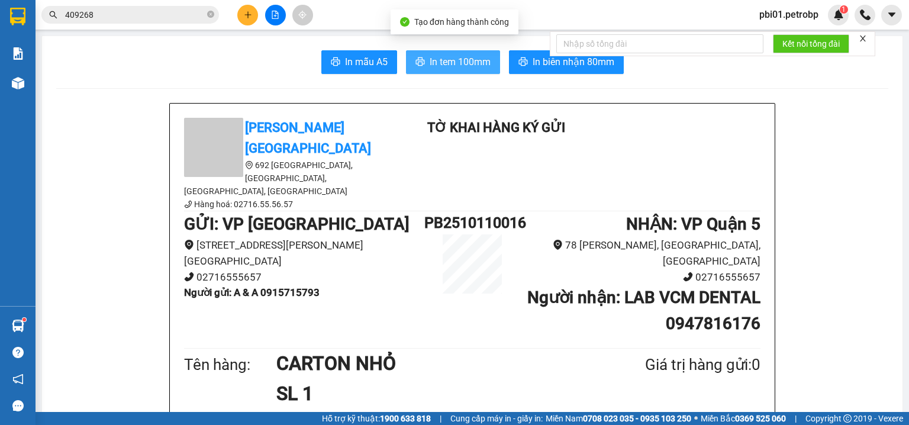
click at [433, 59] on span "In tem 100mm" at bounding box center [459, 61] width 61 height 15
click at [563, 56] on form "Kết nối tổng đài" at bounding box center [712, 43] width 325 height 25
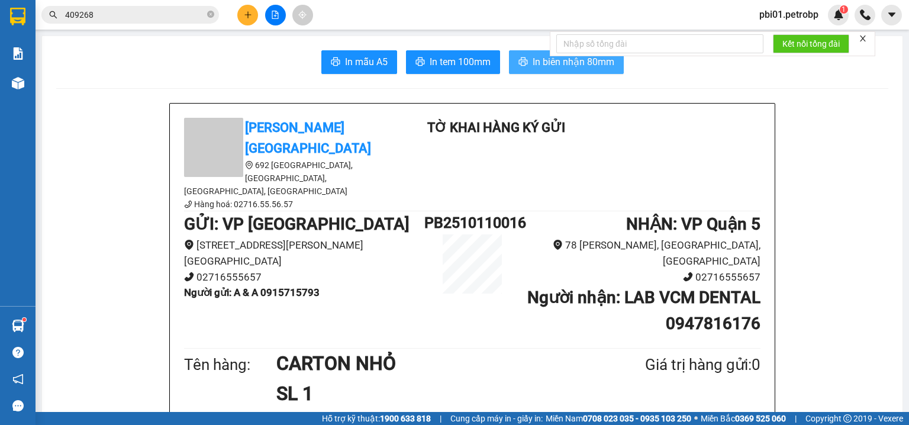
click at [590, 61] on span "In biên nhận 80mm" at bounding box center [573, 61] width 82 height 15
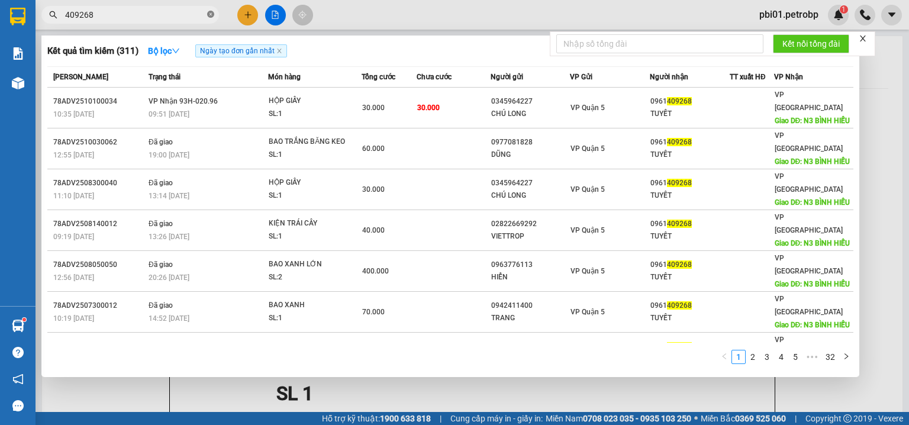
click at [208, 17] on icon "close-circle" at bounding box center [210, 14] width 7 height 7
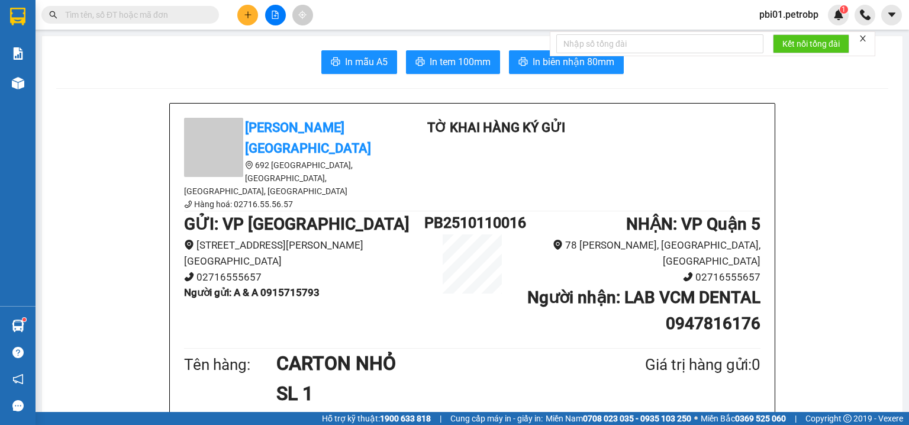
click at [190, 17] on input "text" at bounding box center [135, 14] width 140 height 13
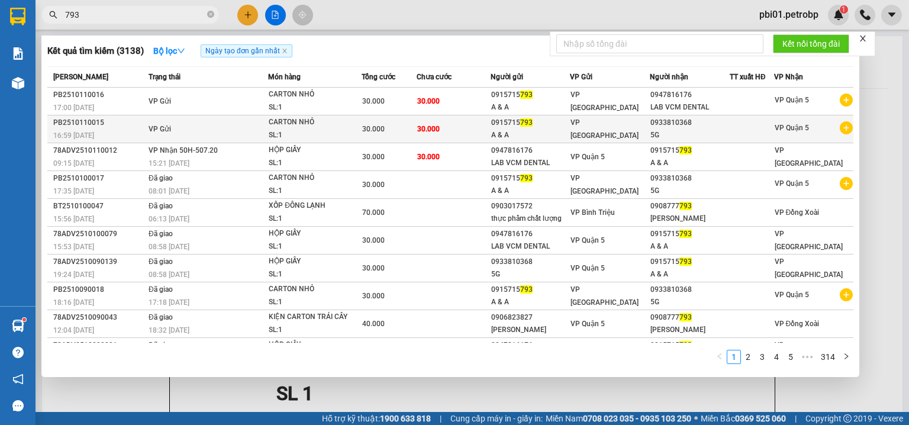
type input "793"
click at [634, 122] on div "VP [GEOGRAPHIC_DATA]" at bounding box center [609, 129] width 79 height 26
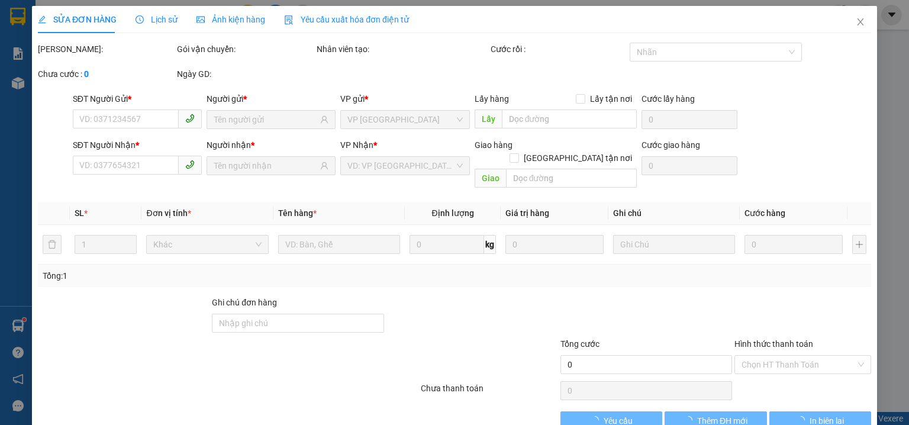
type input "0915715793"
type input "0933810368"
type input "30.000"
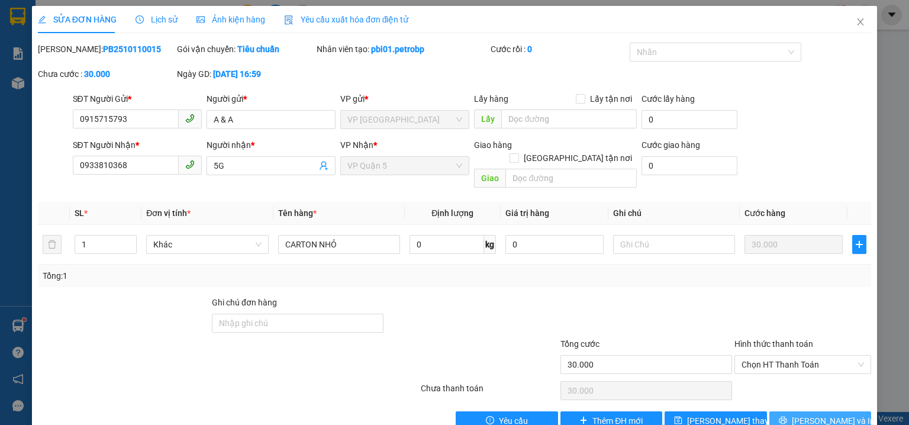
click at [804, 414] on span "Lưu và In" at bounding box center [832, 420] width 83 height 13
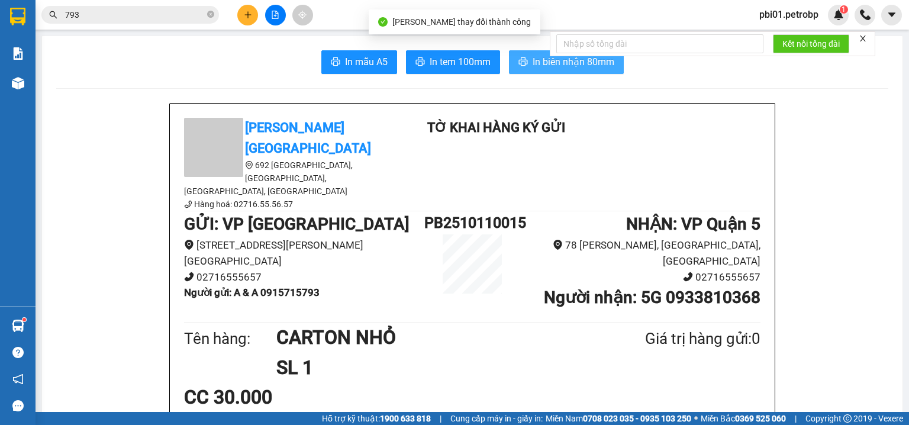
click at [542, 69] on button "In biên nhận 80mm" at bounding box center [566, 62] width 115 height 24
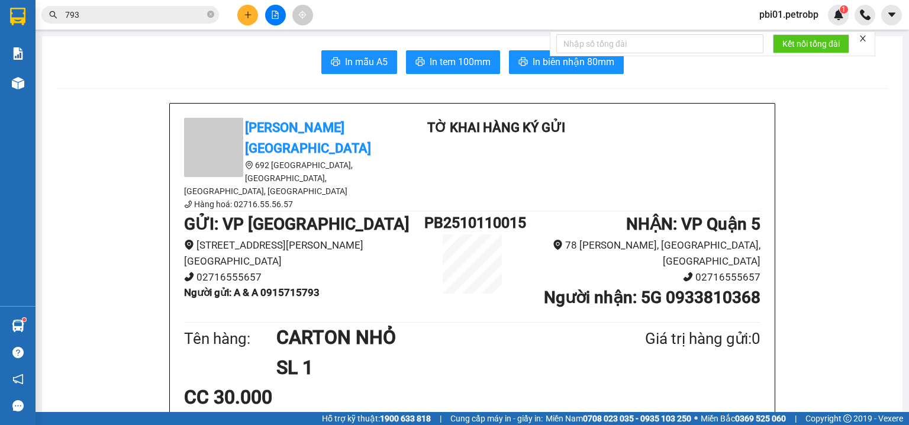
click at [207, 14] on icon "close-circle" at bounding box center [210, 14] width 7 height 7
click at [193, 16] on input "text" at bounding box center [135, 14] width 140 height 13
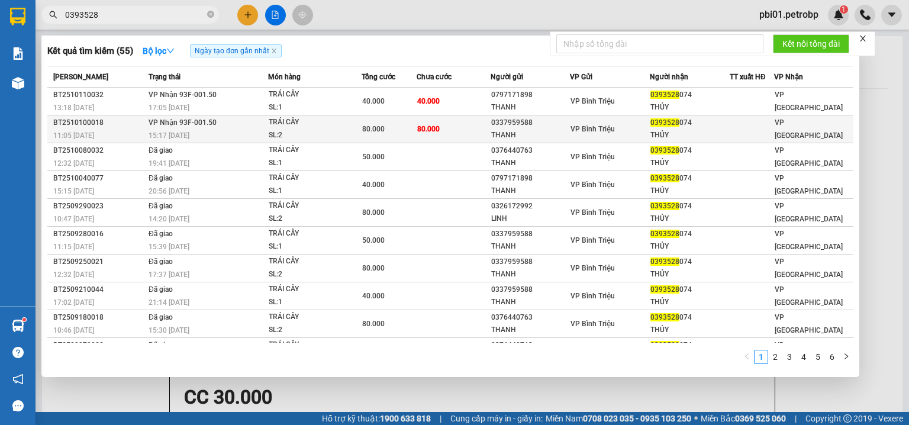
type input "0393528"
click at [374, 120] on td "80.000" at bounding box center [388, 129] width 55 height 28
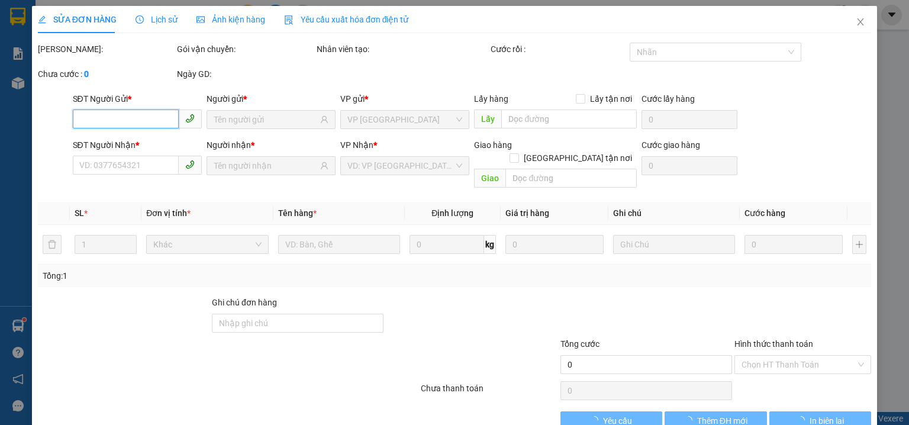
type input "0337959588"
type input "THANH"
type input "0393528074"
type input "THỦY"
type input "80.000"
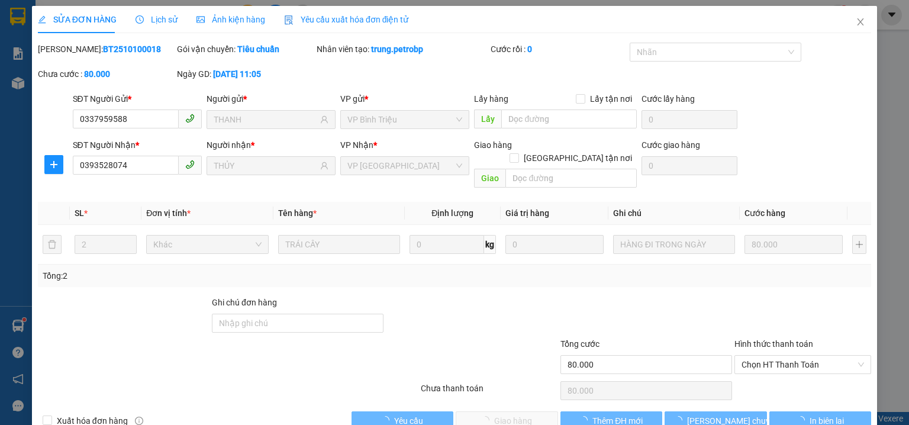
click at [767, 360] on div "Hình thức thanh toán Chọn HT Thanh Toán" at bounding box center [802, 357] width 137 height 41
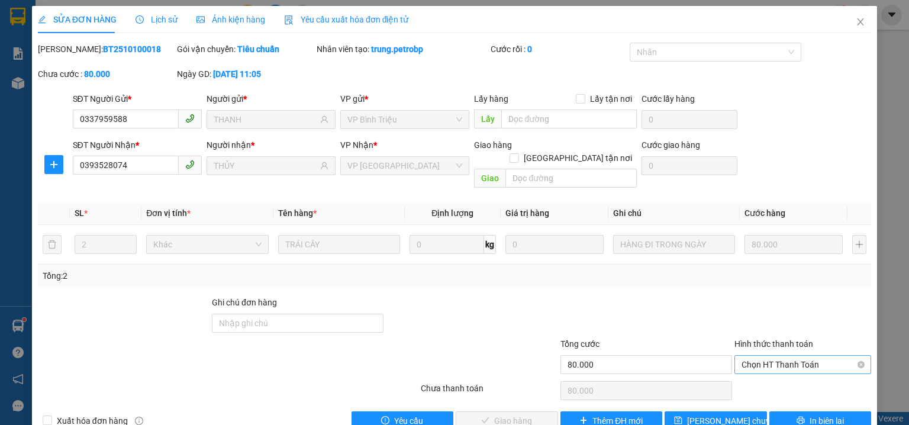
click at [760, 356] on span "Chọn HT Thanh Toán" at bounding box center [802, 365] width 122 height 18
click at [768, 374] on div "Tại văn phòng" at bounding box center [796, 374] width 122 height 13
type input "0"
click at [519, 414] on span "Giao hàng" at bounding box center [513, 420] width 38 height 13
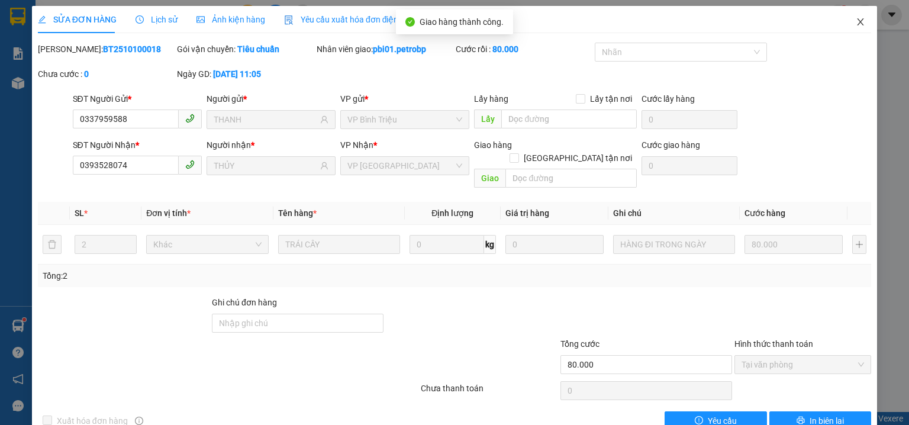
click at [856, 22] on icon "close" at bounding box center [859, 21] width 9 height 9
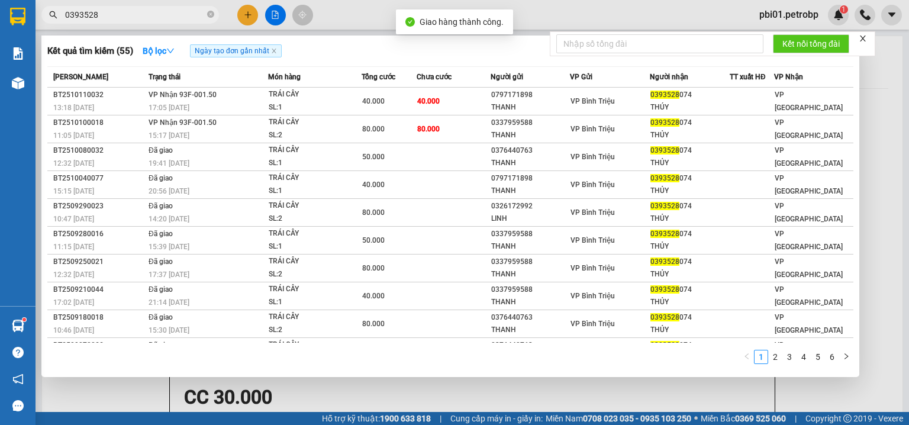
click at [189, 9] on input "0393528" at bounding box center [135, 14] width 140 height 13
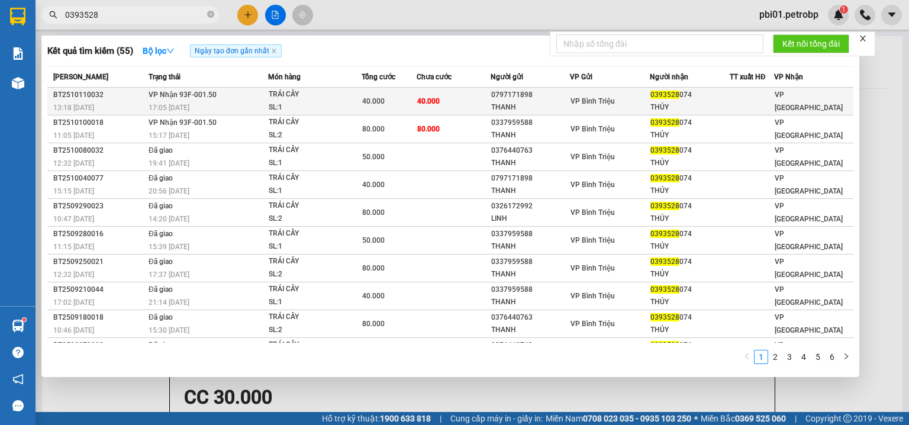
click at [470, 100] on td "40.000" at bounding box center [452, 102] width 73 height 28
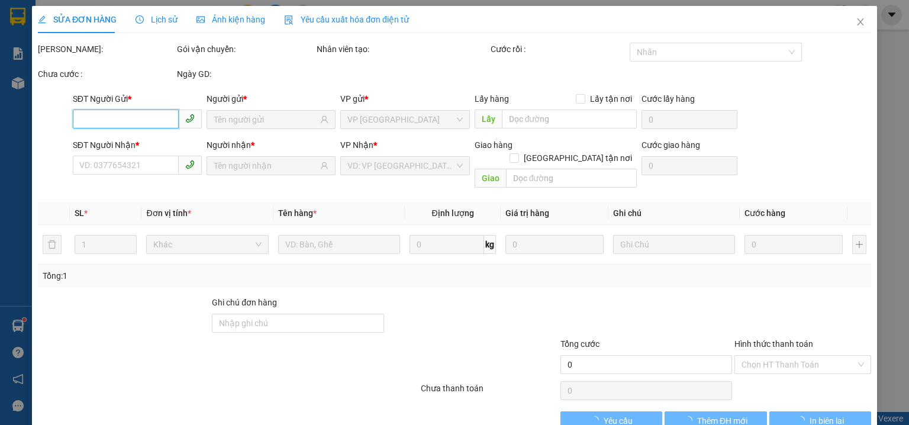
type input "0797171898"
type input "THANH"
type input "0393528074"
type input "THÚY"
type input "40.000"
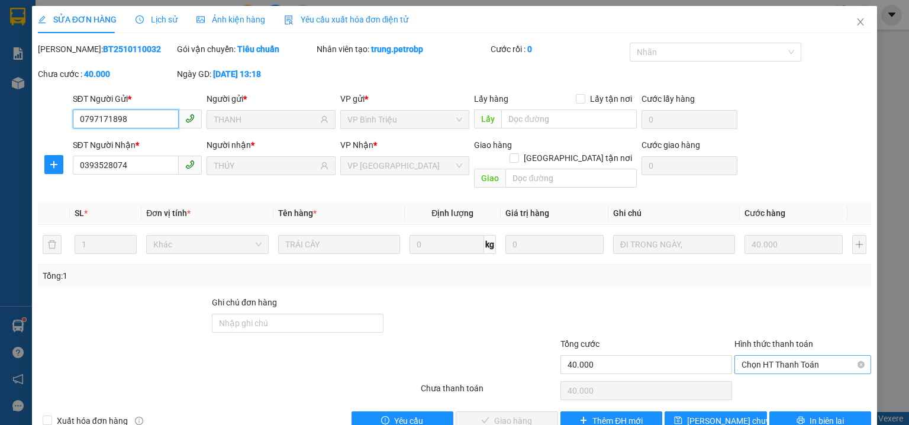
click at [787, 356] on span "Chọn HT Thanh Toán" at bounding box center [802, 365] width 122 height 18
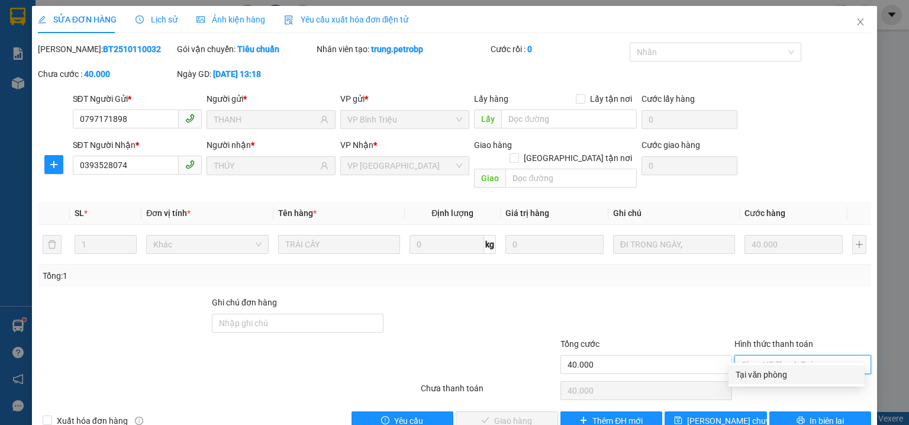
drag, startPoint x: 783, startPoint y: 370, endPoint x: 741, endPoint y: 374, distance: 42.1
click at [782, 371] on div "Tại văn phòng" at bounding box center [796, 374] width 122 height 13
type input "0"
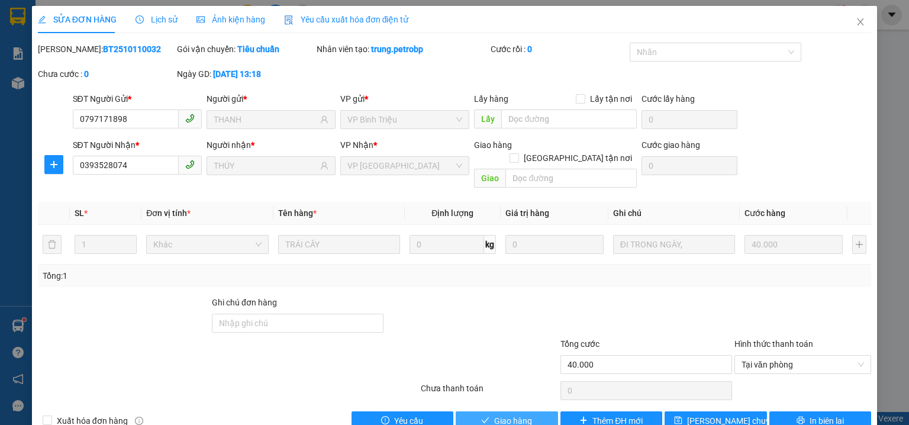
click at [545, 411] on button "Giao hàng" at bounding box center [506, 420] width 102 height 19
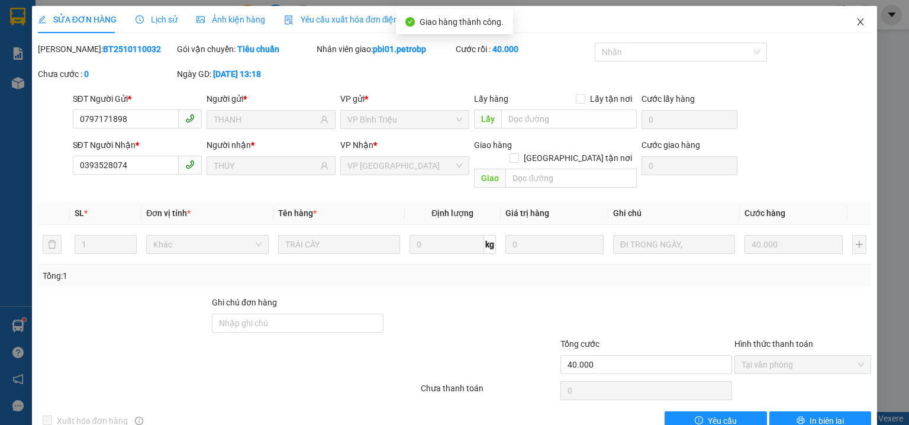
drag, startPoint x: 854, startPoint y: 24, endPoint x: 815, endPoint y: 46, distance: 44.8
click at [855, 24] on icon "close" at bounding box center [859, 21] width 9 height 9
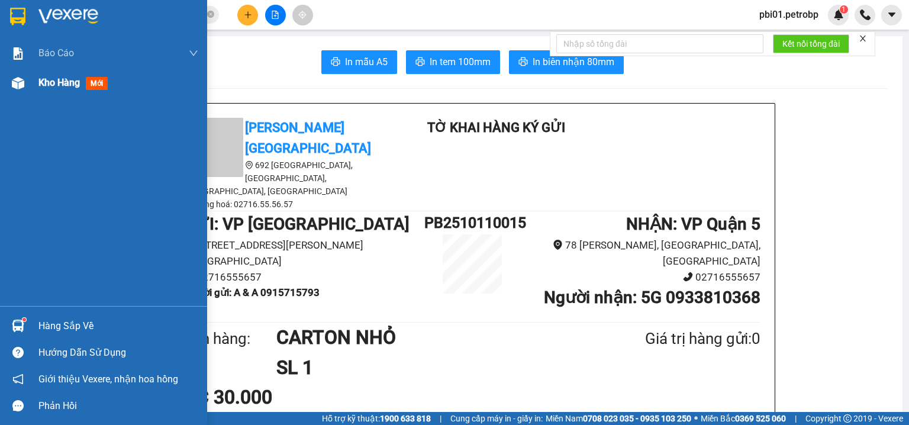
click at [28, 86] on div "Kho hàng mới" at bounding box center [103, 83] width 207 height 30
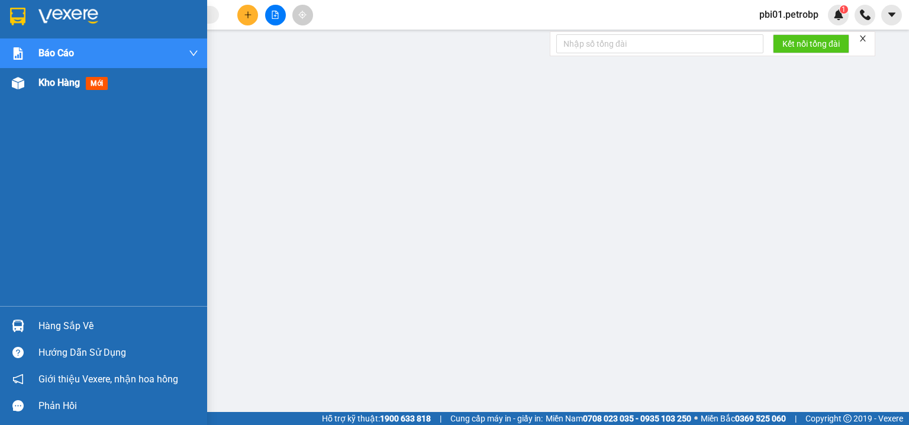
click at [46, 87] on span "Kho hàng" at bounding box center [58, 82] width 41 height 11
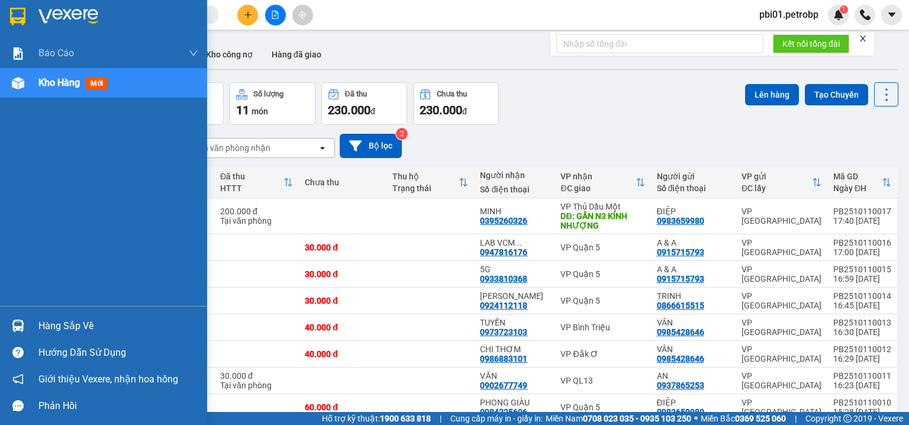
click at [38, 325] on div "Hàng sắp về" at bounding box center [118, 326] width 160 height 18
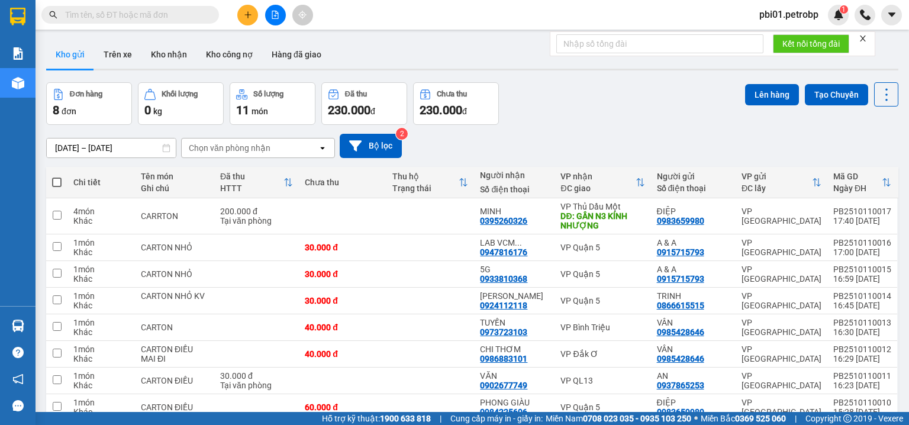
drag, startPoint x: 568, startPoint y: 96, endPoint x: 540, endPoint y: 97, distance: 27.8
click at [568, 95] on section "Kết quả tìm kiếm ( 0 ) Bộ lọc Ngày tạo đơn gần nhất No Data pbi01.petrobp 1 Báo…" at bounding box center [454, 212] width 909 height 425
click at [601, 111] on div "Đơn hàng 8 đơn Khối lượng 0 kg Số lượng 11 món Đã thu 230.000 đ Chưa thu 230.00…" at bounding box center [472, 103] width 852 height 43
click at [580, 138] on div "[DATE] – [DATE] Press the down arrow key to interact with the calendar and sele…" at bounding box center [472, 146] width 852 height 24
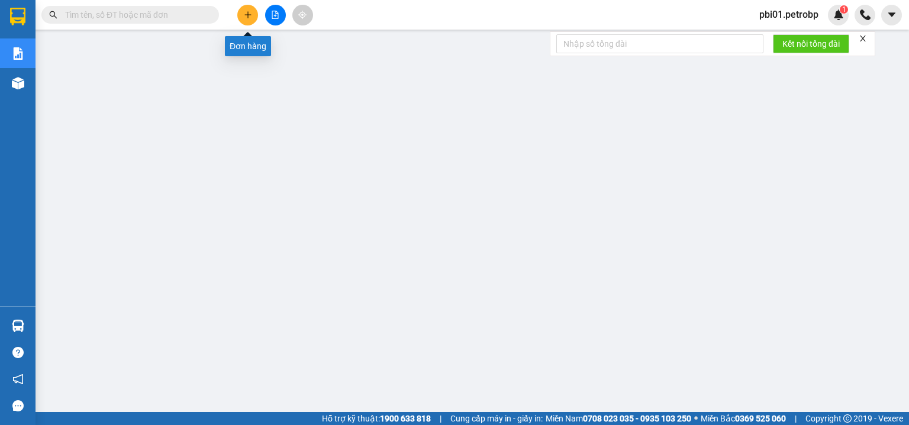
click at [247, 19] on button at bounding box center [247, 15] width 21 height 21
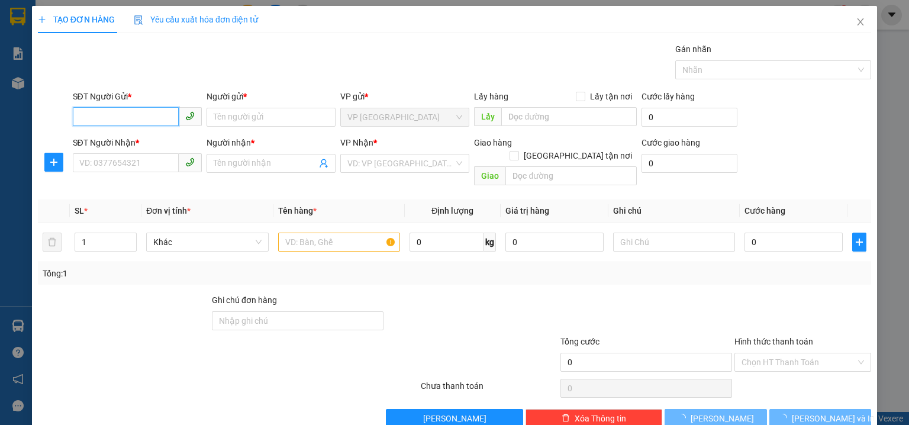
click at [143, 114] on input "SĐT Người Gửi *" at bounding box center [126, 116] width 106 height 19
click at [127, 116] on input "980" at bounding box center [126, 116] width 106 height 19
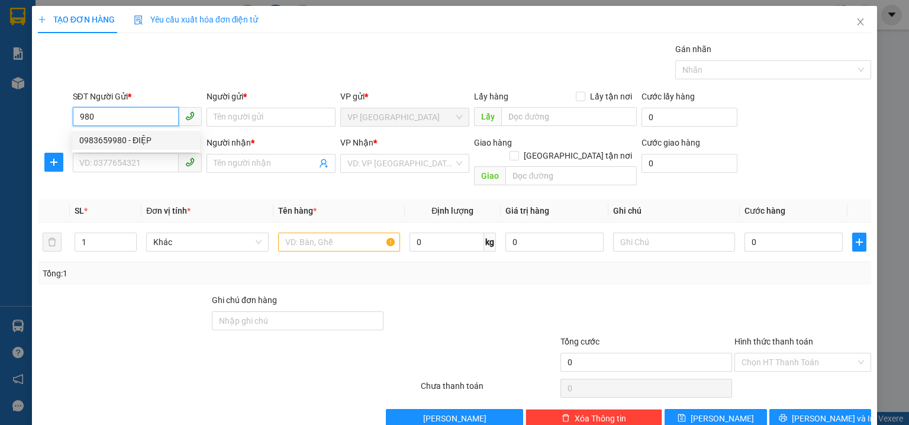
click at [138, 141] on div "0983659980 - ĐIỆP" at bounding box center [136, 140] width 114 height 13
type input "0983659980"
type input "ĐIỆP"
type input "0984225606"
type input "PHONG GIÀU"
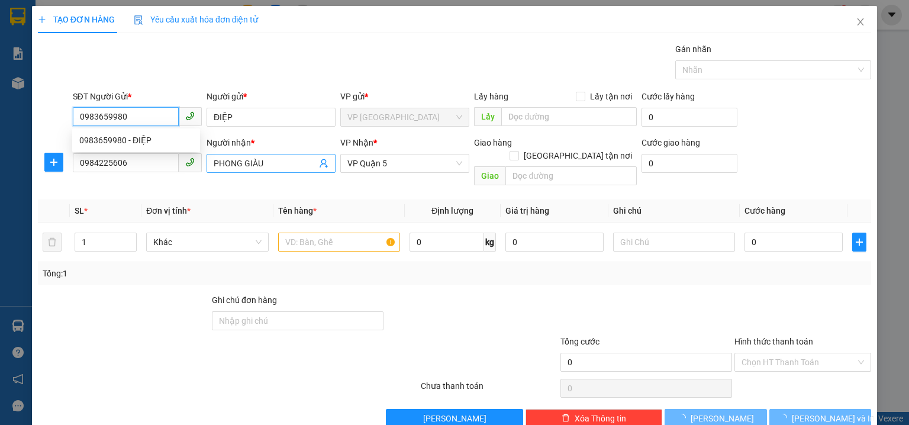
type input "60.000"
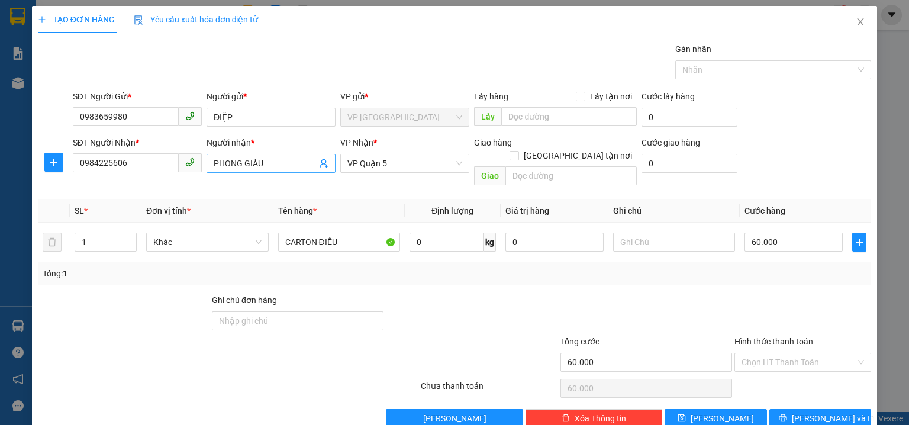
click at [282, 164] on input "PHONG GIÀU" at bounding box center [265, 163] width 103 height 13
type input "PHONG GIÀU"
click at [138, 166] on input "098422560" at bounding box center [126, 162] width 106 height 19
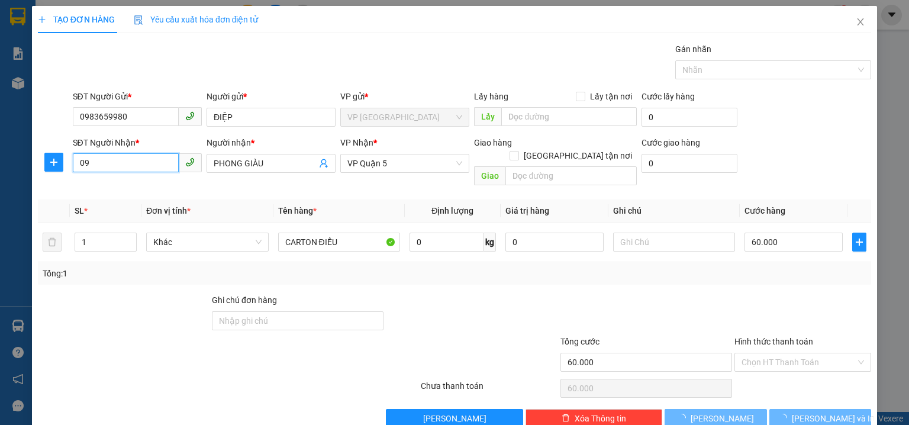
type input "0"
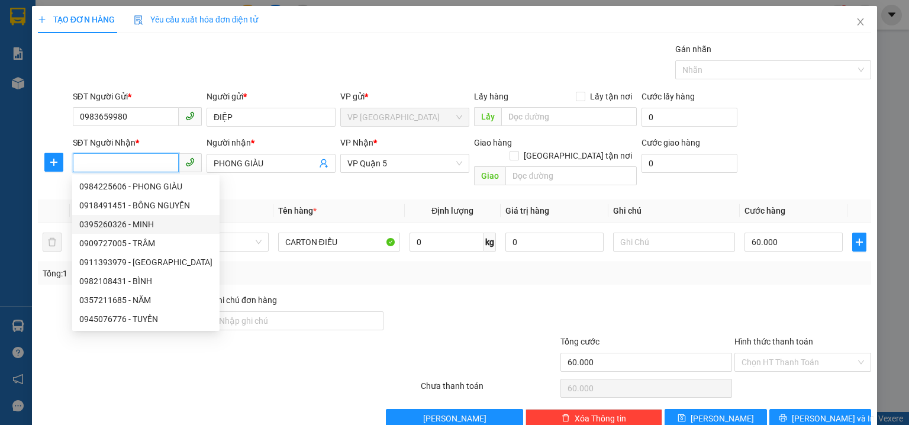
click at [147, 225] on div "0395260326 - MINH" at bounding box center [145, 224] width 133 height 13
type input "0395260326"
type input "MINH"
type input "GẦN N3 KÍNH NHƯỢNG"
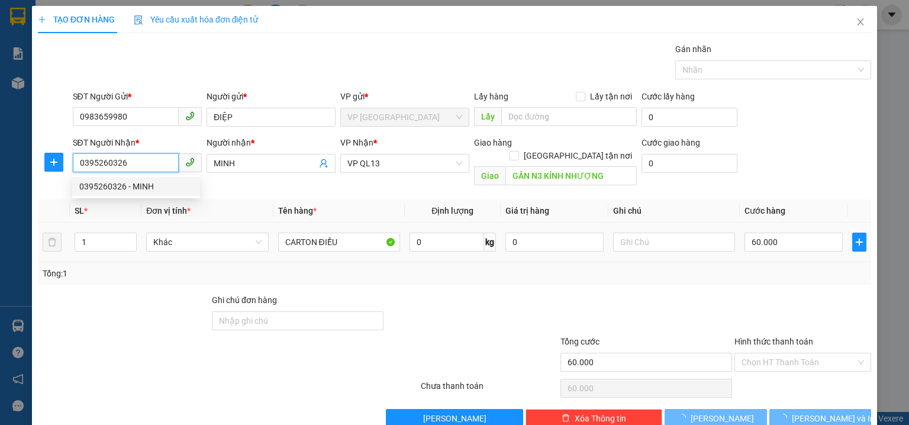
type input "140.000"
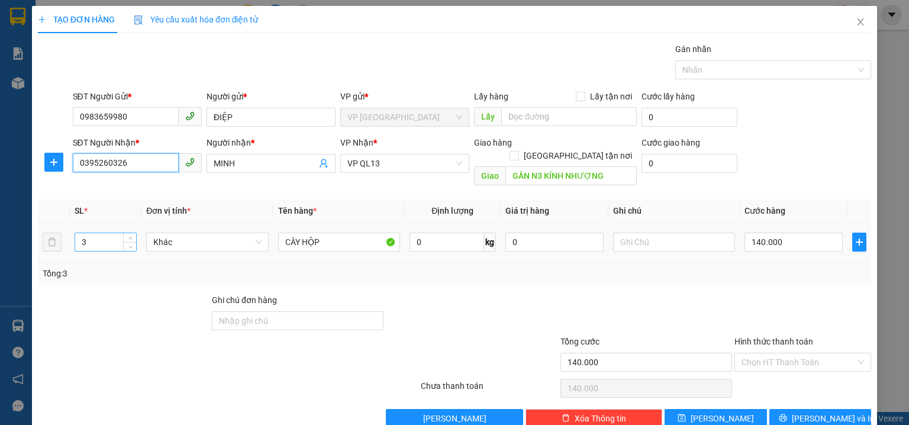
type input "0395260326"
click at [109, 233] on input "3" at bounding box center [105, 242] width 61 height 18
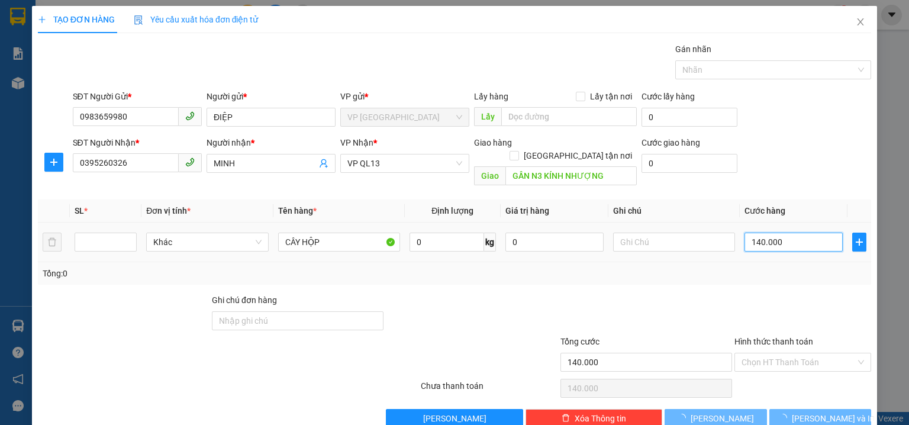
click at [797, 232] on input "140.000" at bounding box center [793, 241] width 98 height 19
type input "0"
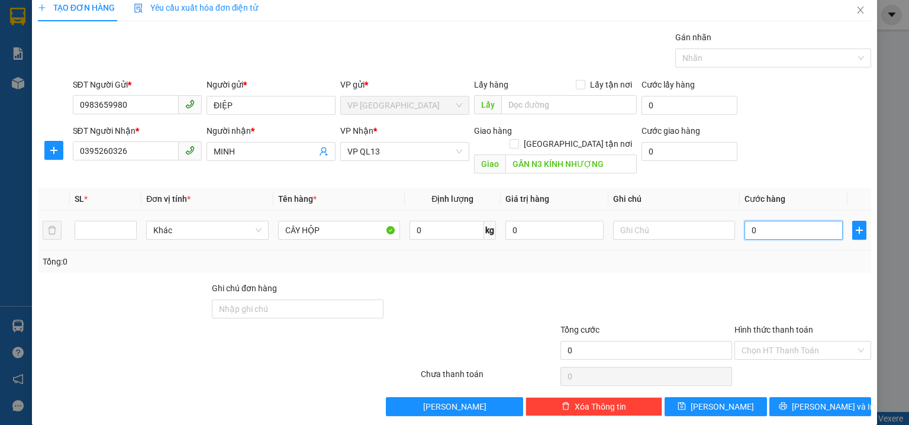
type input "2"
type input "02"
type input "20"
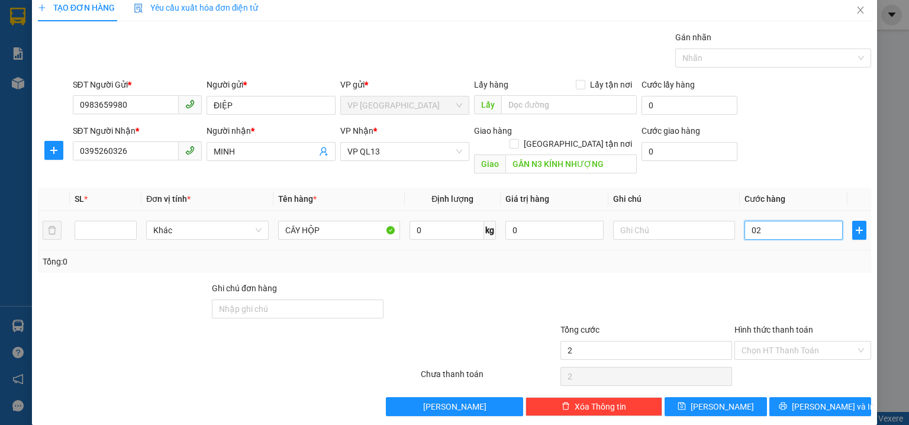
type input "020"
type input "200"
type input "0.200"
type input "2.000"
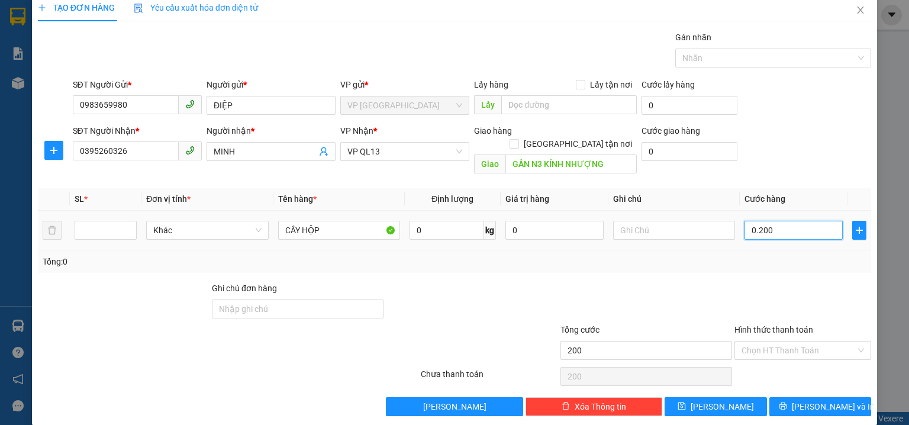
type input "2.000"
type input "02.000"
type input "20.000"
type input "020.000"
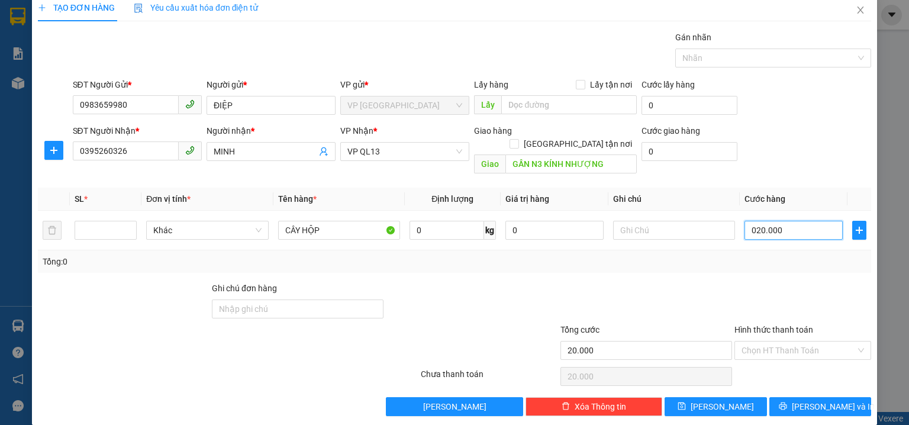
type input "200.000"
click at [767, 146] on div "SĐT Người Nhận * 0395260326 Người nhận * MINH VP Nhận * VP QL13 Giao hàng Giao …" at bounding box center [471, 151] width 803 height 54
click at [82, 221] on input "number" at bounding box center [105, 230] width 61 height 18
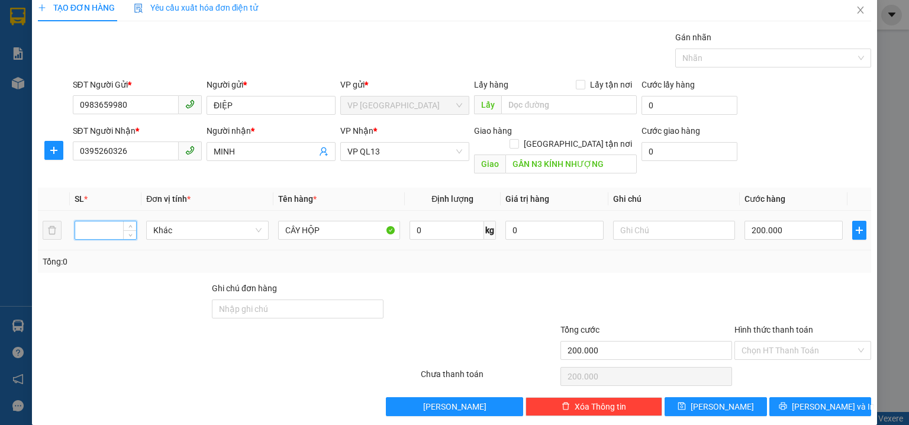
click at [82, 221] on input "number" at bounding box center [105, 230] width 61 height 18
click at [83, 221] on input "number" at bounding box center [105, 230] width 61 height 18
click at [93, 221] on input "number" at bounding box center [105, 230] width 61 height 18
type input "0"
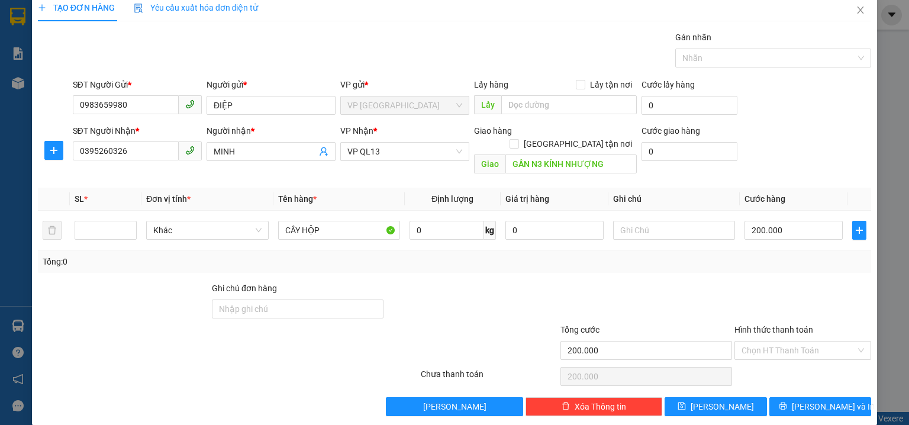
type input "0"
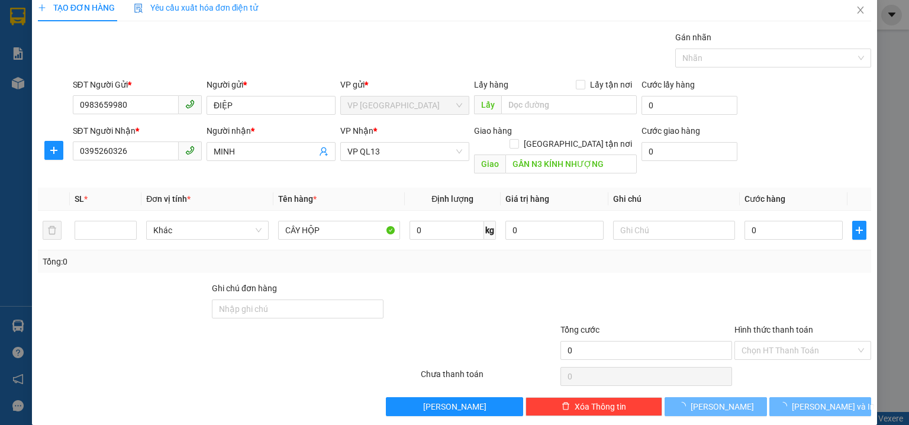
click at [553, 40] on div "Gói vận chuyển * Tiêu chuẩn Gán nhãn Nhãn" at bounding box center [471, 51] width 803 height 41
drag, startPoint x: 553, startPoint y: 40, endPoint x: 554, endPoint y: 52, distance: 12.5
click at [553, 40] on div "Gói vận chuyển * Tiêu chuẩn Gán nhãn Nhãn" at bounding box center [471, 51] width 803 height 41
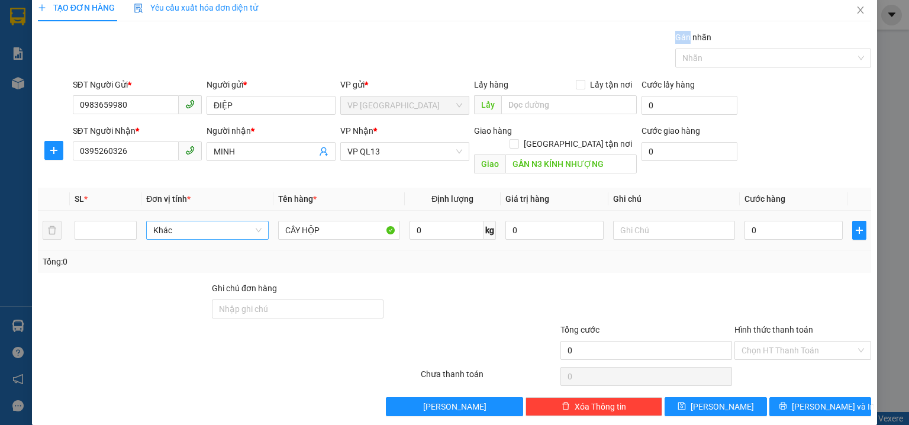
click at [222, 221] on span "Khác" at bounding box center [207, 230] width 108 height 18
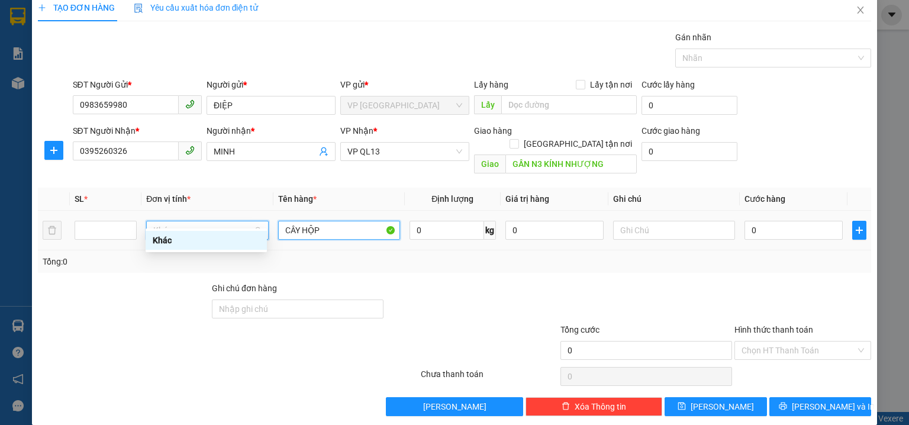
click at [323, 221] on input "CÂY HỘP" at bounding box center [339, 230] width 122 height 19
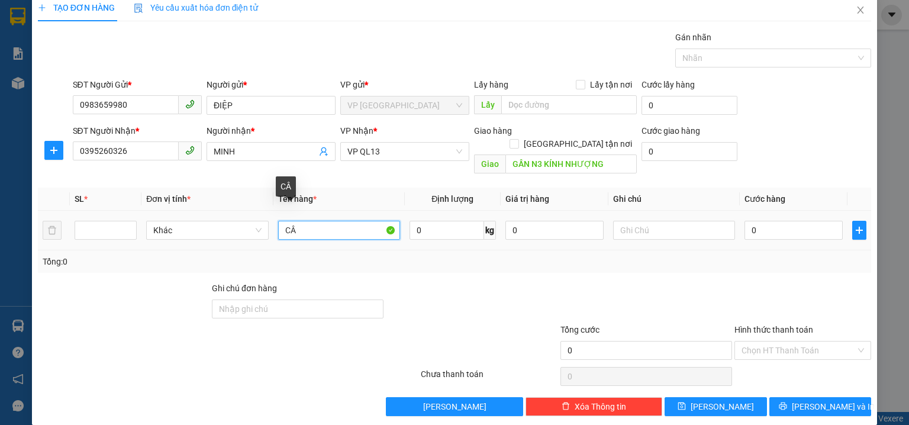
type input "C"
type input "c"
type input "X"
type input "CARRTON"
click at [103, 221] on input "number" at bounding box center [105, 230] width 61 height 18
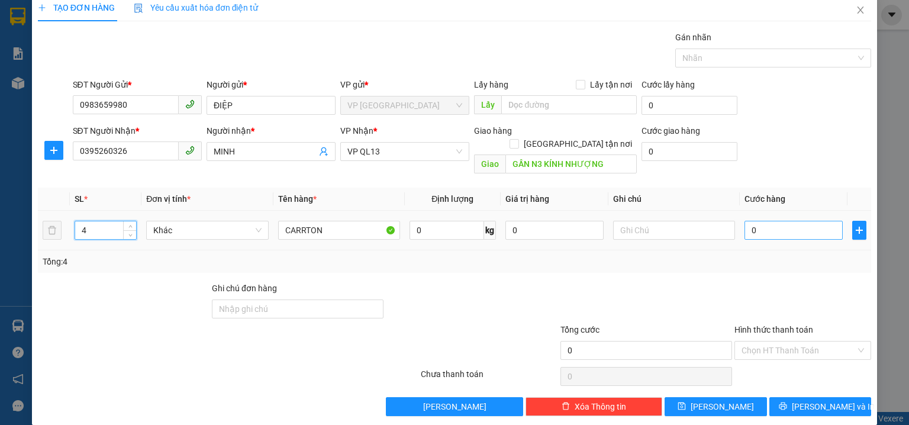
type input "4"
click at [750, 221] on input "0" at bounding box center [793, 230] width 98 height 19
type input "2"
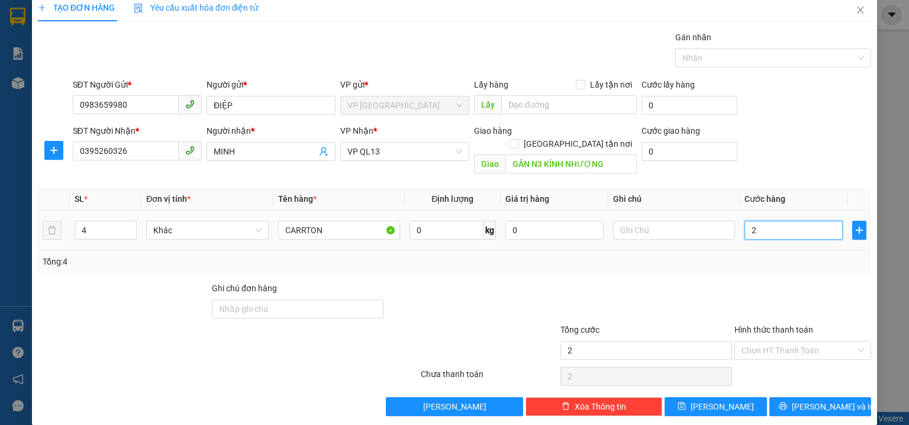
type input "20"
type input "200"
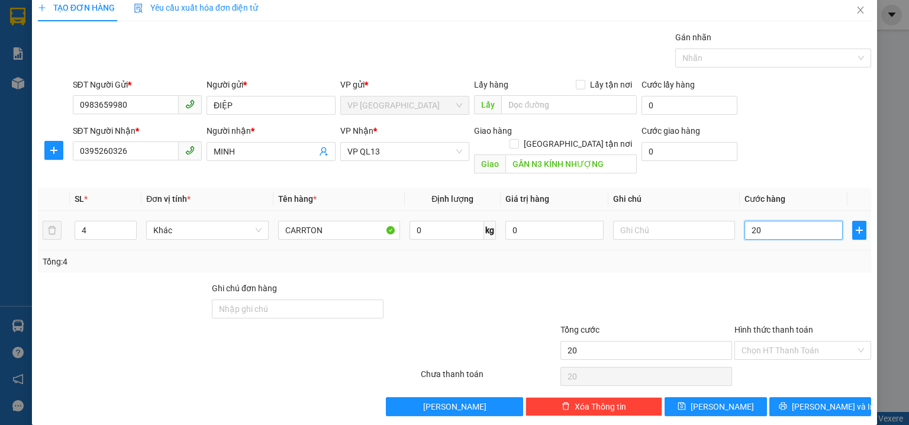
type input "200"
type input "2.000"
type input "20.000"
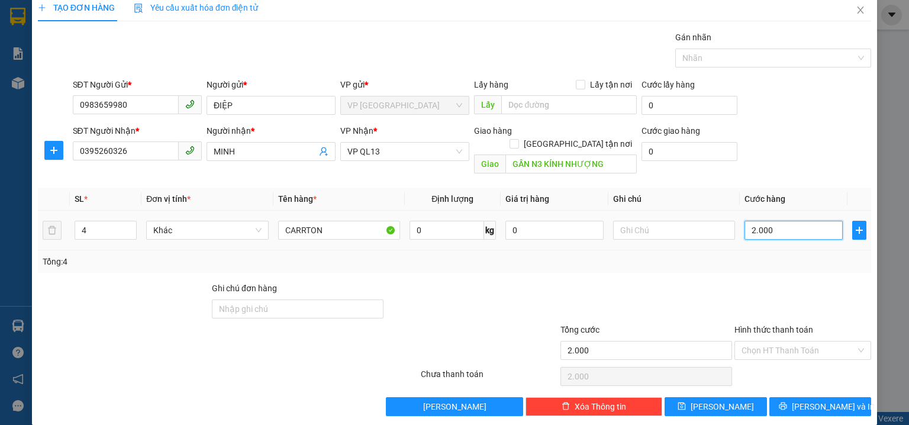
type input "20.000"
type input "200.000"
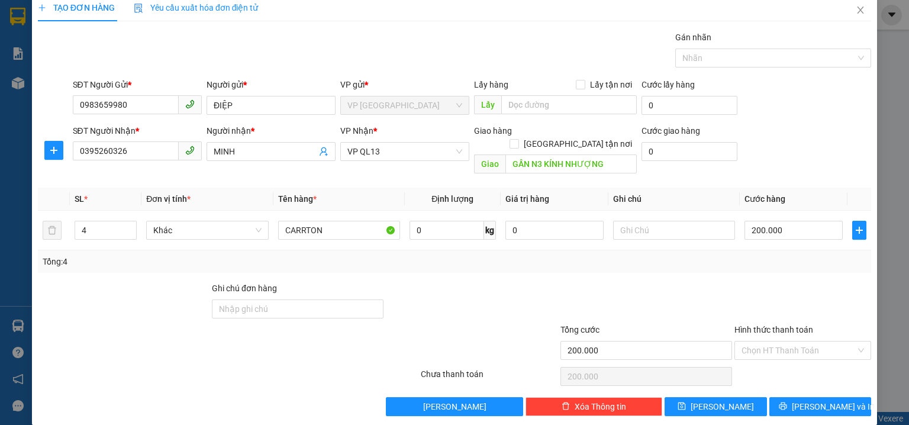
click at [782, 154] on div "SĐT Người Nhận * 0395260326 Người nhận * MINH VP Nhận * VP QL13 Giao hàng Giao …" at bounding box center [471, 151] width 803 height 54
click at [405, 151] on span "VP QL13" at bounding box center [404, 152] width 115 height 18
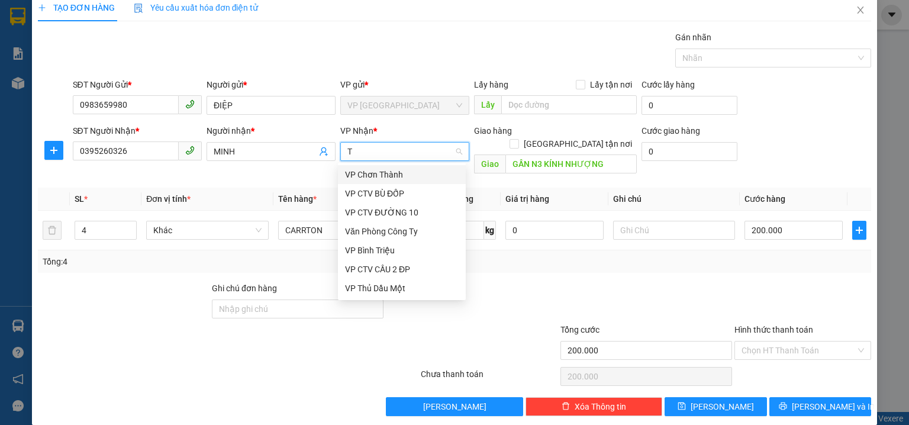
scroll to position [0, 0]
type input "TH"
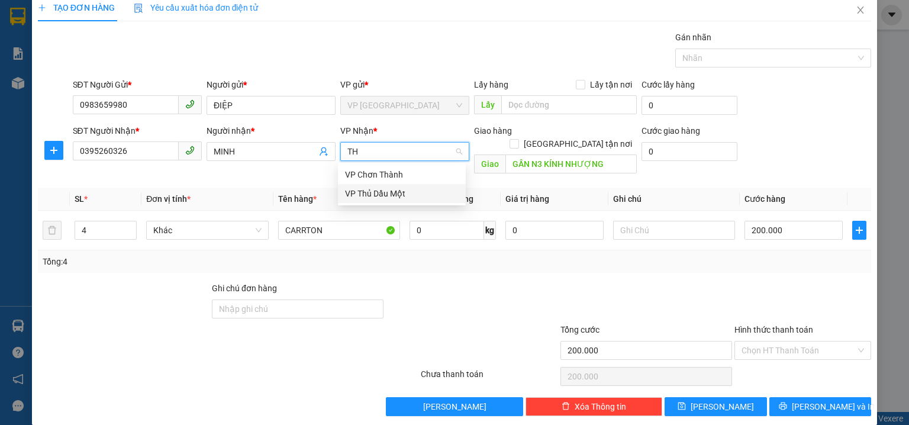
click at [387, 194] on div "VP Thủ Dầu Một" at bounding box center [402, 193] width 114 height 13
click at [767, 99] on div "SĐT Người Gửi * 0983659980 Người gửi * ĐIỆP VP gửi * VP [GEOGRAPHIC_DATA] Lấy h…" at bounding box center [471, 98] width 803 height 41
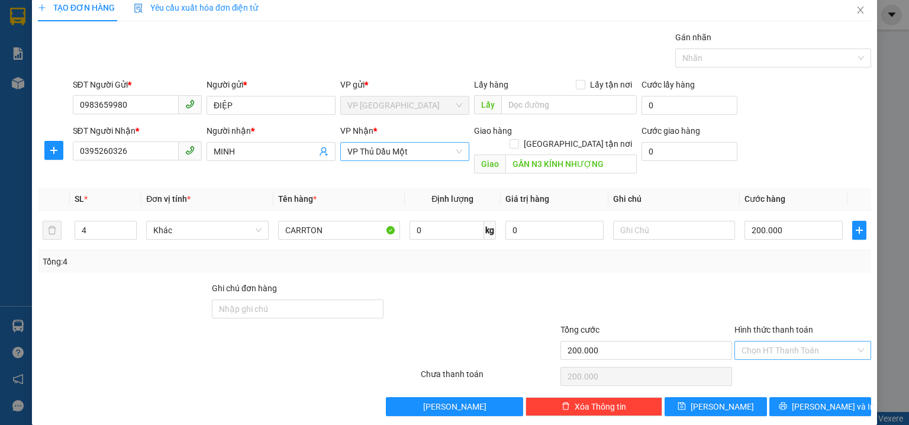
click at [779, 341] on input "Hình thức thanh toán" at bounding box center [798, 350] width 114 height 18
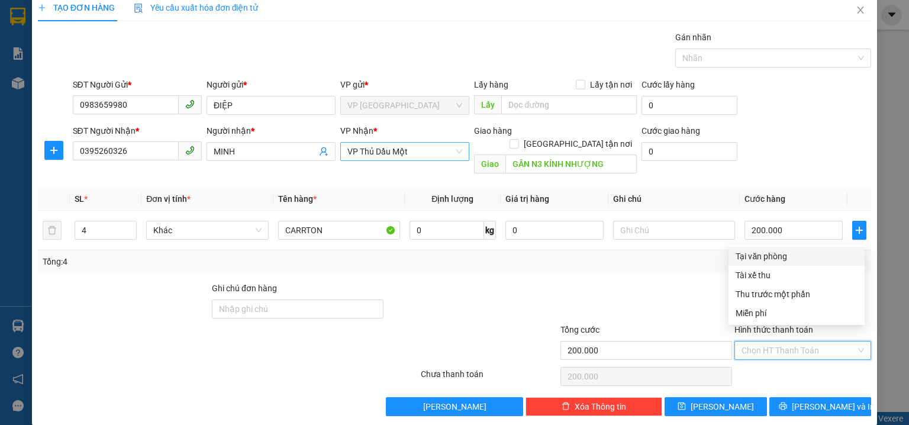
click at [765, 259] on div "Tại văn phòng" at bounding box center [796, 256] width 122 height 13
type input "0"
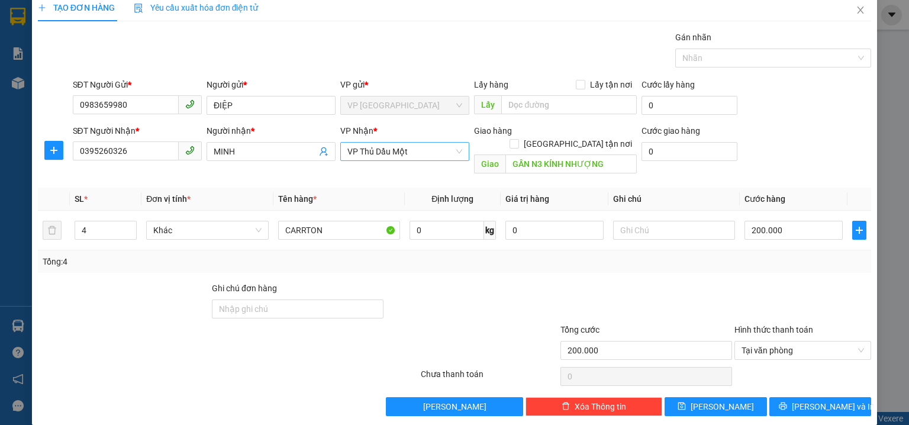
click at [786, 161] on div "SĐT Người Nhận * 0395260326 Người nhận * MINH VP Nhận * VP Thủ Dầu Một Giao hàn…" at bounding box center [471, 151] width 803 height 54
click at [812, 152] on div "SĐT Người Nhận * 0395260326 Người nhận * MINH VP Nhận * VP Thủ Dầu Một Giao hàn…" at bounding box center [471, 151] width 803 height 54
click at [819, 400] on span "[PERSON_NAME] và In" at bounding box center [832, 406] width 83 height 13
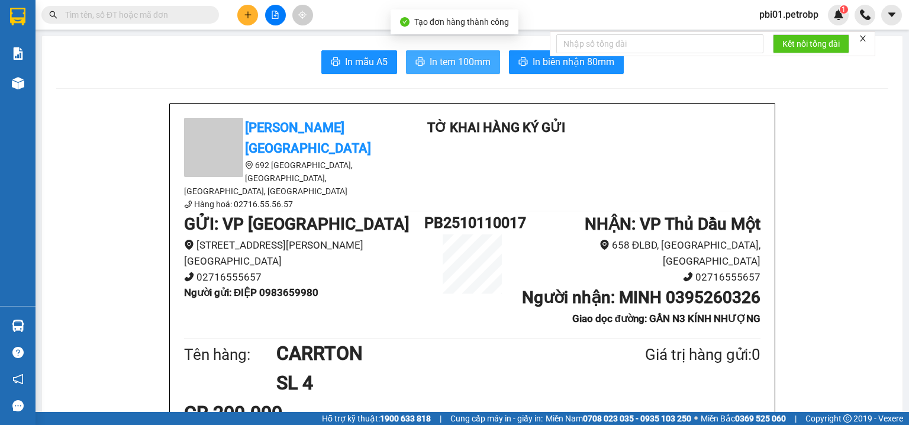
drag, startPoint x: 437, startPoint y: 69, endPoint x: 442, endPoint y: 88, distance: 19.7
click at [436, 69] on span "In tem 100mm" at bounding box center [459, 61] width 61 height 15
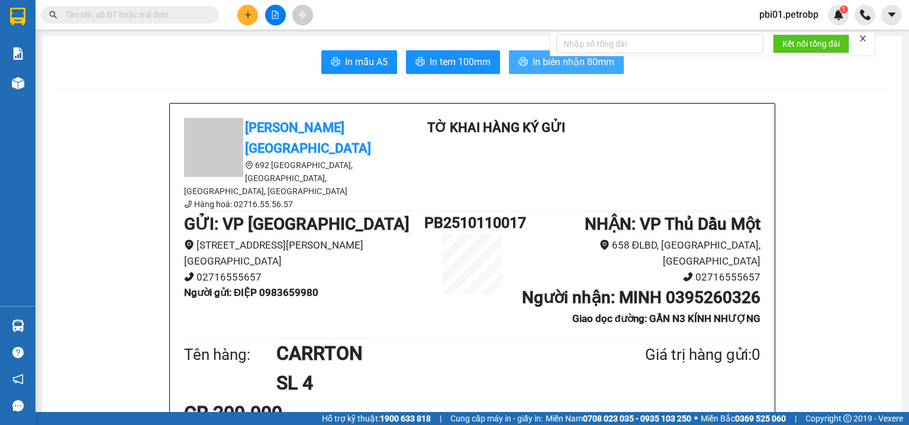
click at [577, 60] on span "In biên nhận 80mm" at bounding box center [573, 61] width 82 height 15
click at [102, 18] on input "text" at bounding box center [135, 14] width 140 height 13
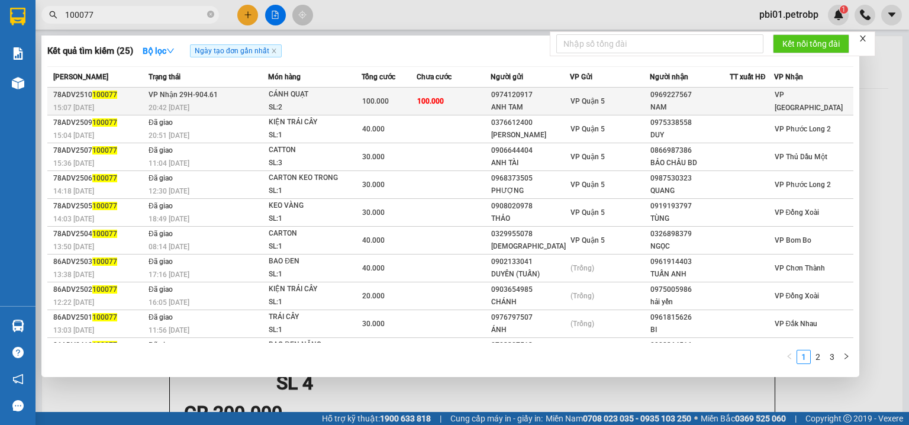
type input "100077"
click at [422, 102] on span "100.000" at bounding box center [430, 101] width 27 height 8
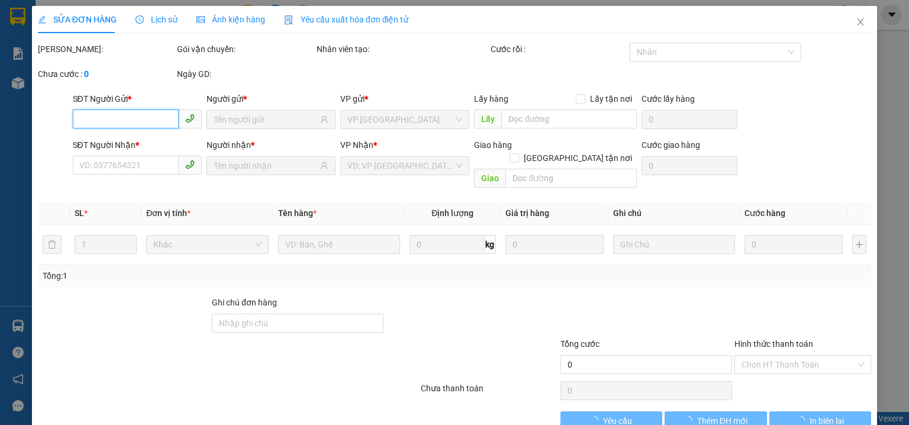
type input "0974120917"
type input "ANH TAM"
type input "0969227567"
type input "NAM"
type input "100.000"
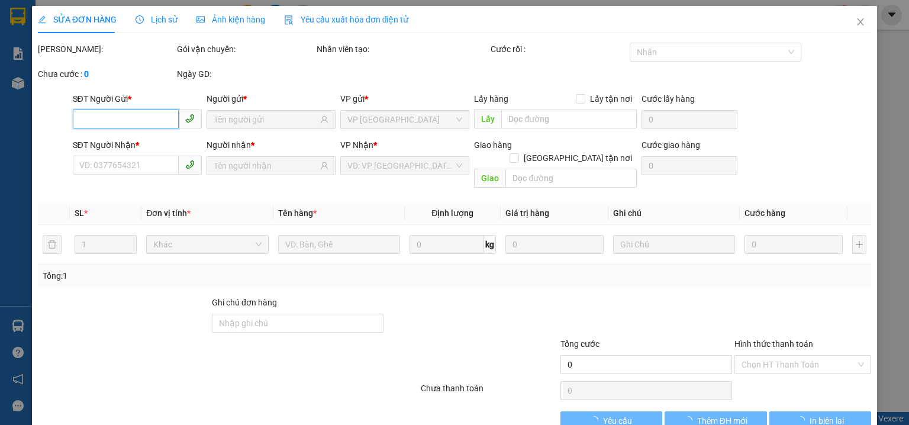
type input "100.000"
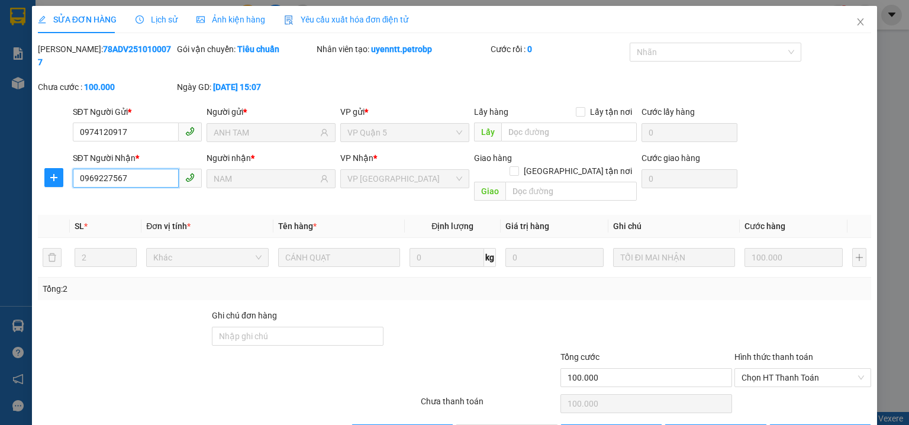
drag, startPoint x: 128, startPoint y: 164, endPoint x: 79, endPoint y: 167, distance: 49.2
click at [75, 169] on input "0969227567" at bounding box center [126, 178] width 106 height 19
click at [855, 20] on icon "close" at bounding box center [859, 21] width 9 height 9
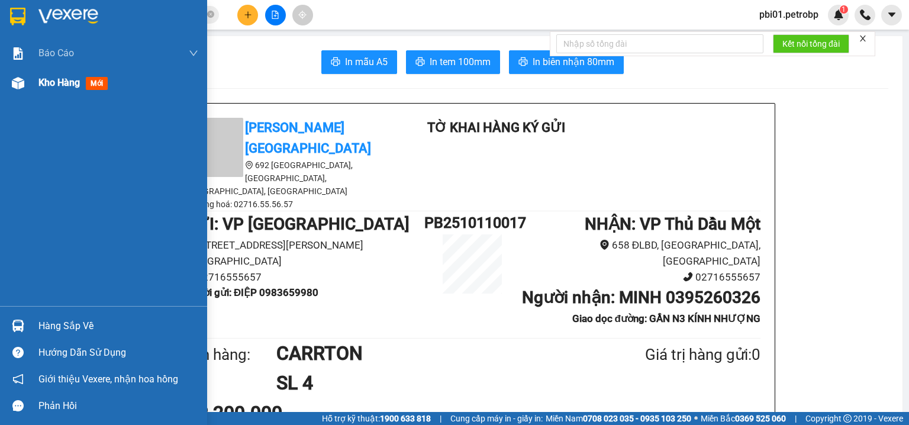
click at [51, 82] on span "Kho hàng" at bounding box center [58, 82] width 41 height 11
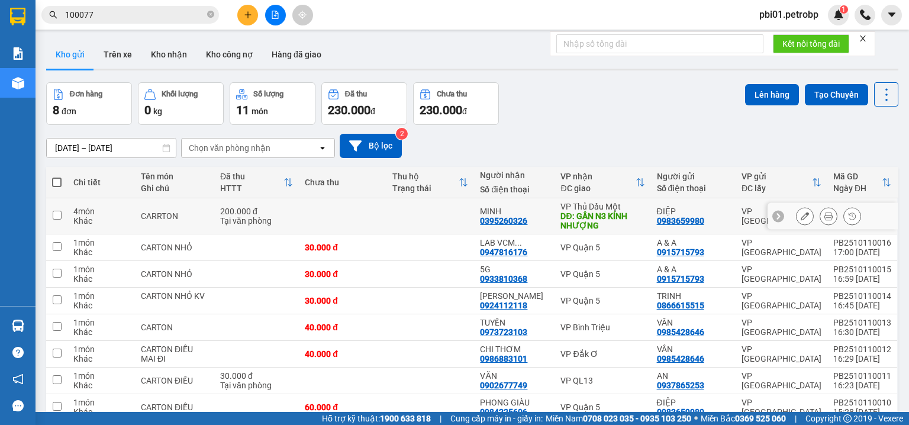
scroll to position [56, 0]
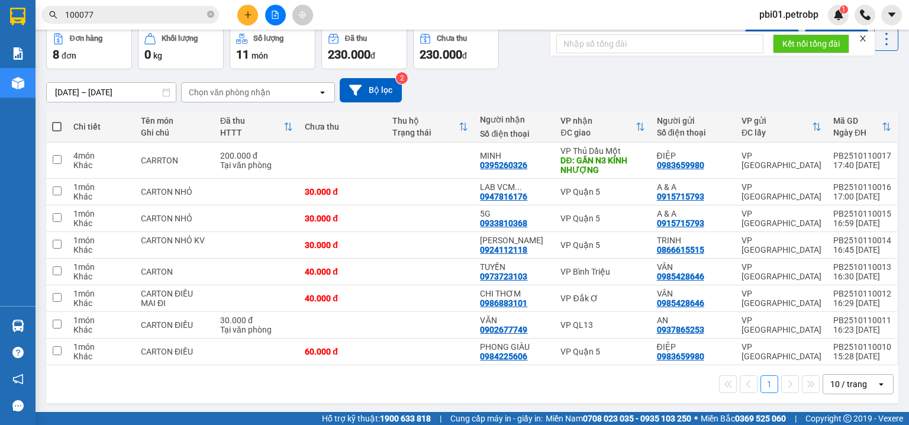
click at [56, 122] on span at bounding box center [56, 126] width 9 height 9
click at [57, 121] on input "checkbox" at bounding box center [57, 121] width 0 height 0
checkbox input "true"
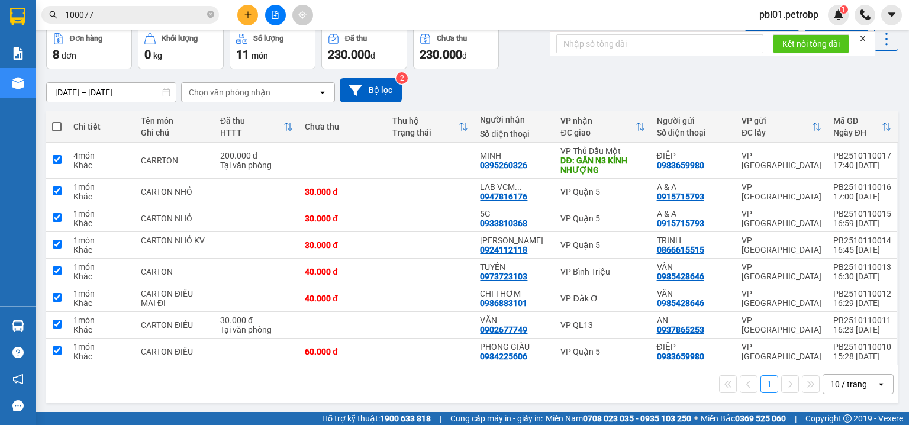
checkbox input "true"
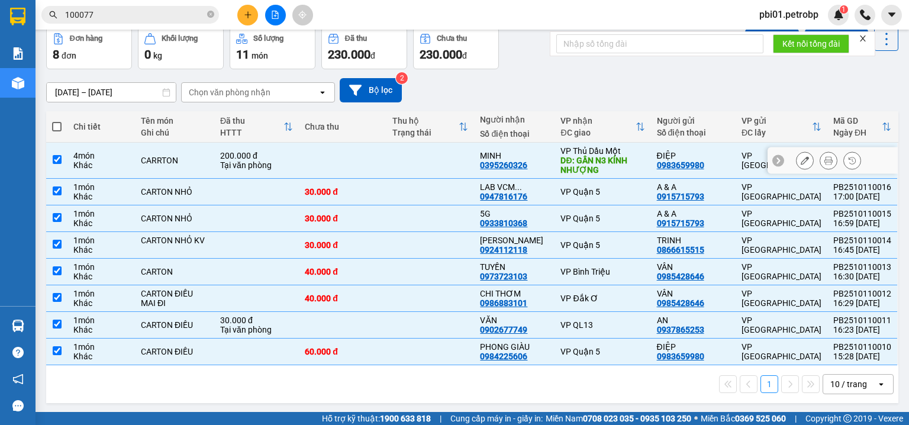
drag, startPoint x: 83, startPoint y: 162, endPoint x: 85, endPoint y: 174, distance: 12.1
click at [83, 163] on div "Khác" at bounding box center [101, 164] width 56 height 9
checkbox input "false"
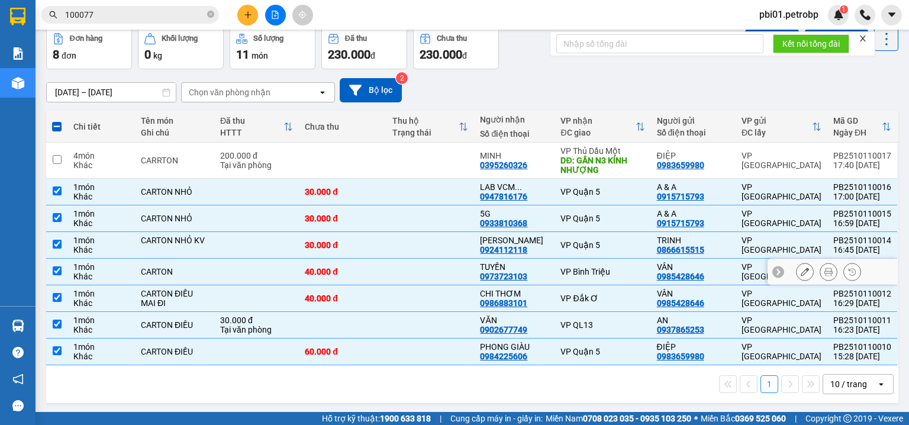
click at [534, 270] on div "TUYỀN" at bounding box center [514, 266] width 69 height 9
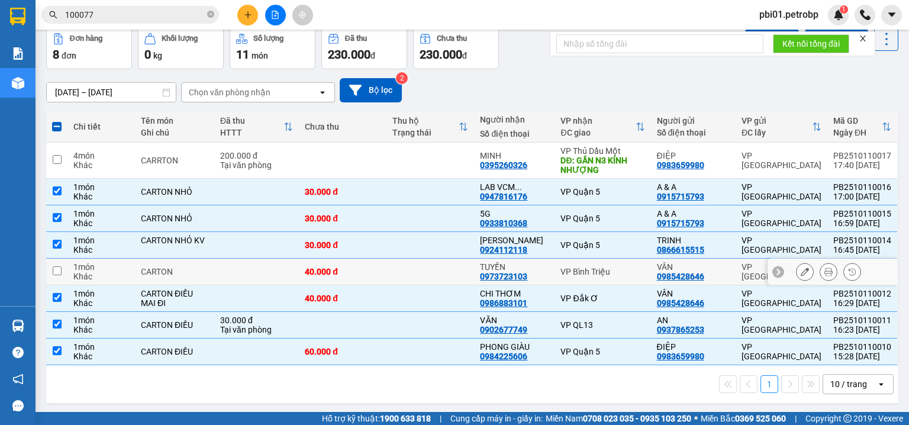
click at [440, 275] on td at bounding box center [430, 272] width 88 height 27
checkbox input "true"
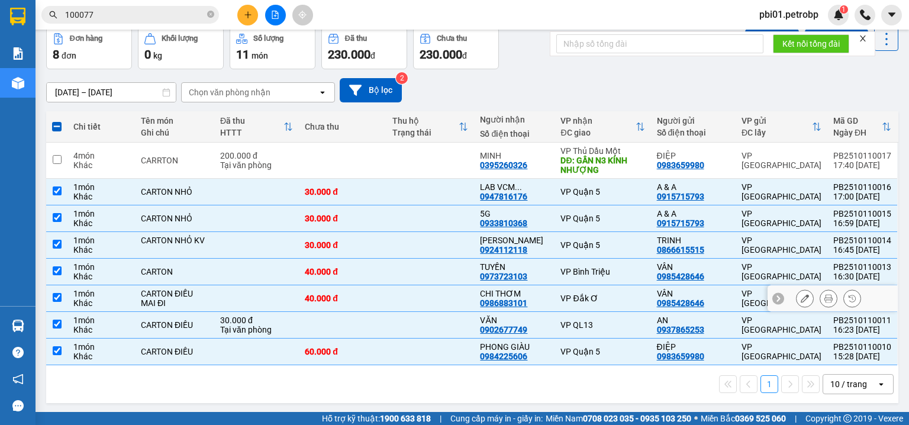
click at [551, 291] on td "CHI THƠM 0986883101" at bounding box center [514, 298] width 80 height 27
checkbox input "false"
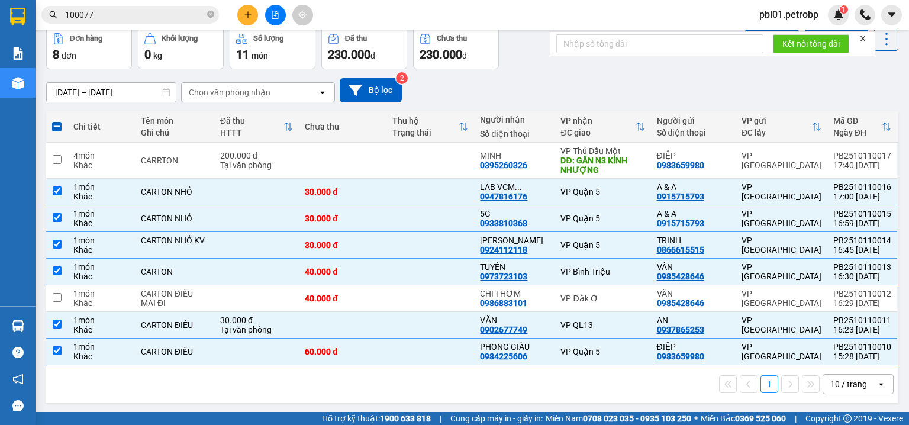
scroll to position [0, 0]
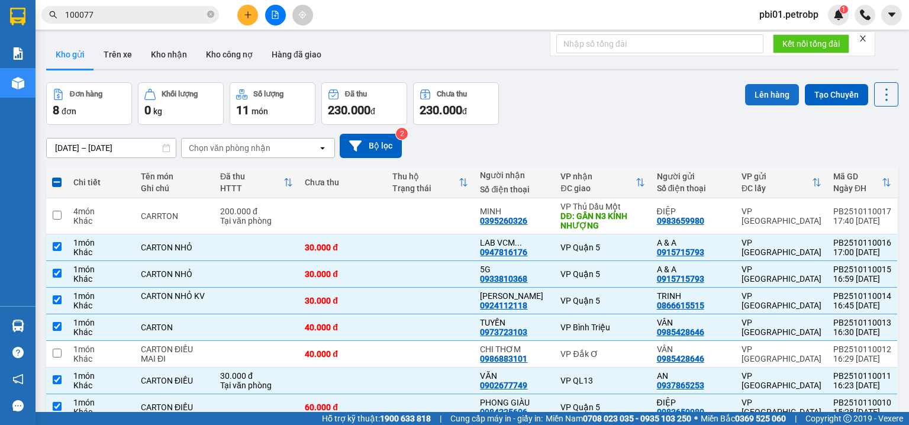
click at [765, 90] on button "Lên hàng" at bounding box center [772, 94] width 54 height 21
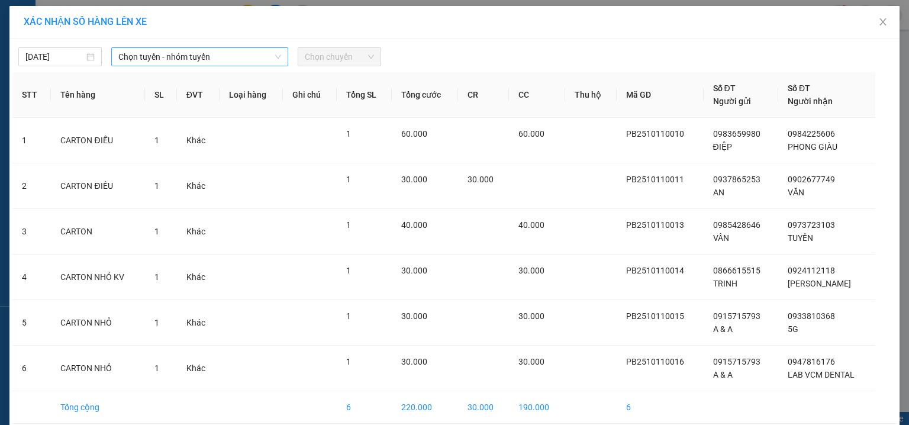
click at [179, 59] on span "Chọn tuyến - nhóm tuyến" at bounding box center [199, 57] width 163 height 18
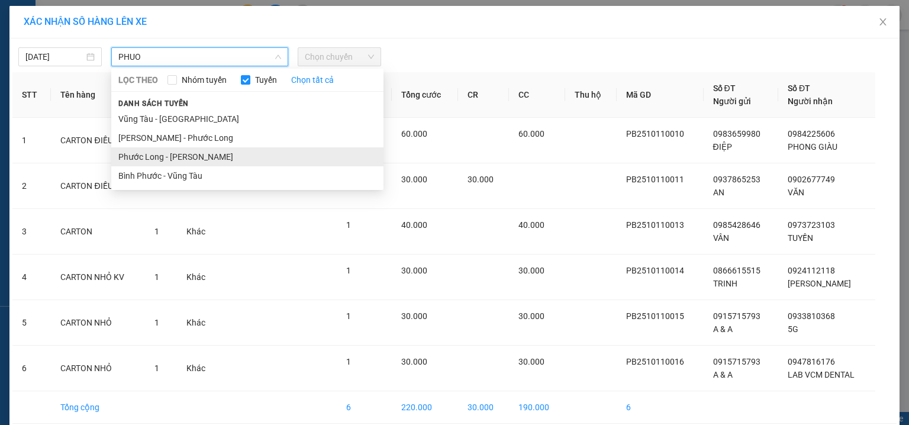
type input "PHUO"
drag, startPoint x: 179, startPoint y: 154, endPoint x: 321, endPoint y: 80, distance: 159.3
click at [180, 154] on li "Phước Long - [PERSON_NAME]" at bounding box center [247, 156] width 272 height 19
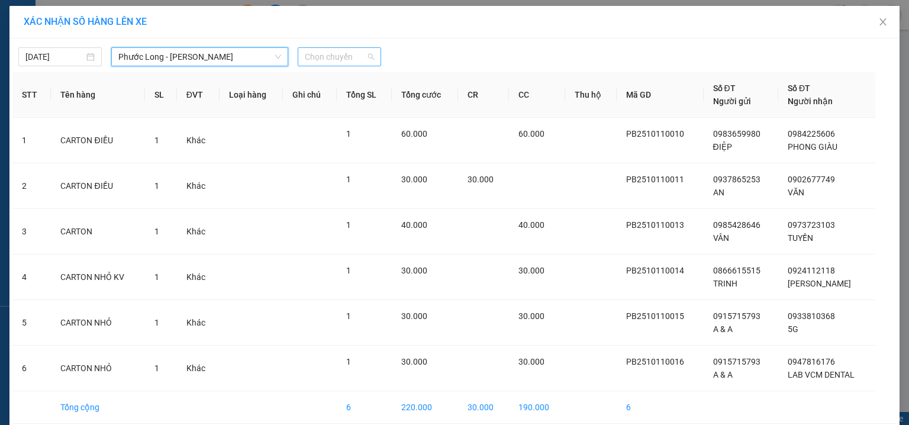
click at [329, 53] on span "Chọn chuyến" at bounding box center [339, 57] width 69 height 18
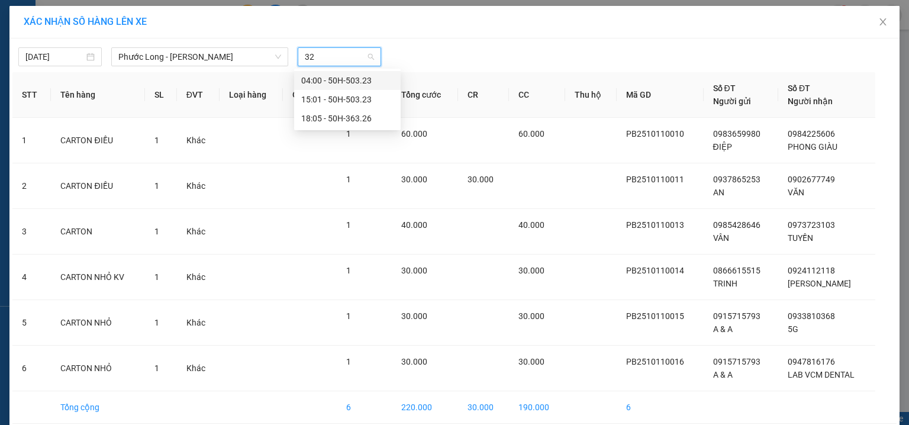
type input "326"
click at [344, 79] on div "18:05 - 50H-363.26" at bounding box center [347, 80] width 92 height 13
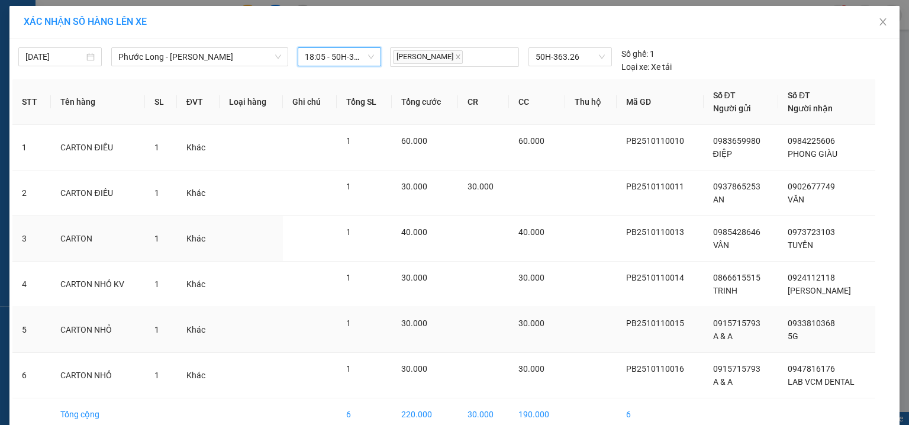
scroll to position [59, 0]
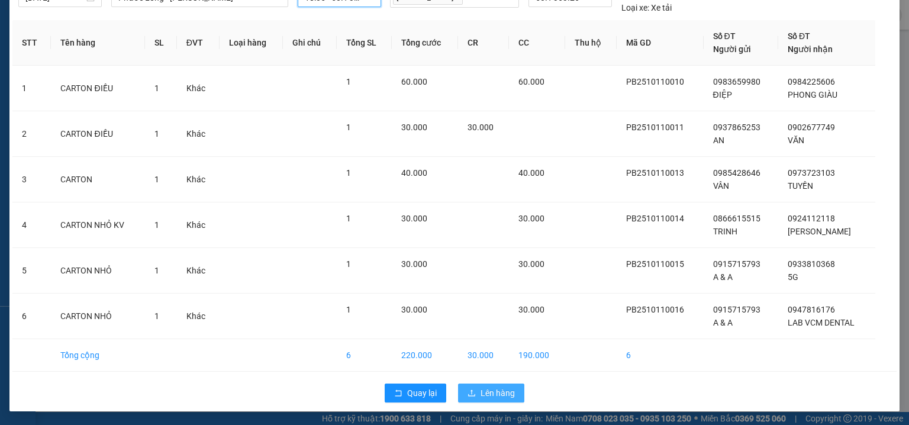
drag, startPoint x: 492, startPoint y: 389, endPoint x: 497, endPoint y: 393, distance: 6.7
click at [492, 389] on span "Lên hàng" at bounding box center [497, 392] width 34 height 13
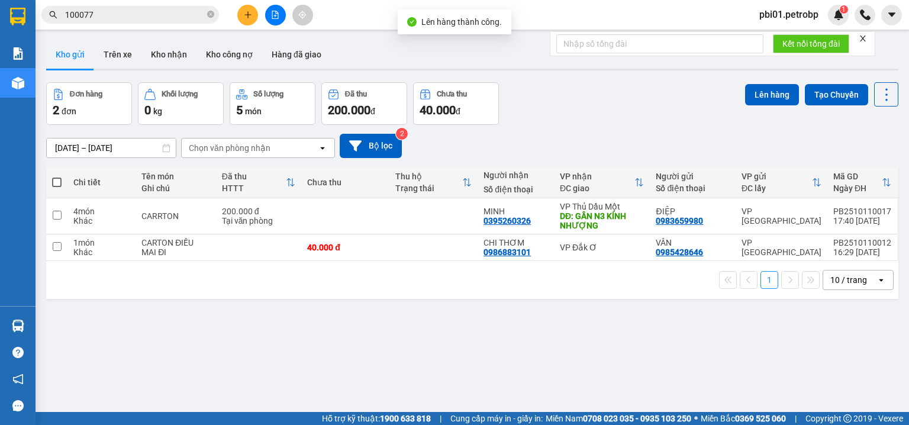
click at [603, 118] on div "Đơn hàng 2 đơn Khối lượng 0 kg Số lượng 5 món Đã thu 200.000 đ Chưa thu 40.000 …" at bounding box center [472, 103] width 852 height 43
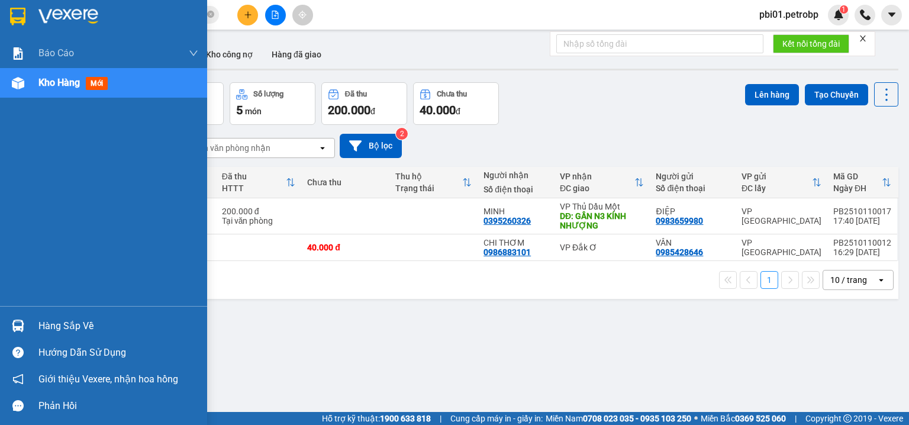
click at [67, 329] on div "Hàng sắp về" at bounding box center [118, 326] width 160 height 18
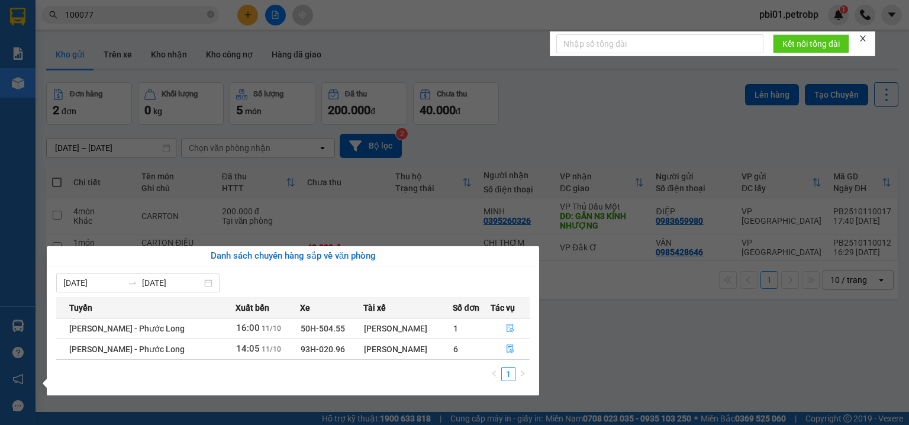
click at [537, 106] on section "Kết quả tìm kiếm ( 25 ) Bộ lọc Ngày tạo đơn gần nhất Mã ĐH Trạng thái Món hàng …" at bounding box center [454, 212] width 909 height 425
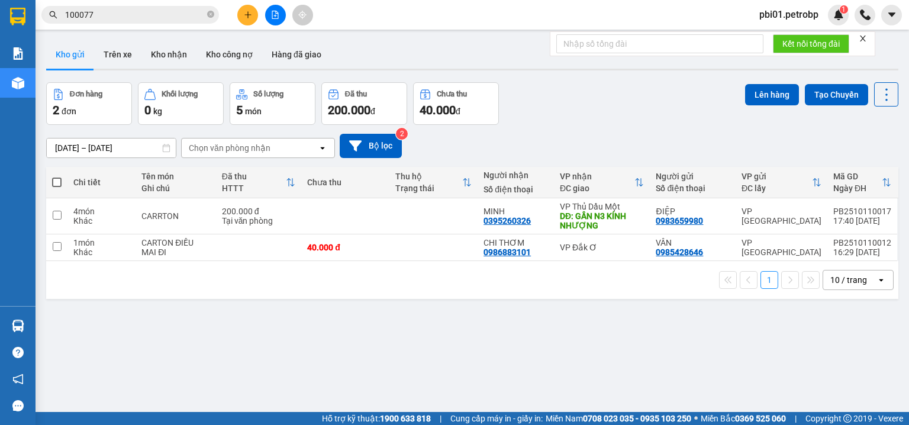
click at [605, 118] on div "Đơn hàng 2 đơn Khối lượng 0 kg Số lượng 5 món Đã thu 200.000 đ Chưa thu 40.000 …" at bounding box center [472, 103] width 852 height 43
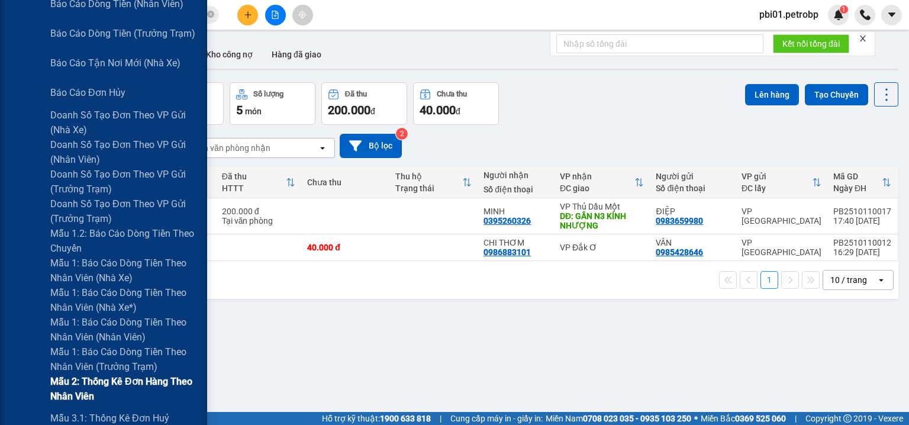
scroll to position [441, 0]
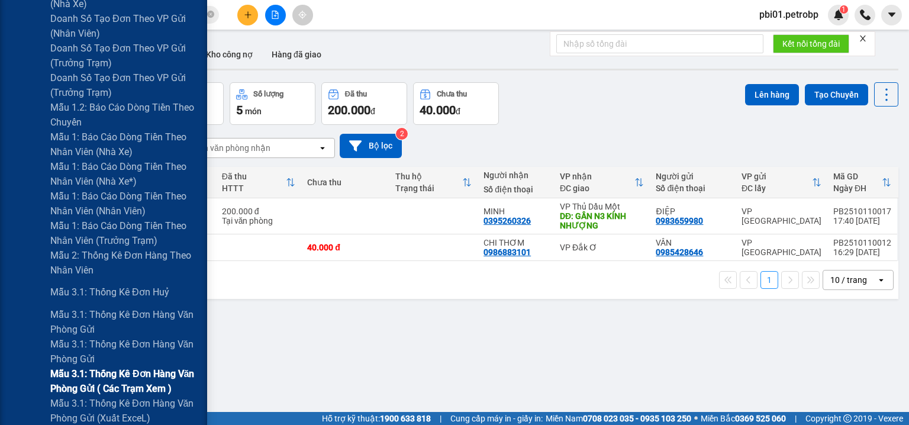
click at [138, 386] on span "Mẫu 3.1: Thống kê đơn hàng văn phòng gửi ( các trạm xem )" at bounding box center [124, 381] width 148 height 30
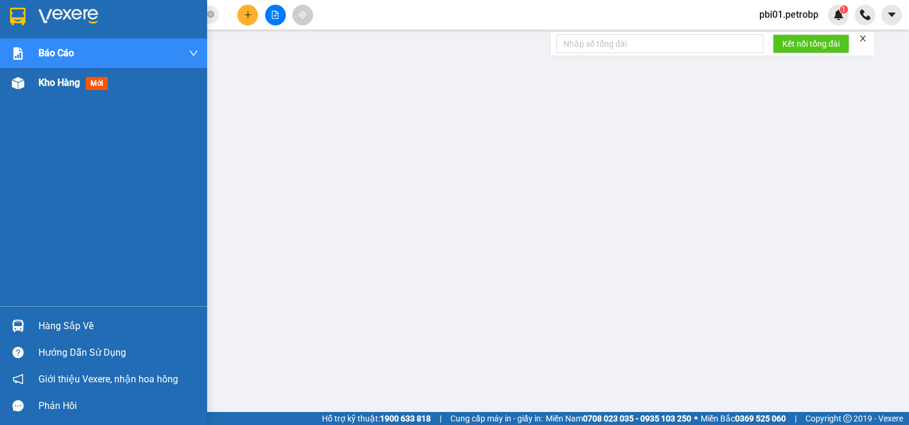
click at [56, 78] on span "Kho hàng" at bounding box center [58, 82] width 41 height 11
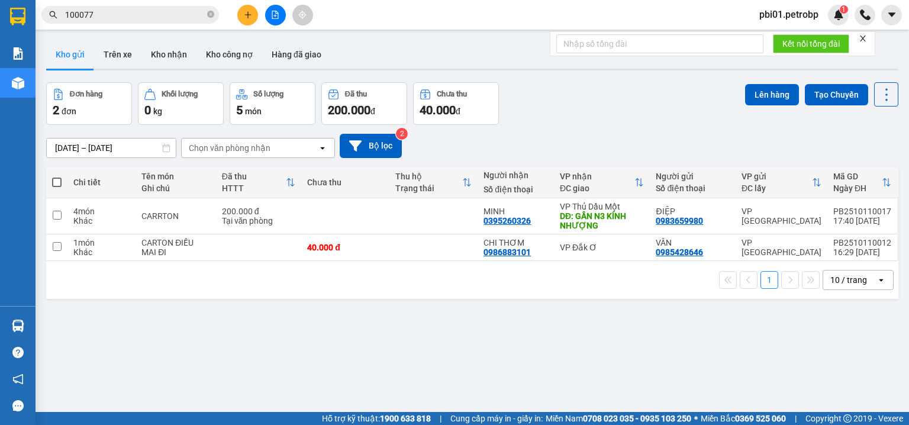
click at [544, 143] on div "[DATE] – [DATE] Press the down arrow key to interact with the calendar and sele…" at bounding box center [472, 146] width 852 height 24
click at [634, 118] on div "Đơn hàng 2 đơn Khối lượng 0 kg Số lượng 5 món Đã thu 200.000 đ Chưa thu 40.000 …" at bounding box center [472, 103] width 852 height 43
click at [211, 14] on icon "close-circle" at bounding box center [210, 14] width 7 height 7
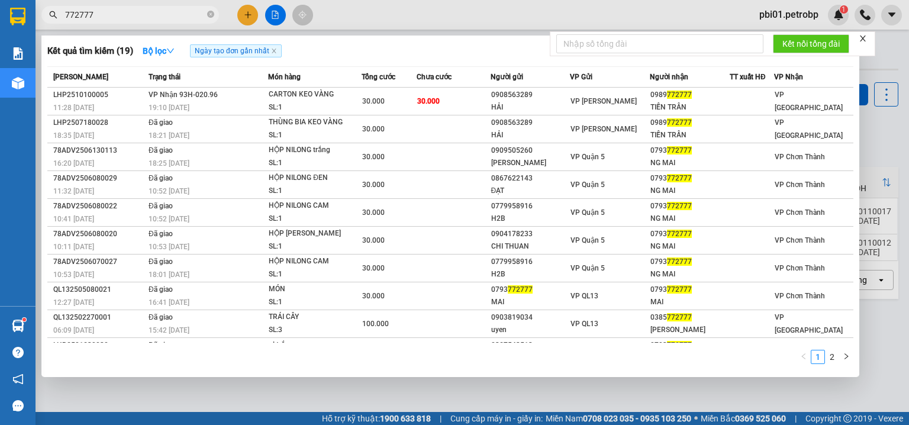
type input "772777"
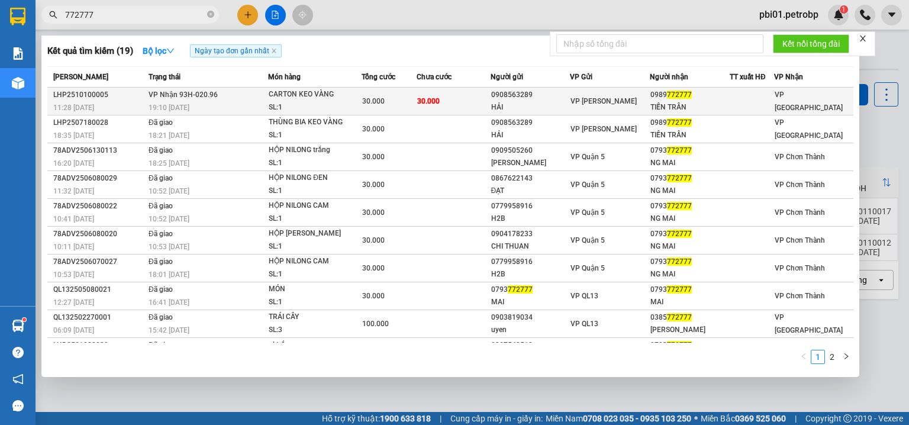
click at [442, 90] on td "30.000" at bounding box center [452, 102] width 73 height 28
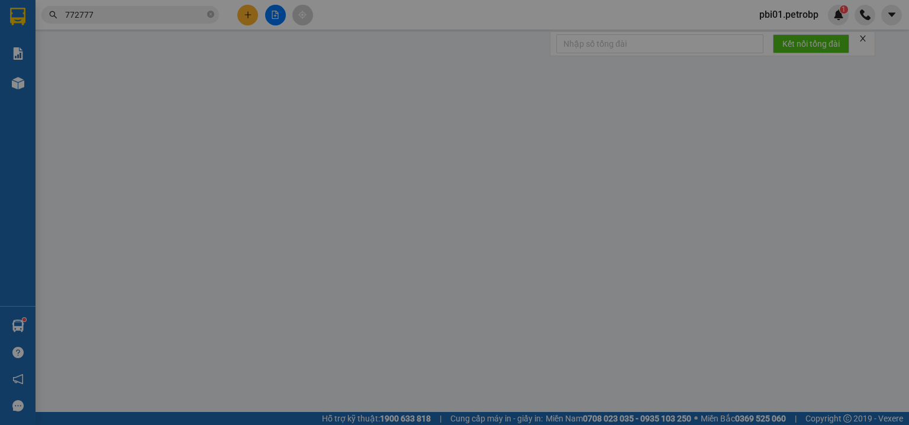
type input "0908563289"
type input "HẢI"
type input "0989772777"
type input "TIẾN TRẦN"
type input "30.000"
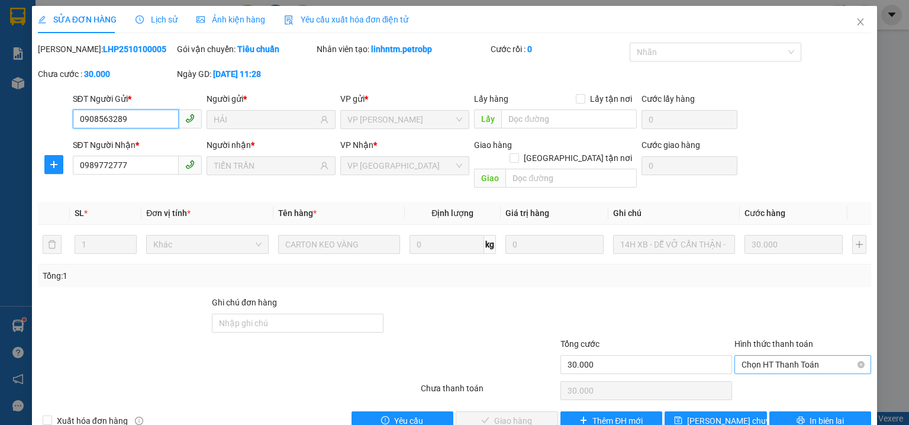
click at [767, 356] on span "Chọn HT Thanh Toán" at bounding box center [802, 365] width 122 height 18
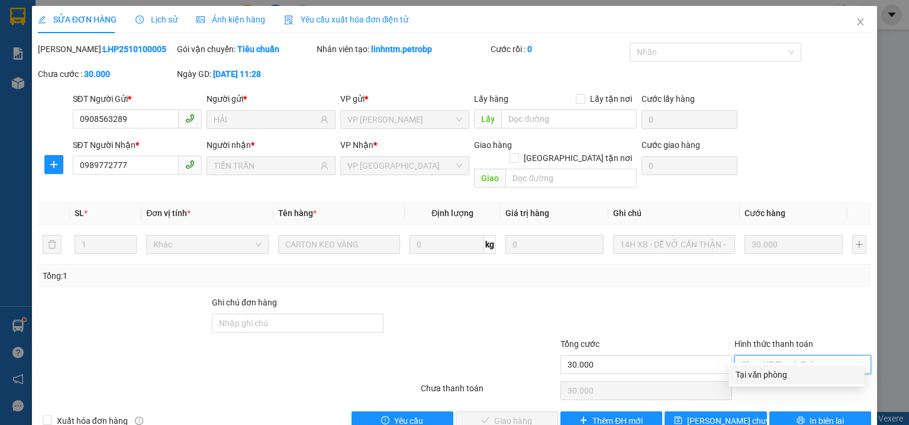
click at [762, 374] on div "Tại văn phòng" at bounding box center [796, 374] width 122 height 13
type input "0"
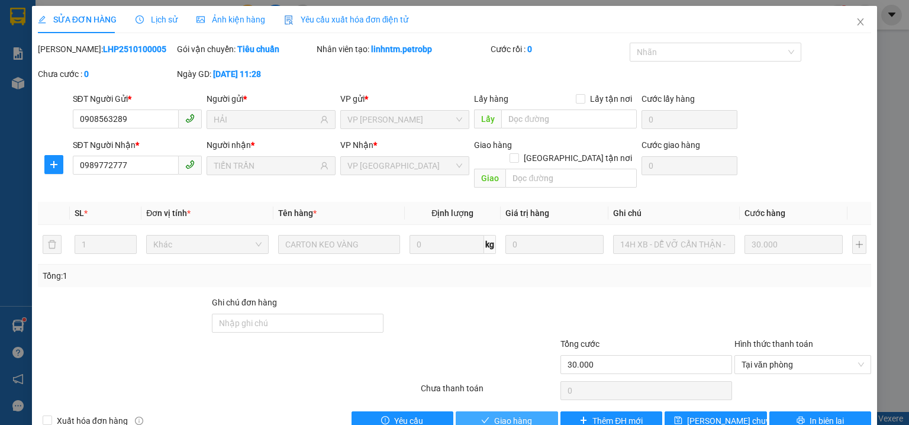
click at [511, 414] on span "Giao hàng" at bounding box center [513, 420] width 38 height 13
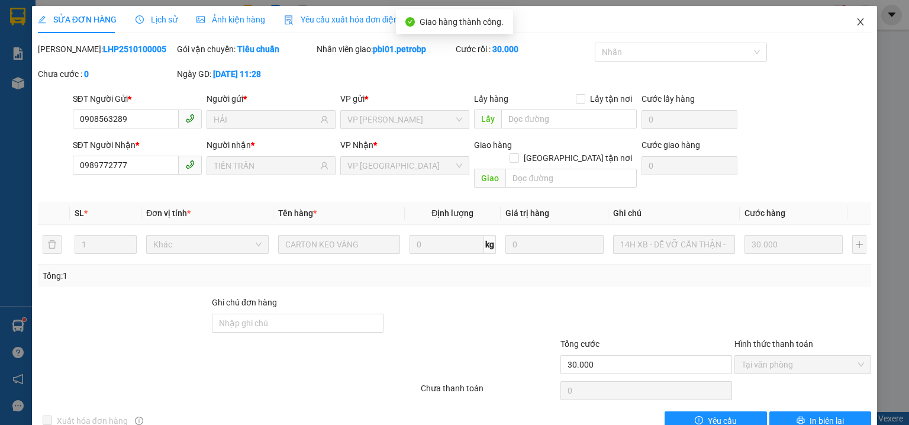
click at [855, 19] on icon "close" at bounding box center [859, 21] width 9 height 9
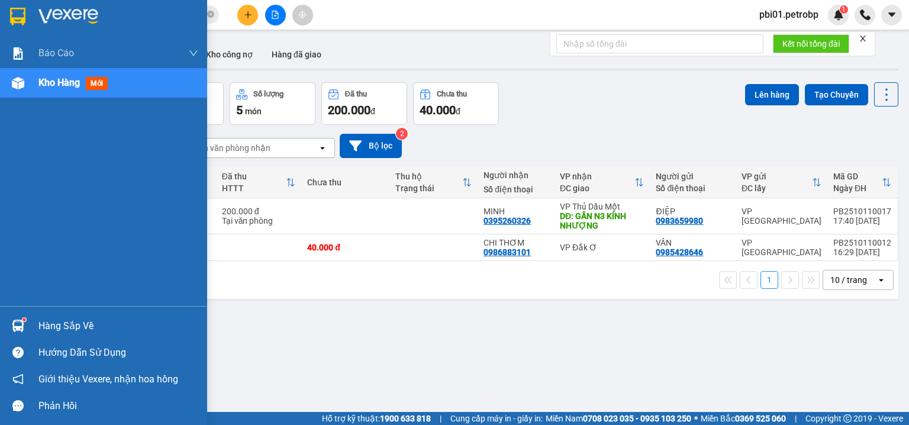
click at [45, 322] on div "Hàng sắp về" at bounding box center [118, 326] width 160 height 18
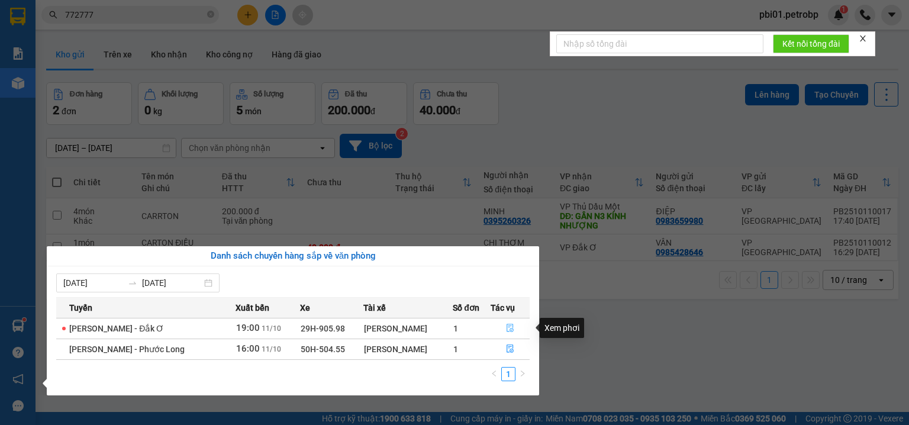
click at [504, 325] on button "button" at bounding box center [510, 328] width 38 height 19
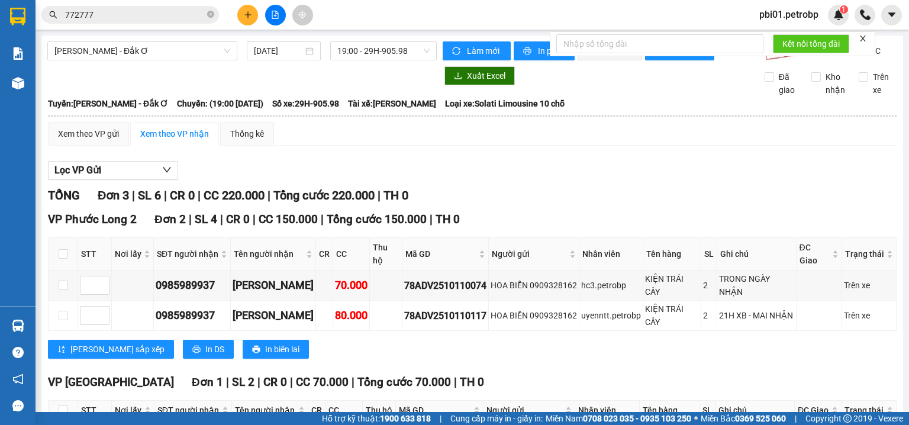
scroll to position [73, 0]
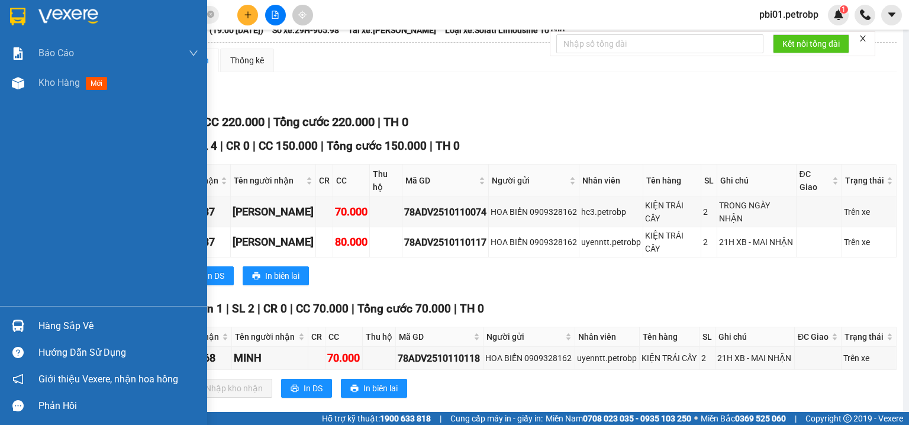
click at [35, 322] on div "Hàng sắp về" at bounding box center [103, 325] width 207 height 27
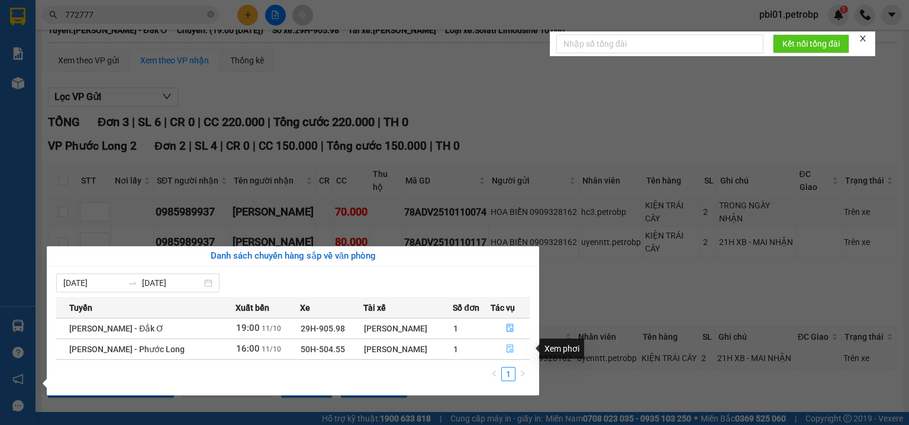
click at [507, 350] on icon "file-done" at bounding box center [510, 348] width 8 height 8
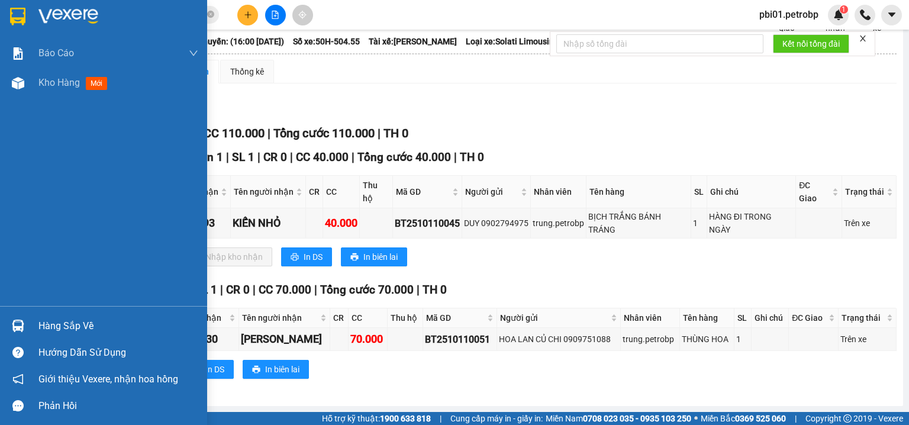
scroll to position [71, 0]
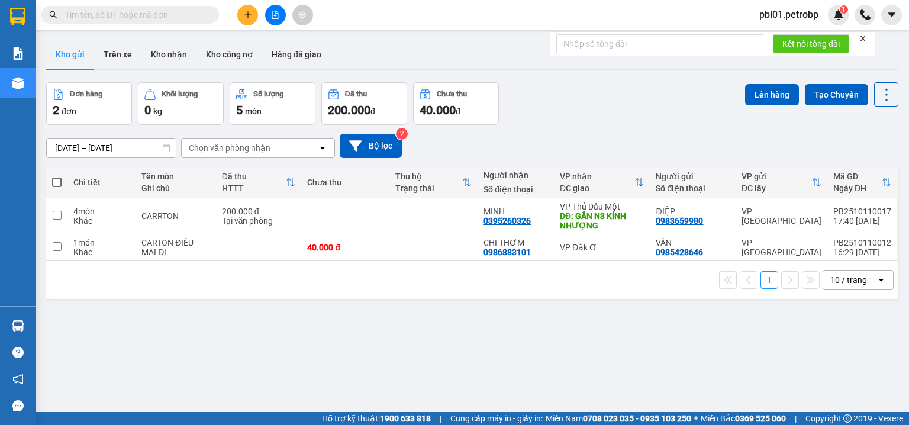
click at [566, 131] on div "[DATE] – [DATE] Press the down arrow key to interact with the calendar and sele…" at bounding box center [472, 146] width 852 height 42
click at [540, 332] on div "ver 1.8.146 Kho gửi Trên xe Kho nhận Kho công nợ Hàng đã giao Đơn hàng 2 đơn Kh…" at bounding box center [471, 247] width 861 height 425
click at [157, 17] on input "text" at bounding box center [135, 14] width 140 height 13
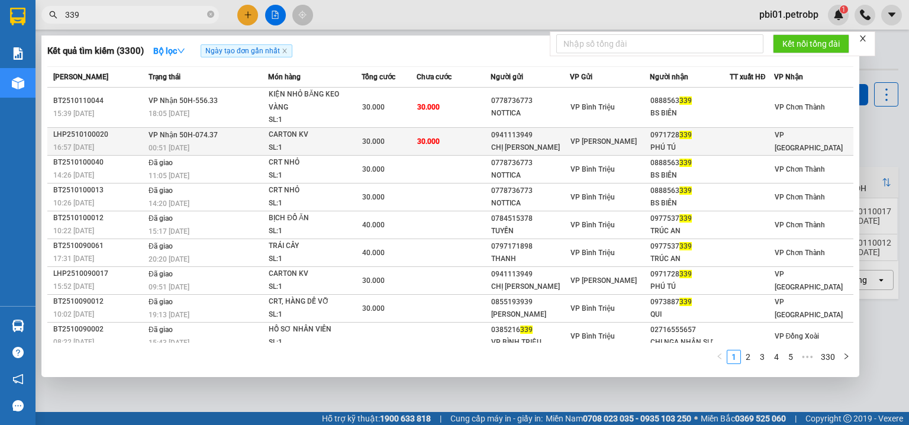
type input "339"
click at [436, 137] on td "30.000" at bounding box center [452, 141] width 73 height 28
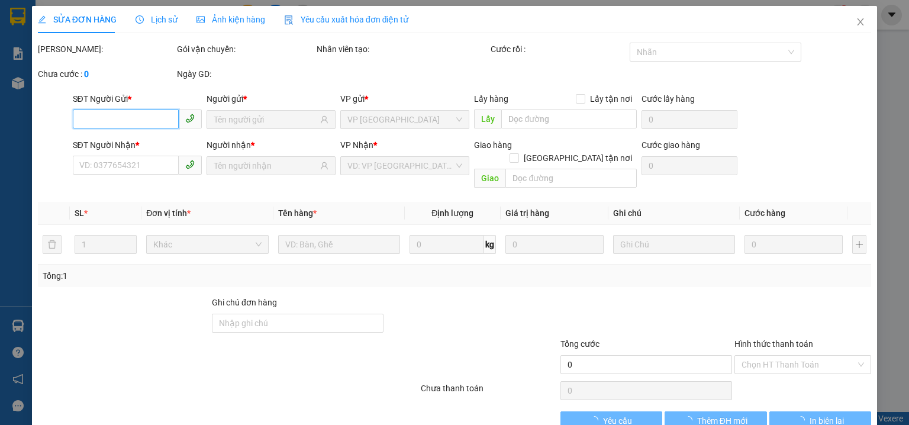
type input "0941113949"
type input "CHỊ [PERSON_NAME]"
type input "0971728339"
type input "PHÚ TÚ"
type input "30.000"
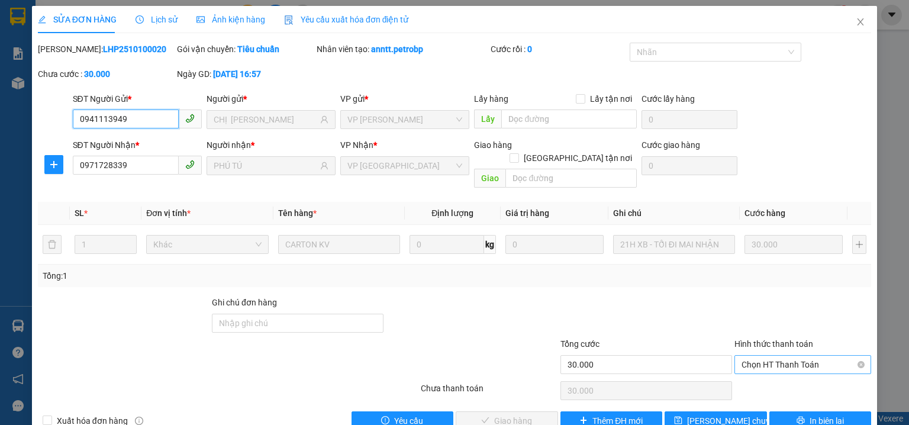
click at [786, 356] on span "Chọn HT Thanh Toán" at bounding box center [802, 365] width 122 height 18
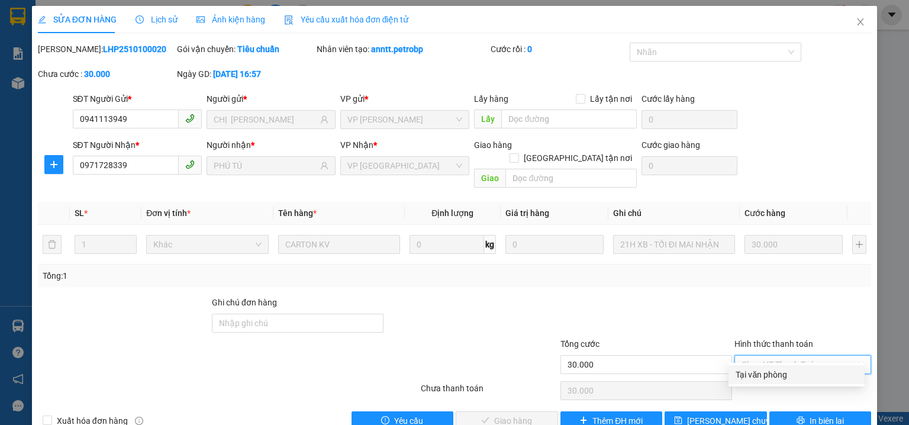
click at [781, 373] on div "Tại văn phòng" at bounding box center [796, 374] width 122 height 13
type input "0"
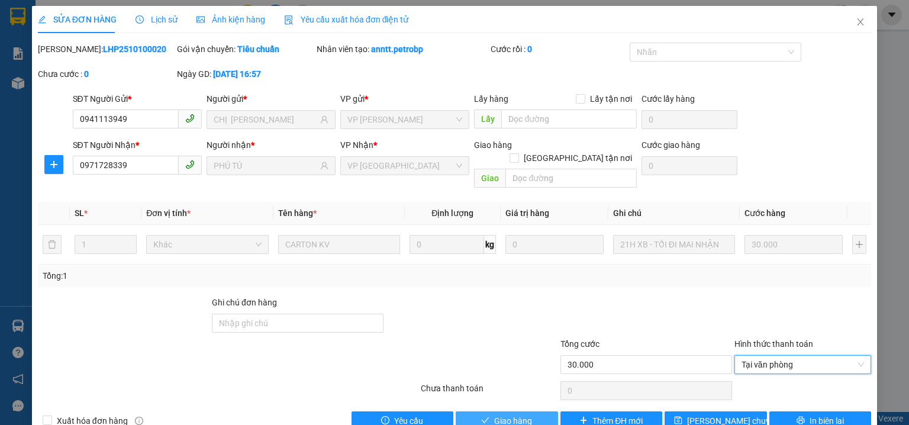
click at [534, 411] on button "Giao hàng" at bounding box center [506, 420] width 102 height 19
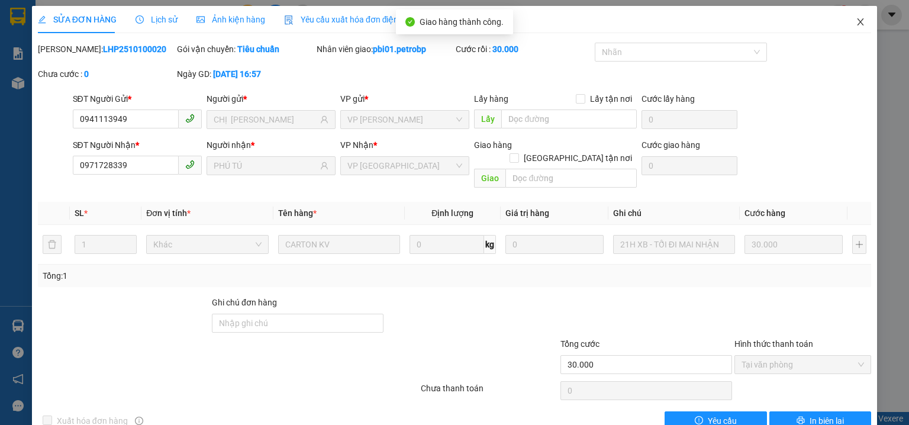
click at [857, 26] on icon "close" at bounding box center [859, 21] width 9 height 9
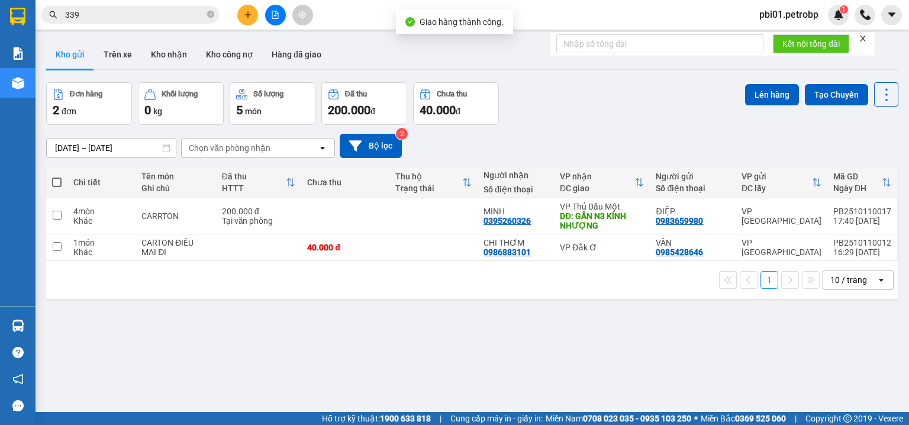
click at [560, 98] on div "Đơn hàng 2 đơn Khối lượng 0 kg Số lượng 5 món Đã thu 200.000 đ Chưa thu 40.000 …" at bounding box center [472, 103] width 852 height 43
click at [530, 125] on div "10/10/2025 – 11/10/2025 Press the down arrow key to interact with the calendar …" at bounding box center [472, 146] width 852 height 42
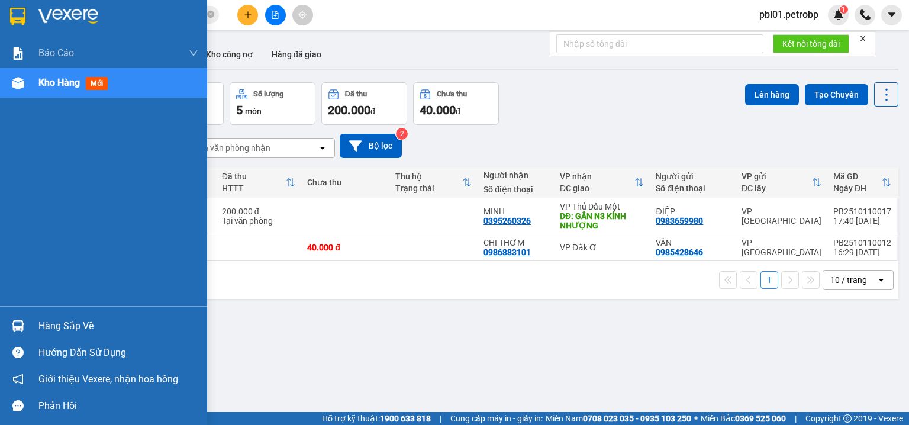
click at [65, 327] on div "Hàng sắp về" at bounding box center [118, 326] width 160 height 18
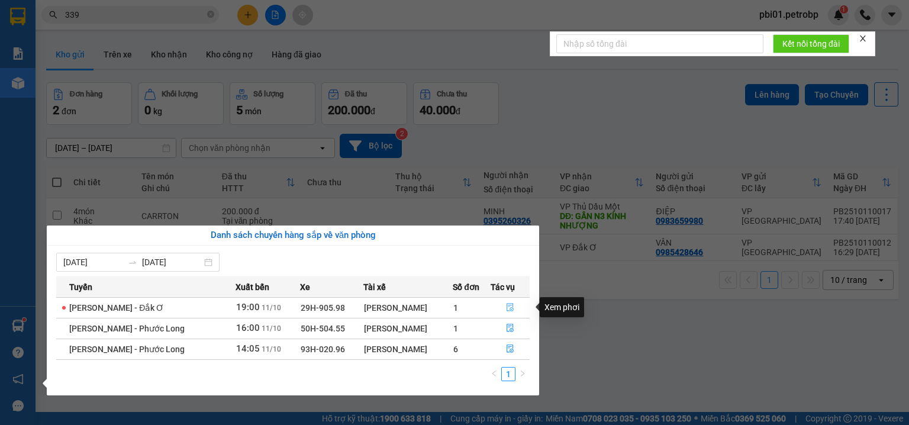
click at [503, 306] on button "button" at bounding box center [510, 307] width 38 height 19
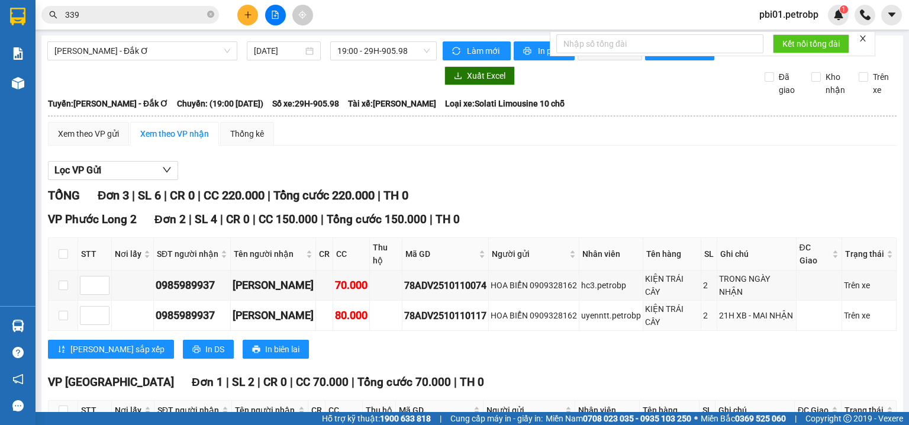
scroll to position [73, 0]
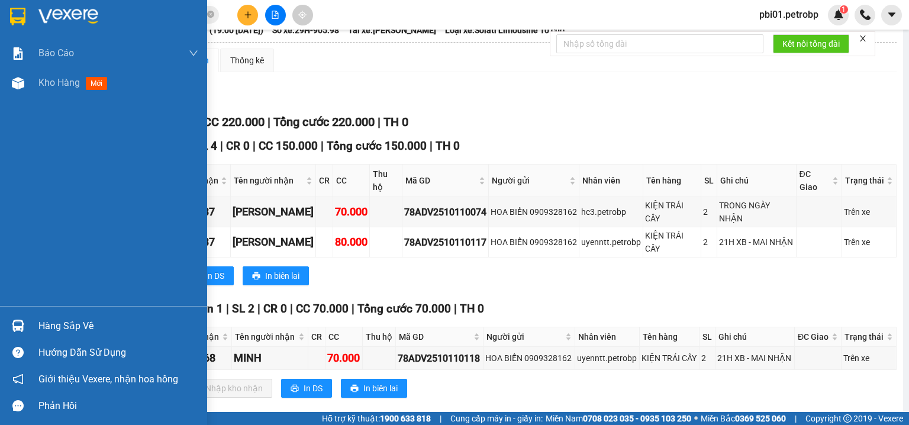
click at [41, 320] on div "Hàng sắp về" at bounding box center [118, 326] width 160 height 18
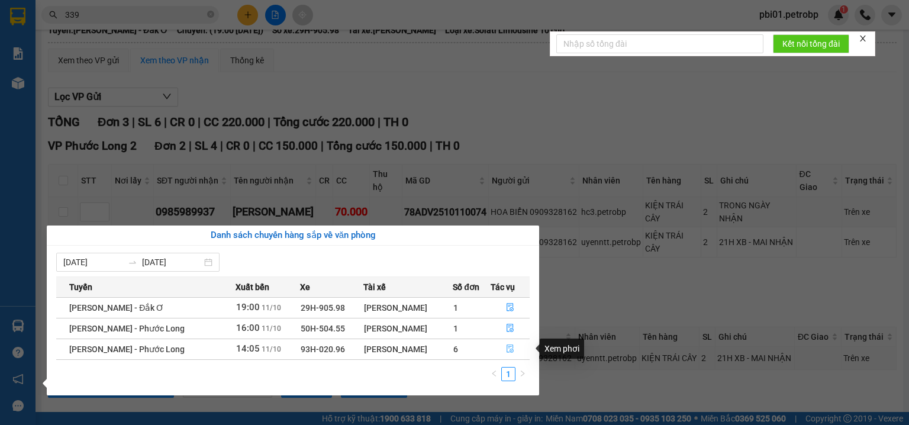
click at [512, 345] on icon "file-done" at bounding box center [509, 349] width 7 height 8
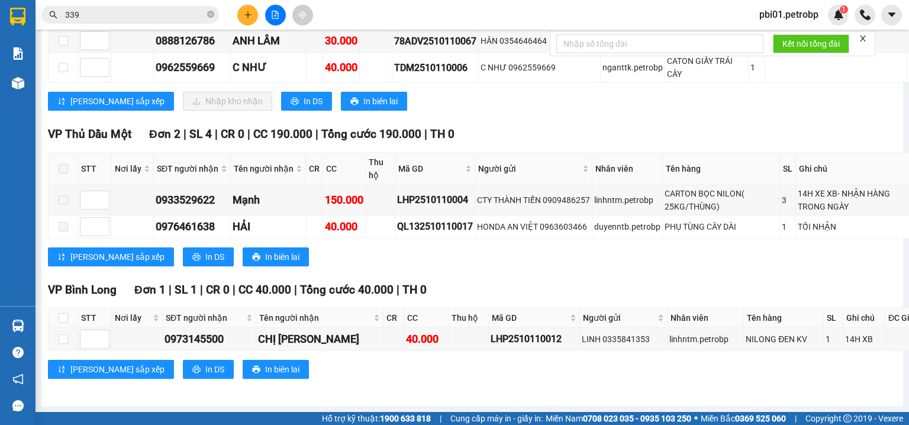
scroll to position [4364, 0]
checkbox input "true"
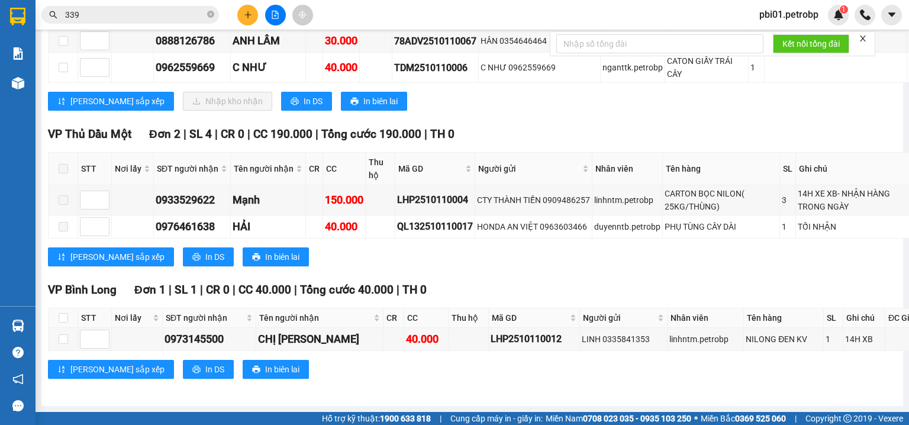
checkbox input "true"
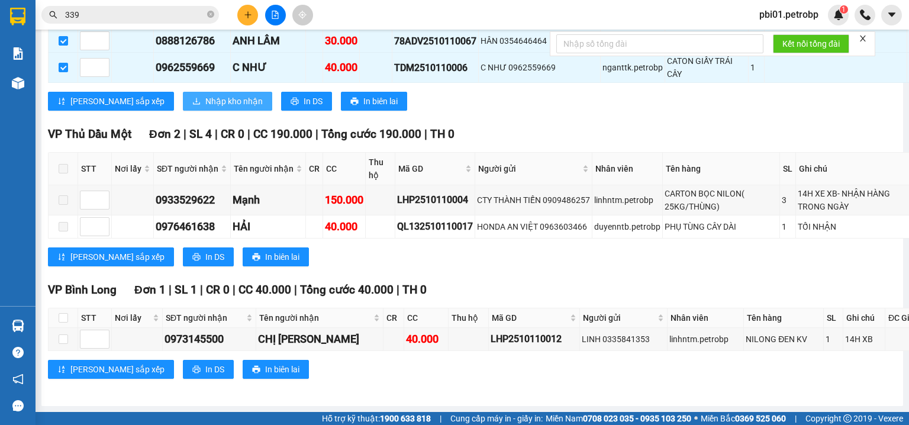
click at [205, 108] on span "Nhập kho nhận" at bounding box center [233, 101] width 57 height 13
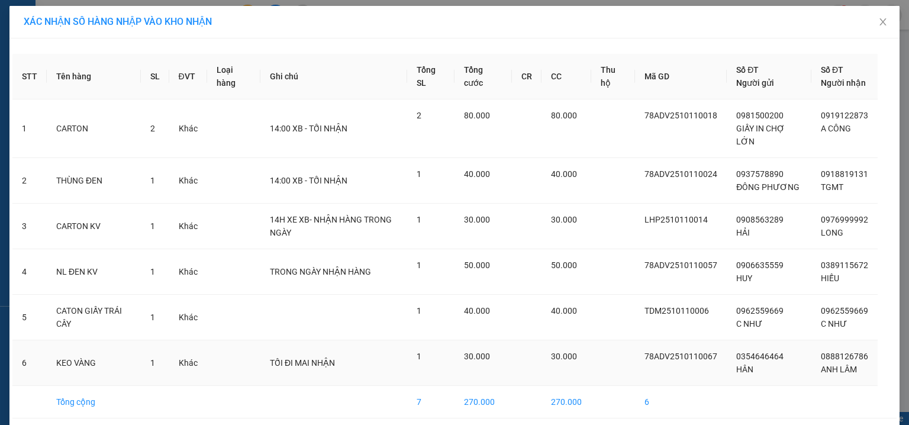
scroll to position [59, 0]
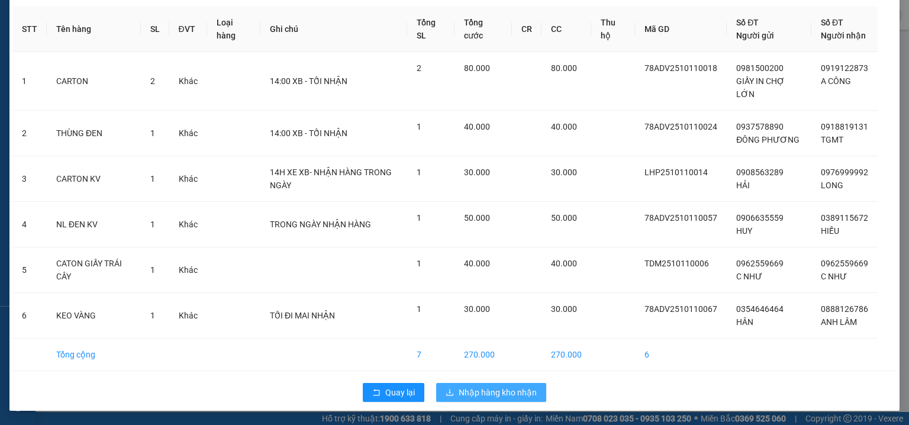
click at [489, 386] on span "Nhập hàng kho nhận" at bounding box center [497, 392] width 78 height 13
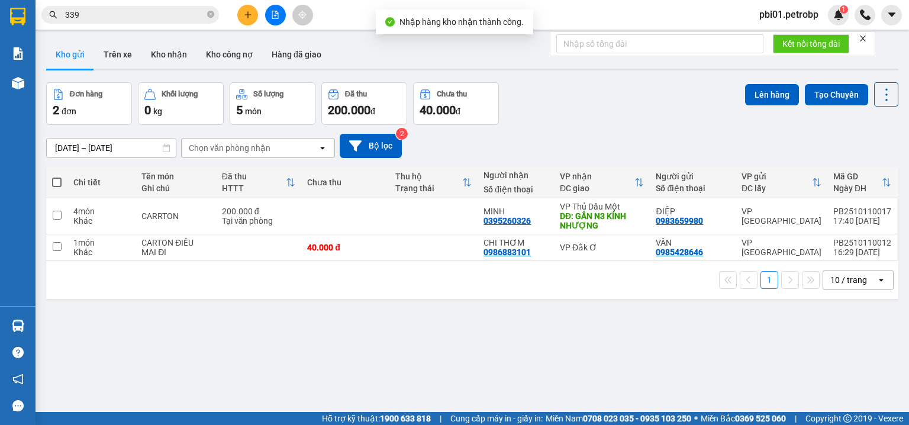
click at [518, 120] on div "Đơn hàng 2 đơn Khối lượng 0 kg Số lượng 5 món Đã thu 200.000 đ Chưa thu 40.000 …" at bounding box center [472, 103] width 852 height 43
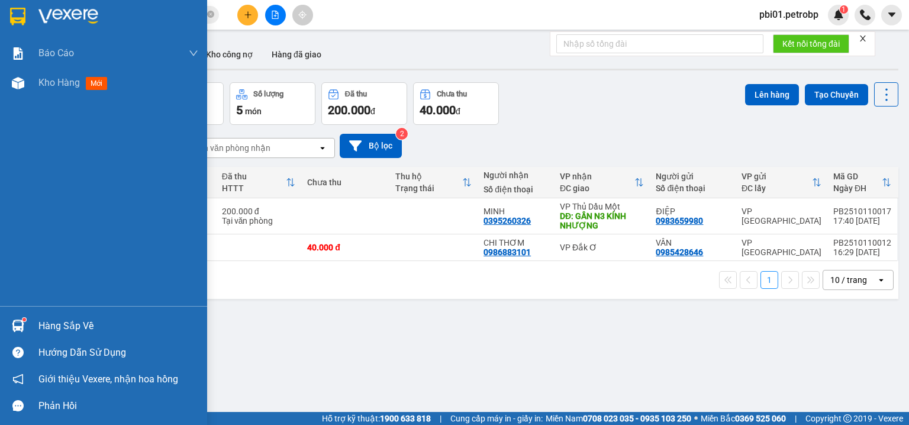
click at [53, 327] on div "Hàng sắp về" at bounding box center [118, 326] width 160 height 18
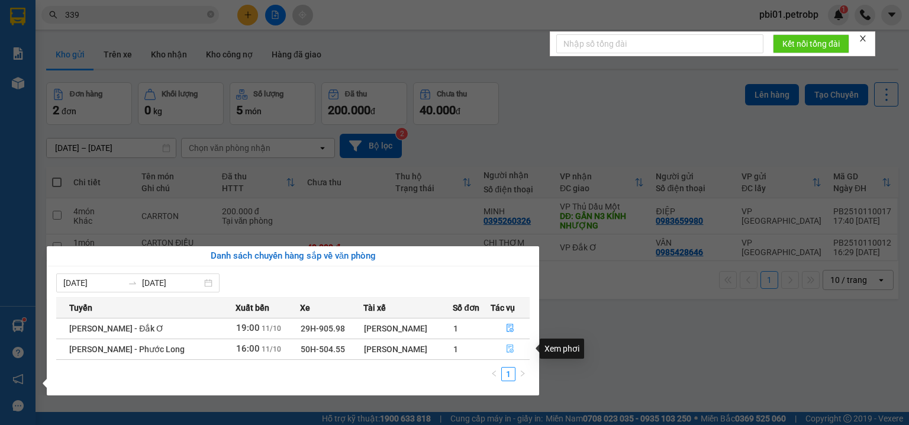
click at [509, 347] on icon "file-done" at bounding box center [509, 349] width 7 height 8
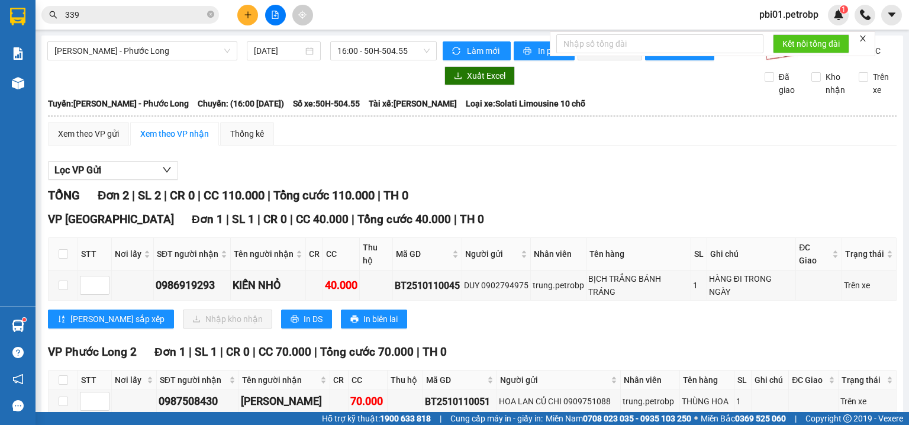
click at [246, 14] on icon "plus" at bounding box center [248, 15] width 8 height 8
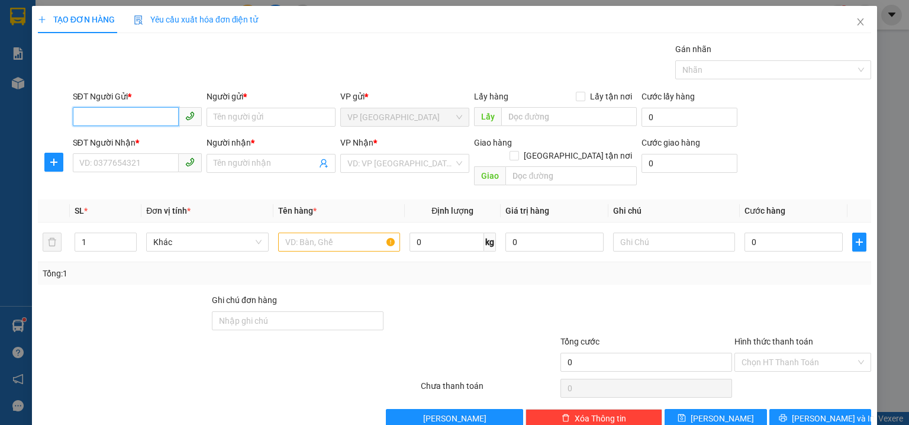
click at [136, 118] on input "SĐT Người Gửi *" at bounding box center [126, 116] width 106 height 19
type input "0937003993"
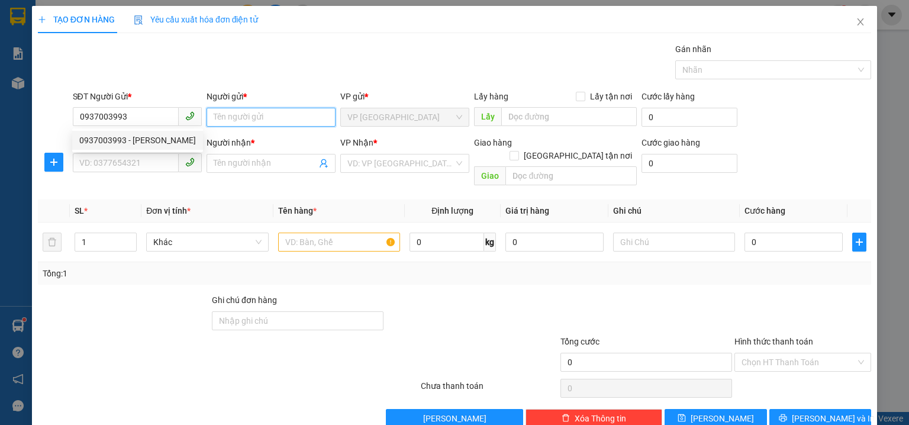
click at [262, 120] on input "Người gửi *" at bounding box center [270, 117] width 129 height 19
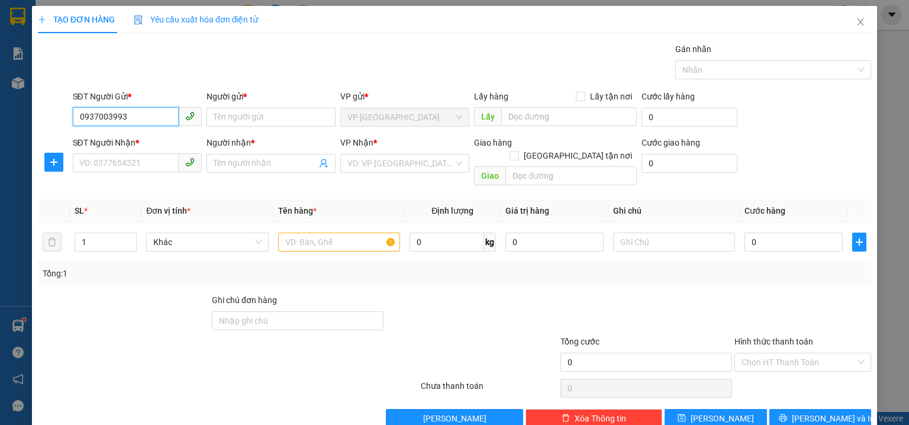
click at [157, 114] on input "0937003993" at bounding box center [126, 116] width 106 height 19
click at [150, 141] on div "0937003993 - [PERSON_NAME]" at bounding box center [137, 140] width 117 height 13
type input "HẢI HOÀN"
type input "0937003993"
type input "HẢI HOÀN"
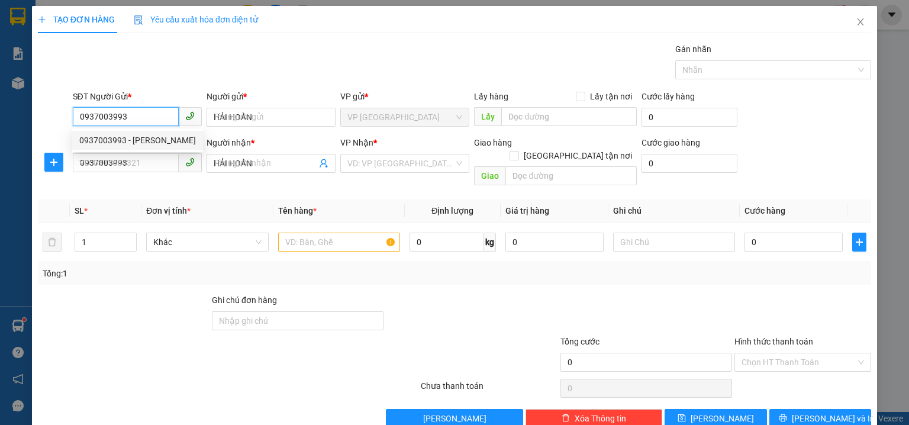
type input "40.000"
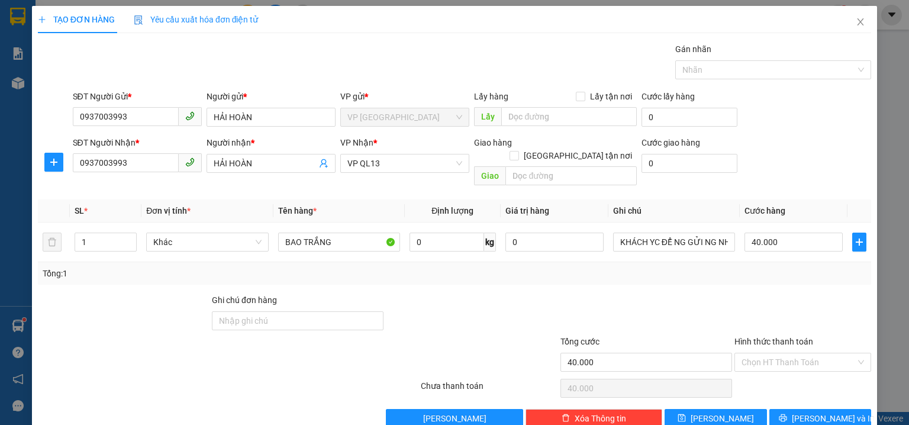
click at [779, 159] on div "SĐT Người Nhận * 0937003993 Người nhận * HẢI HOÀN VP Nhận * VP QL13 Giao hàng G…" at bounding box center [471, 163] width 803 height 54
click at [786, 237] on input "40.000" at bounding box center [793, 241] width 98 height 19
type input "0"
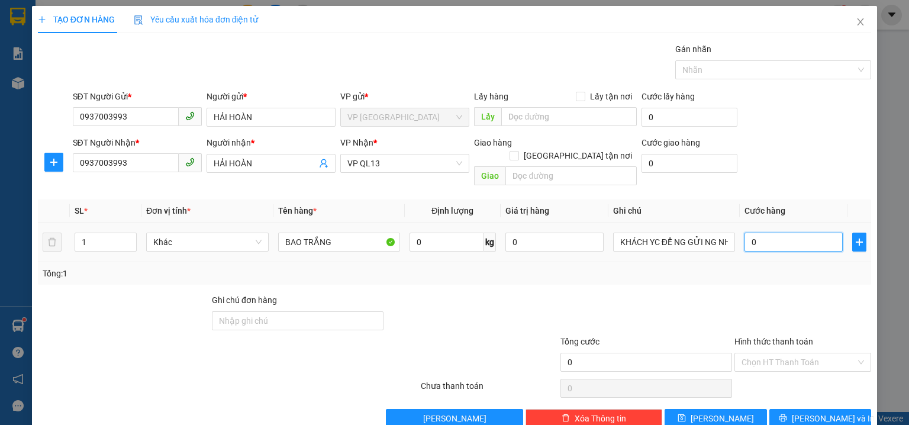
type input "5"
type input "05"
type input "50"
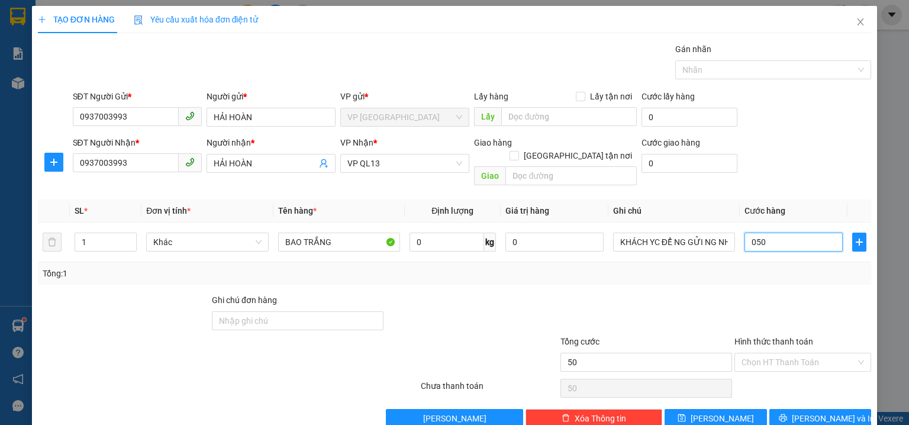
type input "050"
type input "50.000"
click at [756, 151] on div "SĐT Người Nhận * 0937003993 Người nhận * HẢI HOÀN VP Nhận * VP QL13 Giao hàng G…" at bounding box center [471, 163] width 803 height 54
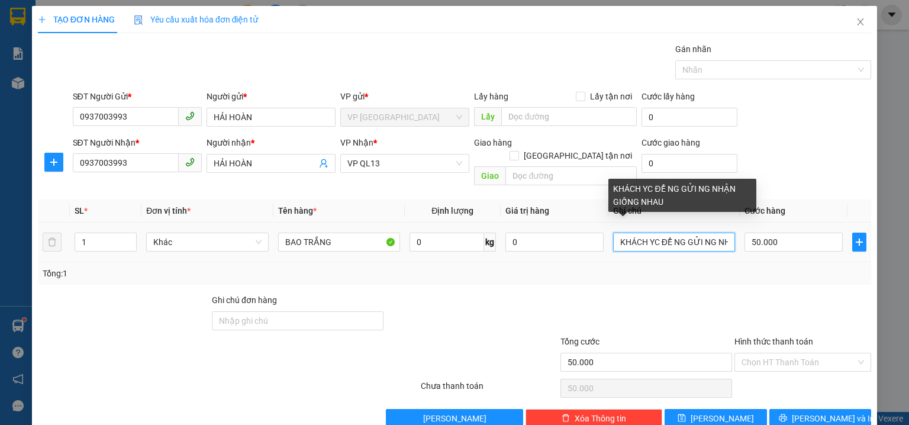
click at [715, 232] on input "KHÁCH YC ĐỂ NG GỬI NG NHẬN GIỐNG NHAU" at bounding box center [674, 241] width 122 height 19
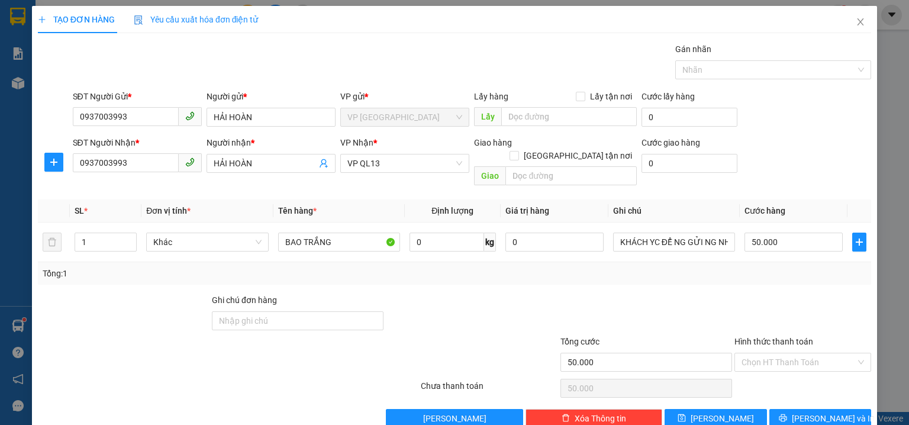
click at [788, 140] on div "SĐT Người Nhận * 0937003993 Người nhận * HẢI HOÀN VP Nhận * VP QL13 Giao hàng G…" at bounding box center [471, 163] width 803 height 54
click at [807, 150] on div "SĐT Người Nhận * 0937003993 Người nhận * HẢI HOÀN VP Nhận * VP QL13 Giao hàng G…" at bounding box center [471, 163] width 803 height 54
click at [836, 106] on div "SĐT Người Gửi * 0937003993 Người gửi * HẢI HOÀN VP gửi * VP [GEOGRAPHIC_DATA] L…" at bounding box center [471, 110] width 803 height 41
click at [799, 353] on input "Hình thức thanh toán" at bounding box center [798, 362] width 114 height 18
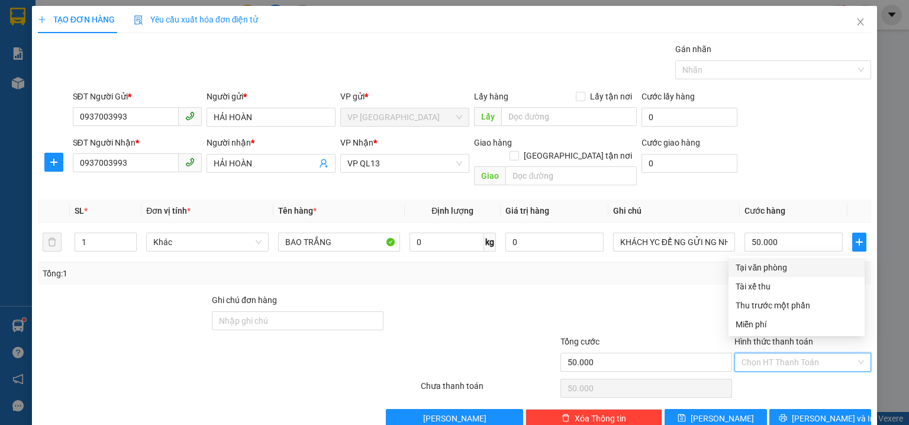
click at [777, 270] on div "Tại văn phòng" at bounding box center [796, 267] width 122 height 13
type input "0"
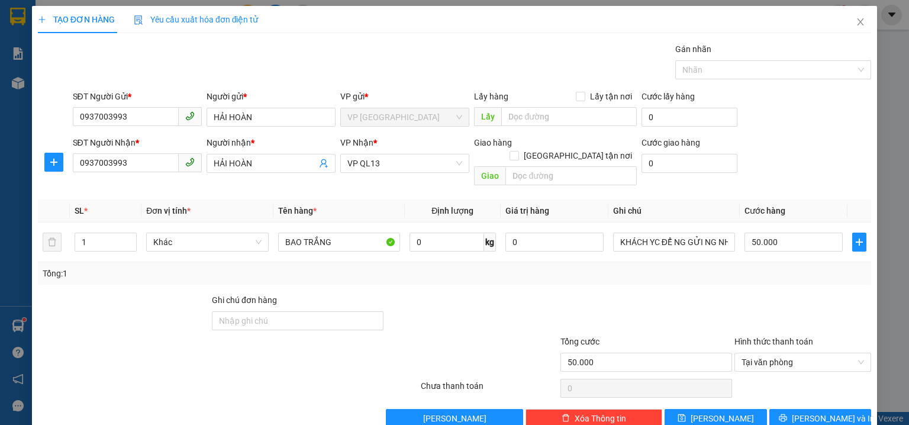
click at [823, 149] on div "SĐT Người Nhận * 0937003993 Người nhận * HẢI HOÀN VP Nhận * VP QL13 Giao hàng G…" at bounding box center [471, 163] width 803 height 54
click at [812, 412] on span "[PERSON_NAME] và In" at bounding box center [832, 418] width 83 height 13
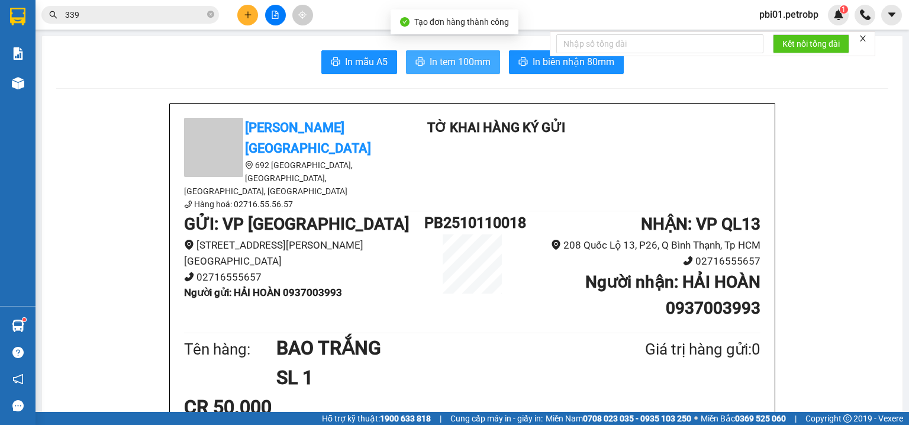
drag, startPoint x: 414, startPoint y: 55, endPoint x: 523, endPoint y: 57, distance: 108.9
click at [419, 57] on button "In tem 100mm" at bounding box center [453, 62] width 94 height 24
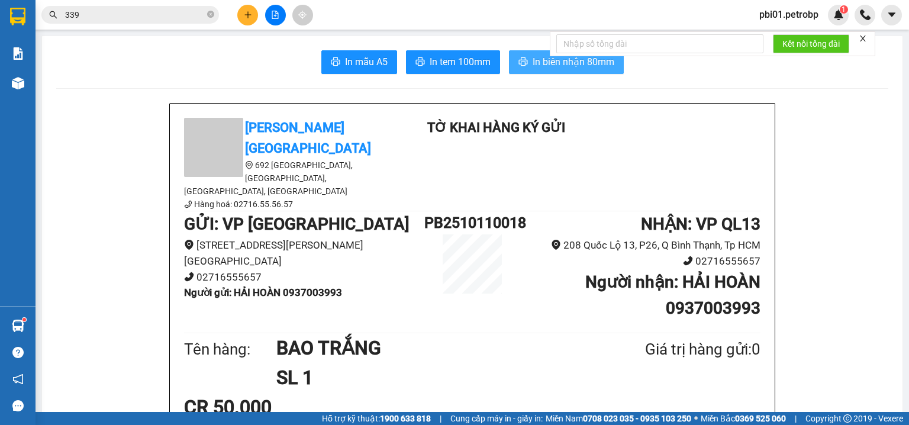
click at [532, 63] on span "In biên nhận 80mm" at bounding box center [573, 61] width 82 height 15
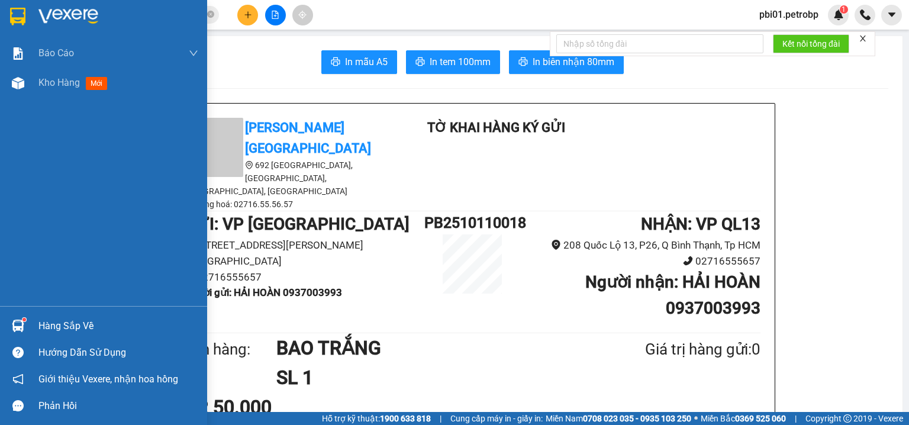
click at [50, 329] on div "Hàng sắp về" at bounding box center [118, 326] width 160 height 18
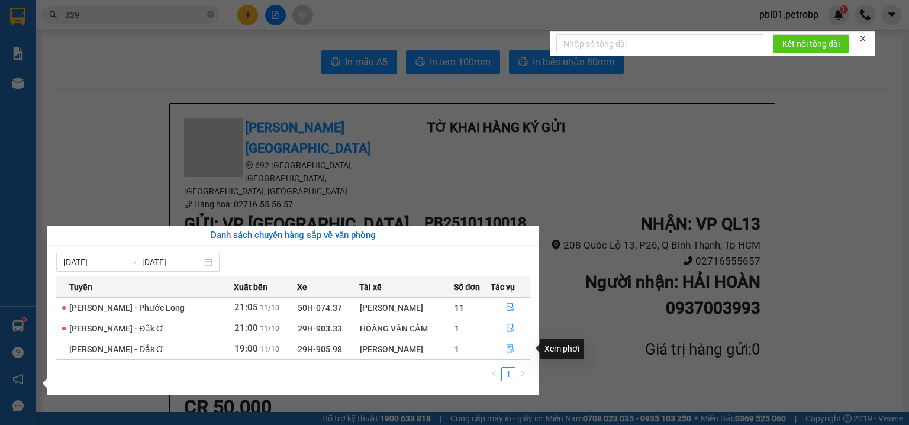
click at [511, 348] on icon "file-done" at bounding box center [510, 348] width 8 height 8
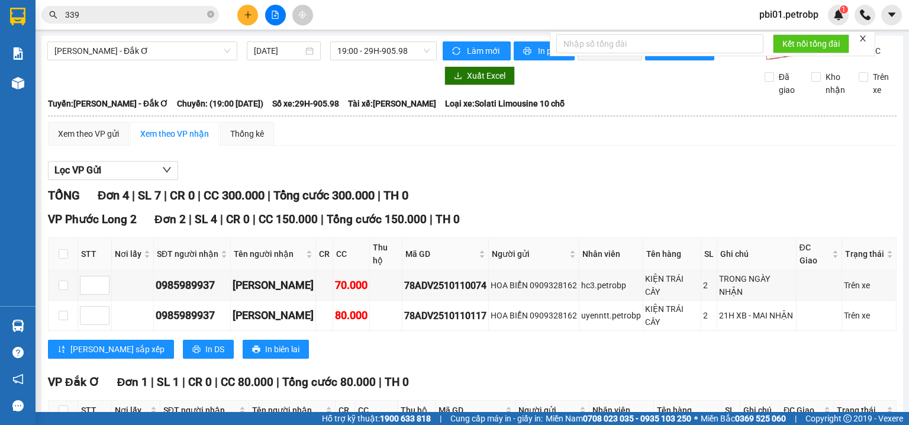
click at [482, 180] on div "Lọc VP Gửi" at bounding box center [472, 171] width 848 height 20
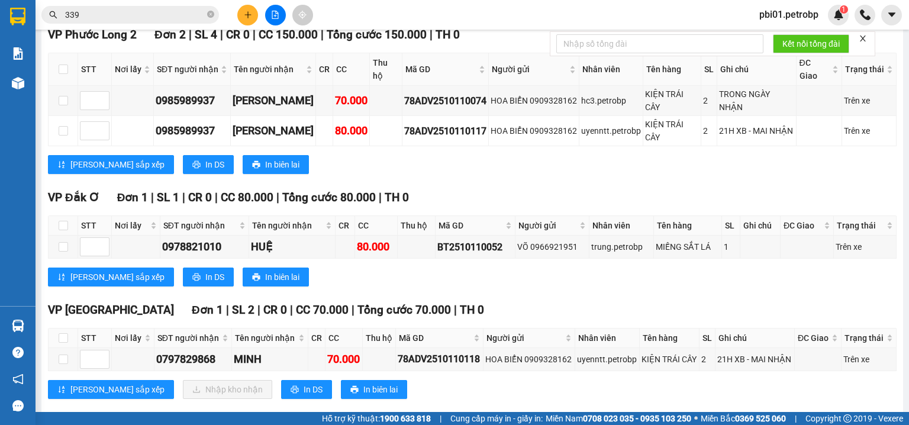
click at [448, 267] on div "[PERSON_NAME] sắp xếp In DS In biên lai" at bounding box center [472, 276] width 848 height 19
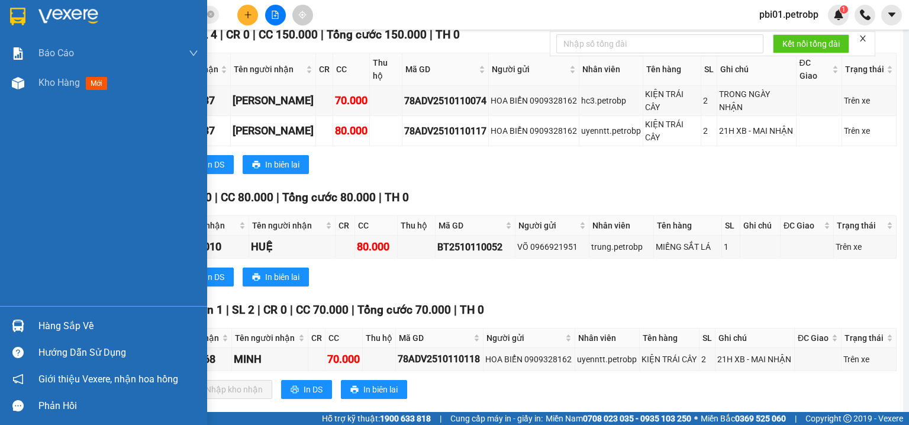
click at [52, 328] on div "Hàng sắp về" at bounding box center [118, 326] width 160 height 18
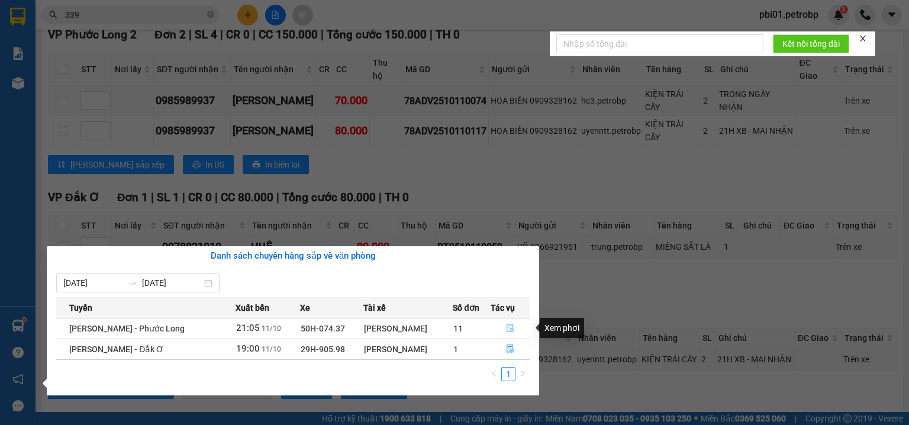
click at [509, 326] on icon "file-done" at bounding box center [509, 328] width 7 height 8
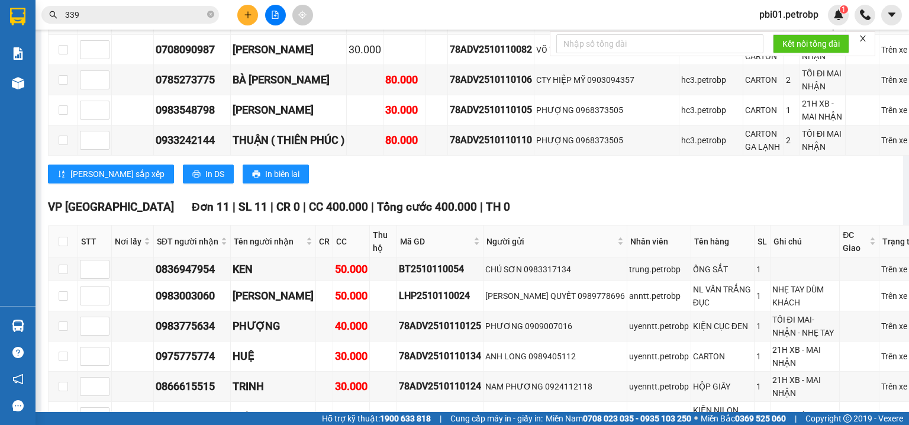
scroll to position [1647, 0]
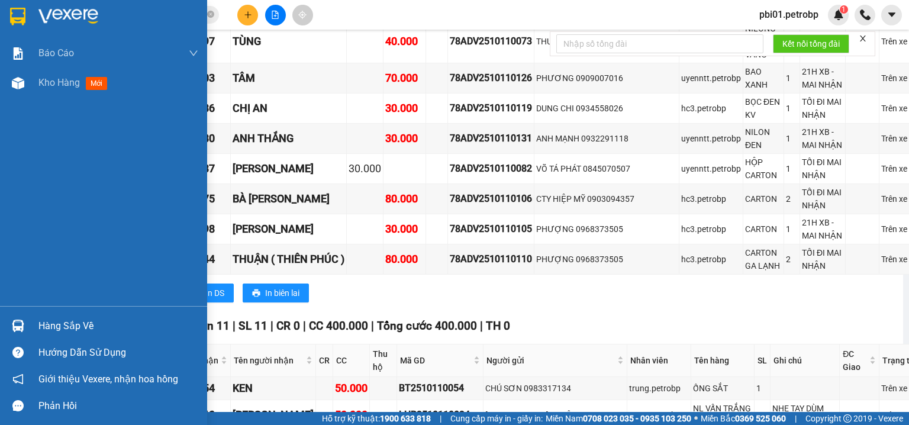
click at [60, 321] on div "Hàng sắp về" at bounding box center [118, 326] width 160 height 18
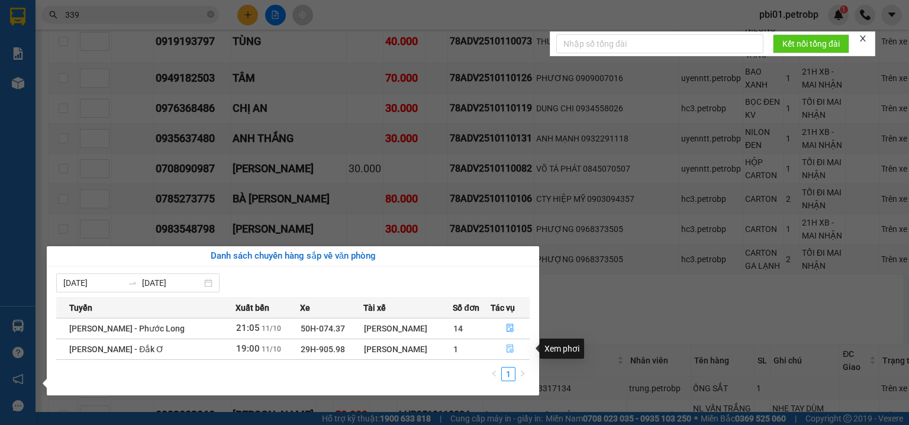
click at [508, 351] on icon "file-done" at bounding box center [510, 348] width 8 height 8
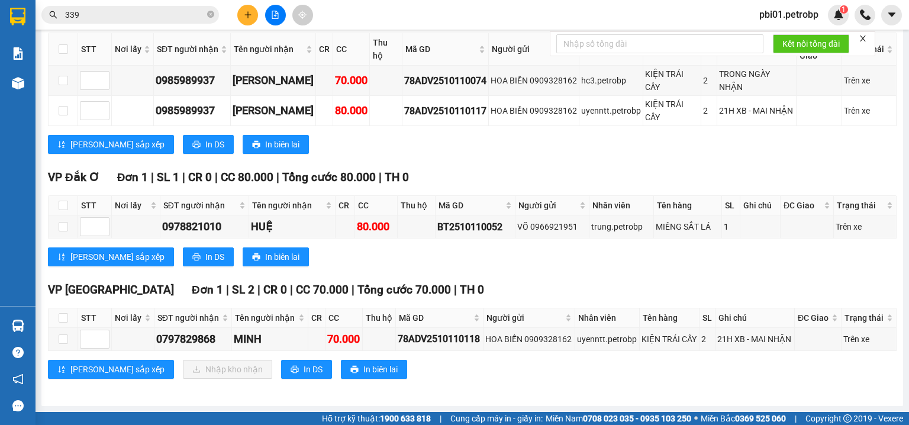
scroll to position [185, 0]
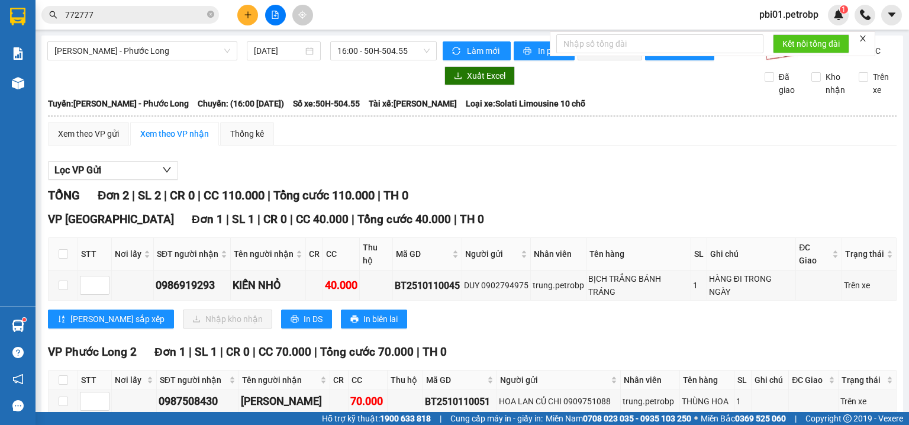
scroll to position [71, 0]
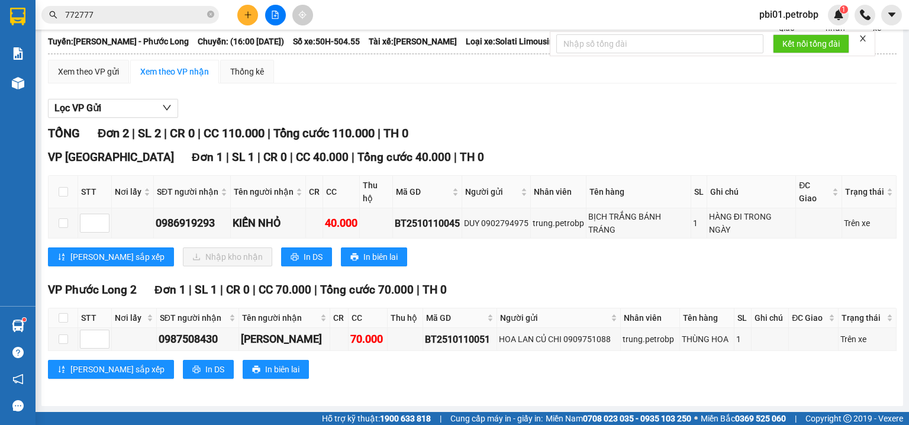
click at [56, 195] on th at bounding box center [64, 192] width 30 height 33
click at [61, 194] on input "checkbox" at bounding box center [63, 191] width 9 height 9
checkbox input "true"
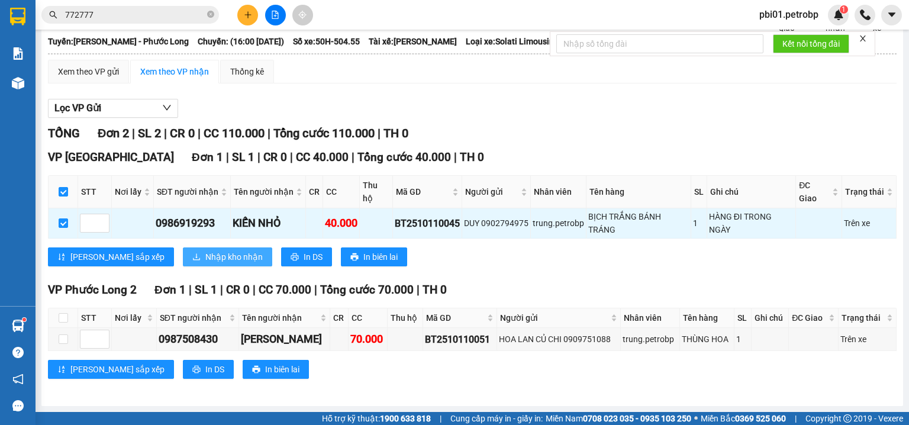
click at [183, 259] on button "Nhập kho nhận" at bounding box center [227, 256] width 89 height 19
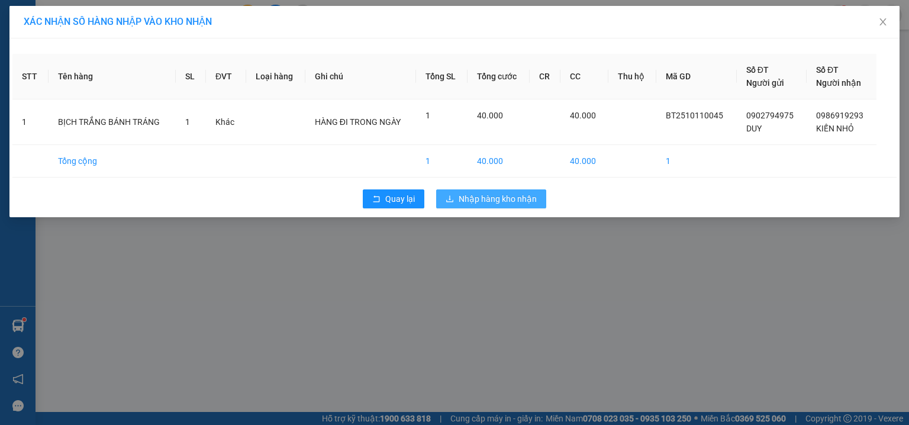
click at [483, 189] on button "Nhập hàng kho nhận" at bounding box center [491, 198] width 110 height 19
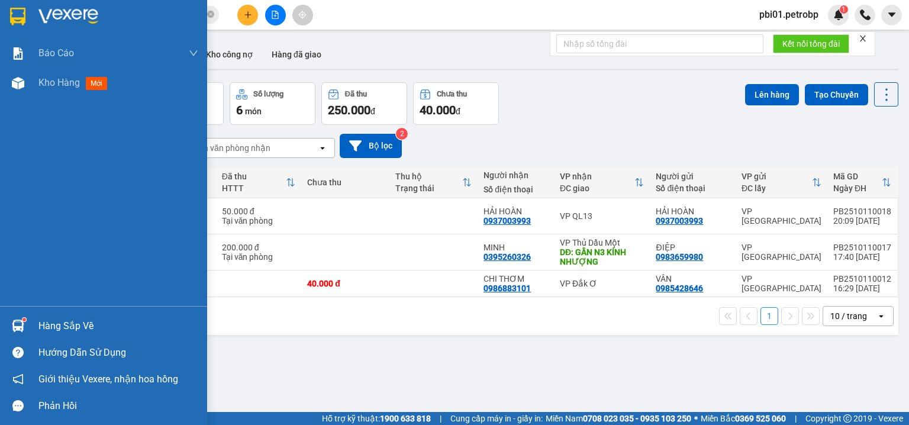
click at [28, 324] on div "Hàng sắp về" at bounding box center [103, 325] width 207 height 27
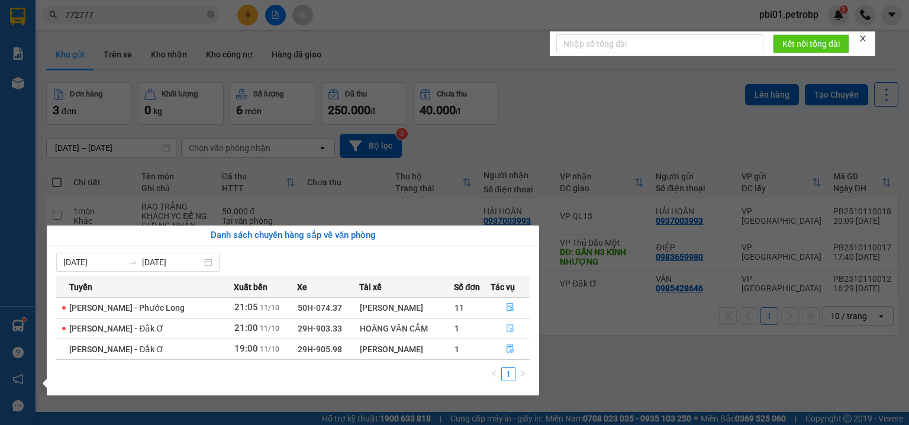
click at [509, 324] on icon "file-done" at bounding box center [509, 328] width 7 height 8
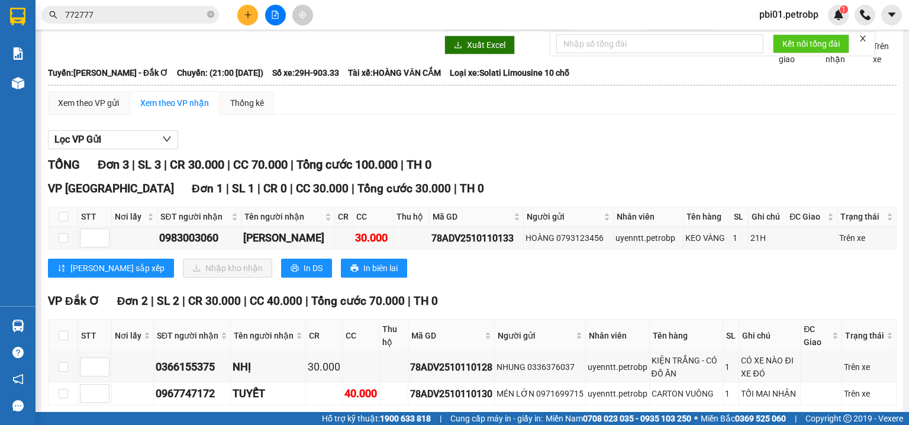
scroll to position [93, 0]
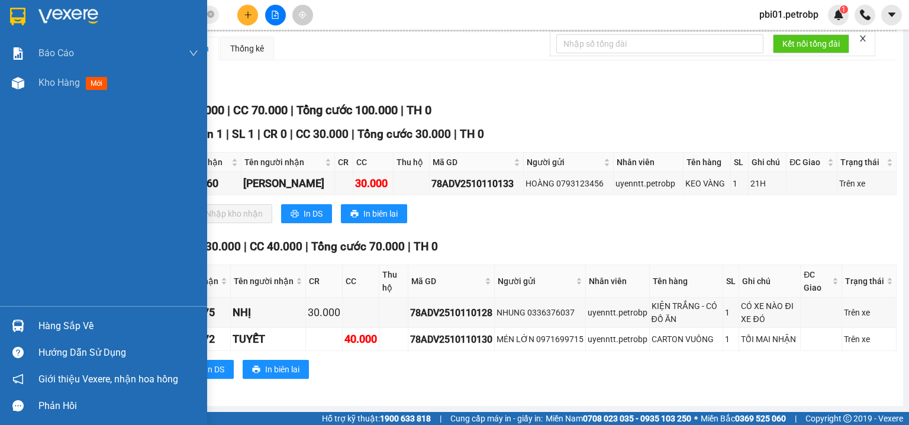
click at [72, 331] on div "Hàng sắp về" at bounding box center [118, 326] width 160 height 18
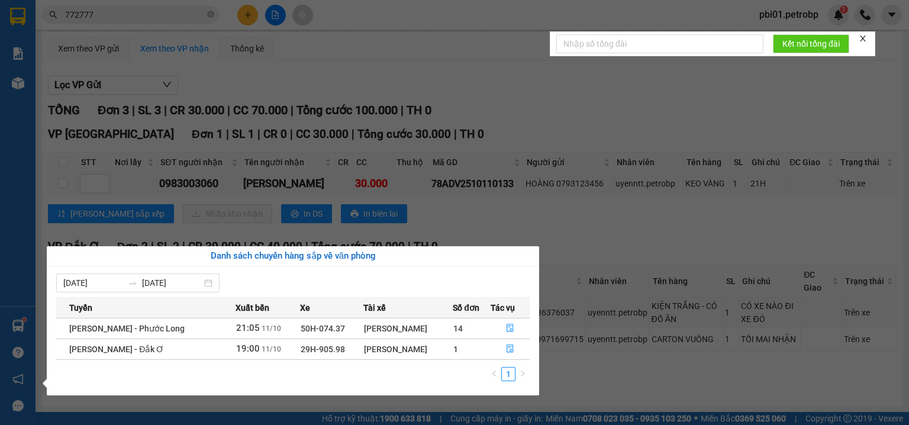
click at [201, 13] on section "Kết quả tìm kiếm ( 19 ) Bộ lọc Ngày tạo đơn gần nhất Mã ĐH Trạng thái Món hàng …" at bounding box center [454, 212] width 909 height 425
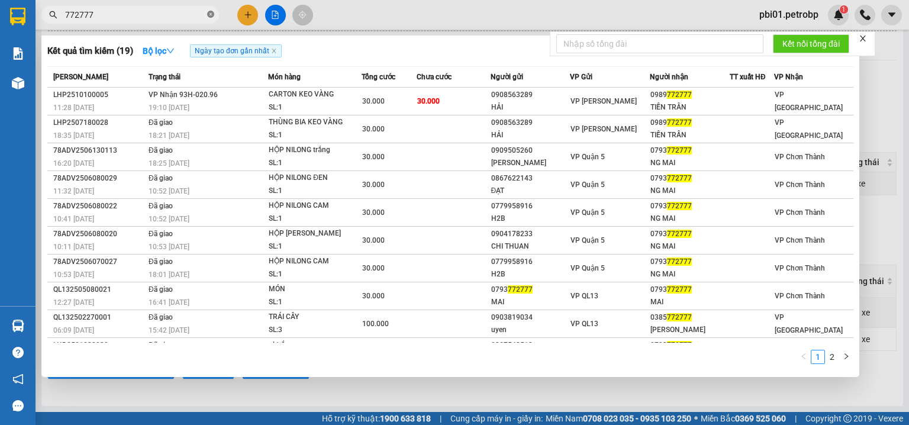
click at [209, 11] on icon "close-circle" at bounding box center [210, 14] width 7 height 7
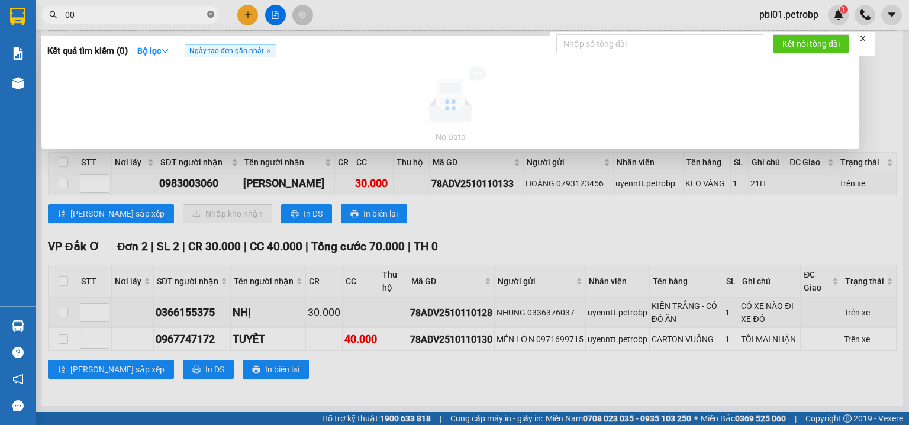
type input "0"
type input "0975004349"
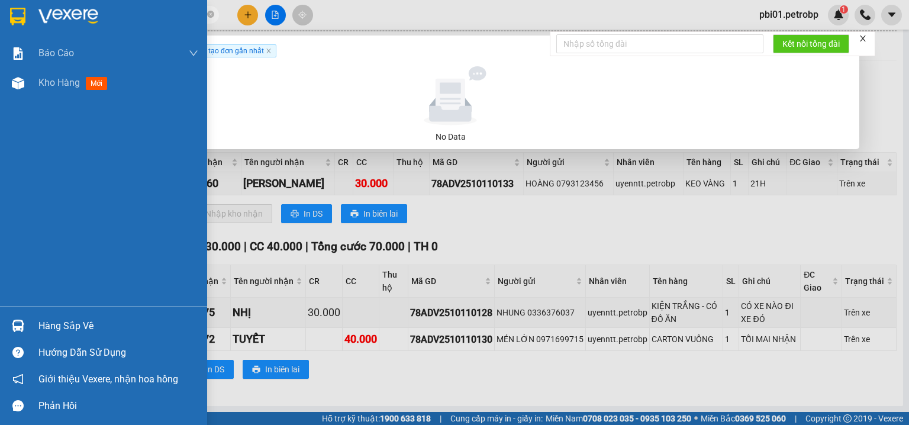
click at [50, 322] on div "Hàng sắp về" at bounding box center [118, 326] width 160 height 18
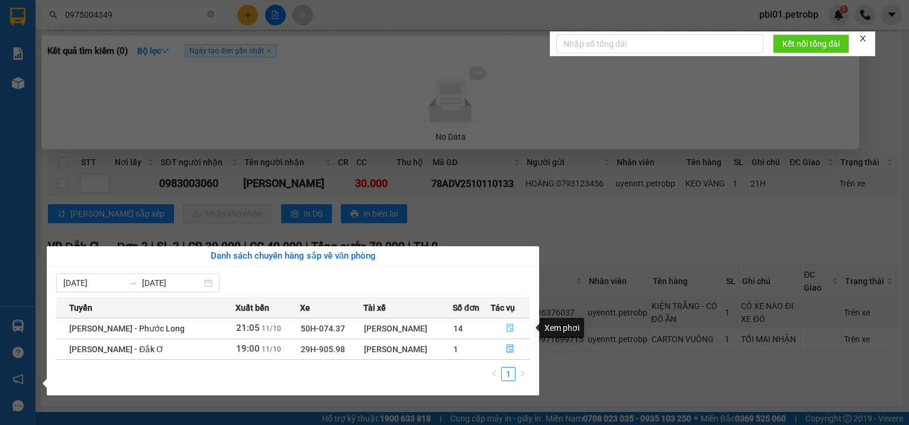
click at [510, 330] on icon "file-done" at bounding box center [510, 328] width 8 height 8
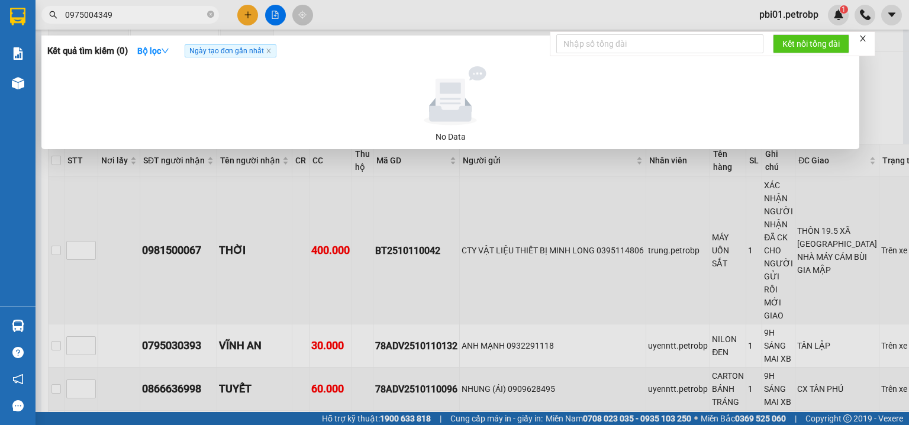
click at [873, 106] on div at bounding box center [454, 212] width 909 height 425
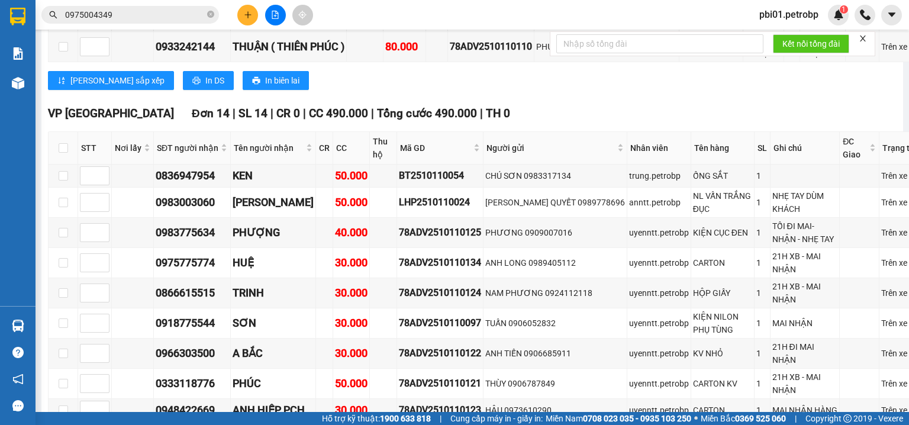
scroll to position [2049, 0]
